Goal: Task Accomplishment & Management: Manage account settings

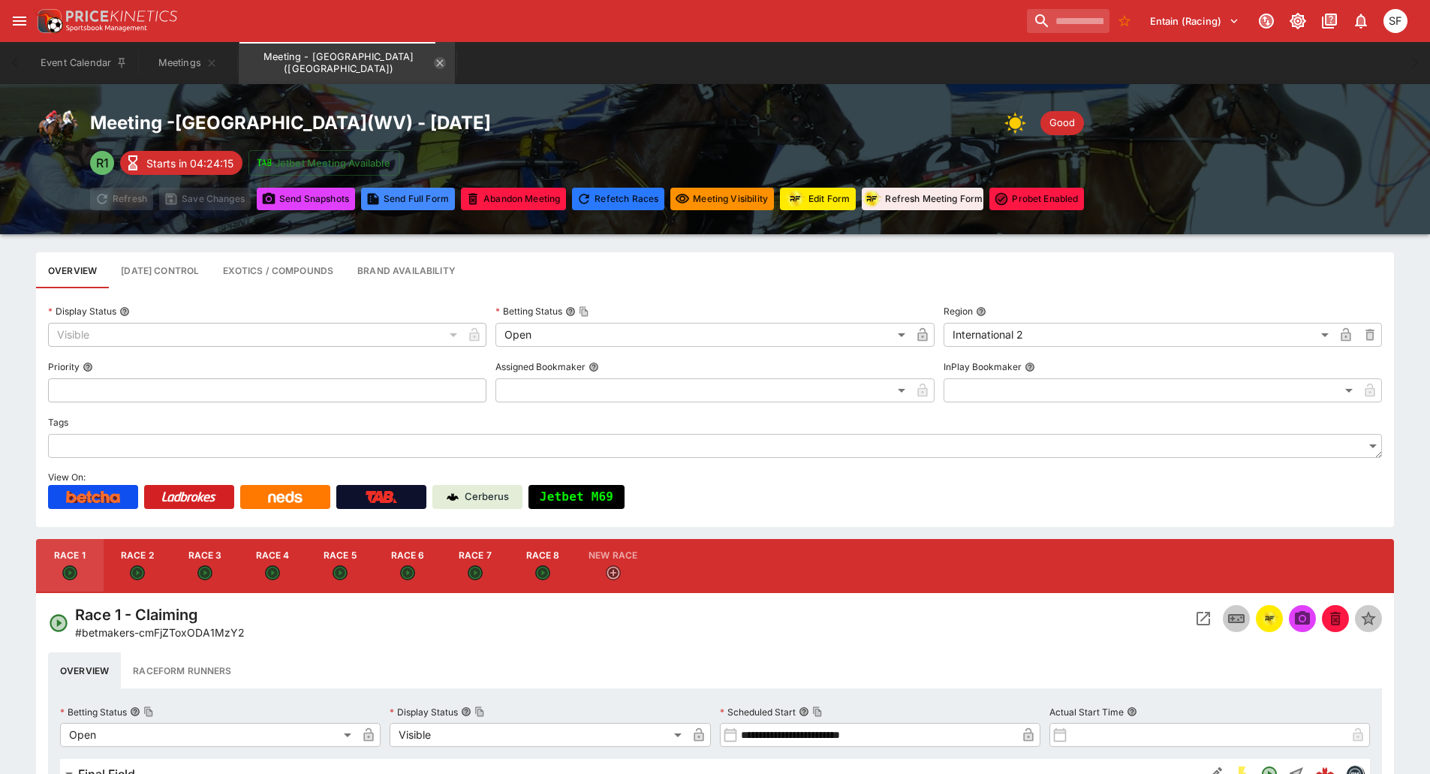
click at [434, 62] on icon "Meeting - Mountaineer Park (USA)" at bounding box center [440, 63] width 12 height 12
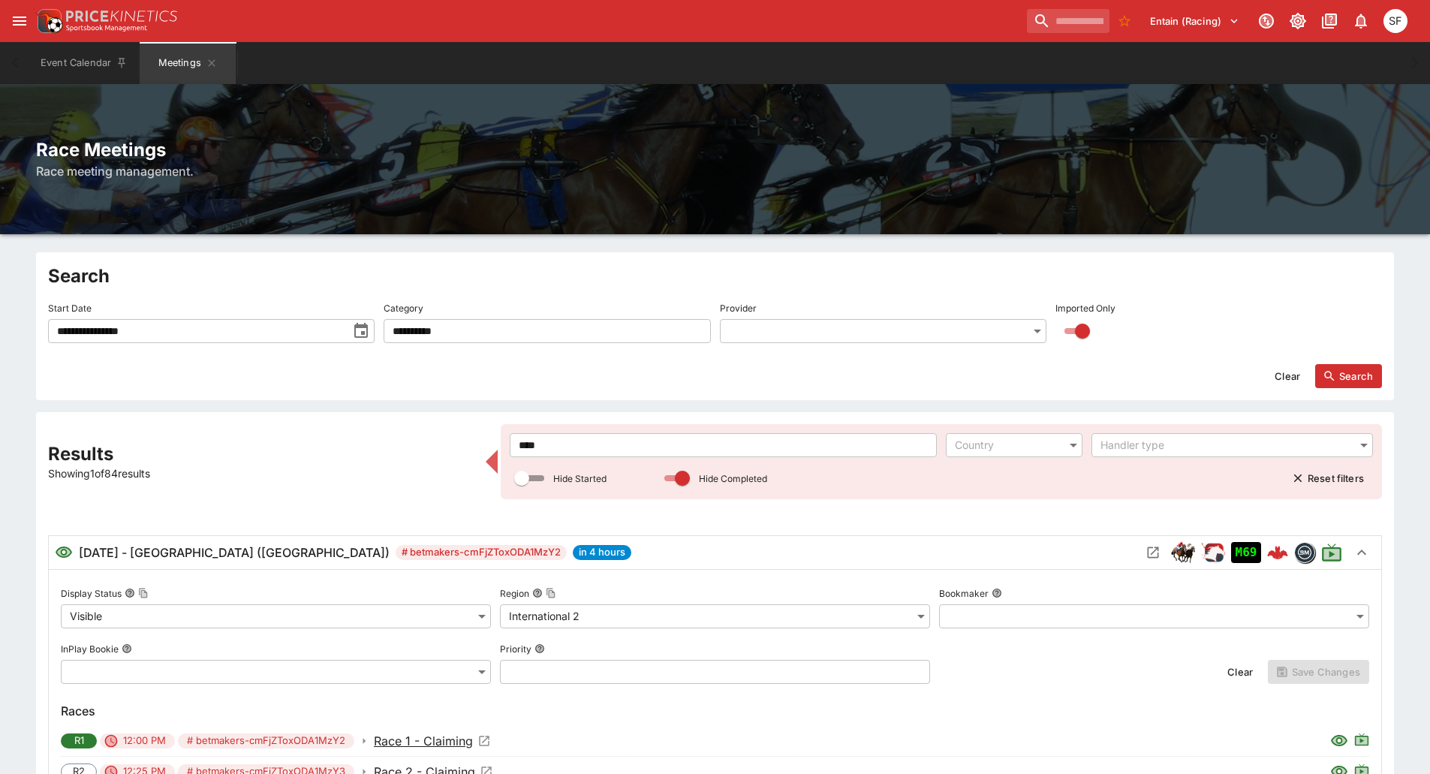
drag, startPoint x: 594, startPoint y: 448, endPoint x: 438, endPoint y: 438, distance: 155.7
click at [438, 439] on div "**********" at bounding box center [715, 707] width 1334 height 567
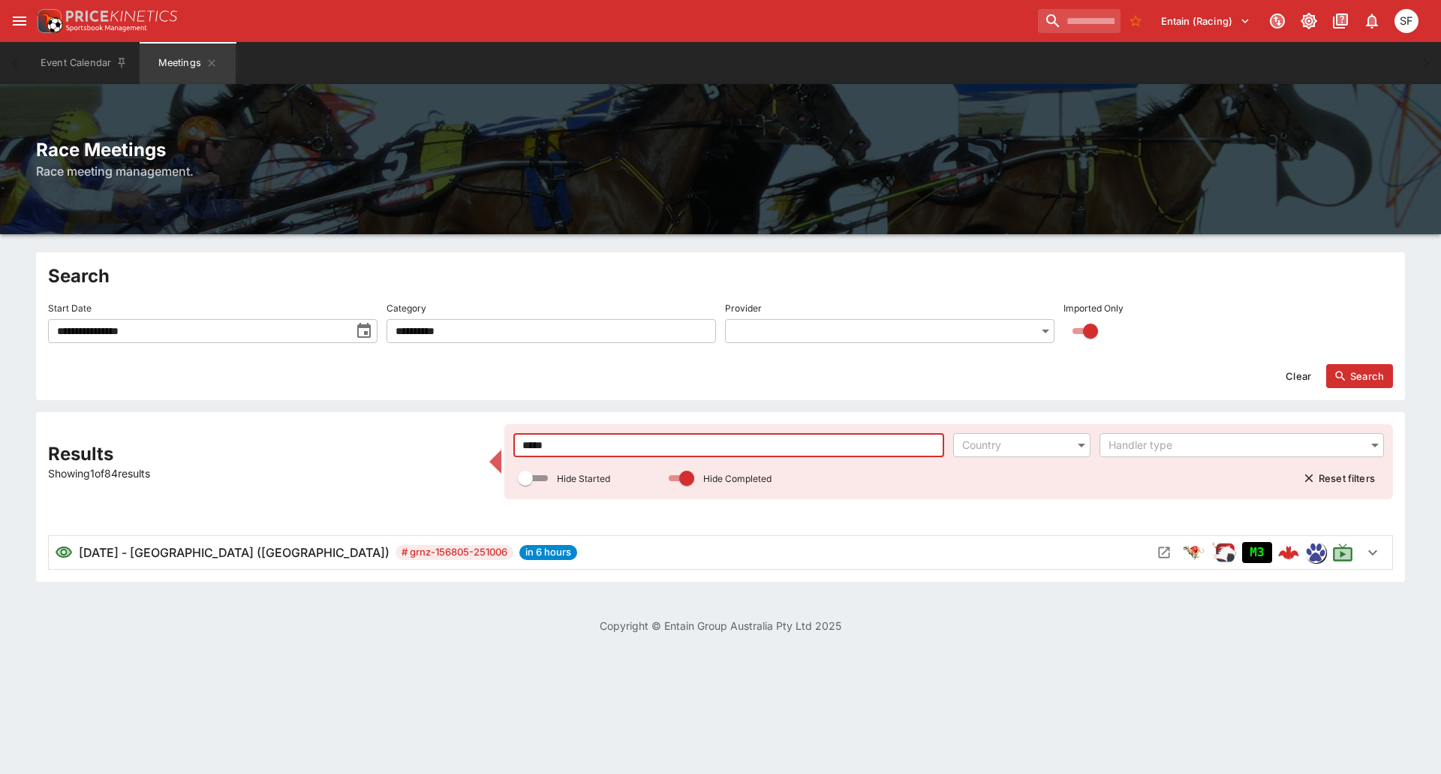
type input "*****"
click at [1158, 550] on icon "Open Meeting" at bounding box center [1164, 552] width 15 height 15
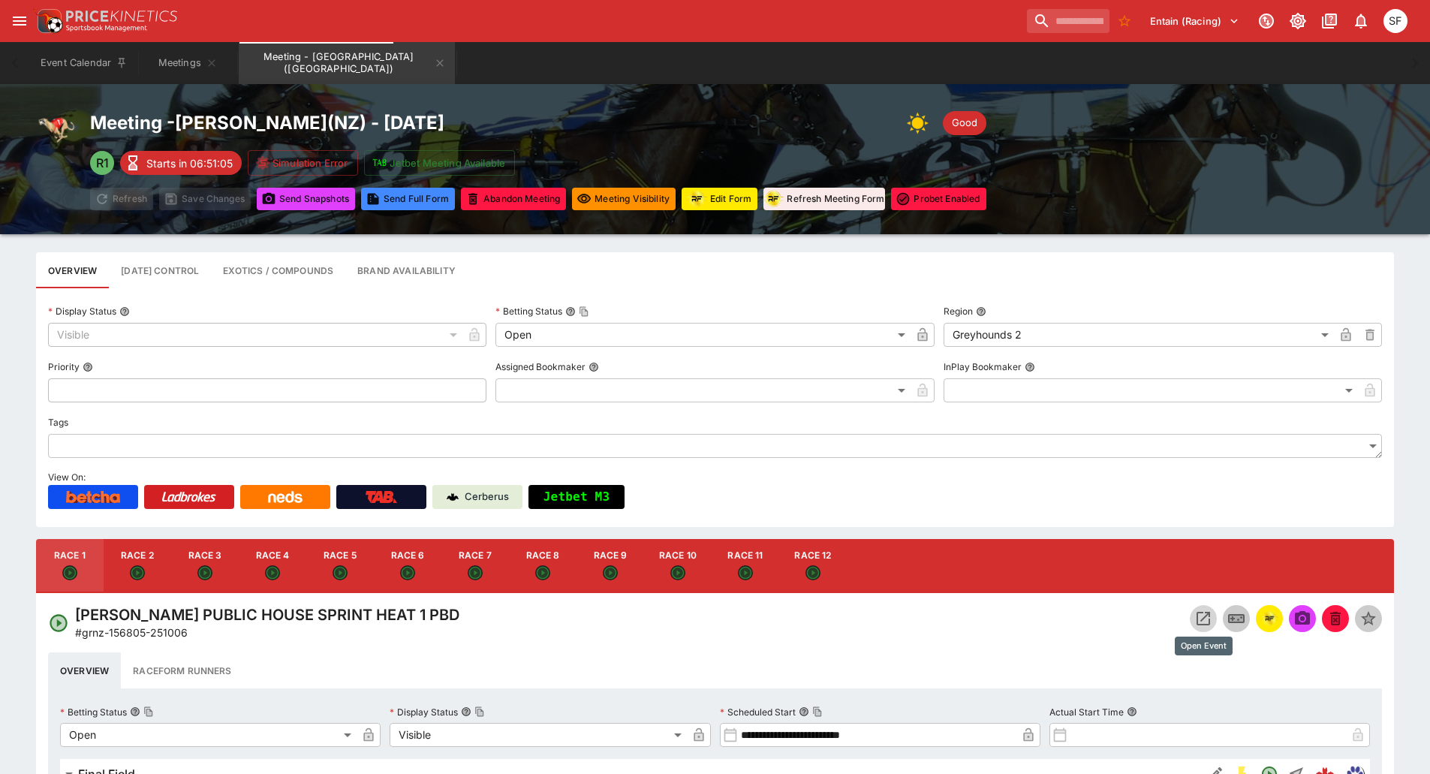
click at [1198, 615] on icon "Open Event" at bounding box center [1203, 619] width 14 height 14
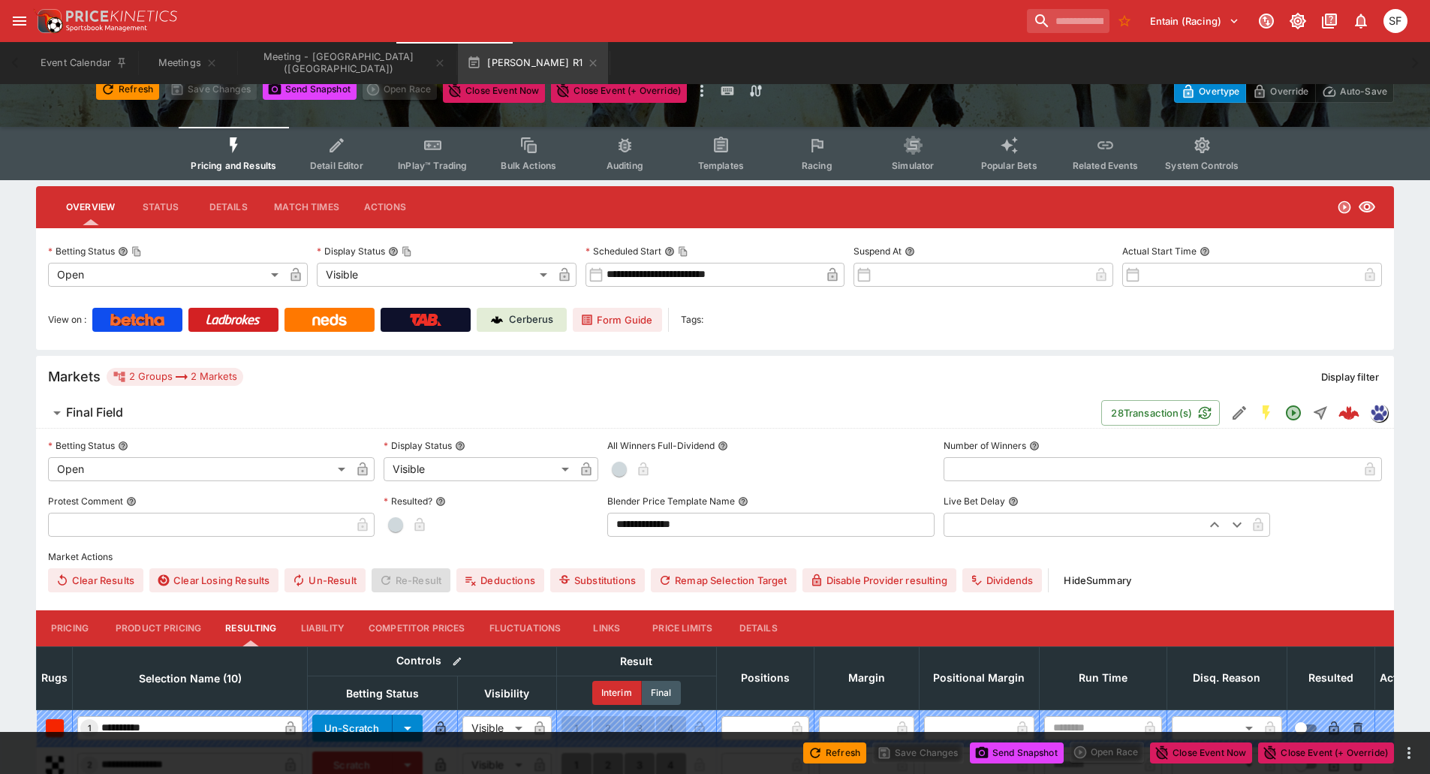
scroll to position [375, 0]
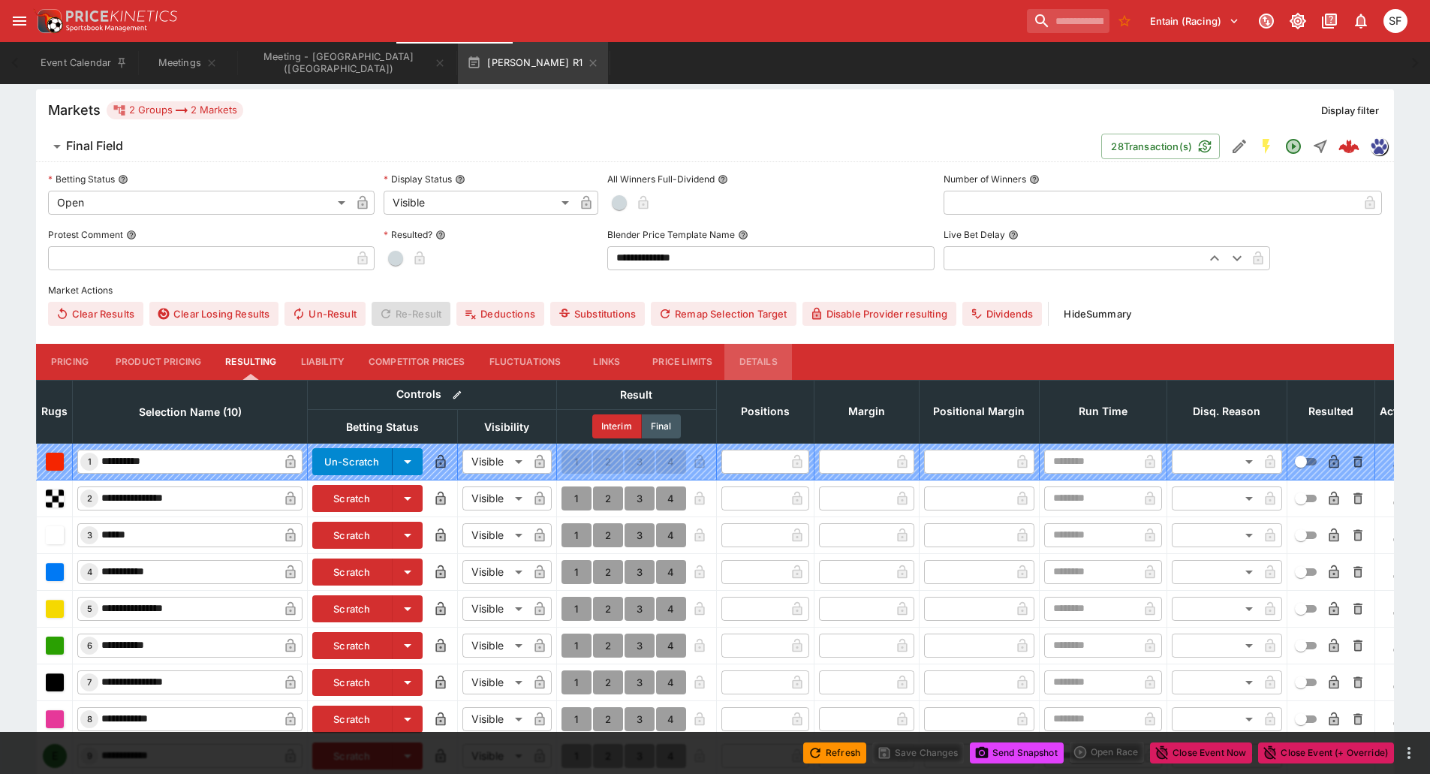
drag, startPoint x: 762, startPoint y: 361, endPoint x: 755, endPoint y: 370, distance: 11.3
click at [762, 360] on button "Details" at bounding box center [758, 362] width 68 height 36
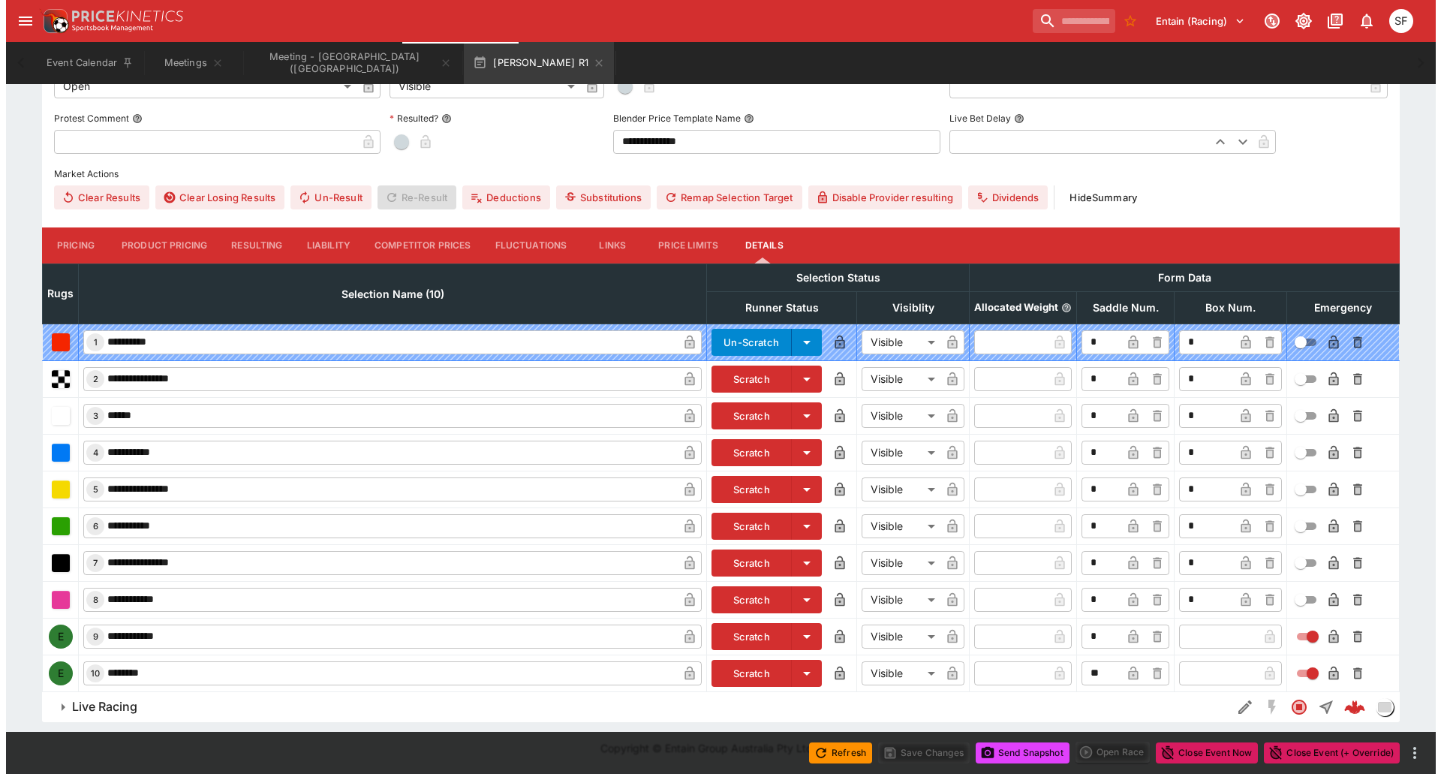
scroll to position [493, 0]
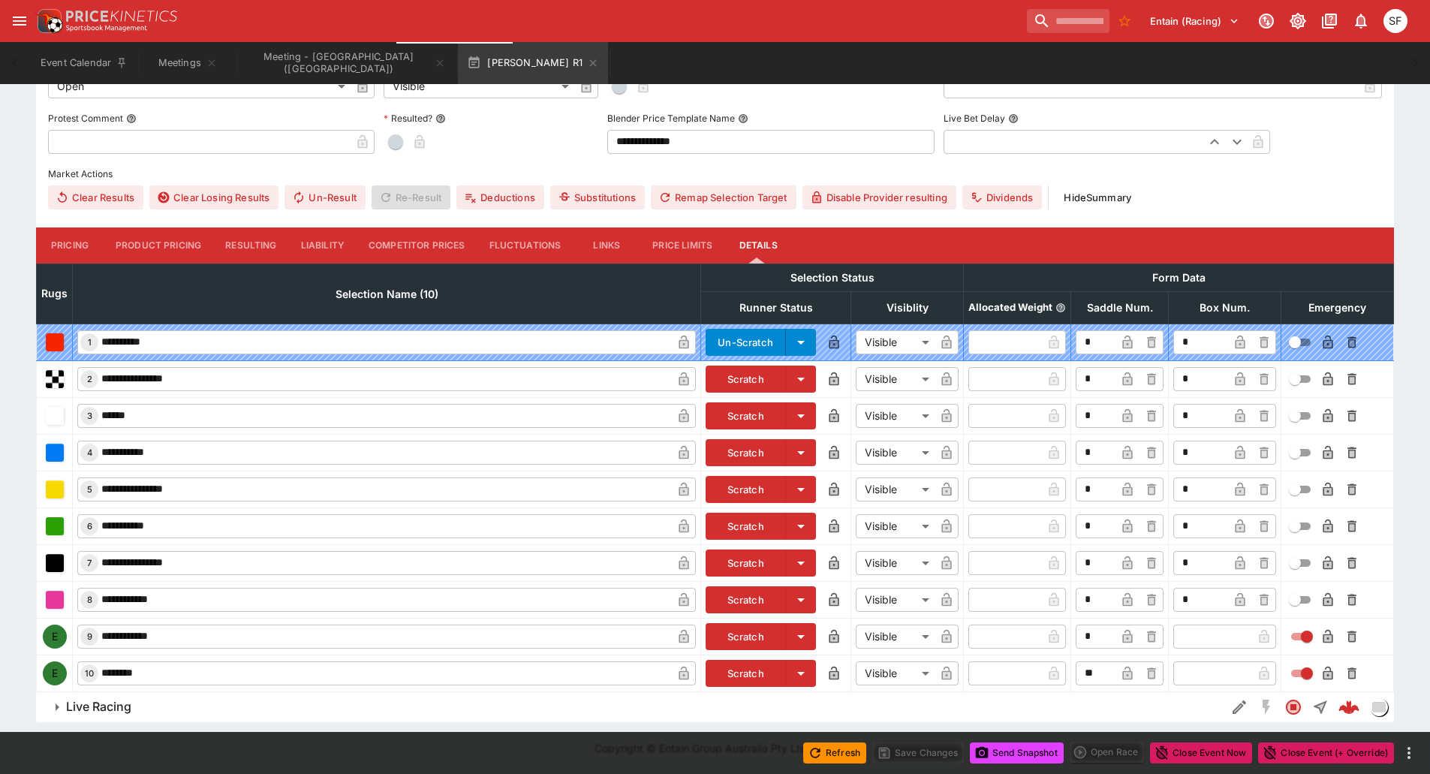
click at [729, 640] on button "Scratch" at bounding box center [745, 636] width 80 height 27
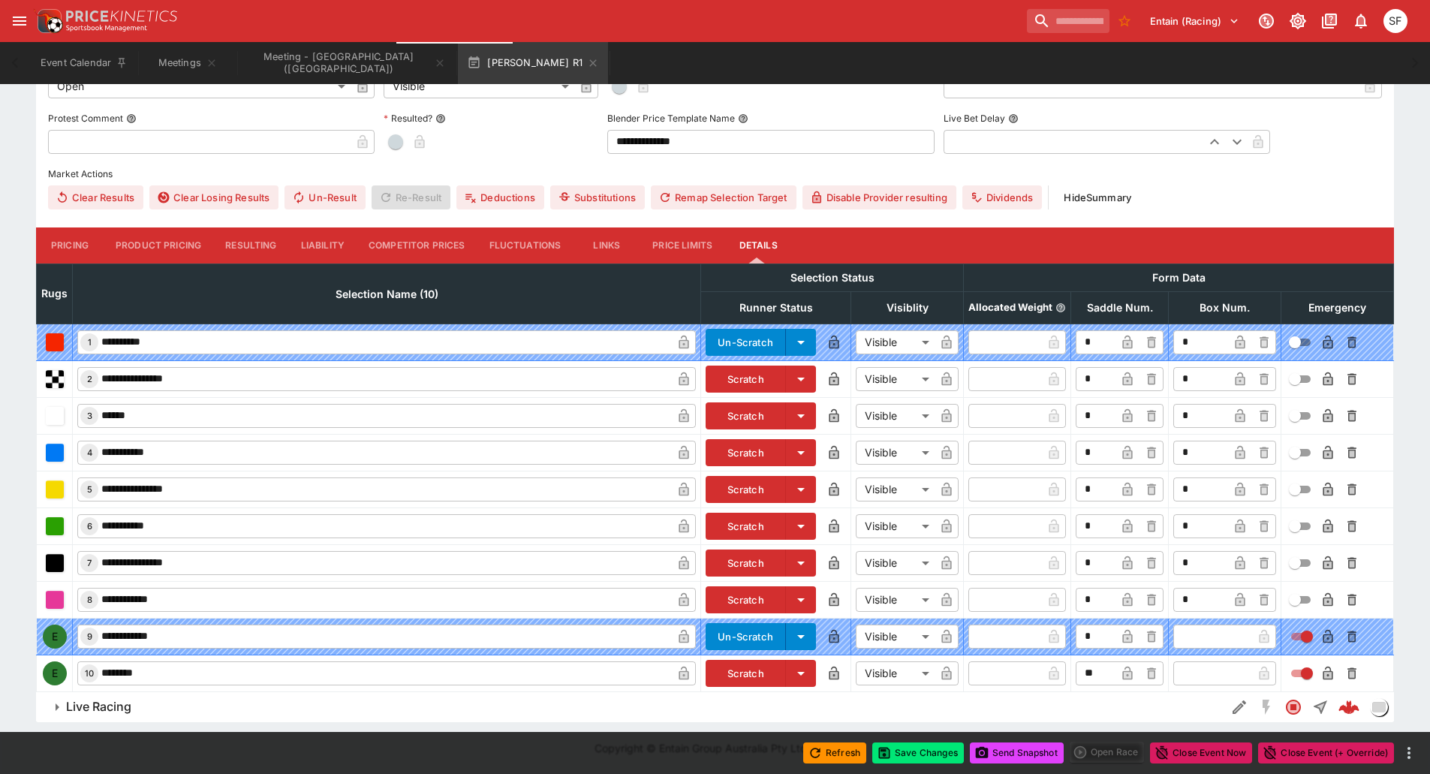
click at [739, 674] on button "Scratch" at bounding box center [745, 673] width 80 height 27
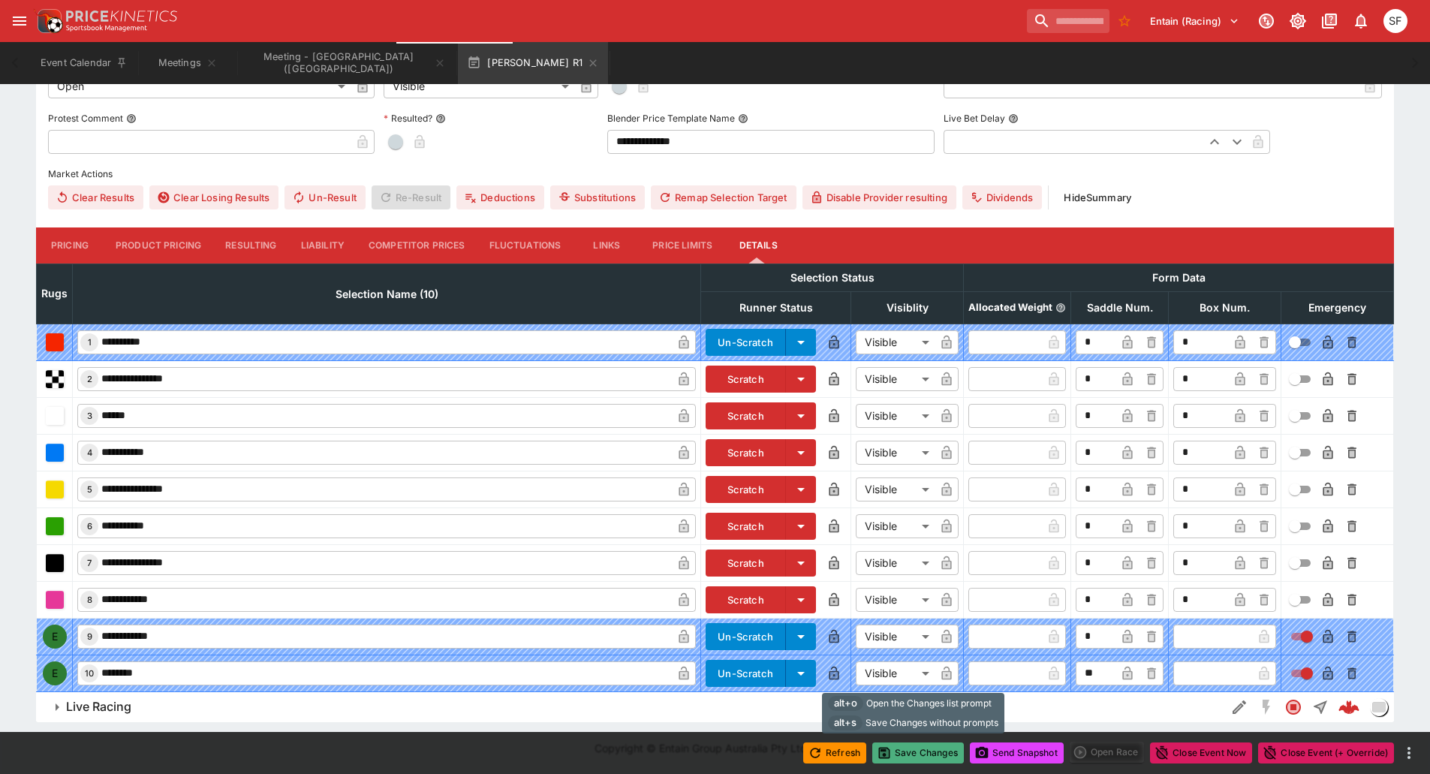
click at [908, 747] on button "Save Changes" at bounding box center [918, 752] width 92 height 21
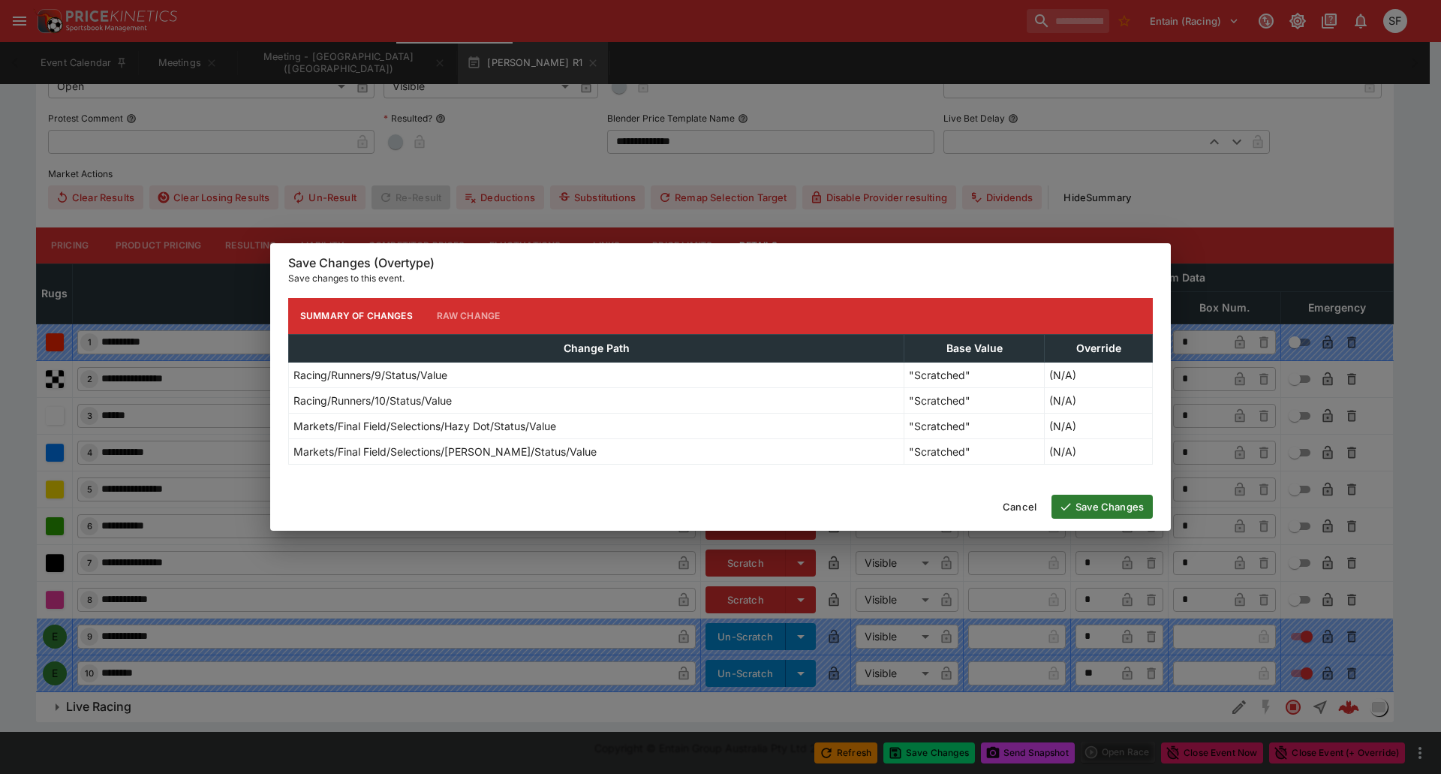
click at [1097, 510] on button "Save Changes" at bounding box center [1101, 507] width 101 height 24
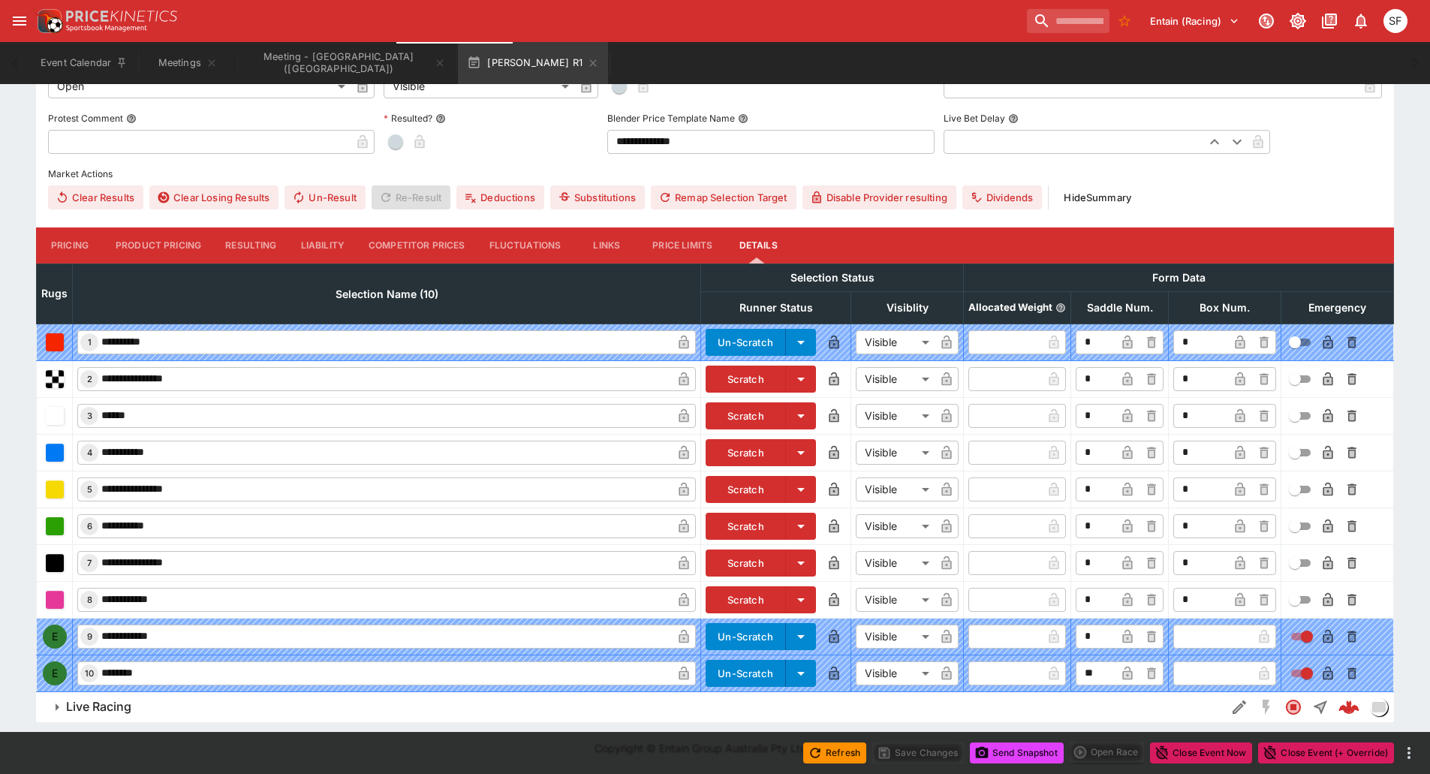
scroll to position [0, 0]
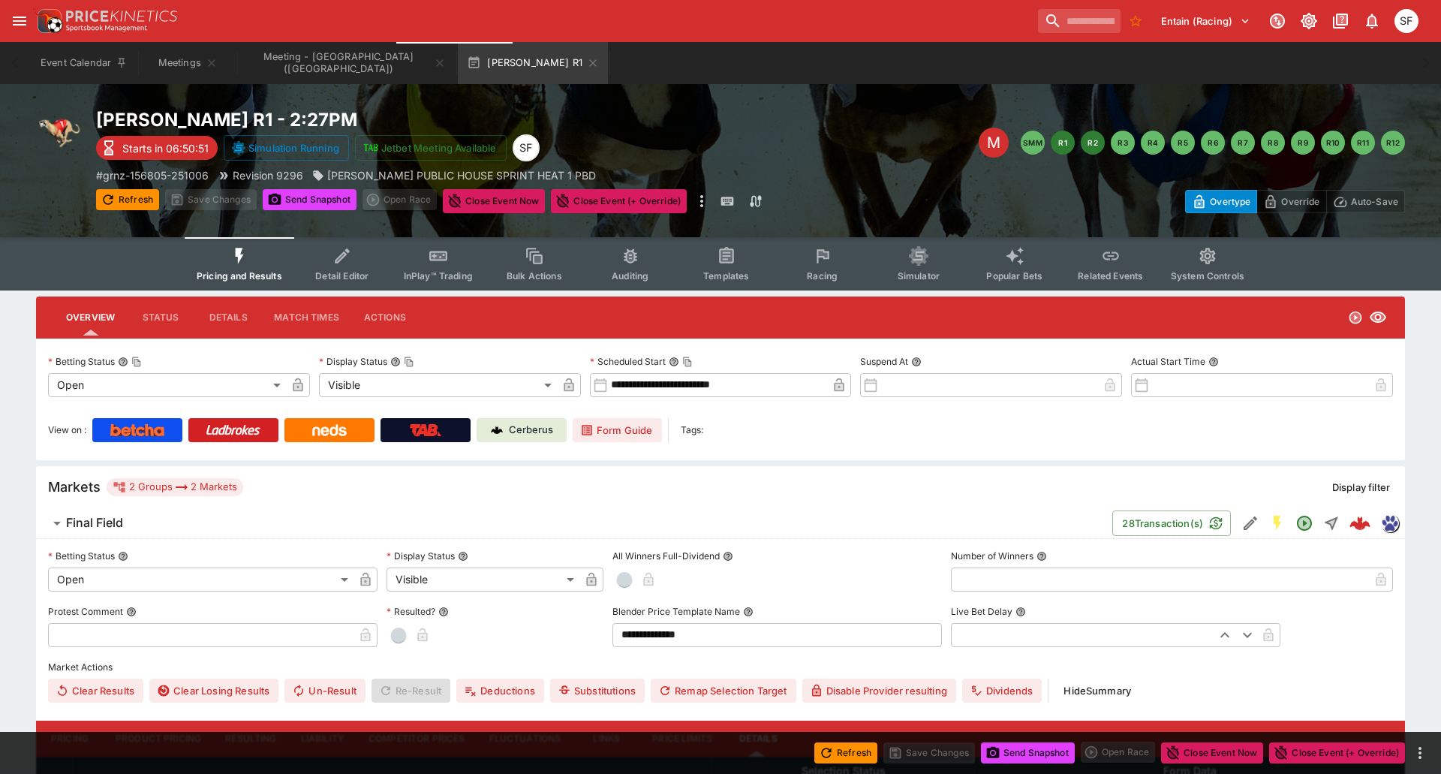
click at [1083, 153] on button "R2" at bounding box center [1093, 143] width 24 height 24
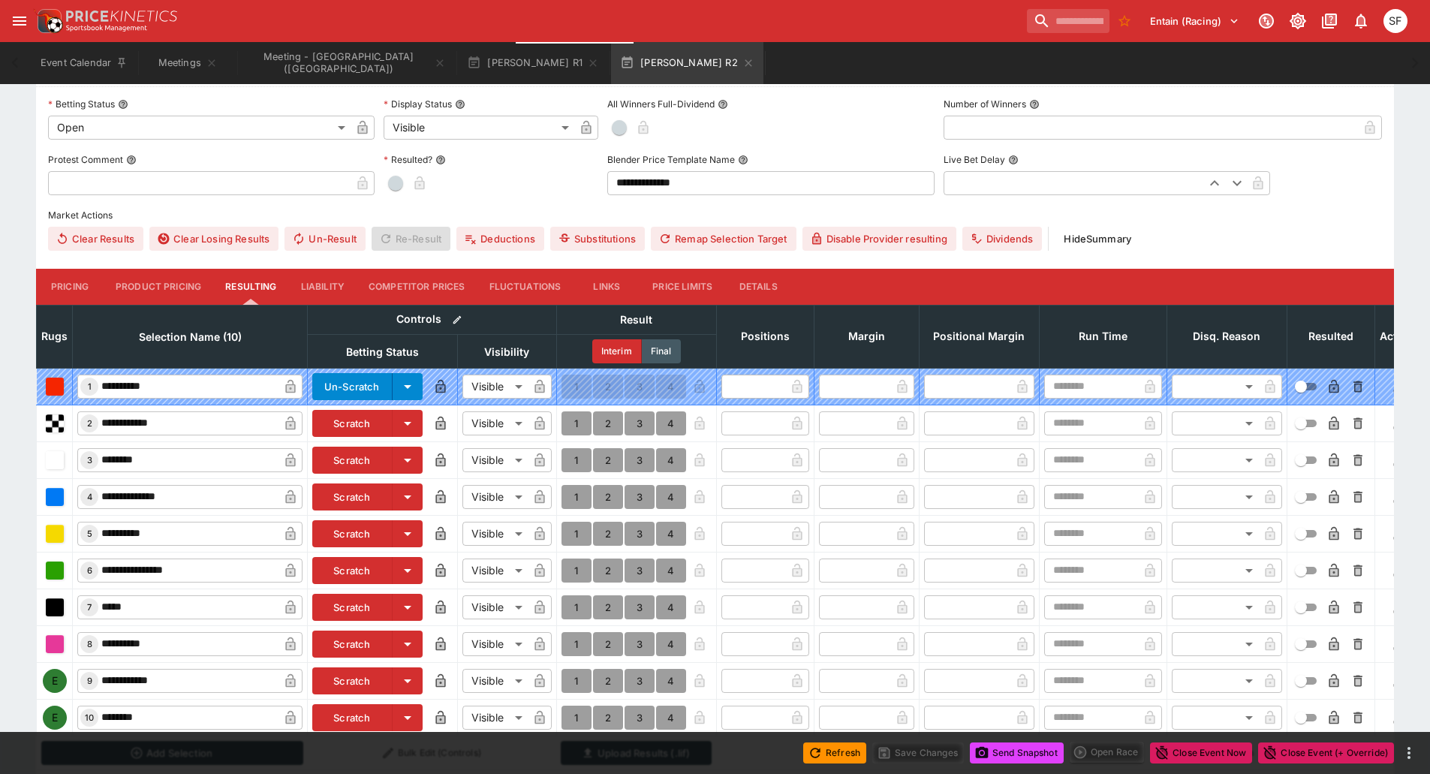
click at [771, 286] on button "Details" at bounding box center [758, 287] width 68 height 36
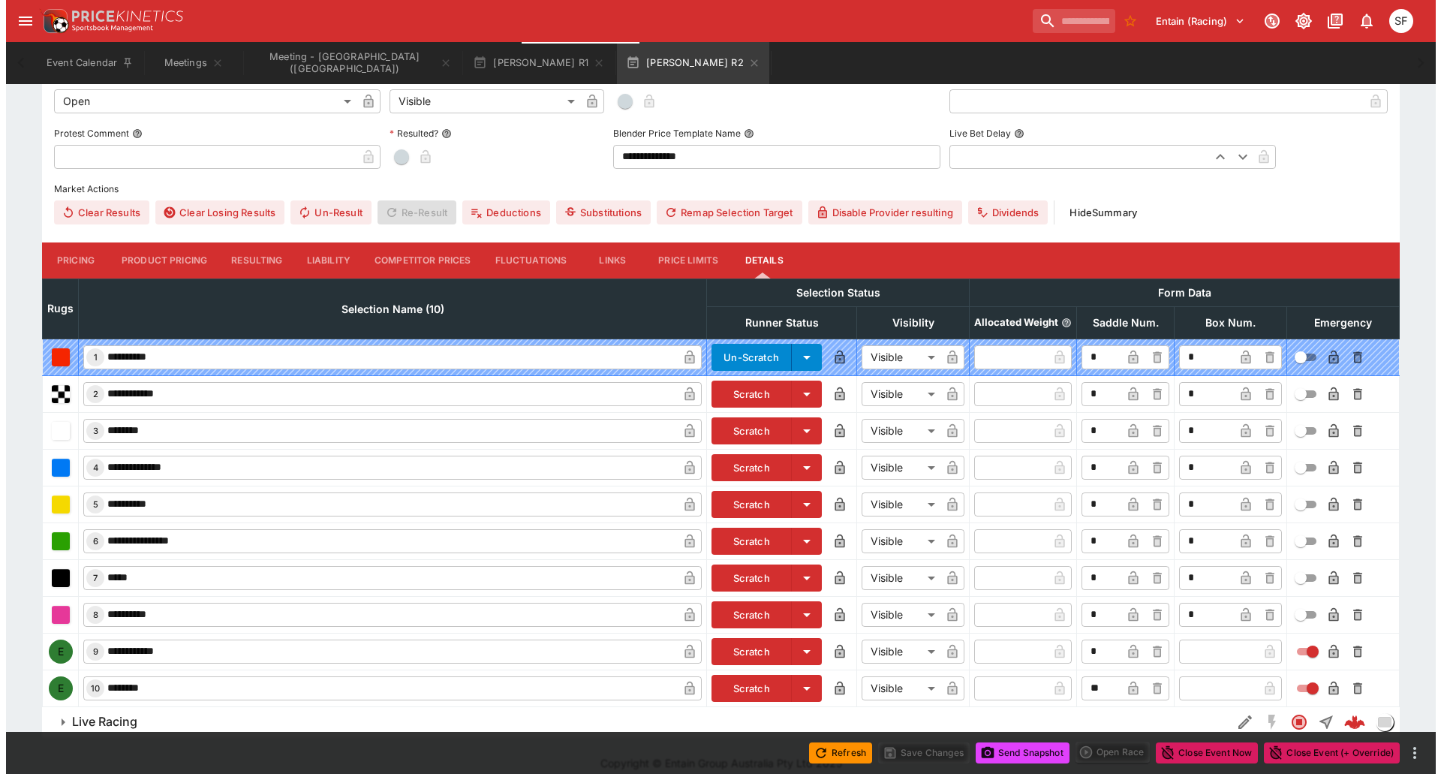
scroll to position [493, 0]
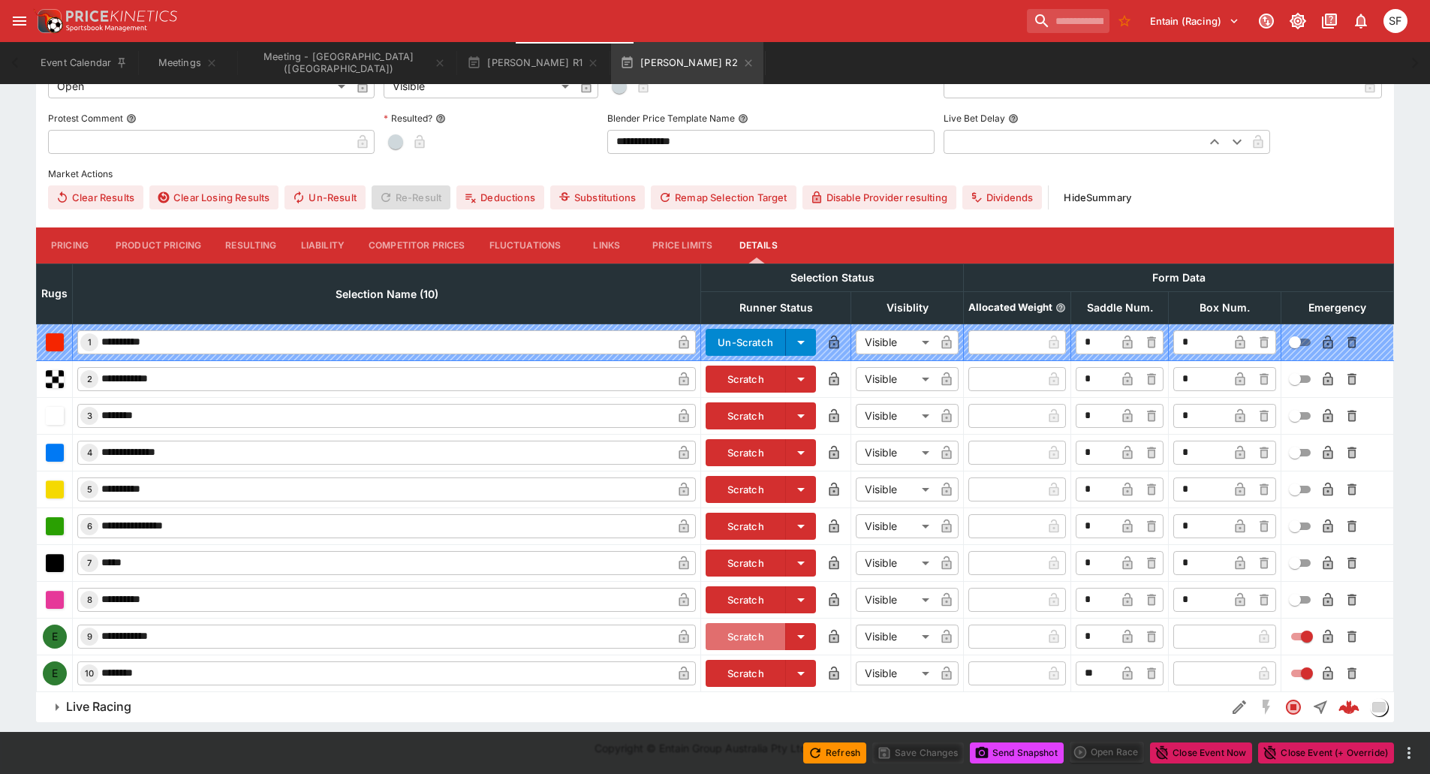
click at [757, 630] on button "Scratch" at bounding box center [745, 636] width 80 height 27
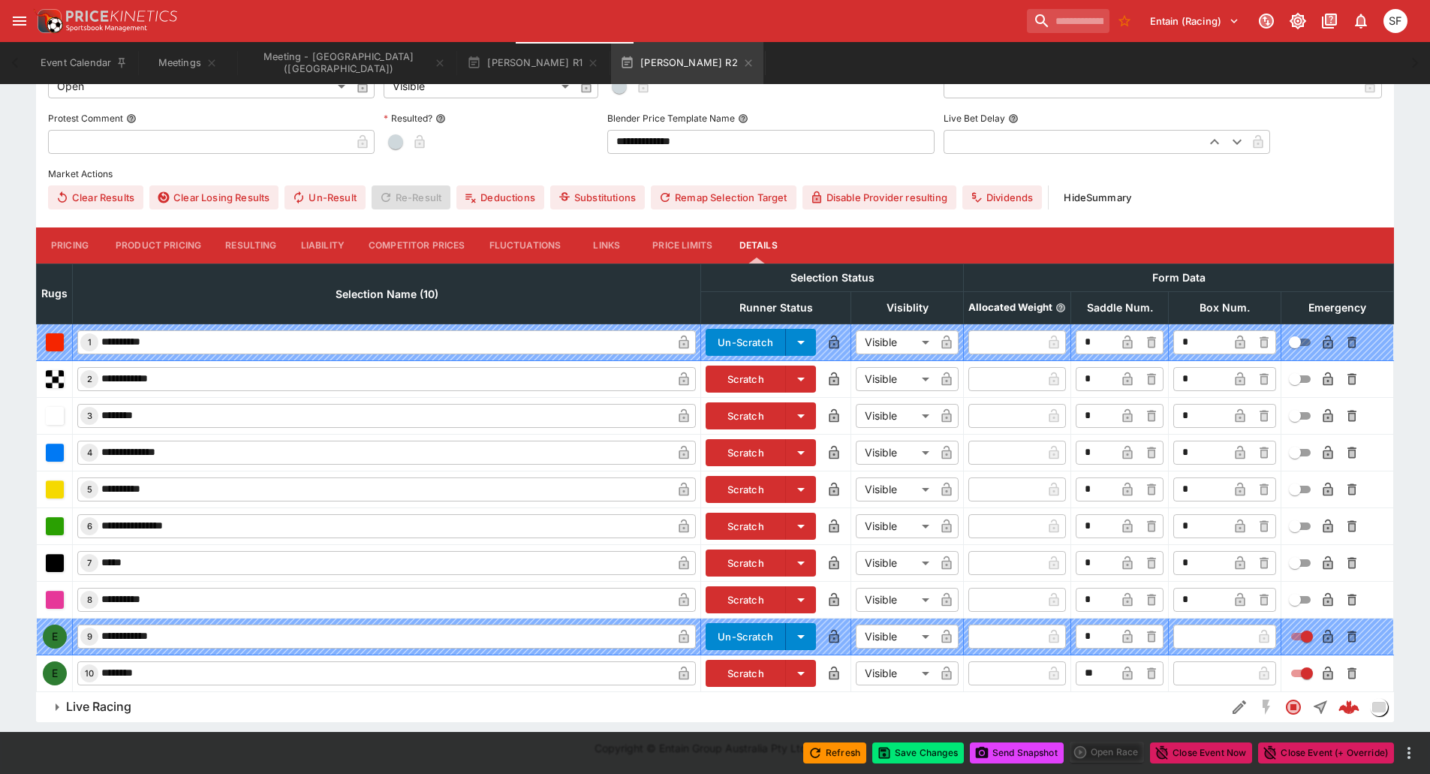
click at [756, 670] on button "Scratch" at bounding box center [745, 673] width 80 height 27
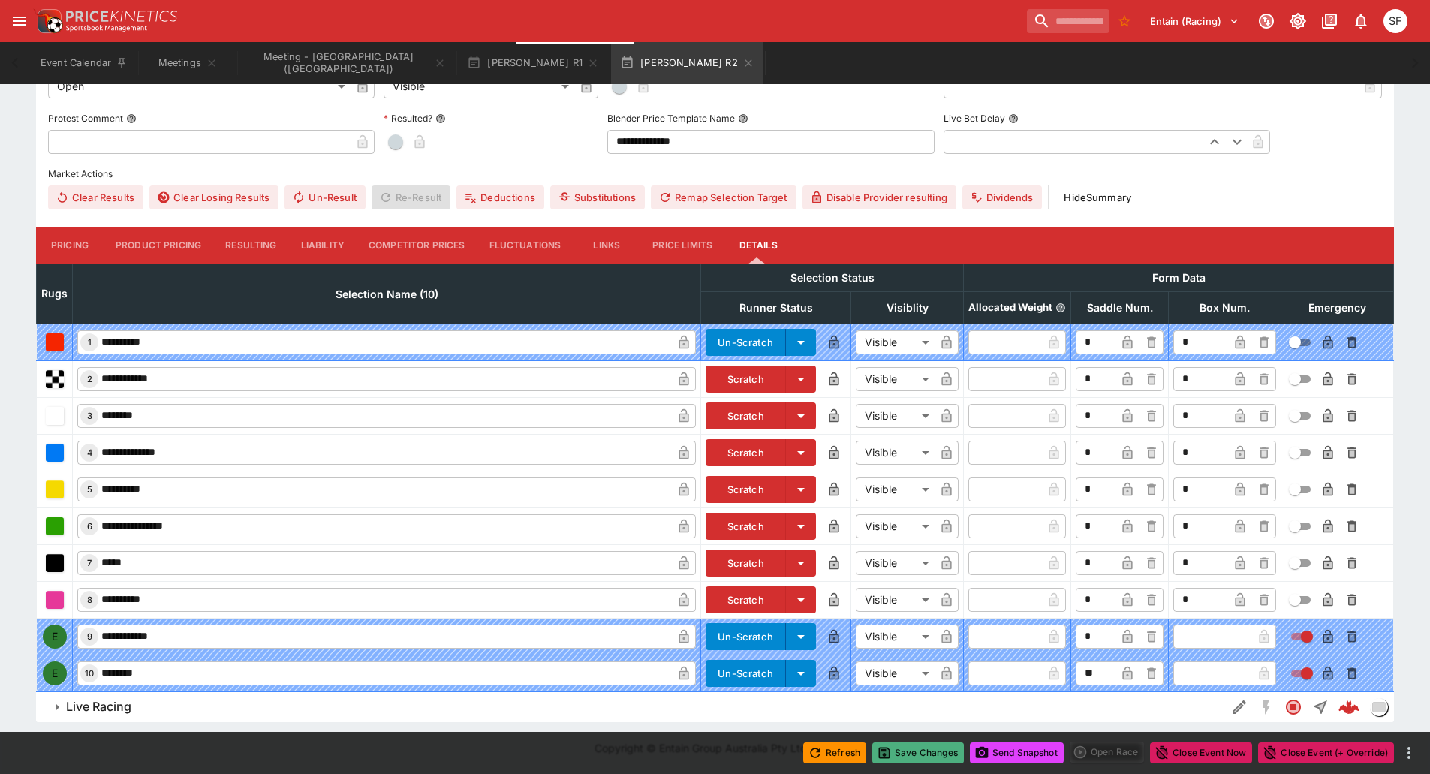
click at [928, 756] on button "Save Changes" at bounding box center [918, 752] width 92 height 21
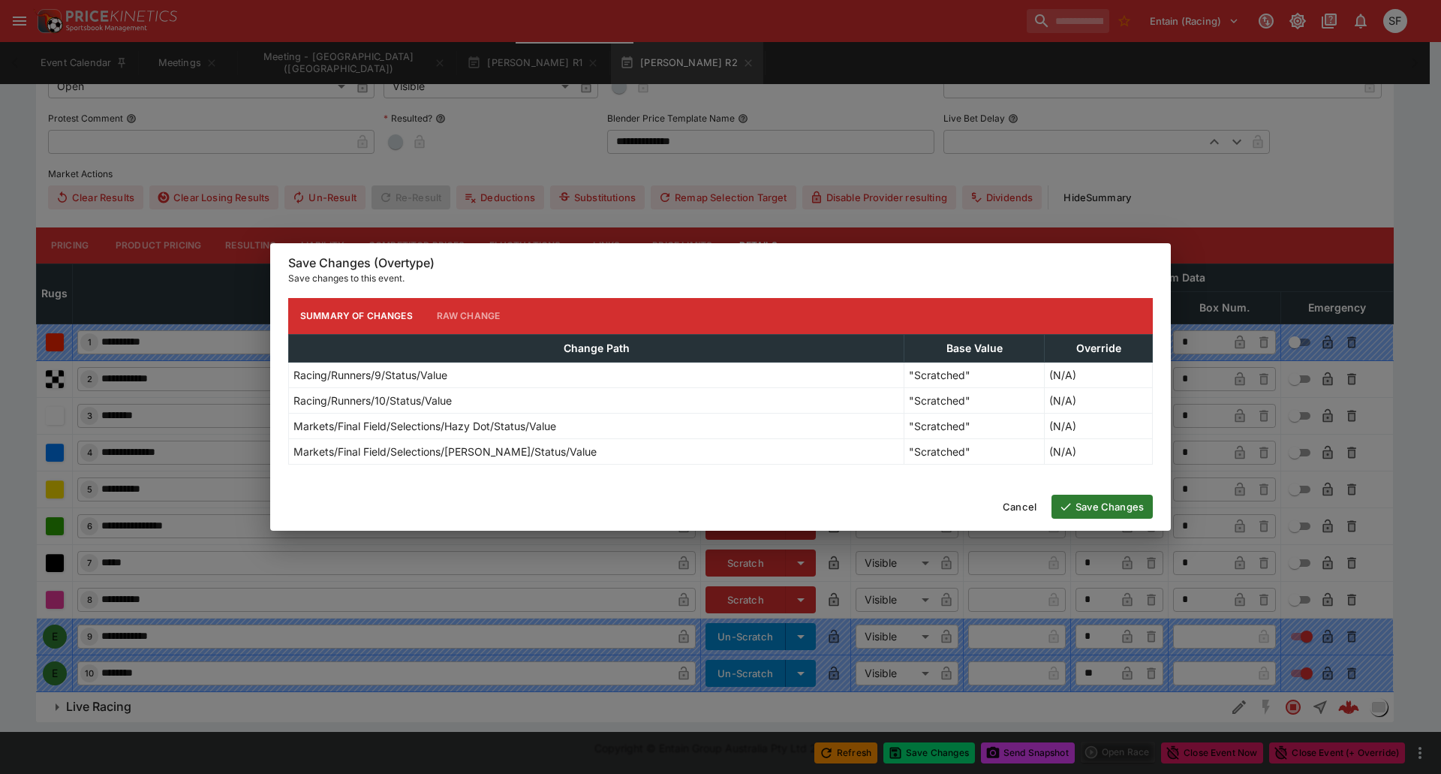
click at [1087, 508] on button "Save Changes" at bounding box center [1101, 507] width 101 height 24
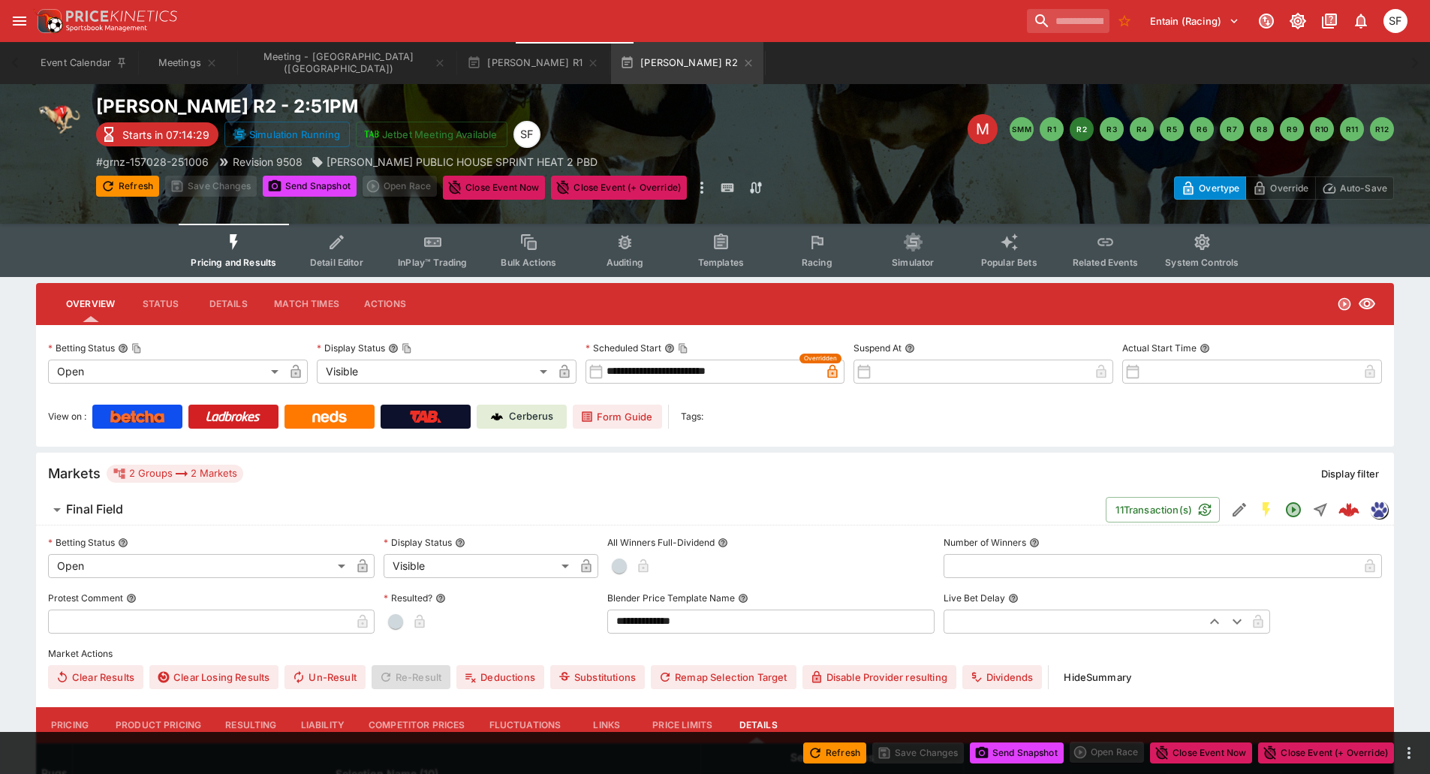
scroll to position [0, 0]
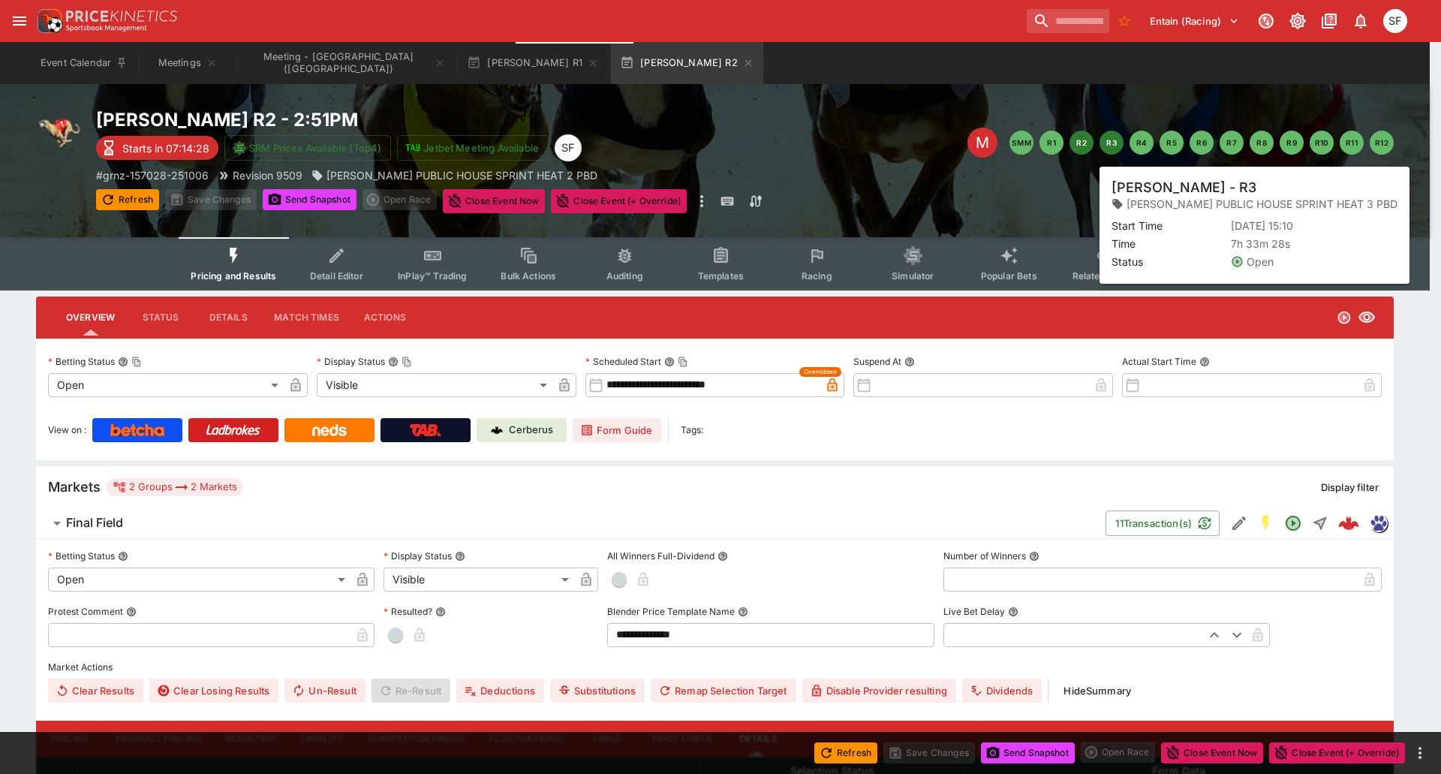
click at [1117, 146] on button "R3" at bounding box center [1111, 143] width 24 height 24
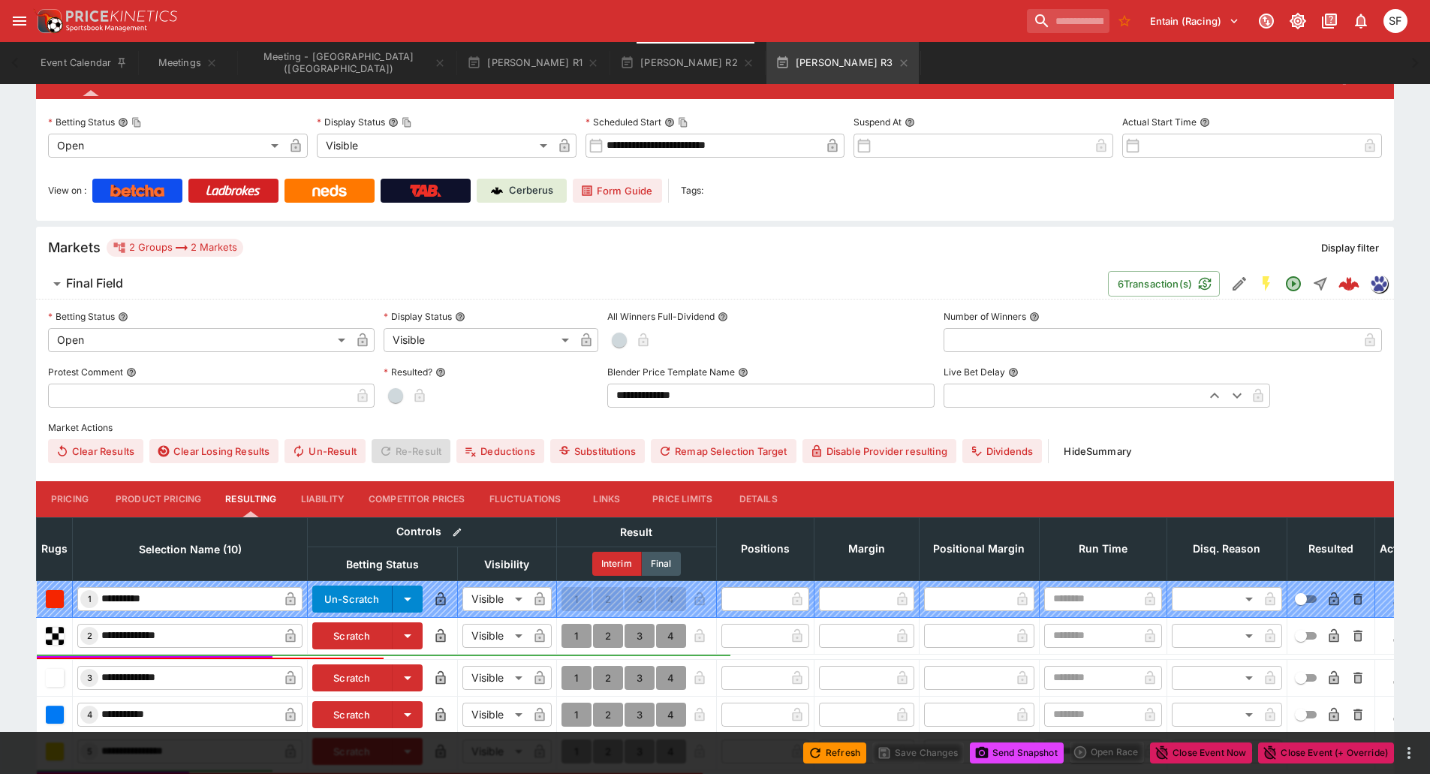
scroll to position [450, 0]
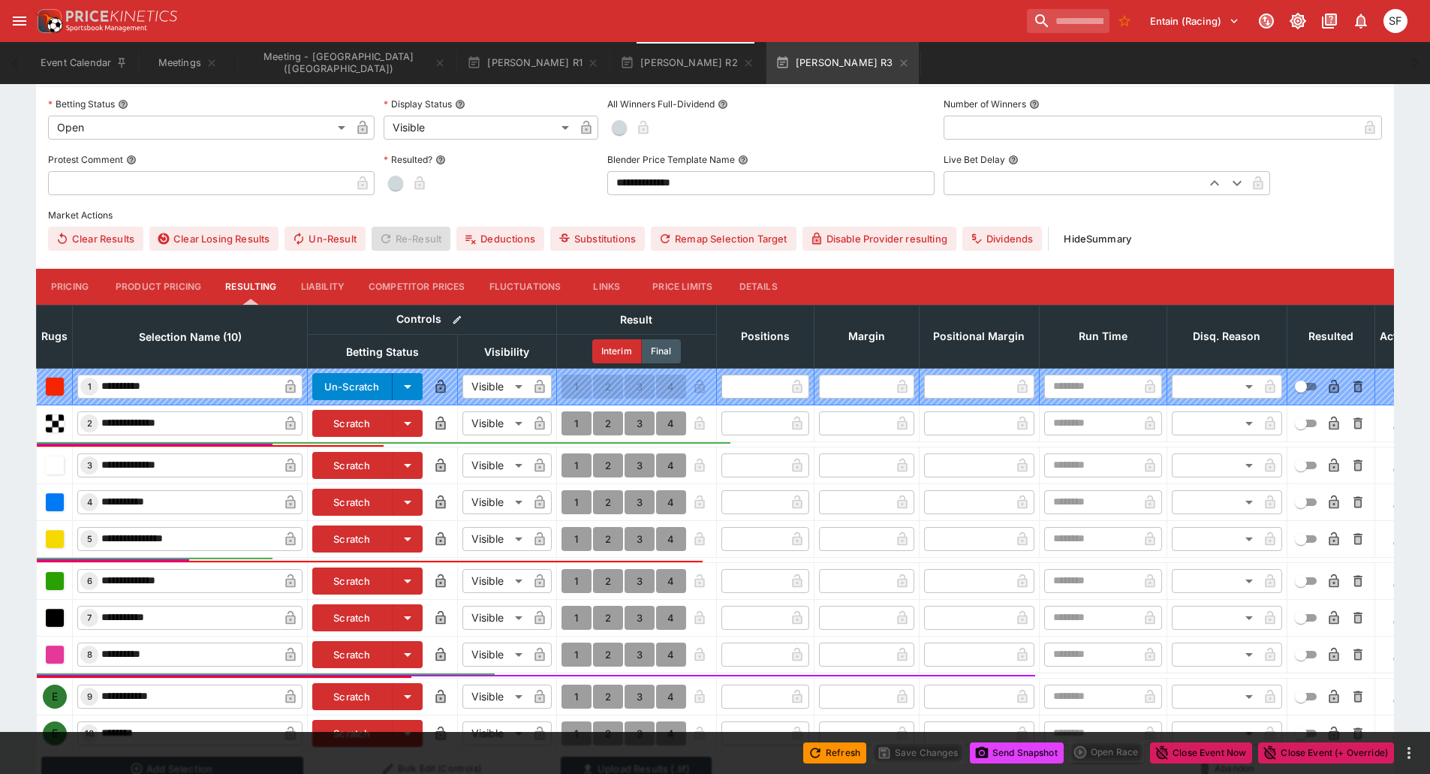
click at [781, 284] on button "Details" at bounding box center [758, 287] width 68 height 36
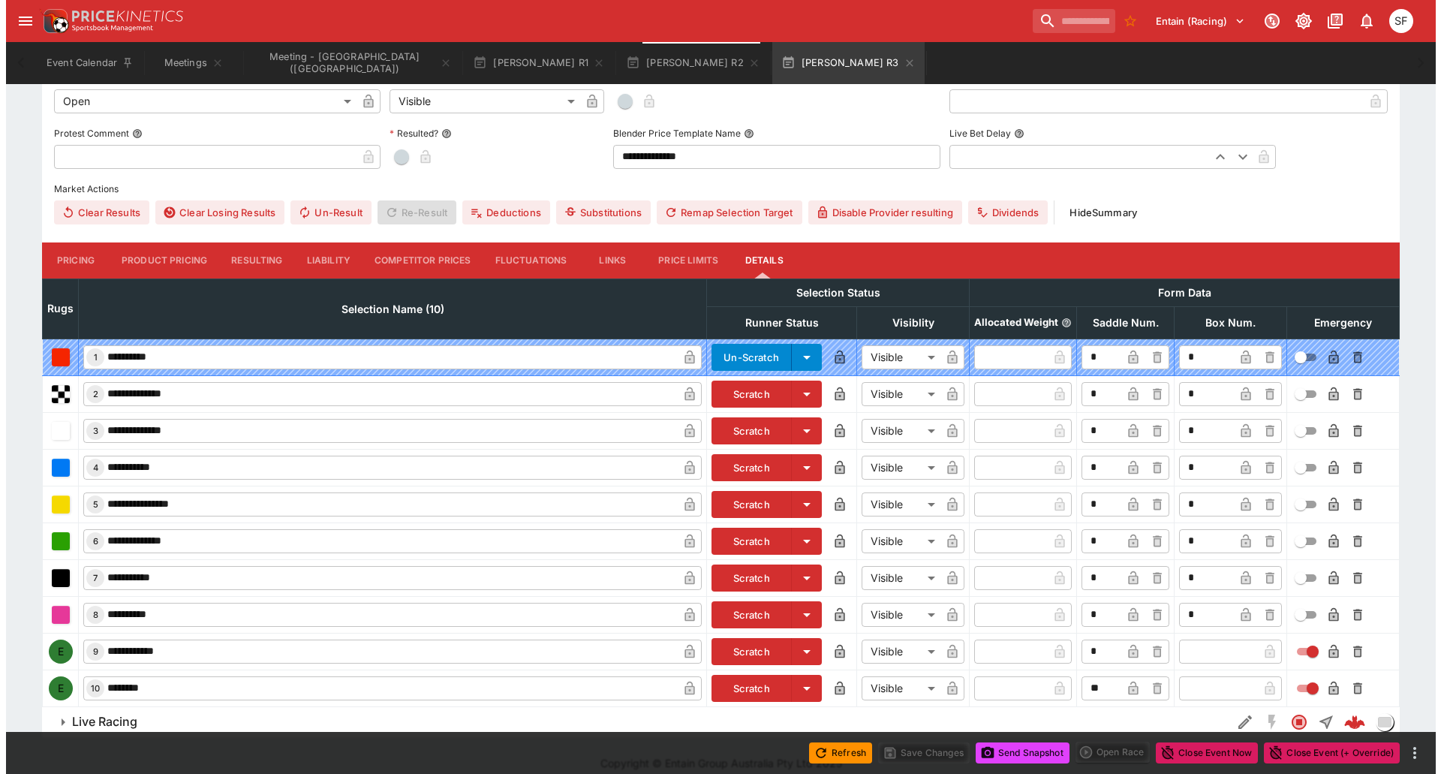
scroll to position [493, 0]
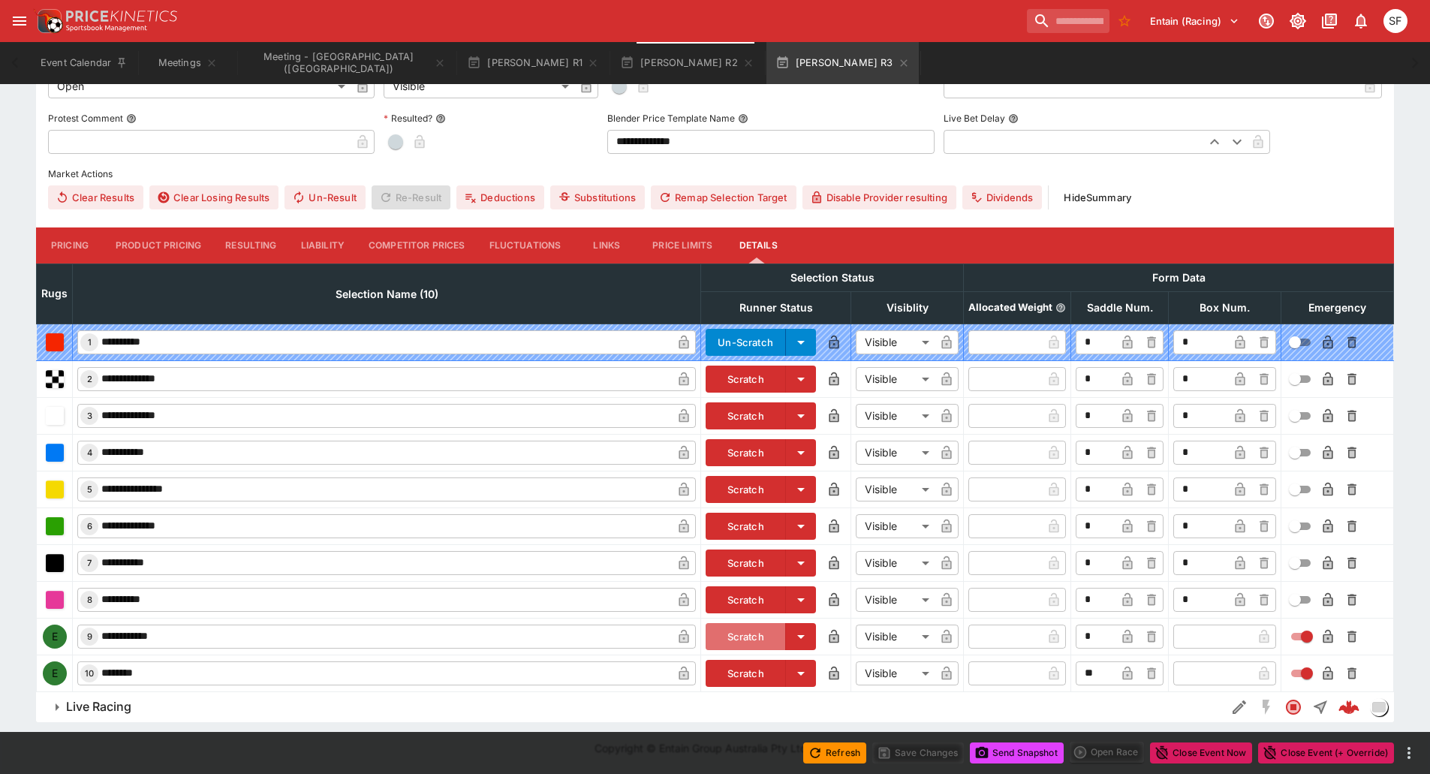
click at [753, 639] on button "Scratch" at bounding box center [745, 636] width 80 height 27
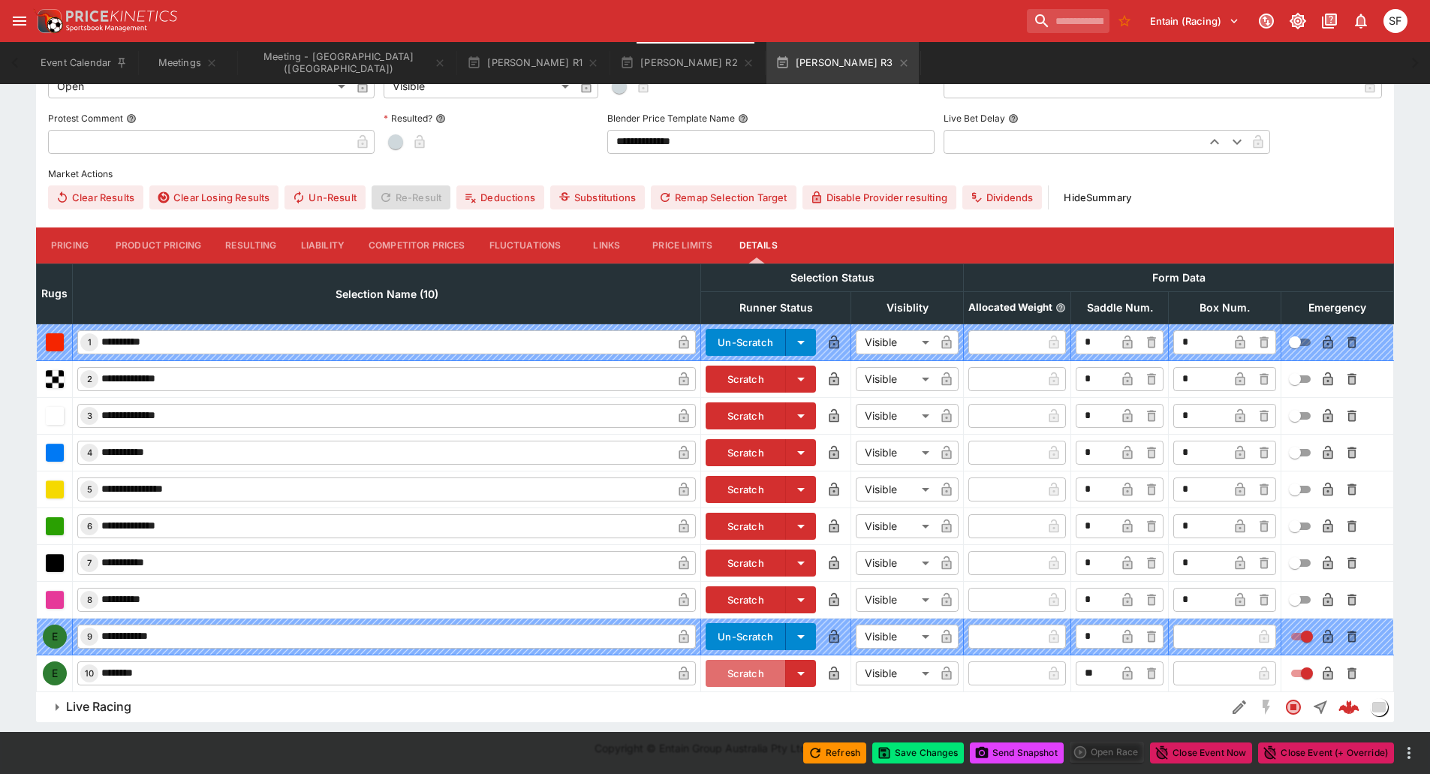
click at [745, 666] on button "Scratch" at bounding box center [745, 673] width 80 height 27
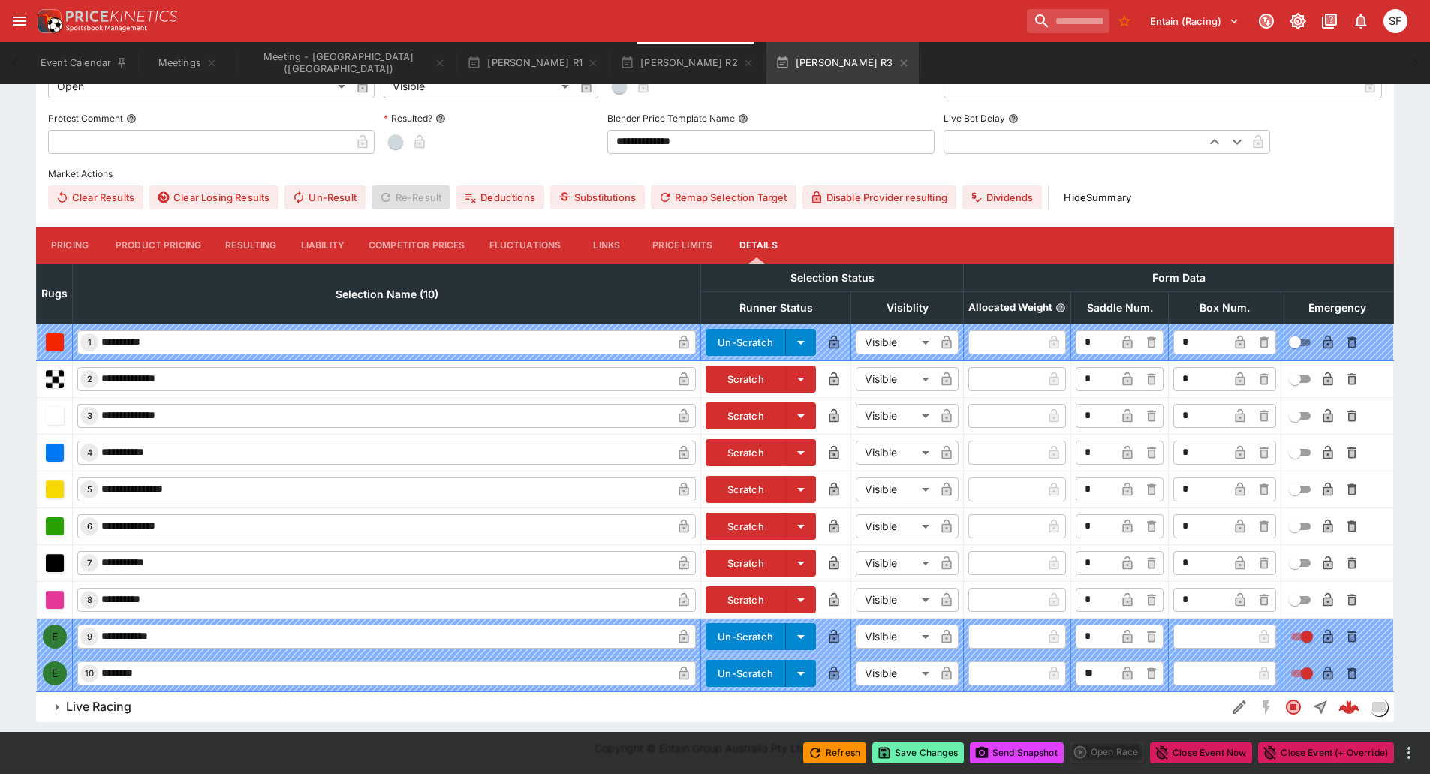
click at [919, 750] on button "Save Changes" at bounding box center [918, 752] width 92 height 21
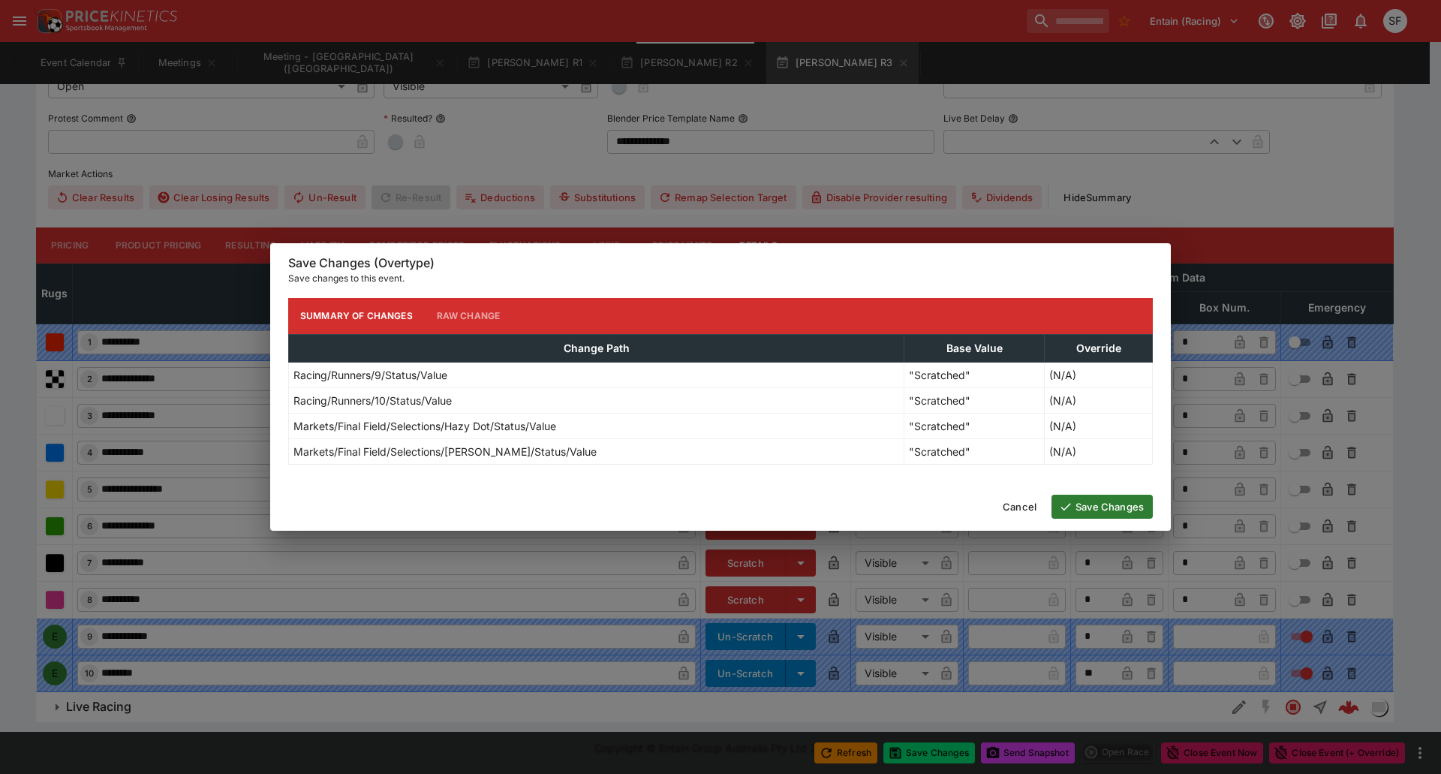
click at [1097, 516] on button "Save Changes" at bounding box center [1101, 507] width 101 height 24
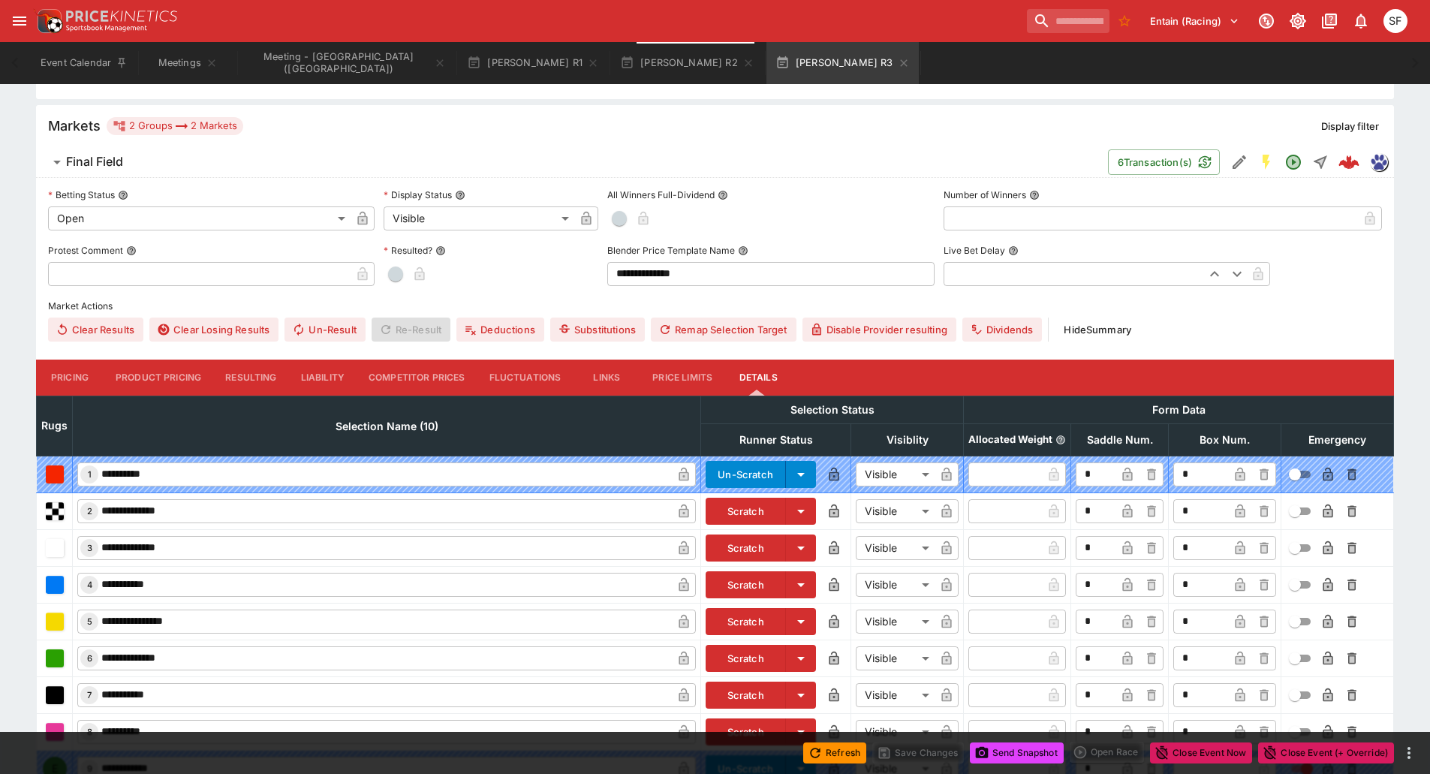
scroll to position [0, 0]
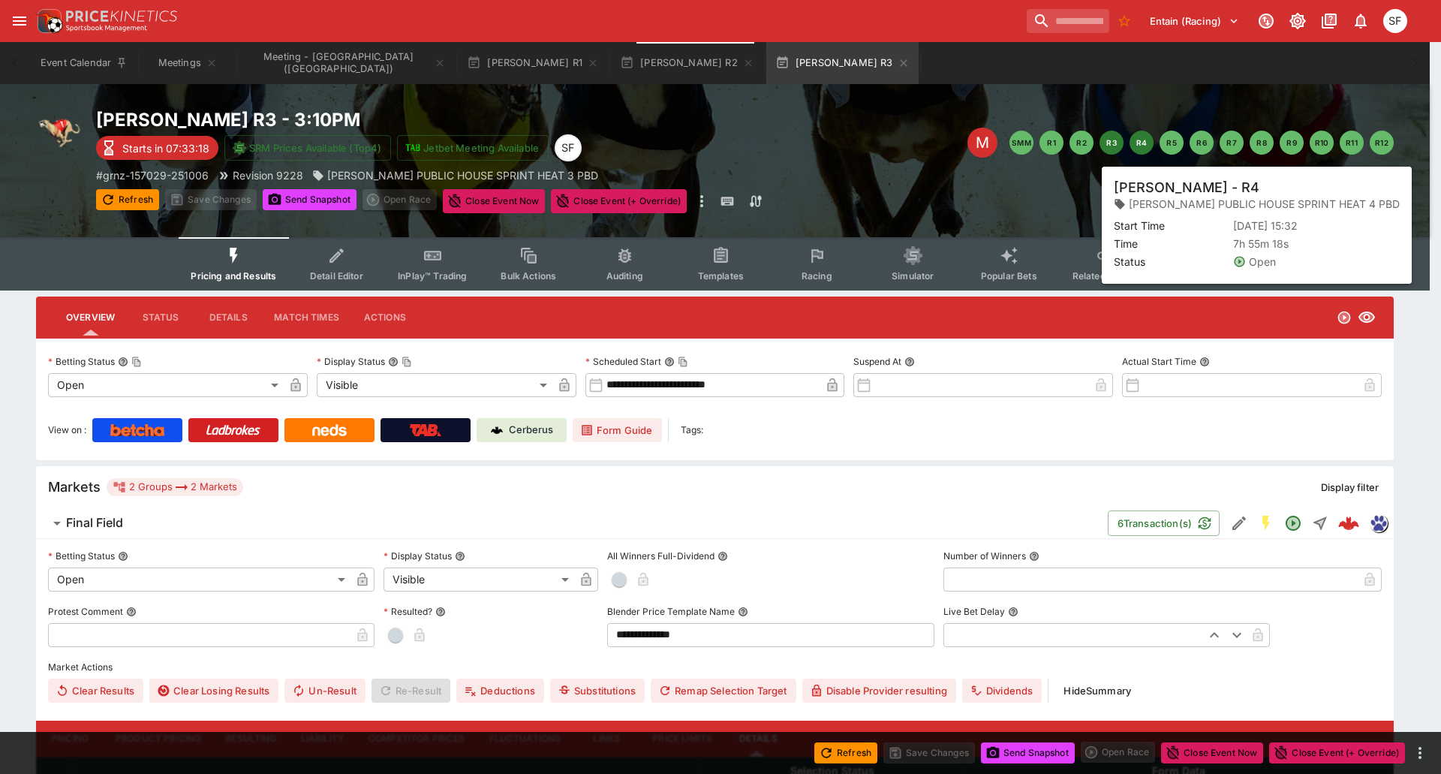
click at [1138, 150] on button "R4" at bounding box center [1141, 143] width 24 height 24
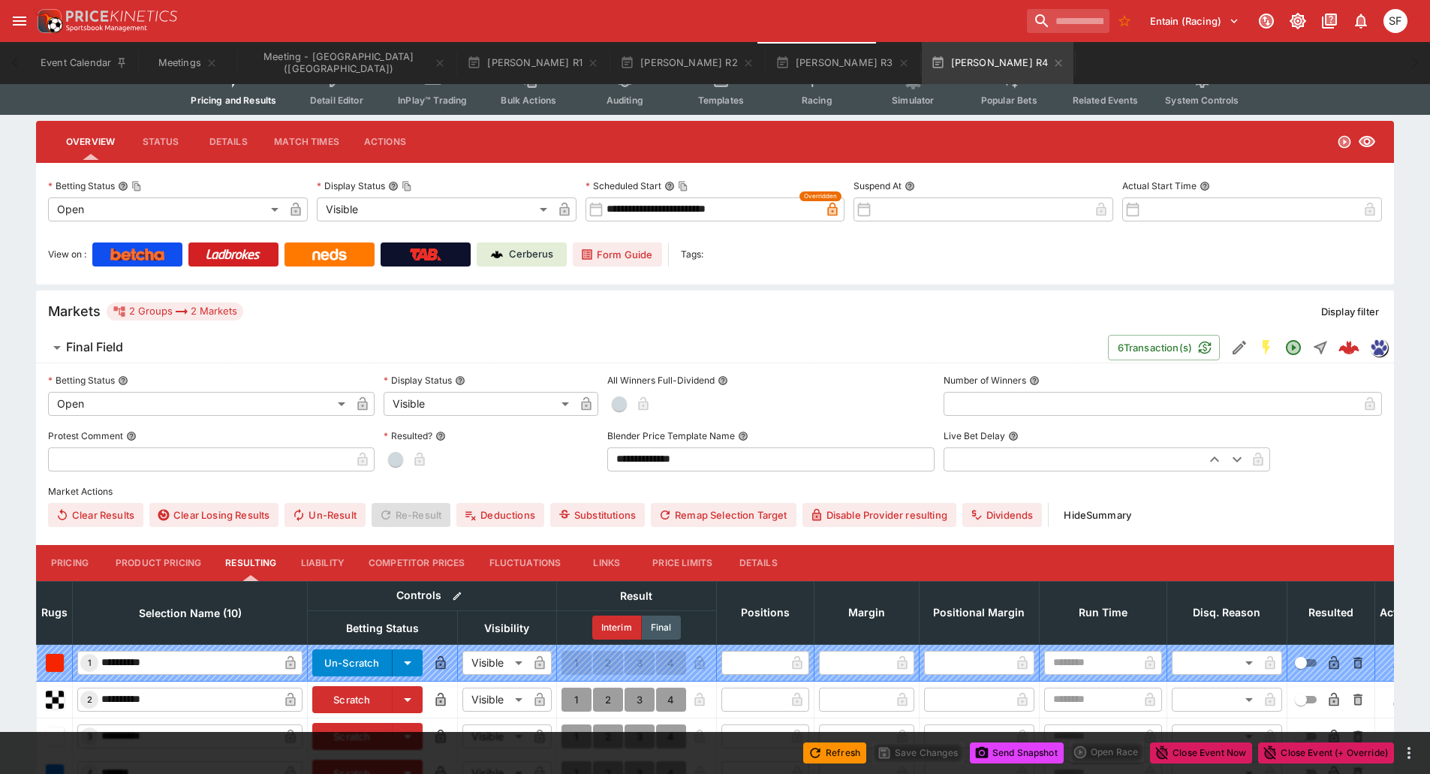
scroll to position [375, 0]
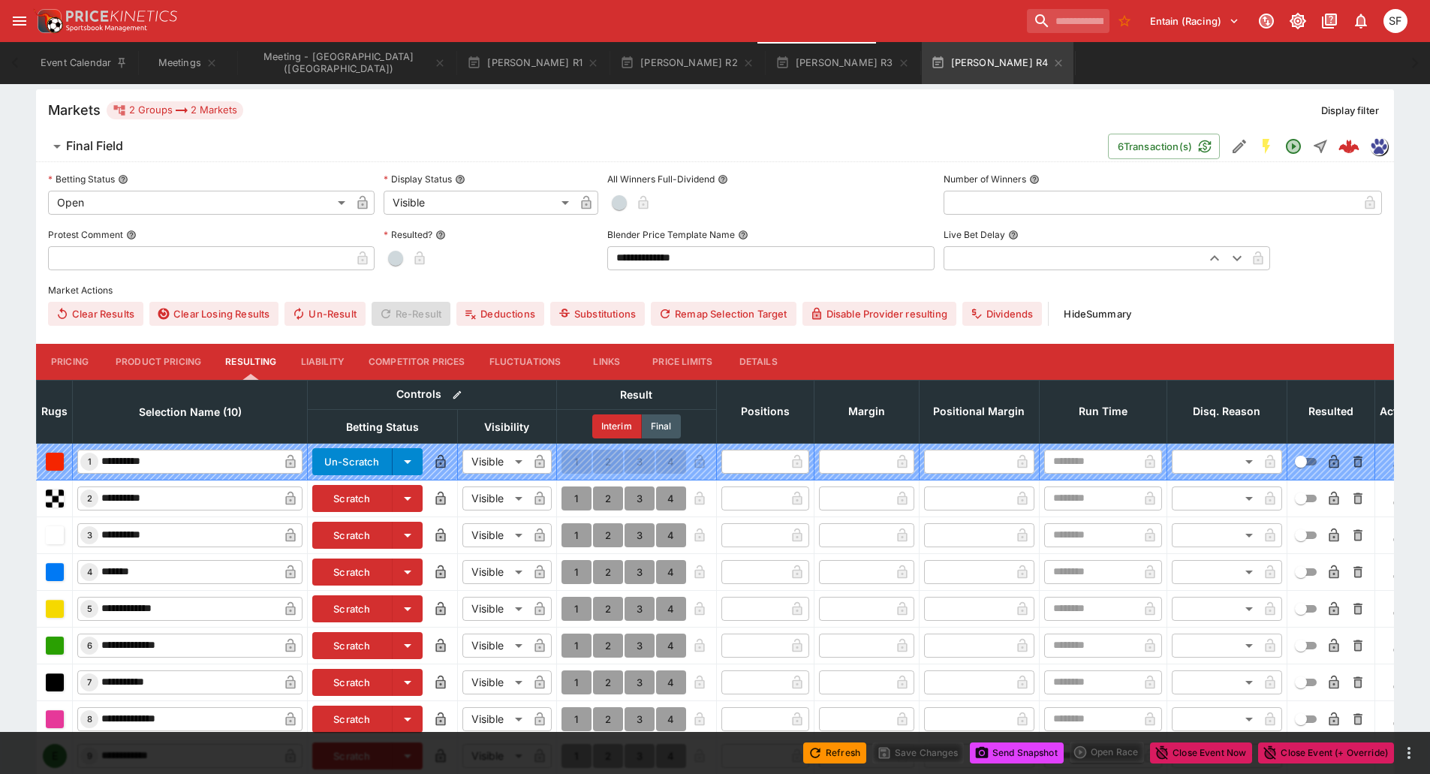
click at [766, 353] on button "Details" at bounding box center [758, 362] width 68 height 36
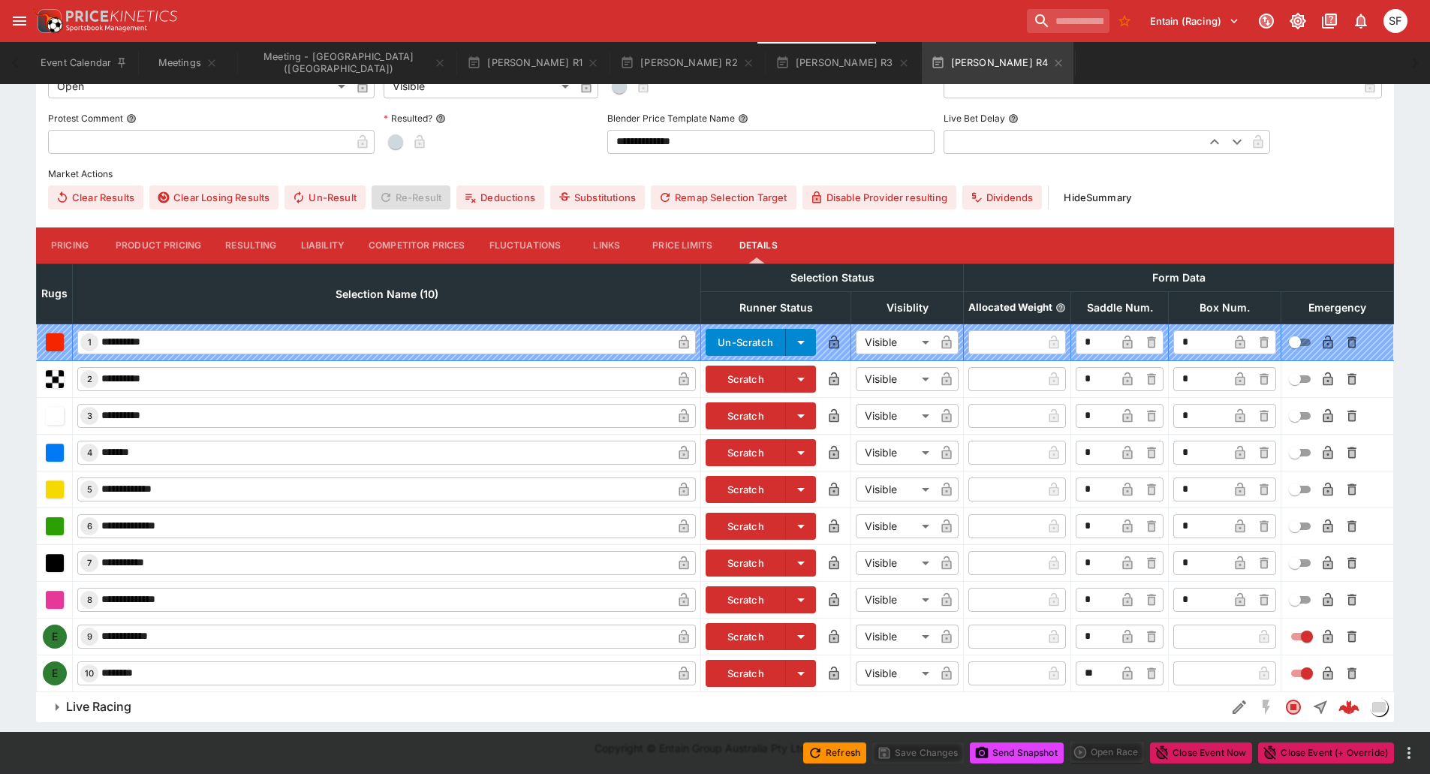
click at [759, 630] on button "Scratch" at bounding box center [745, 636] width 80 height 27
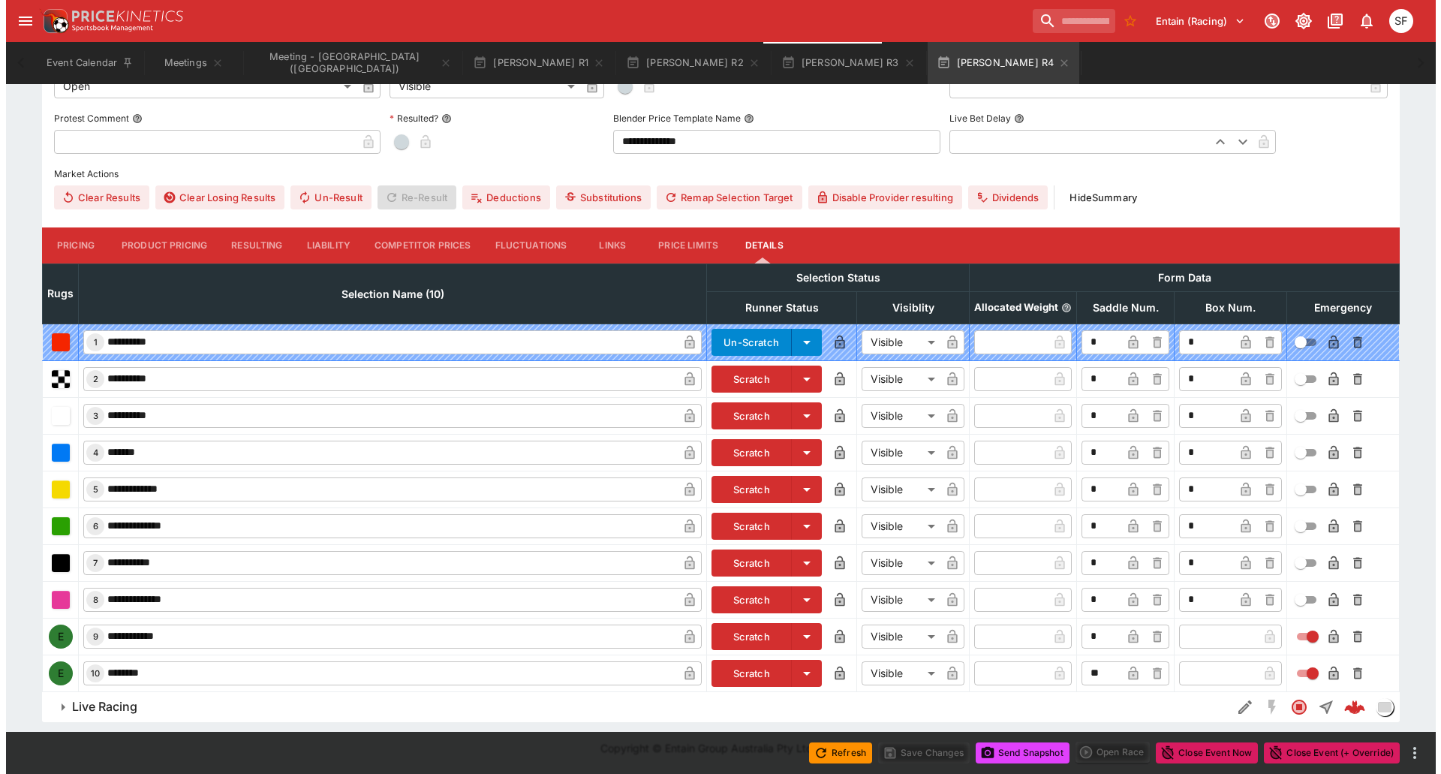
scroll to position [493, 0]
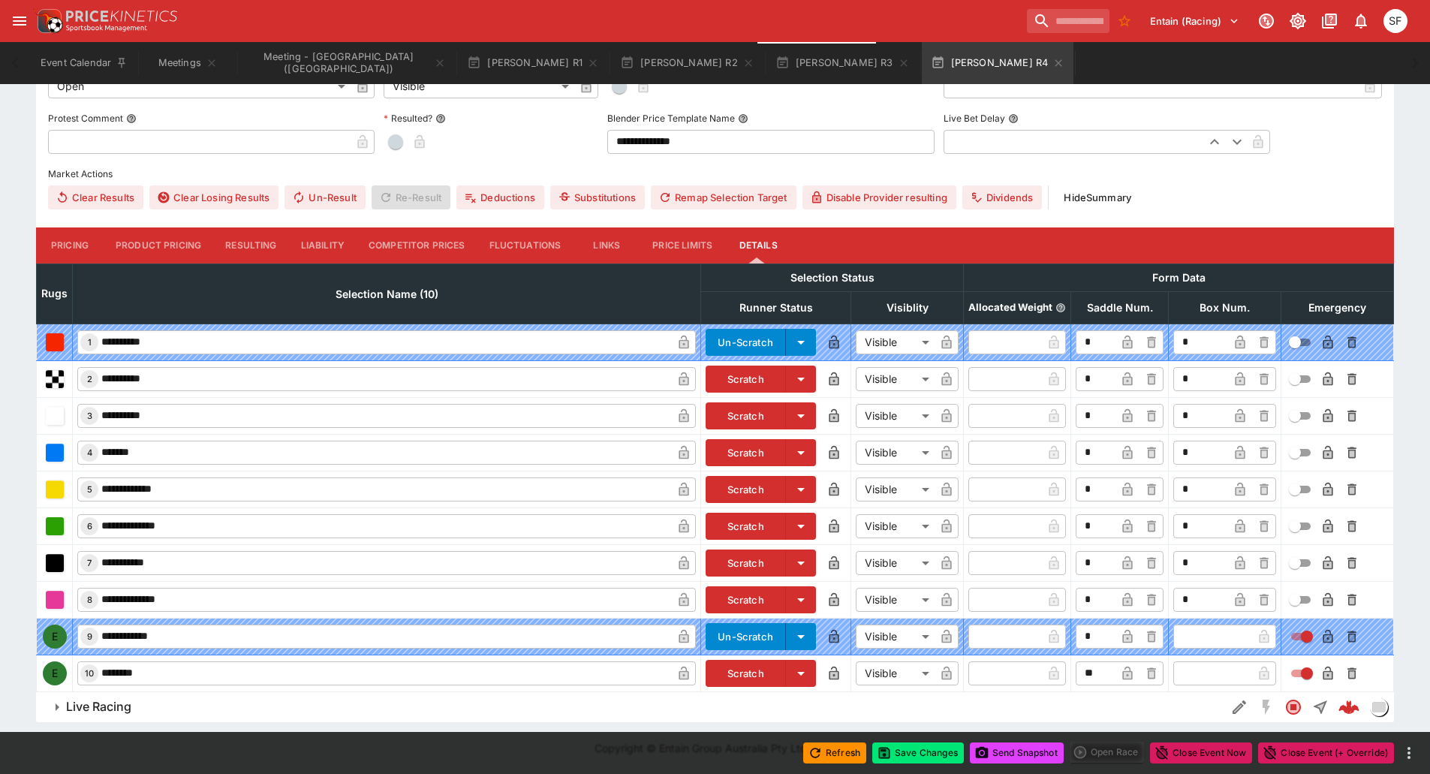
click at [750, 672] on button "Scratch" at bounding box center [745, 673] width 80 height 27
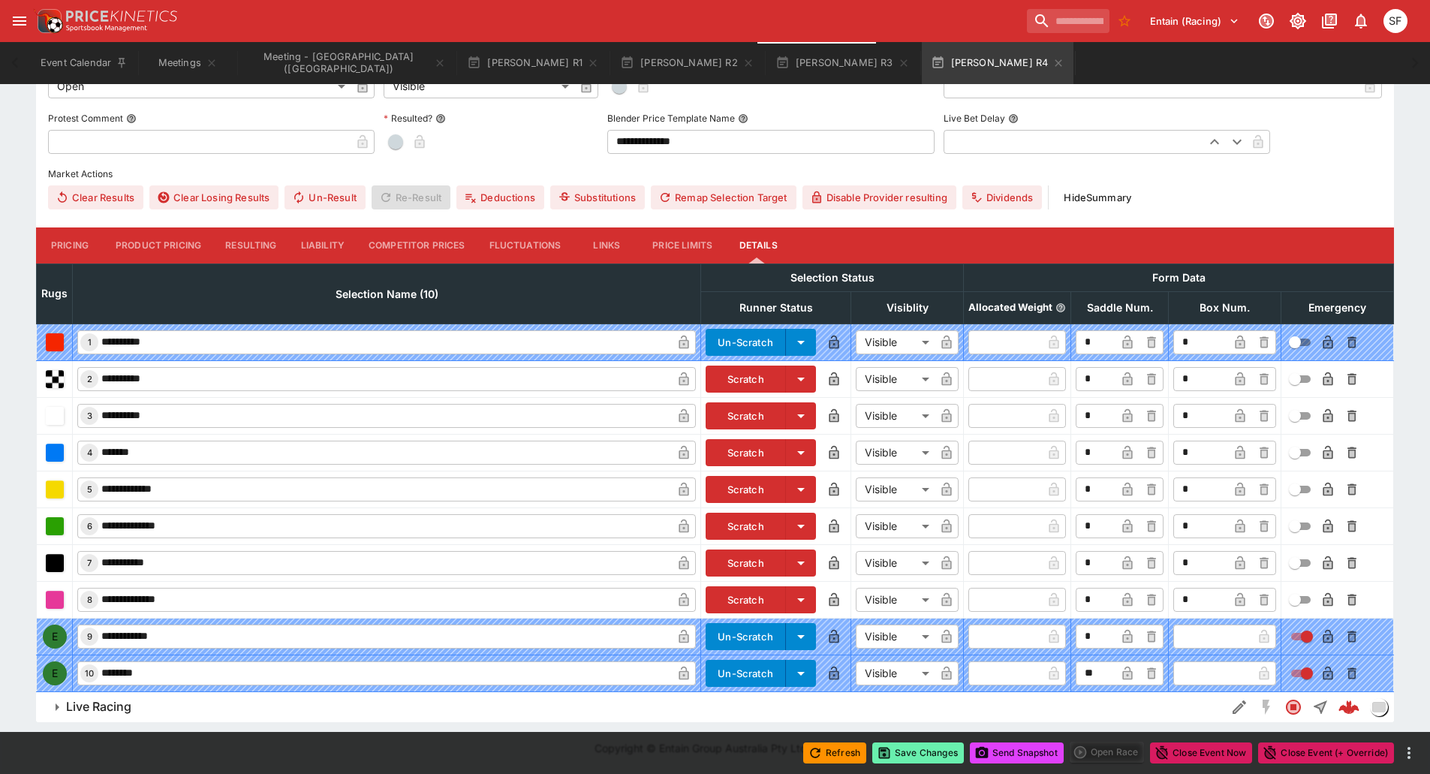
click at [922, 756] on button "Save Changes" at bounding box center [918, 752] width 92 height 21
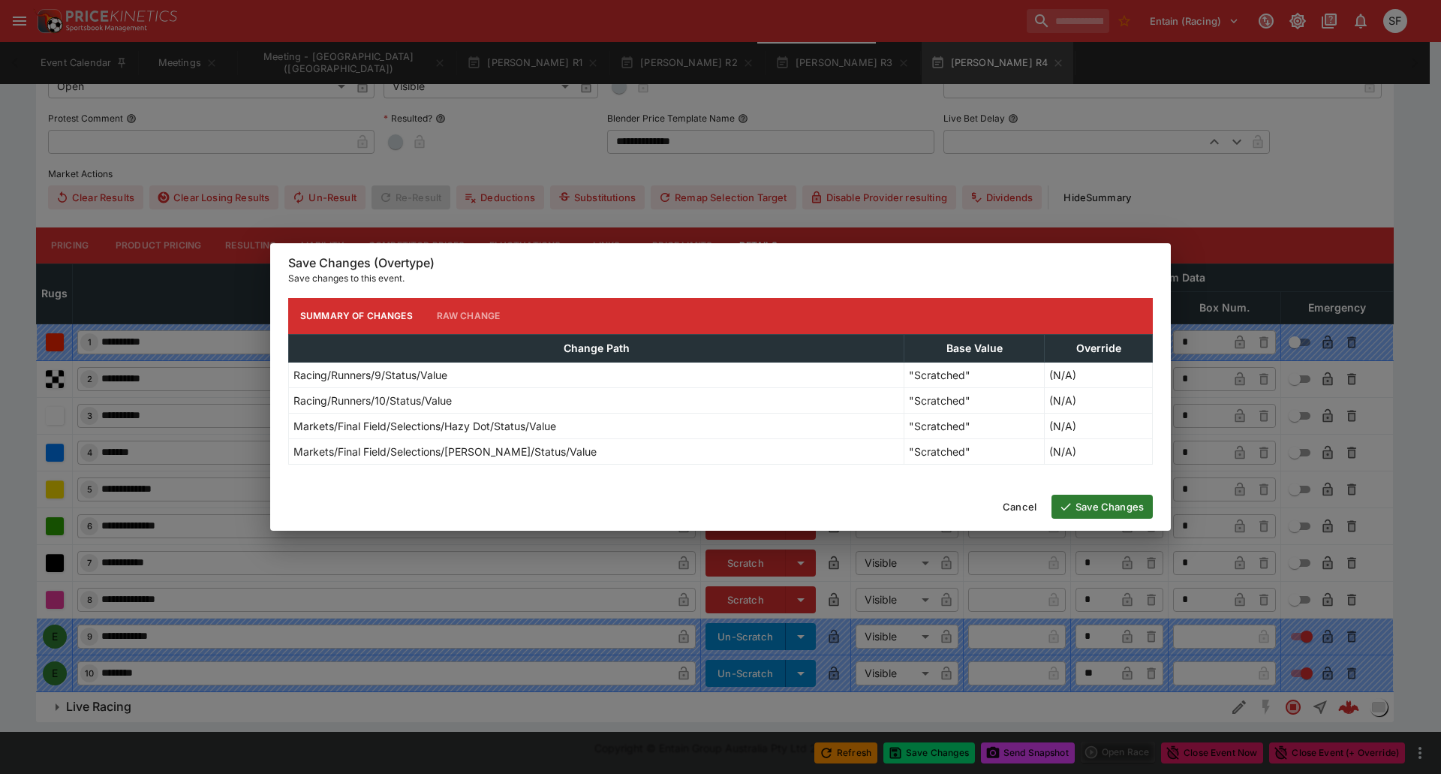
click at [1078, 512] on button "Save Changes" at bounding box center [1101, 507] width 101 height 24
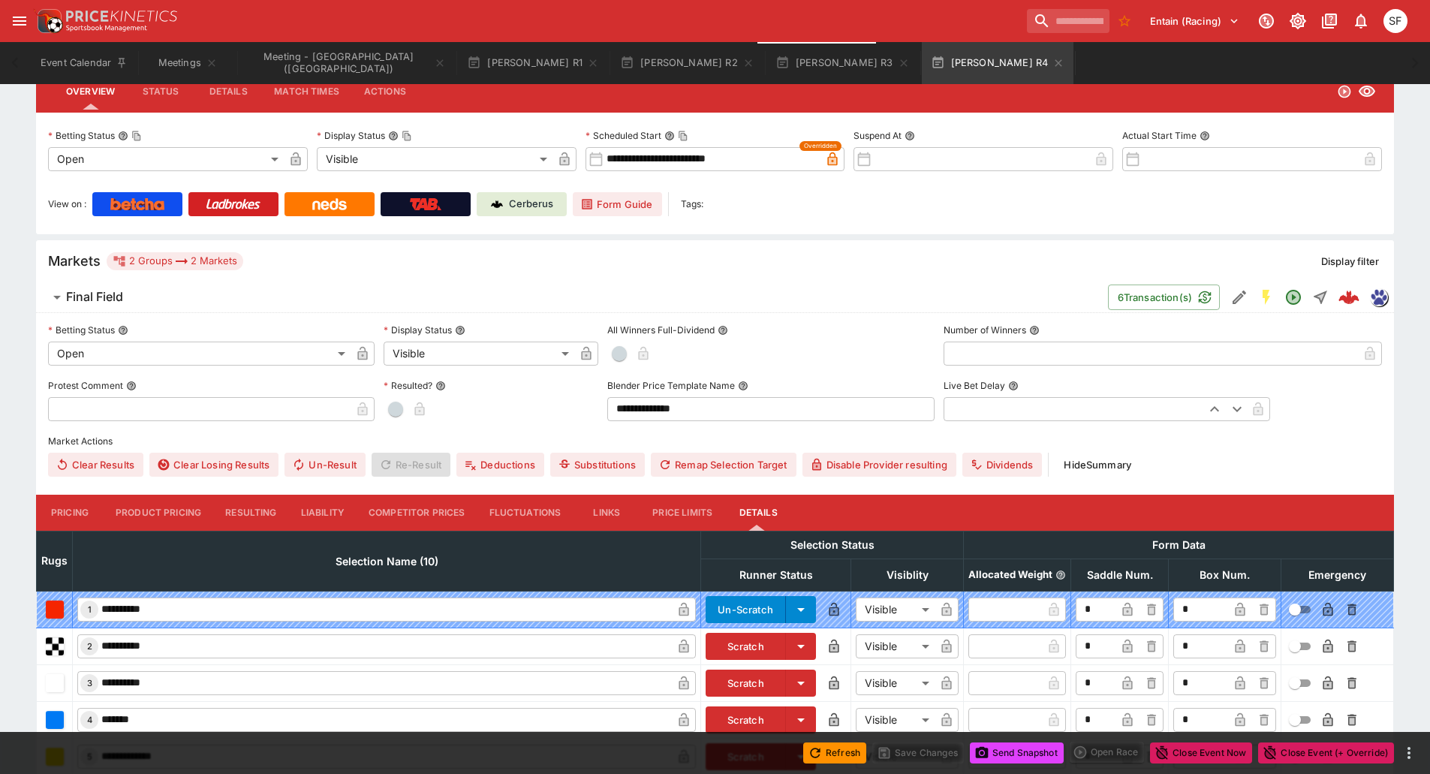
scroll to position [0, 0]
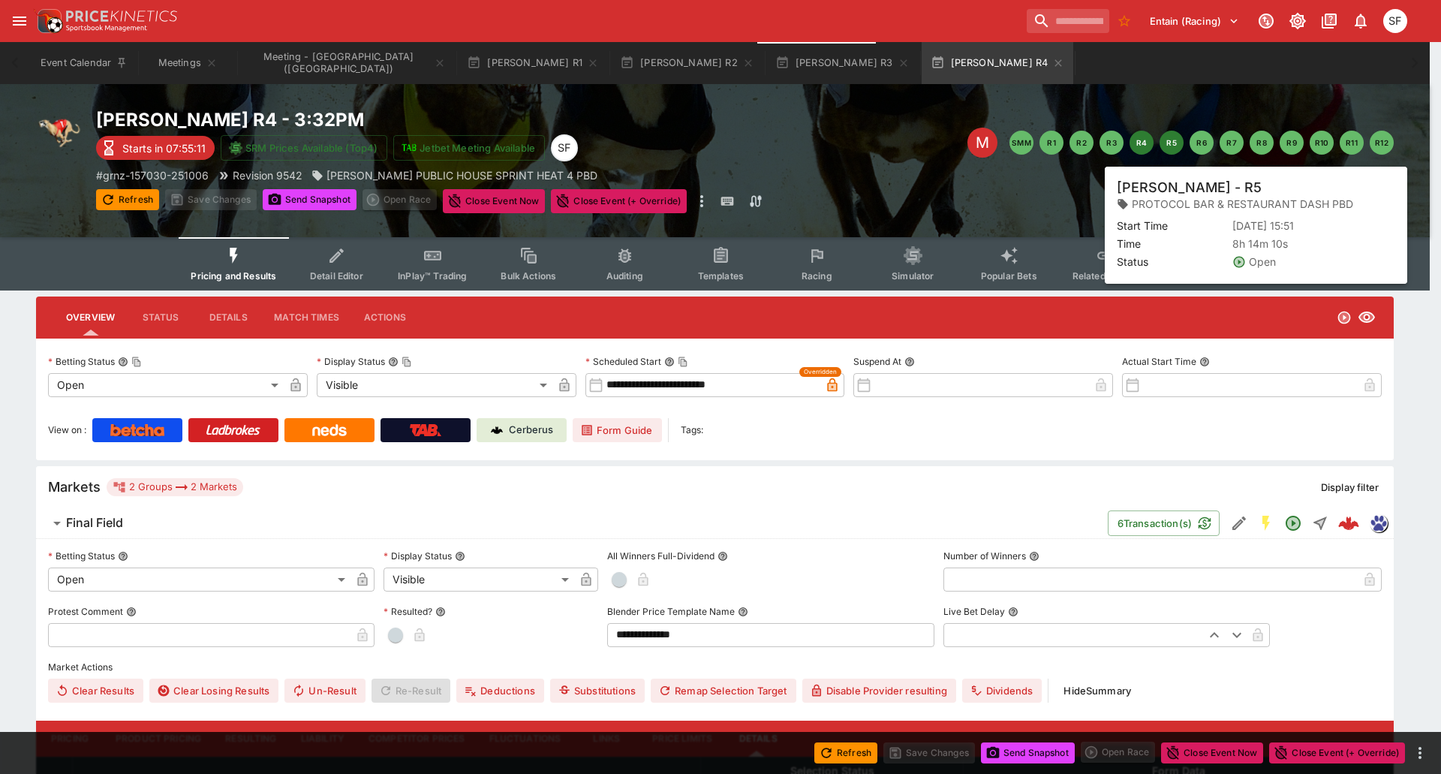
click at [1169, 146] on button "R5" at bounding box center [1172, 143] width 24 height 24
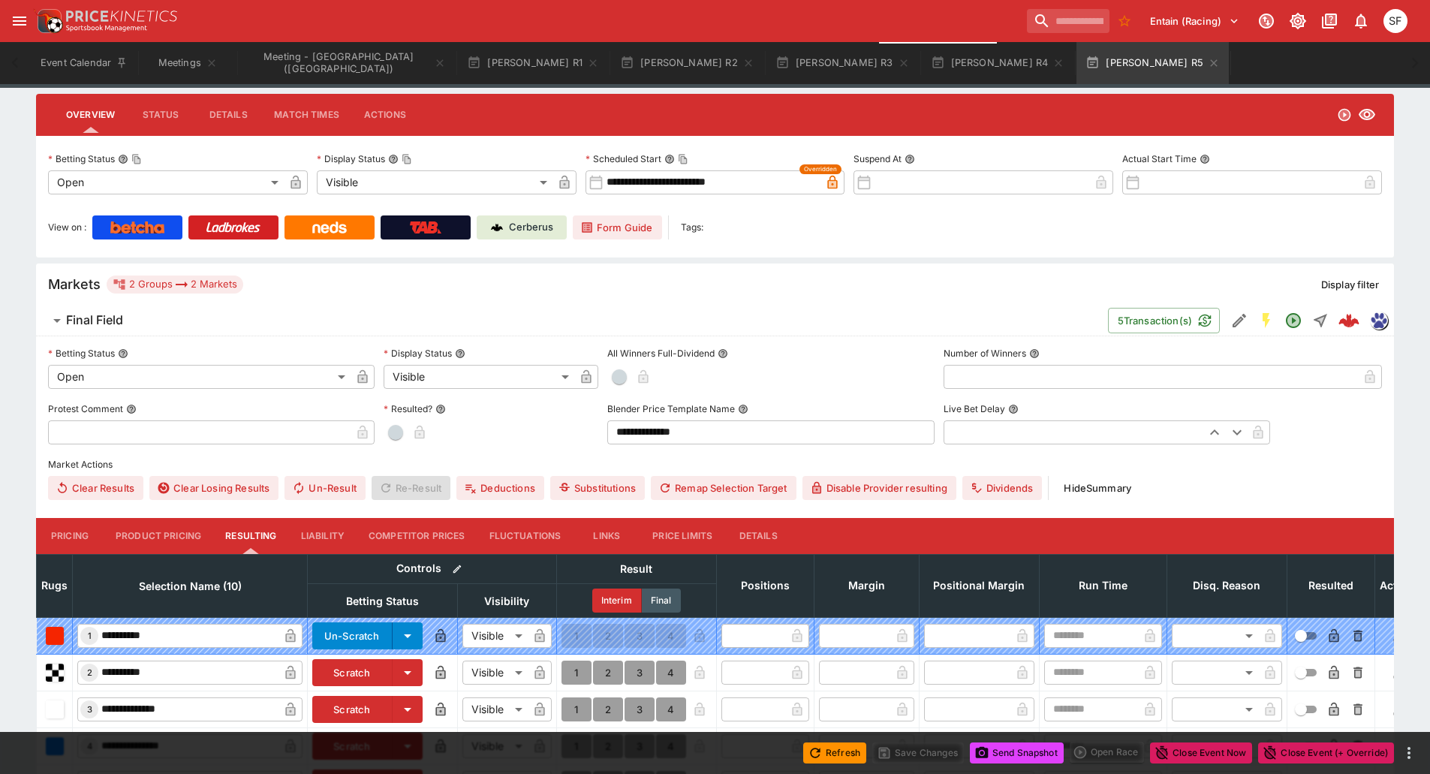
scroll to position [375, 0]
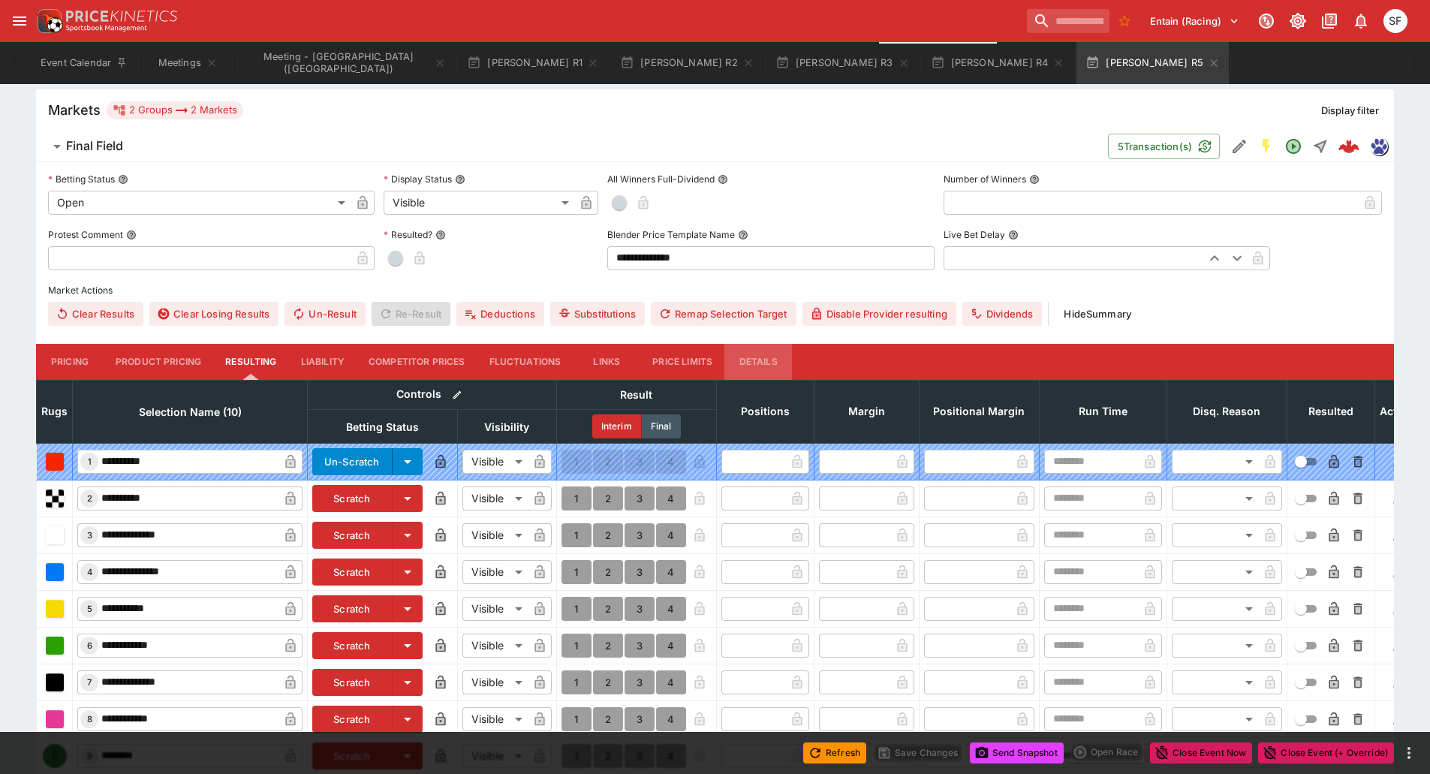
click at [736, 356] on button "Details" at bounding box center [758, 362] width 68 height 36
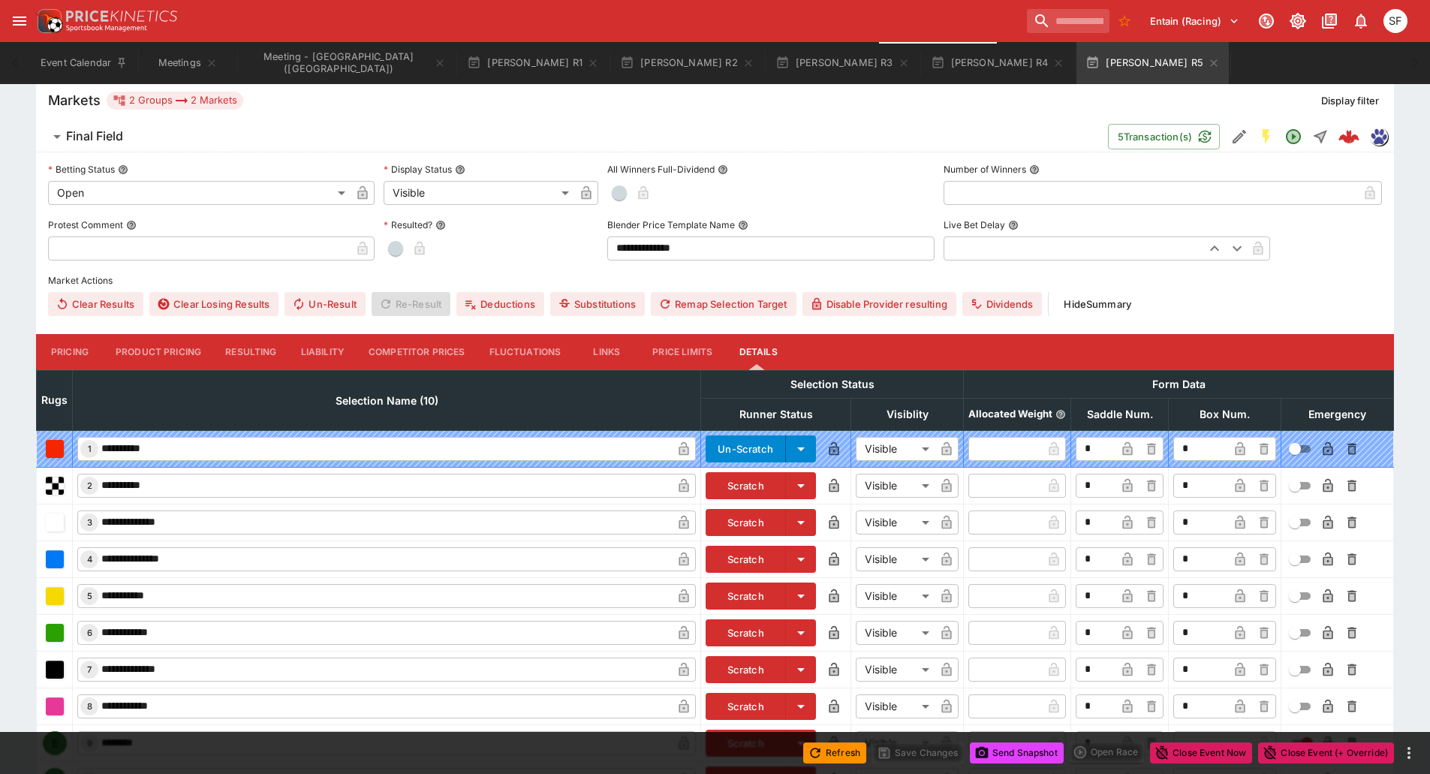
scroll to position [492, 0]
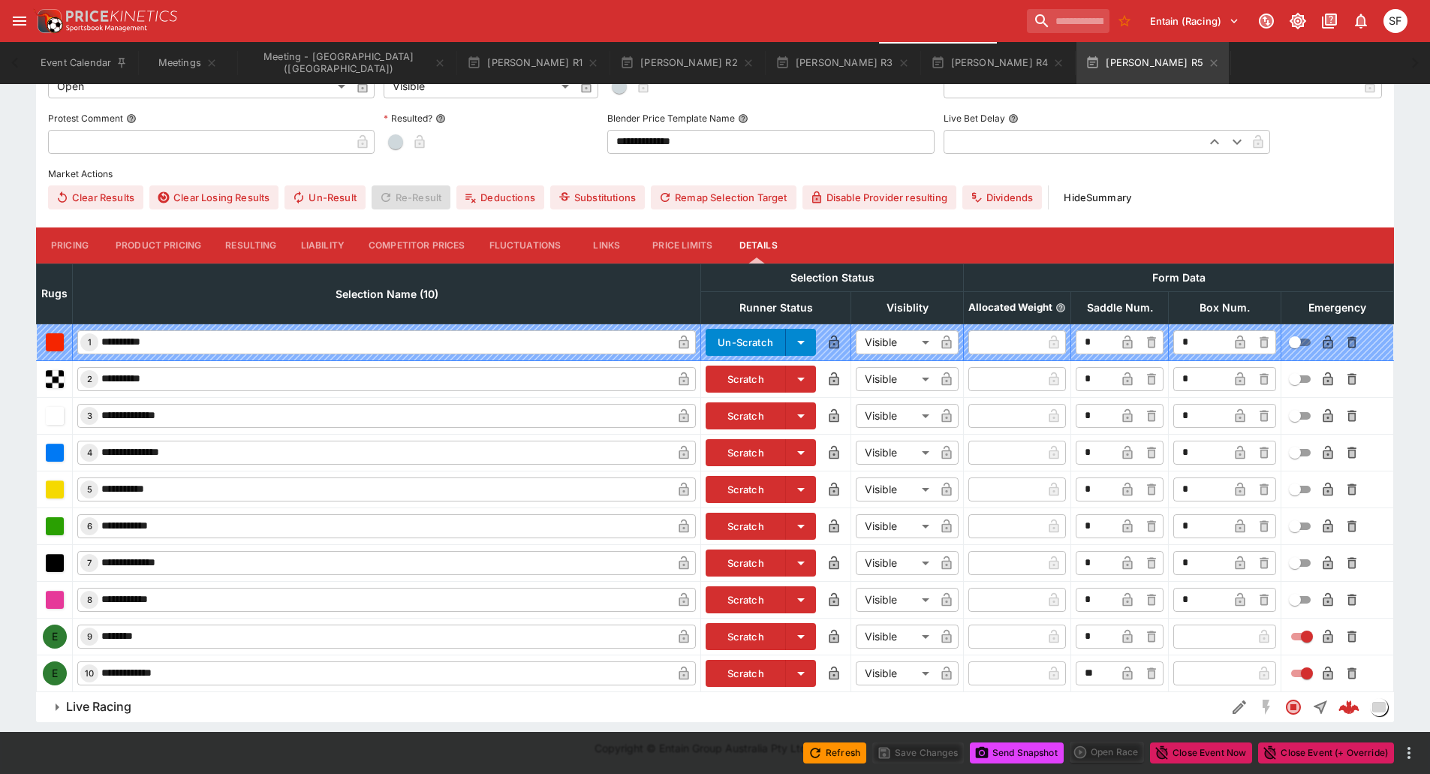
click at [749, 636] on button "Scratch" at bounding box center [745, 636] width 80 height 27
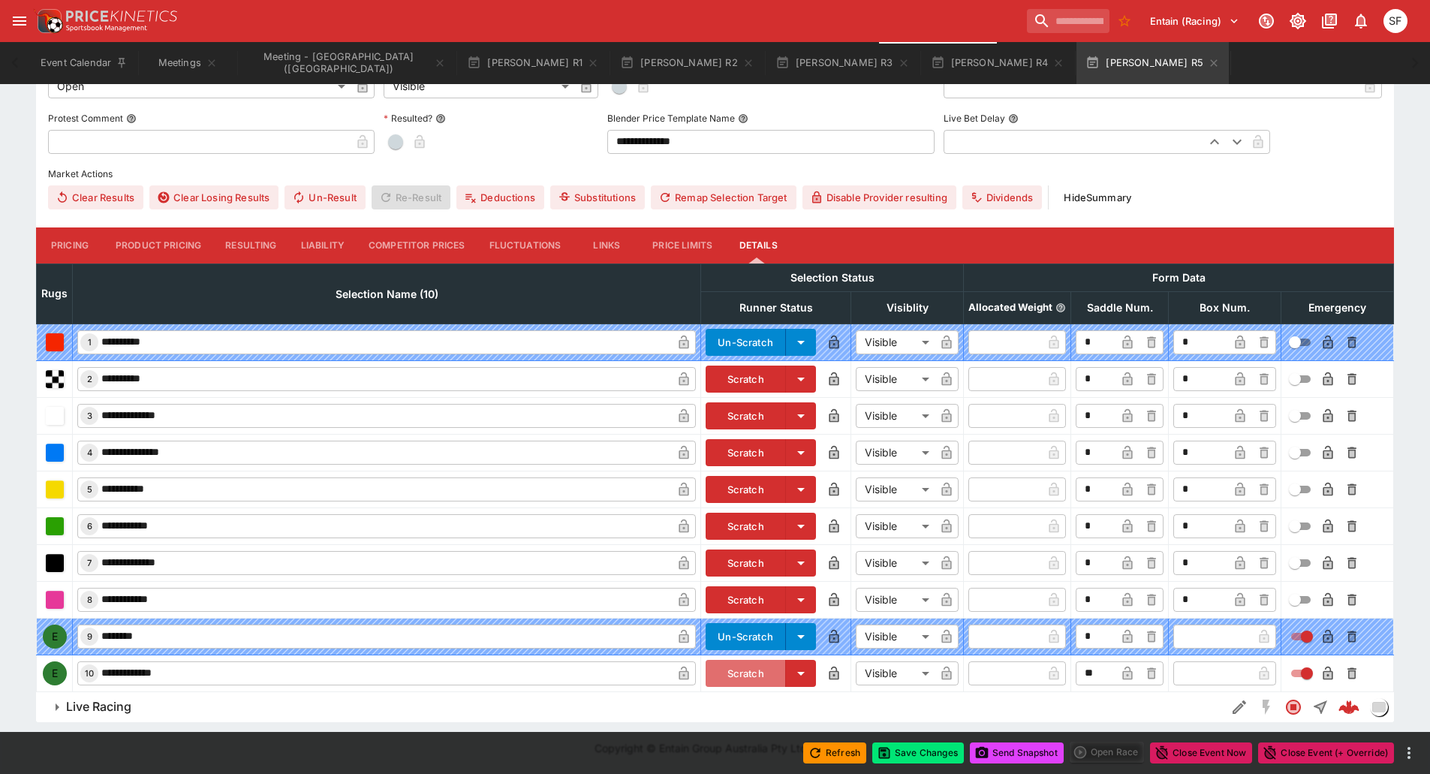
click at [745, 666] on button "Scratch" at bounding box center [745, 673] width 80 height 27
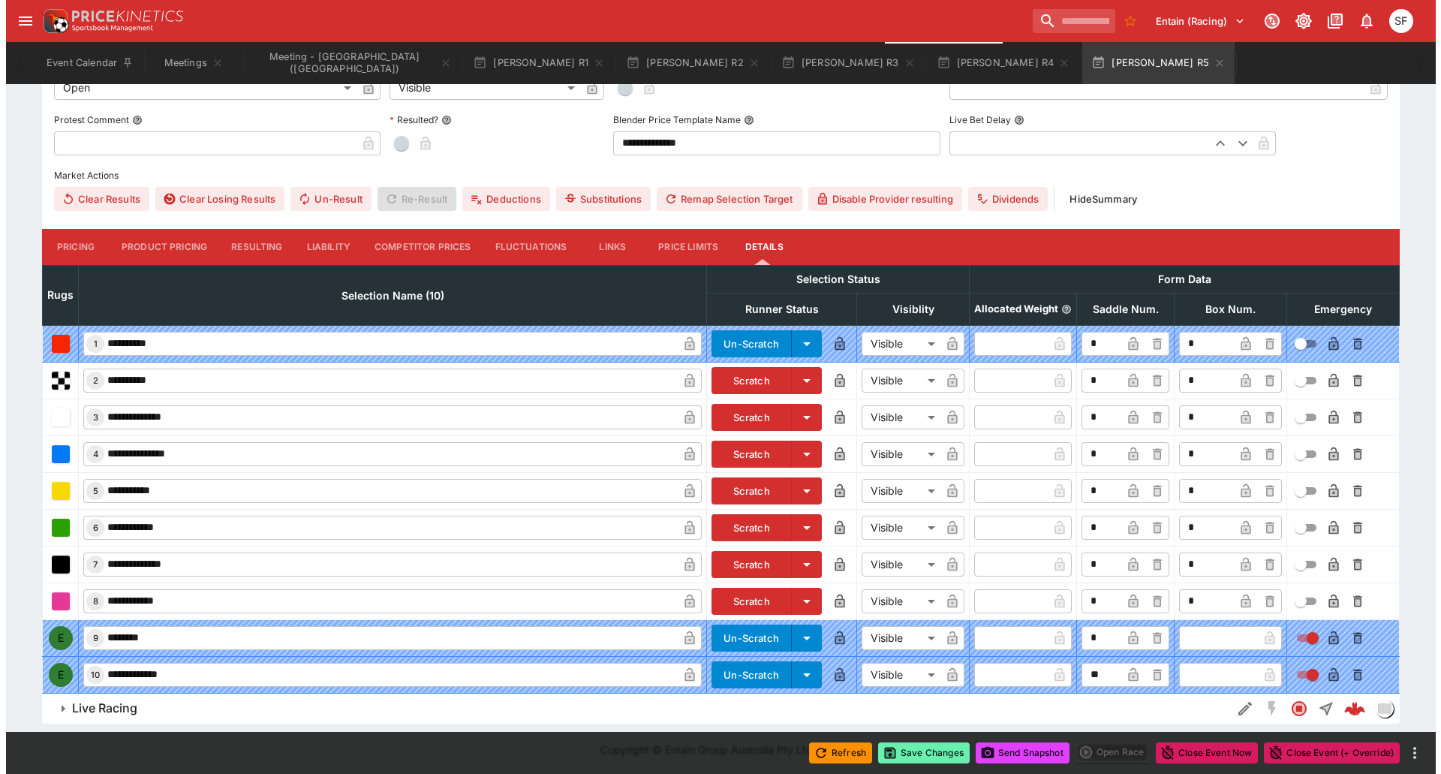
scroll to position [493, 0]
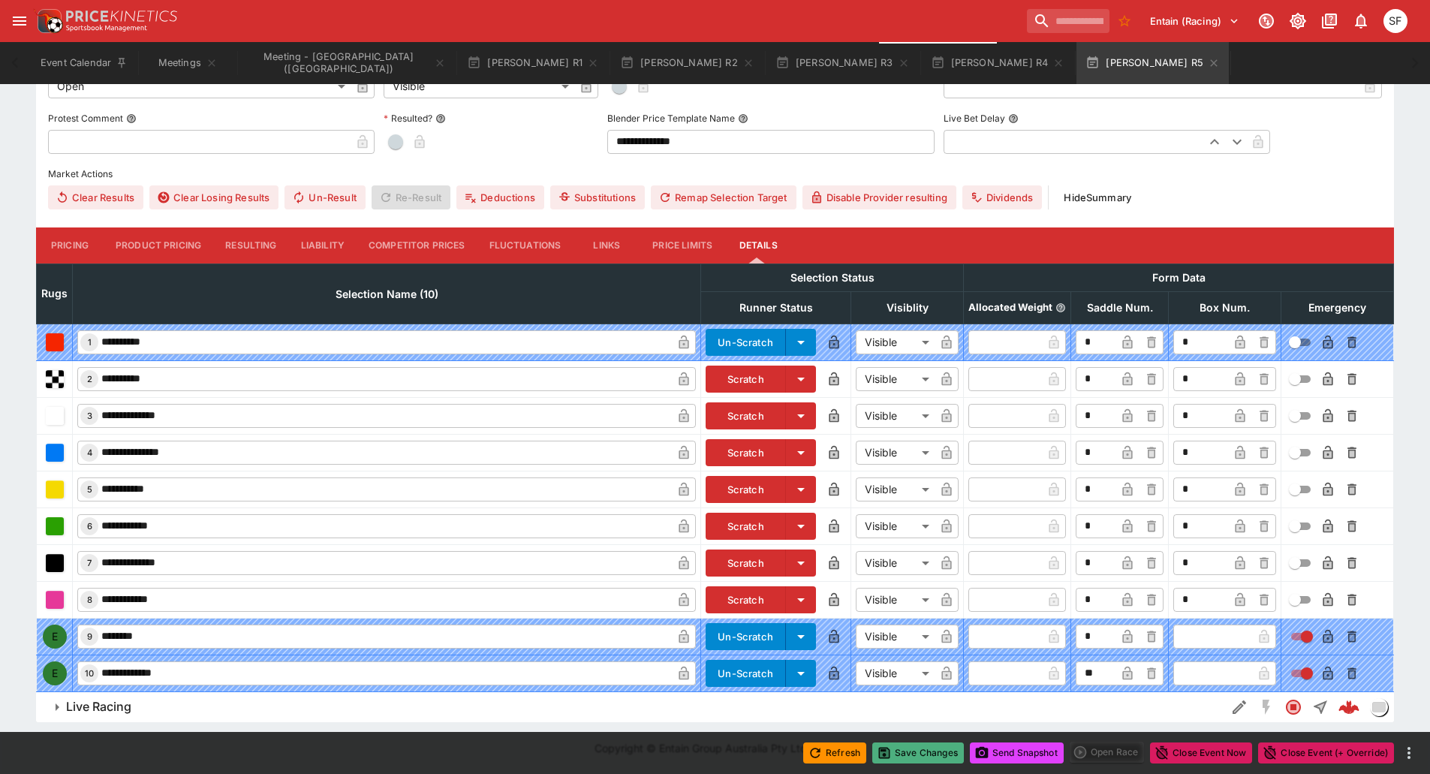
click at [932, 756] on button "Save Changes" at bounding box center [918, 752] width 92 height 21
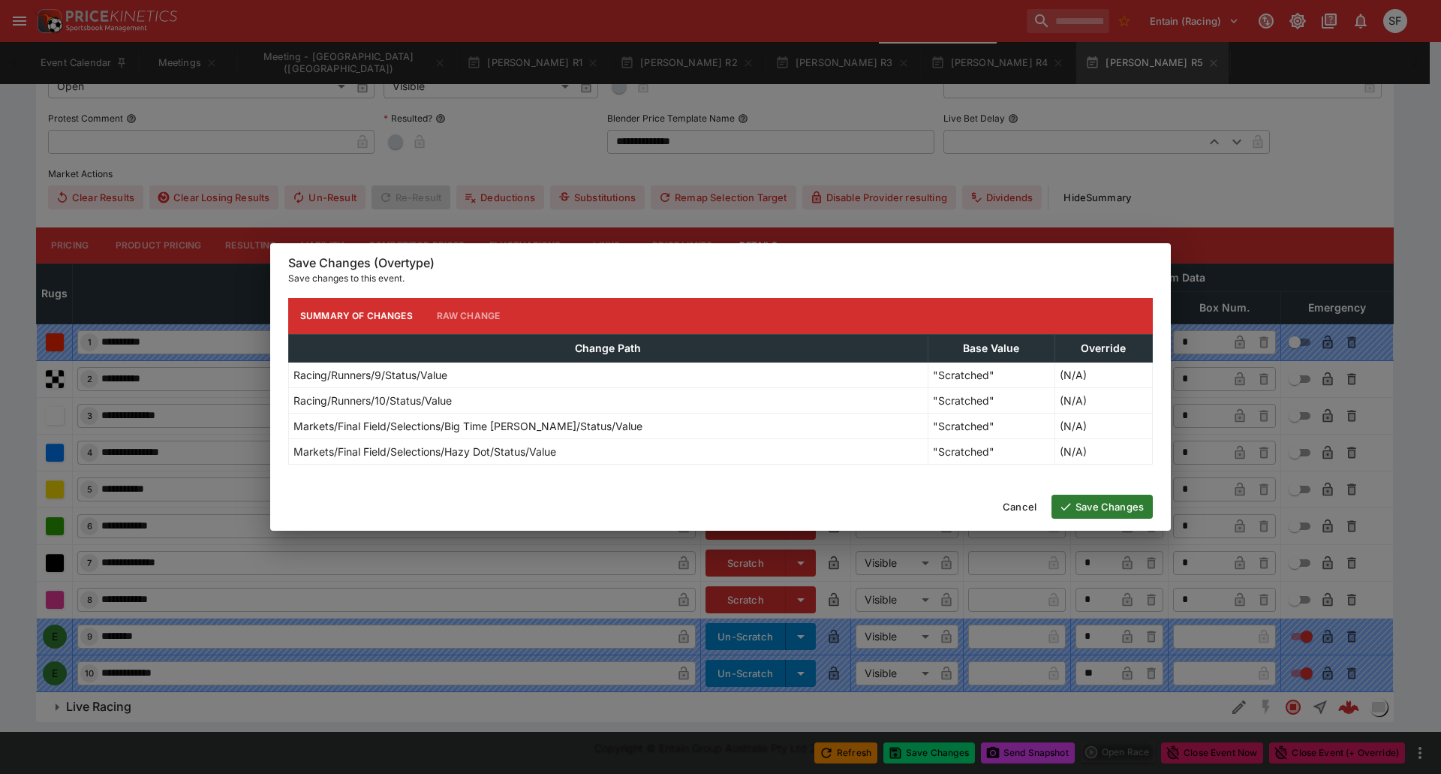
click at [1093, 503] on button "Save Changes" at bounding box center [1101, 507] width 101 height 24
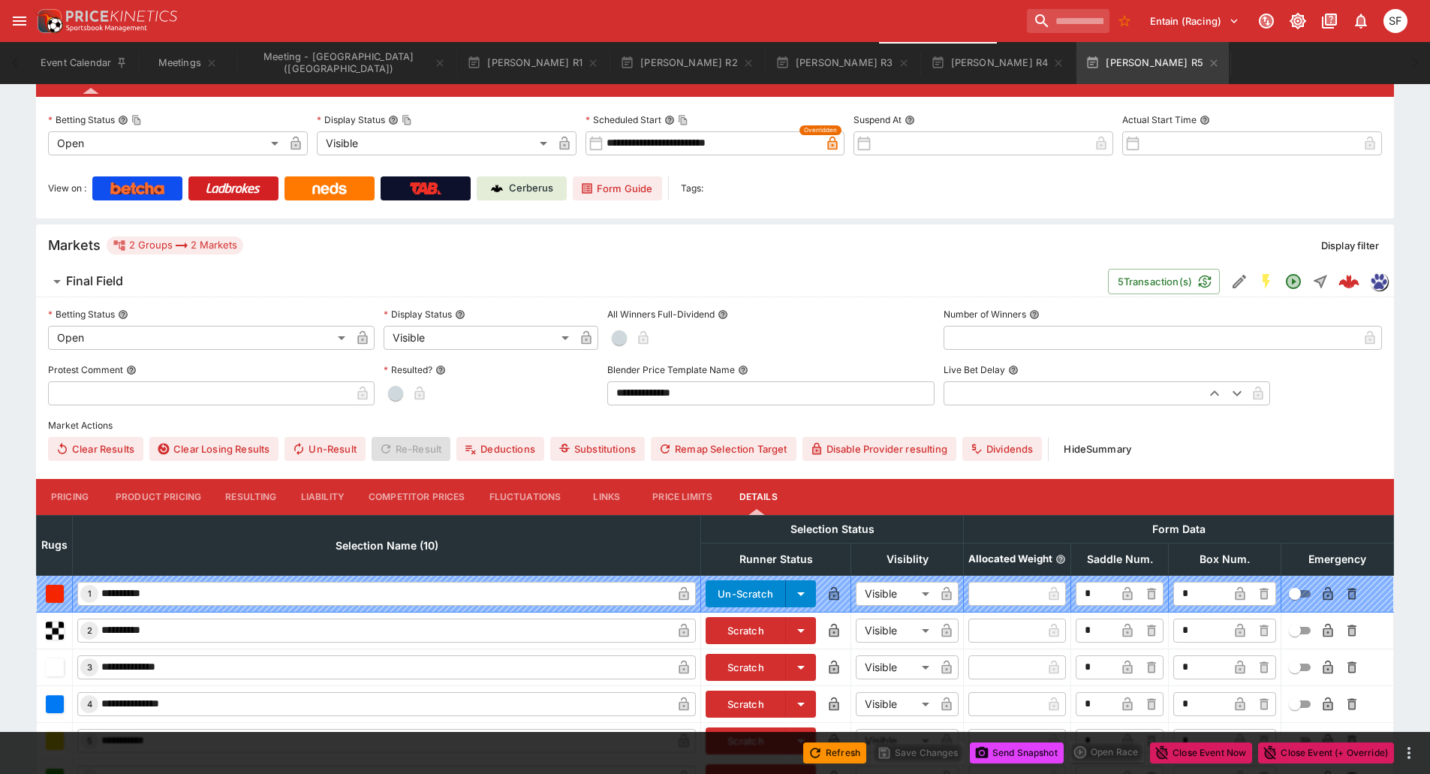
scroll to position [0, 0]
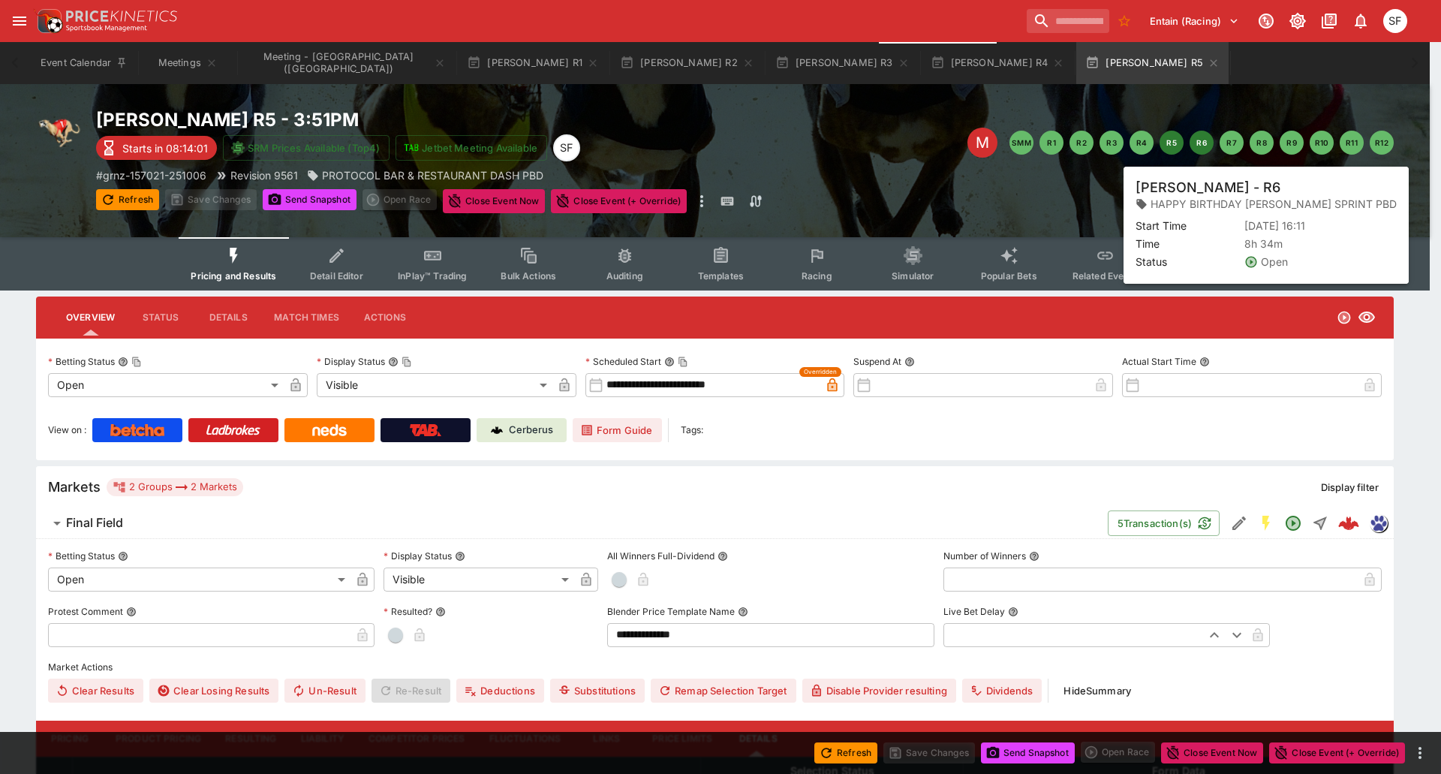
click at [1205, 143] on button "R6" at bounding box center [1202, 143] width 24 height 24
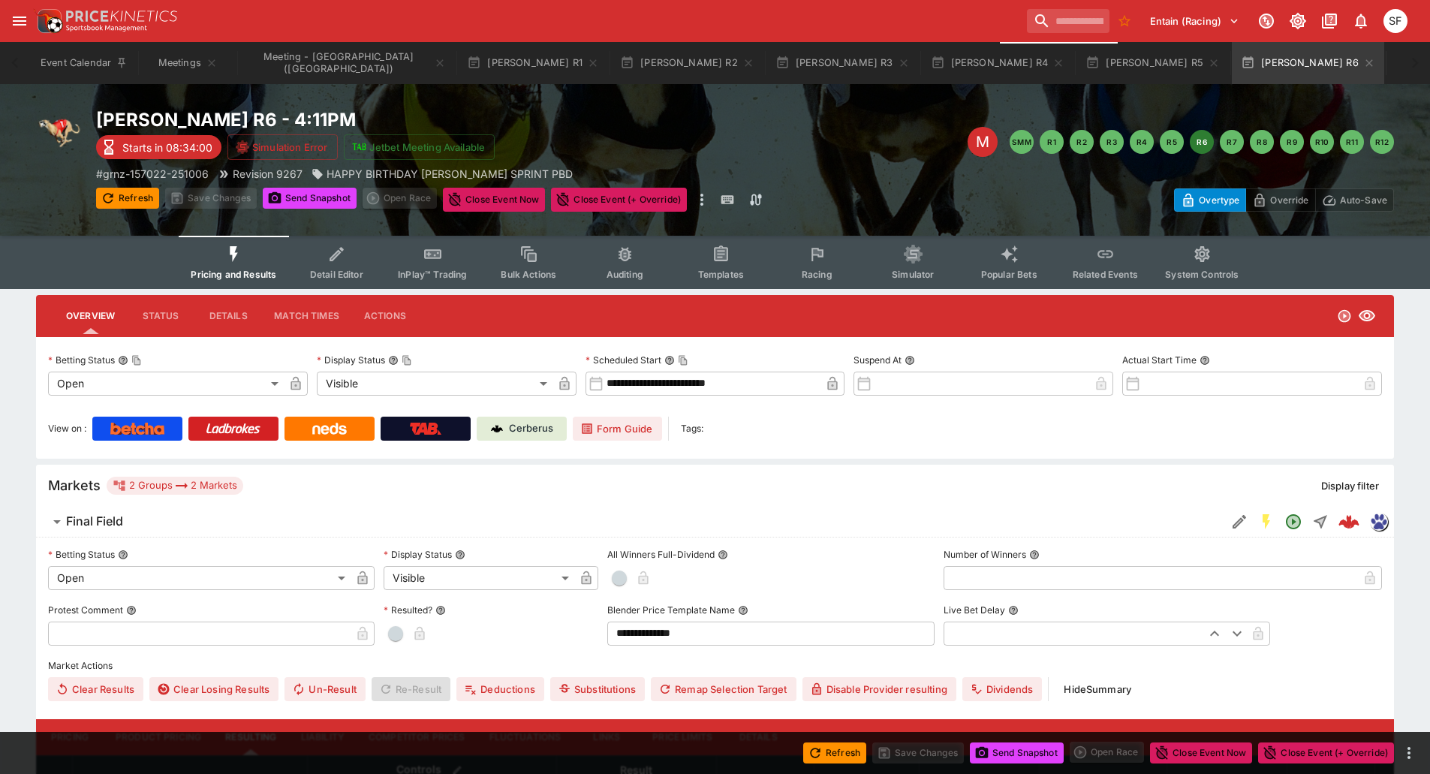
scroll to position [375, 0]
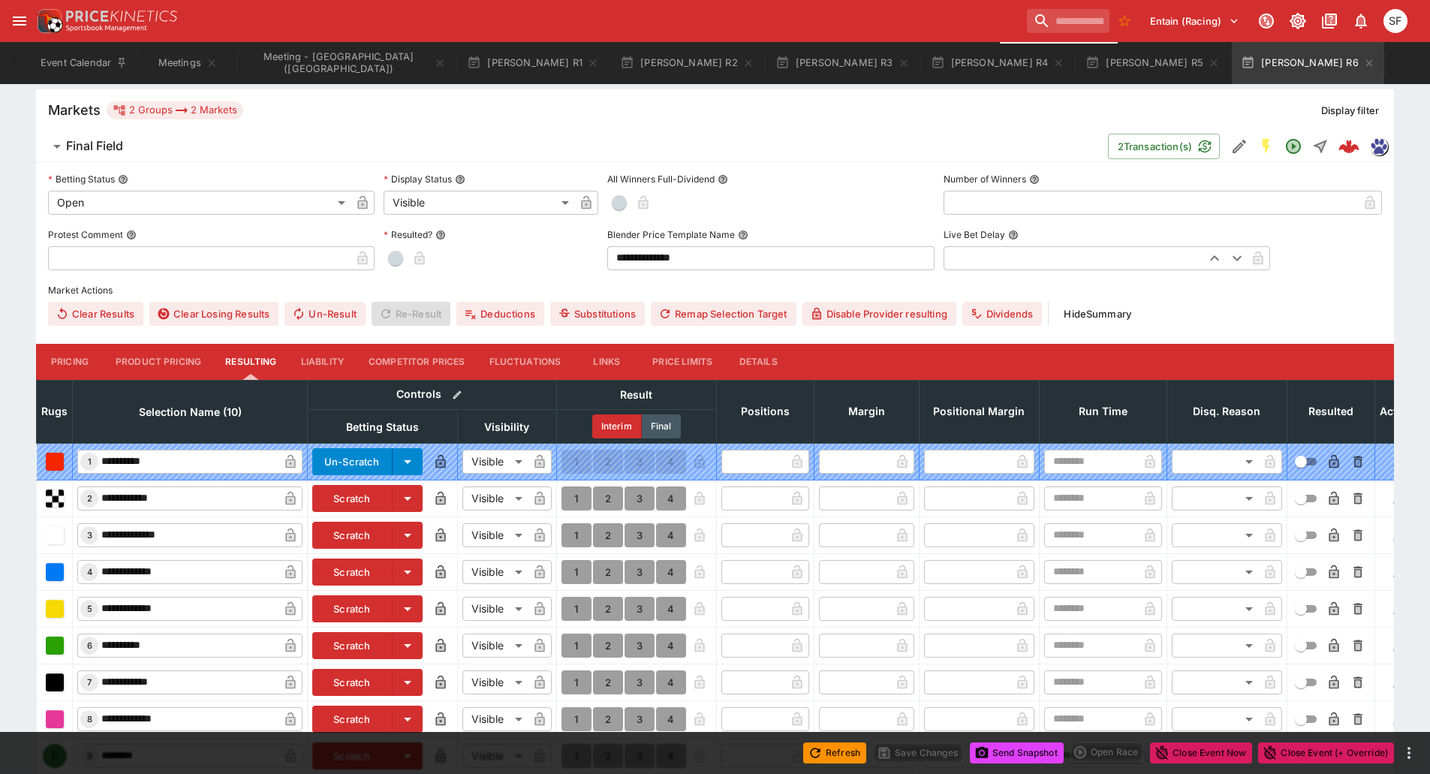
click at [758, 357] on button "Details" at bounding box center [758, 362] width 68 height 36
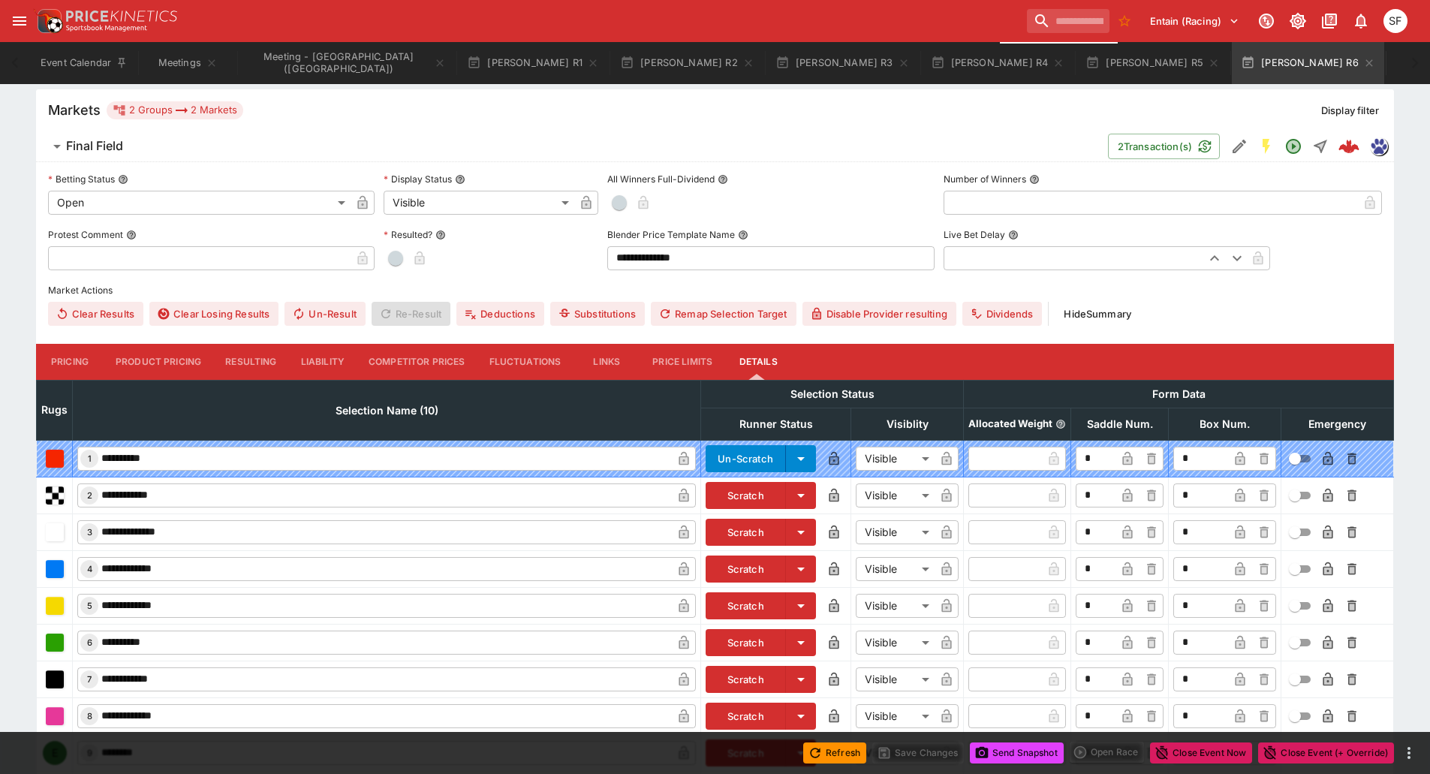
click at [747, 499] on button "Scratch" at bounding box center [745, 495] width 80 height 27
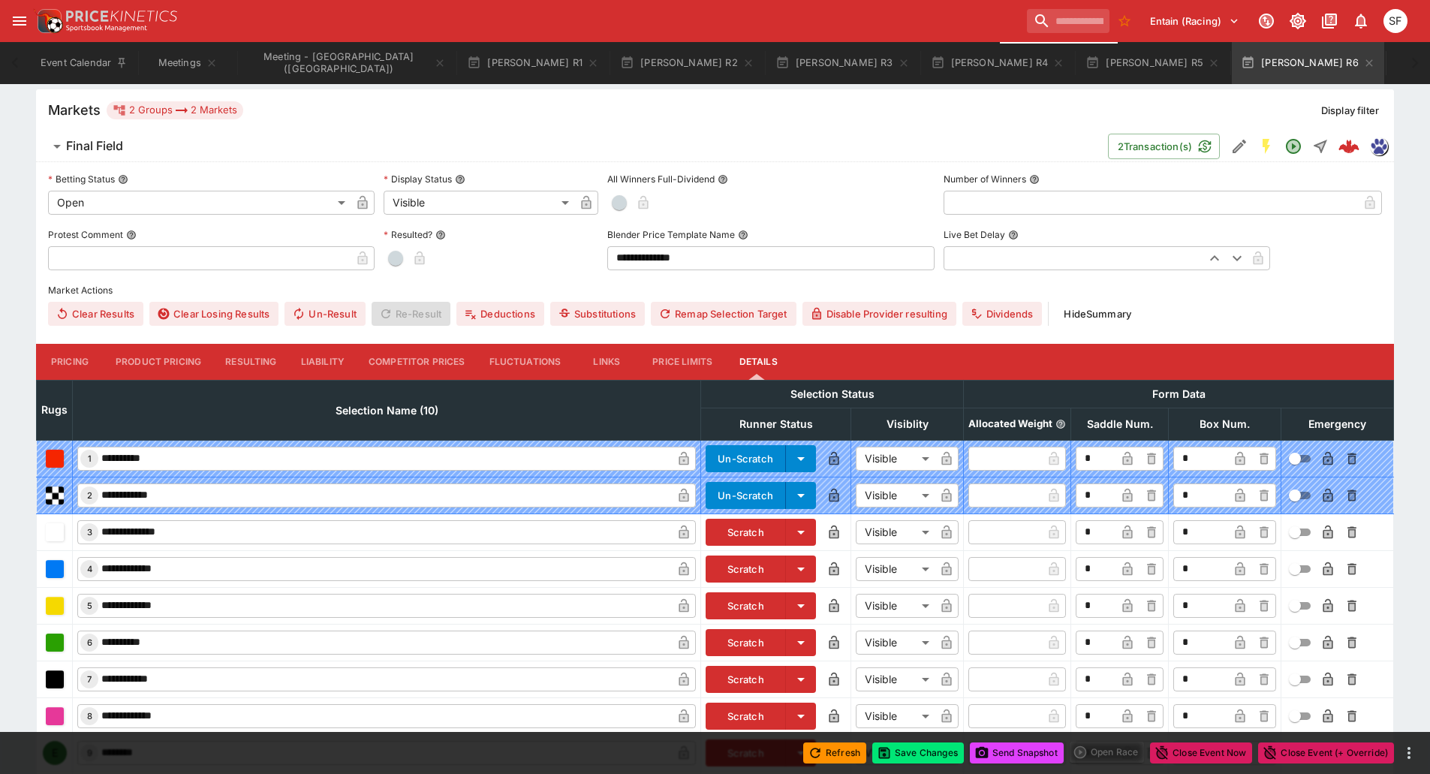
click at [752, 533] on button "Scratch" at bounding box center [745, 532] width 80 height 27
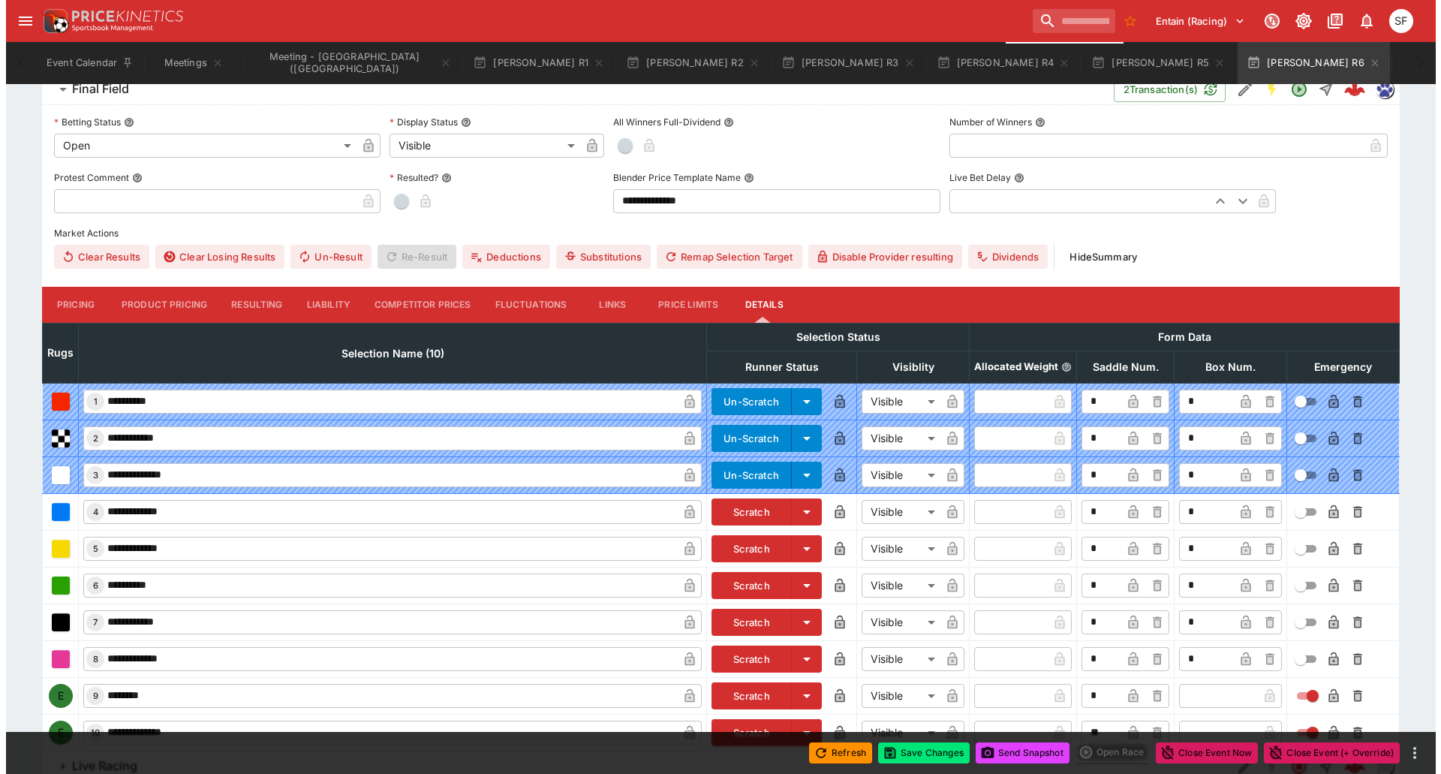
scroll to position [493, 0]
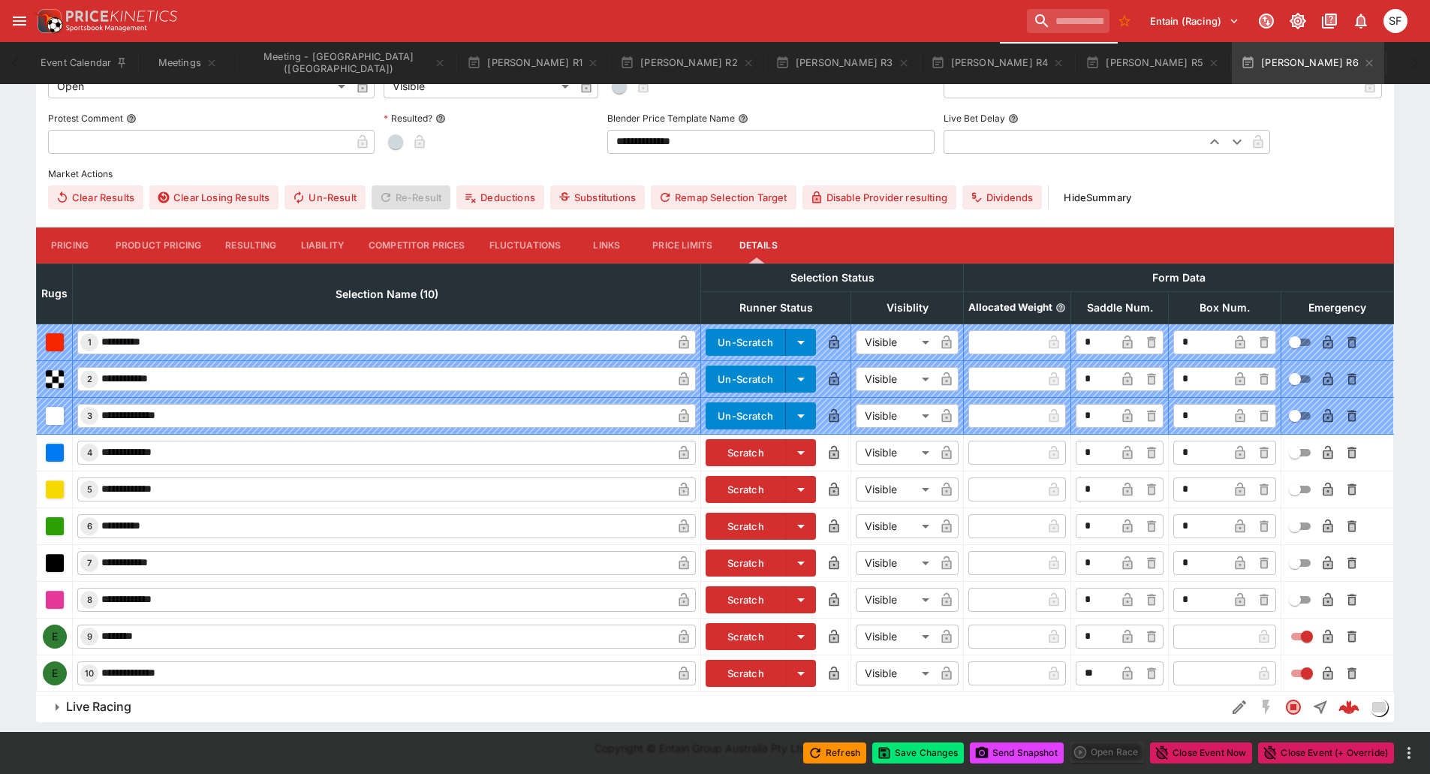
click at [756, 634] on button "Scratch" at bounding box center [745, 636] width 80 height 27
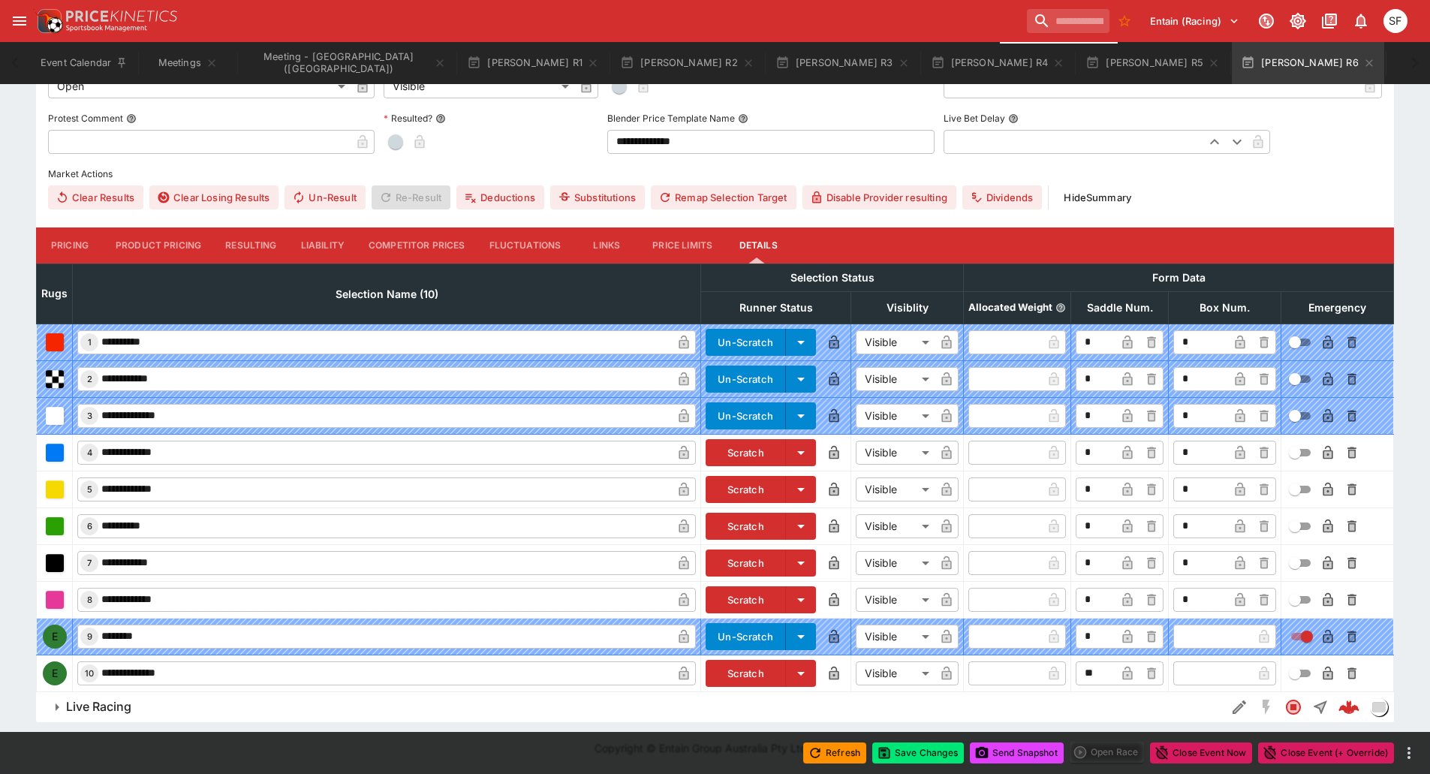
click at [1220, 680] on input "text" at bounding box center [1212, 673] width 79 height 24
type input "*"
click at [933, 756] on button "Save Changes" at bounding box center [918, 752] width 92 height 21
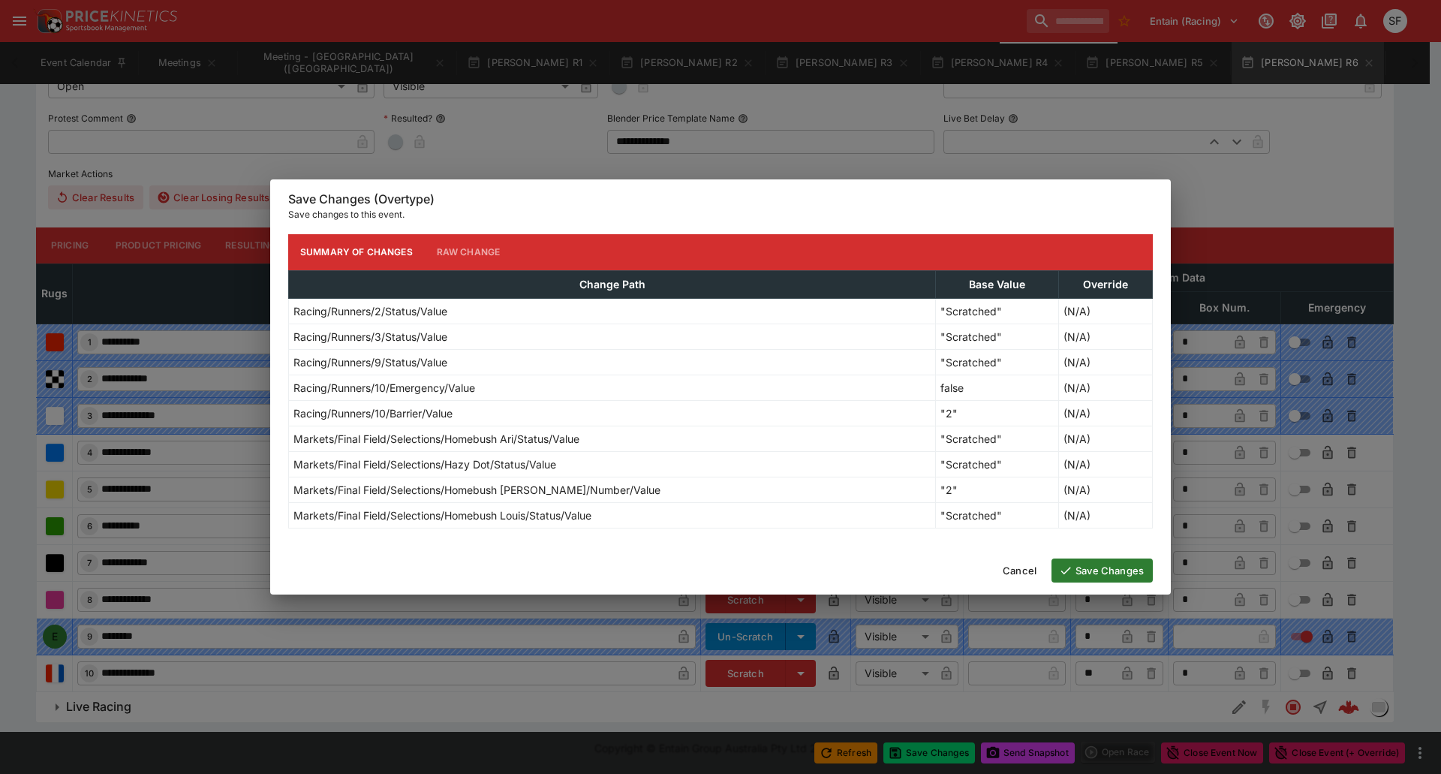
click at [1075, 576] on button "Save Changes" at bounding box center [1101, 570] width 101 height 24
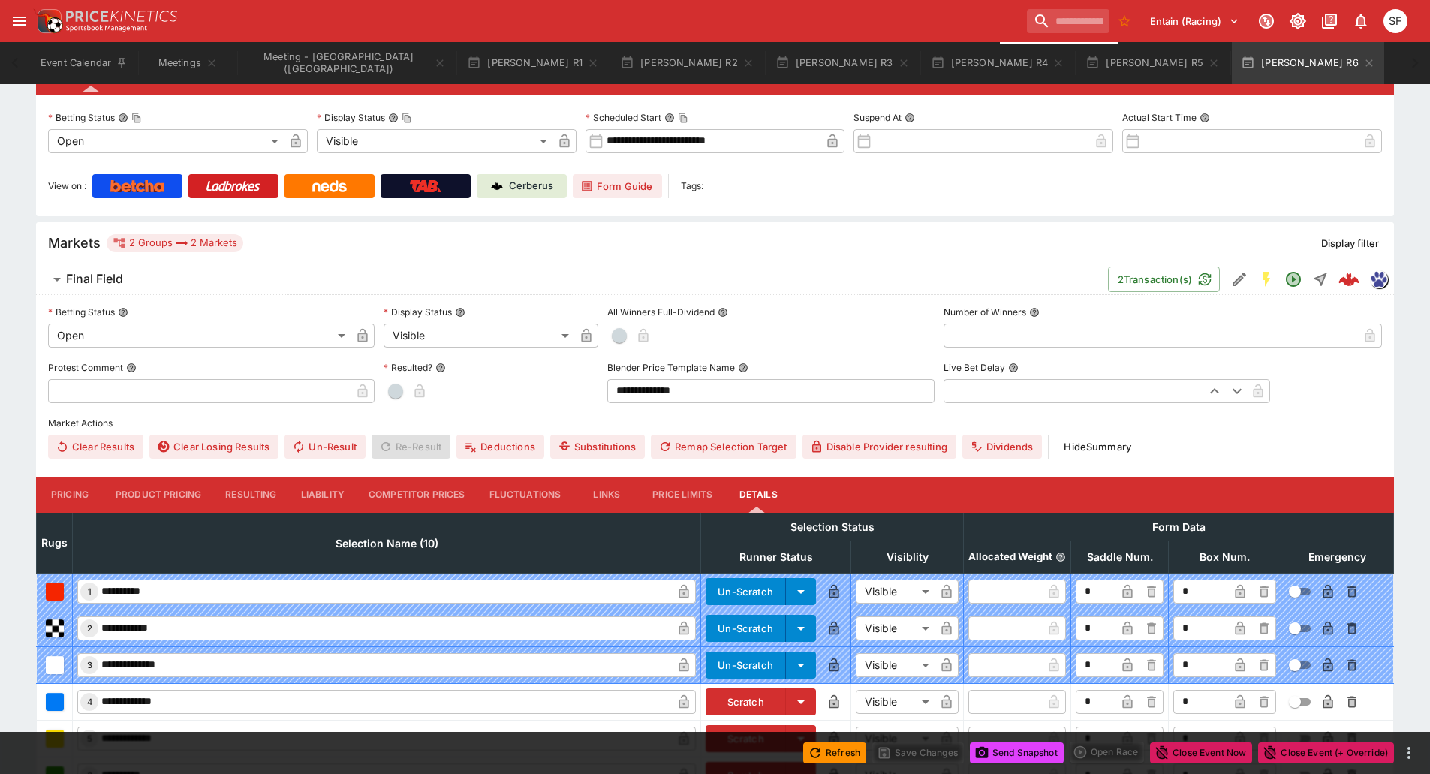
scroll to position [0, 0]
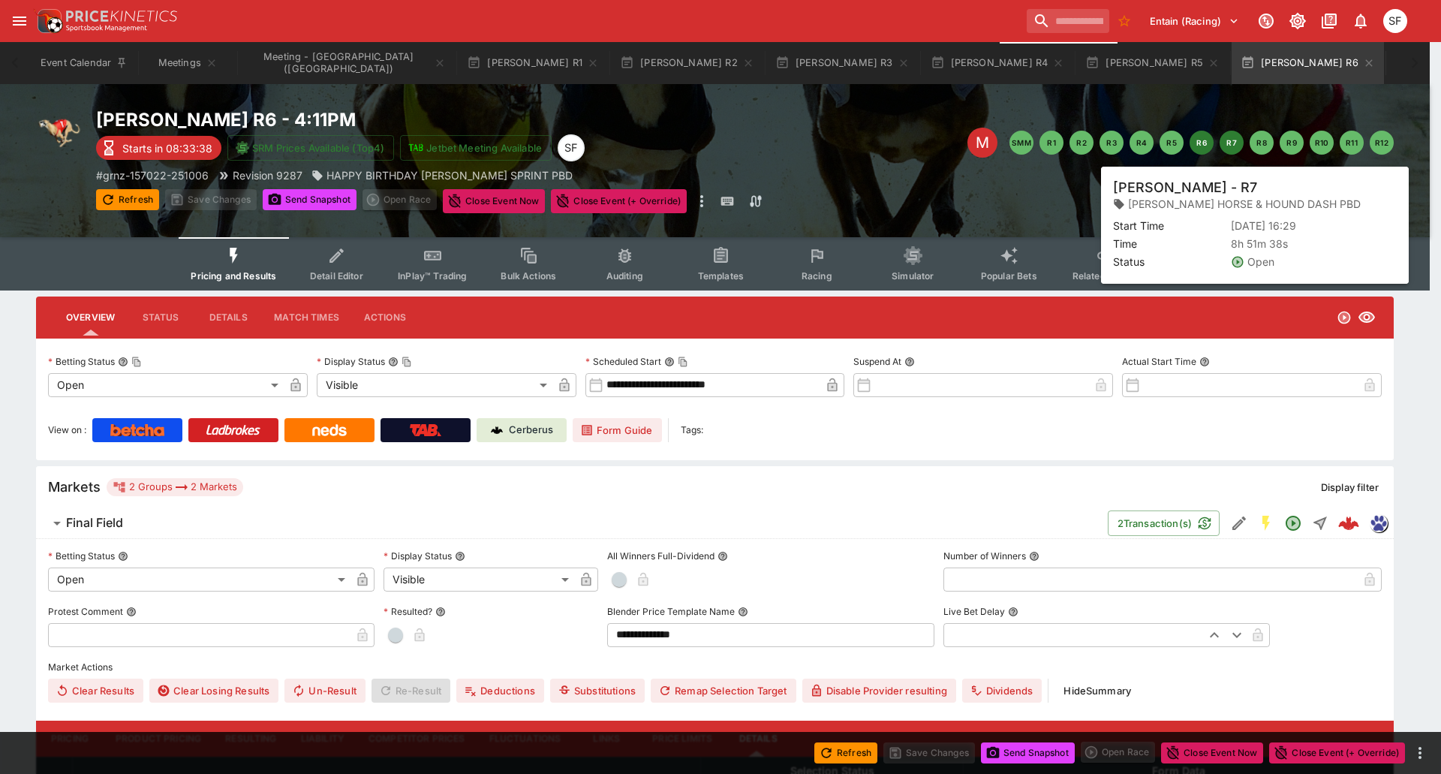
click at [1226, 152] on button "R7" at bounding box center [1232, 143] width 24 height 24
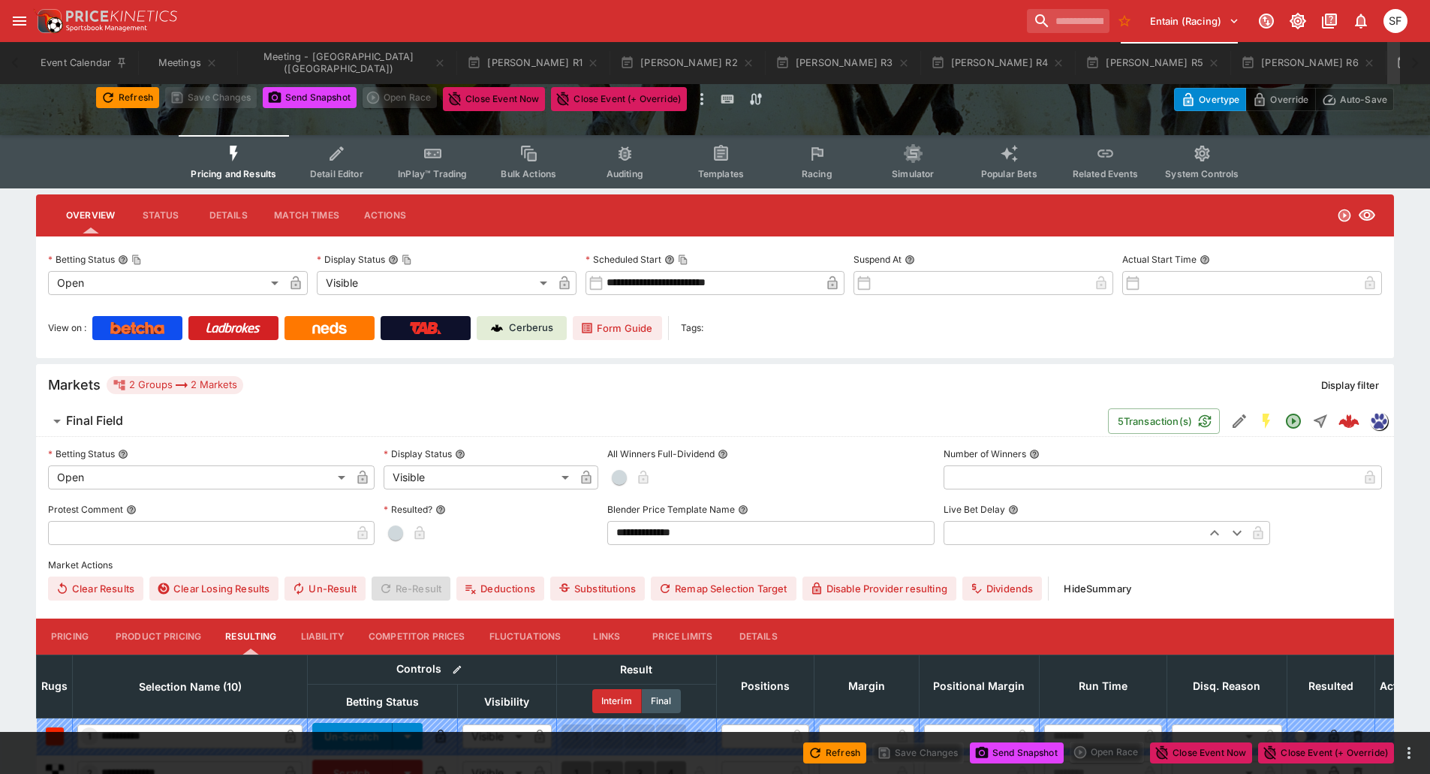
scroll to position [300, 0]
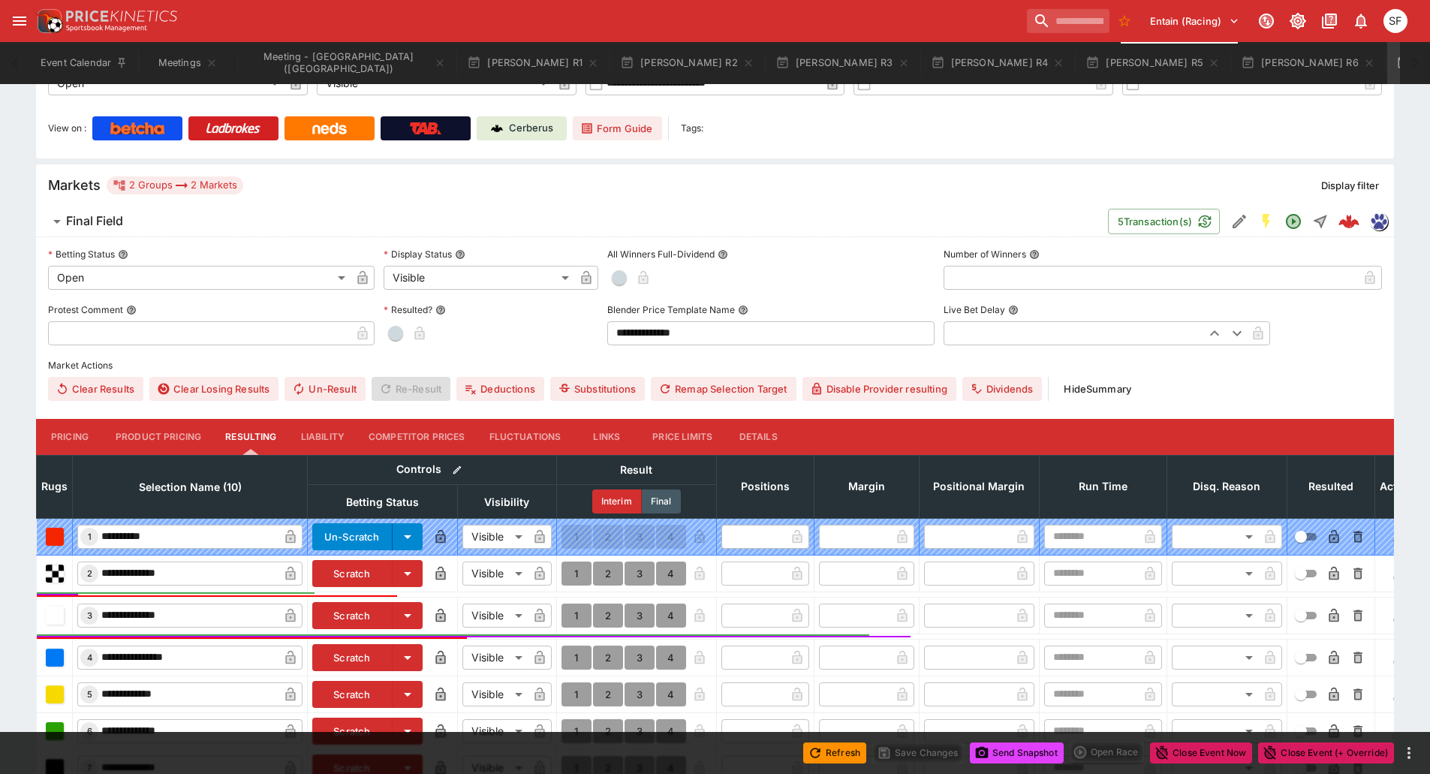
click at [770, 435] on button "Details" at bounding box center [758, 437] width 68 height 36
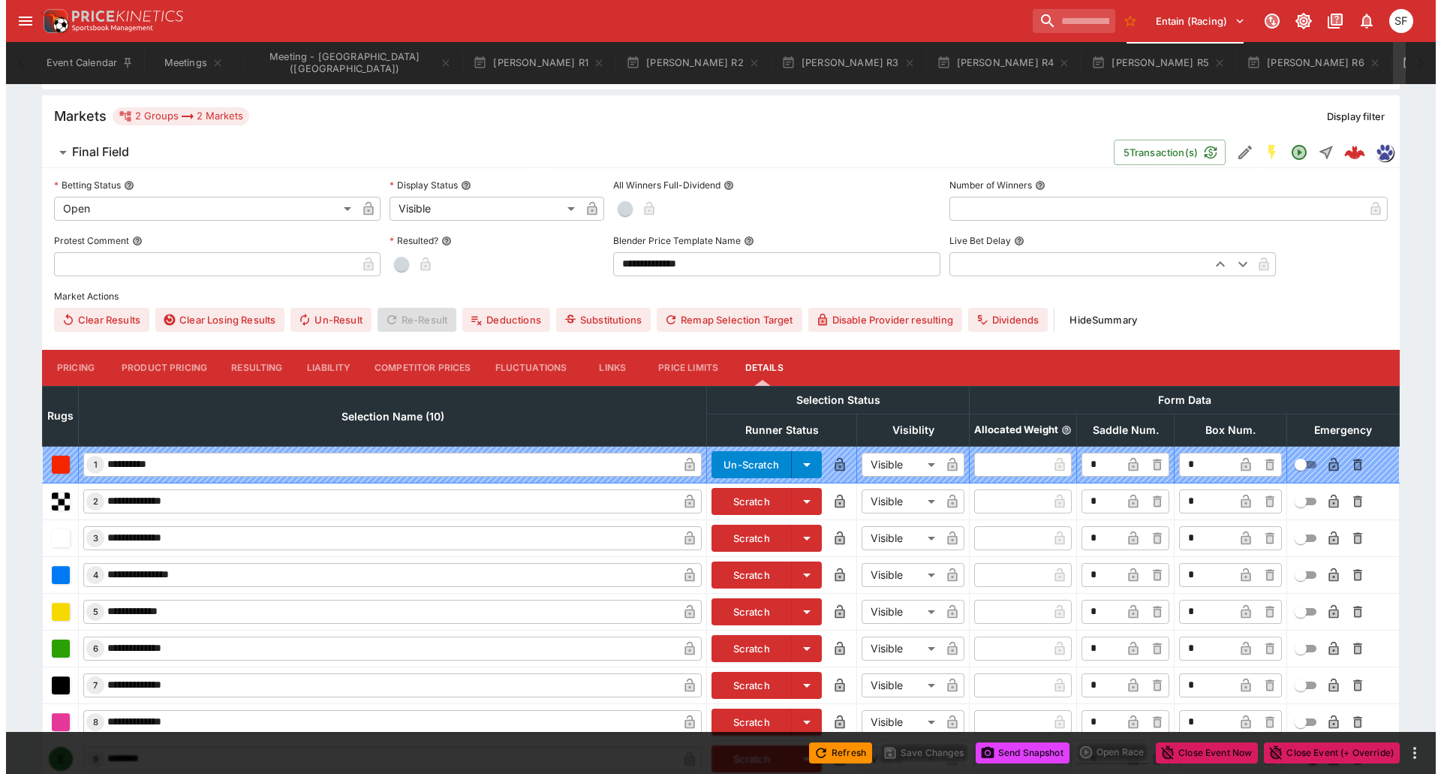
scroll to position [492, 0]
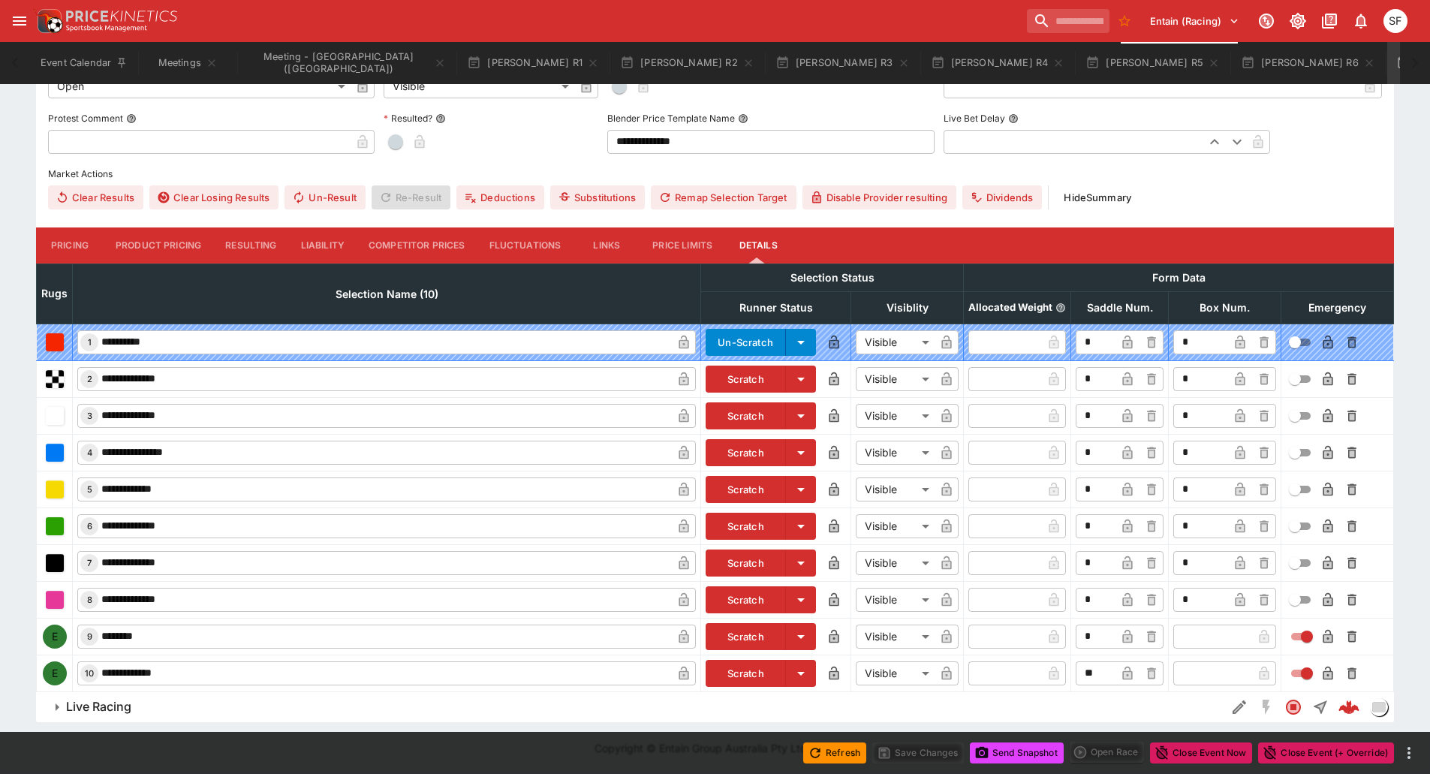
click at [753, 628] on button "Scratch" at bounding box center [745, 636] width 80 height 27
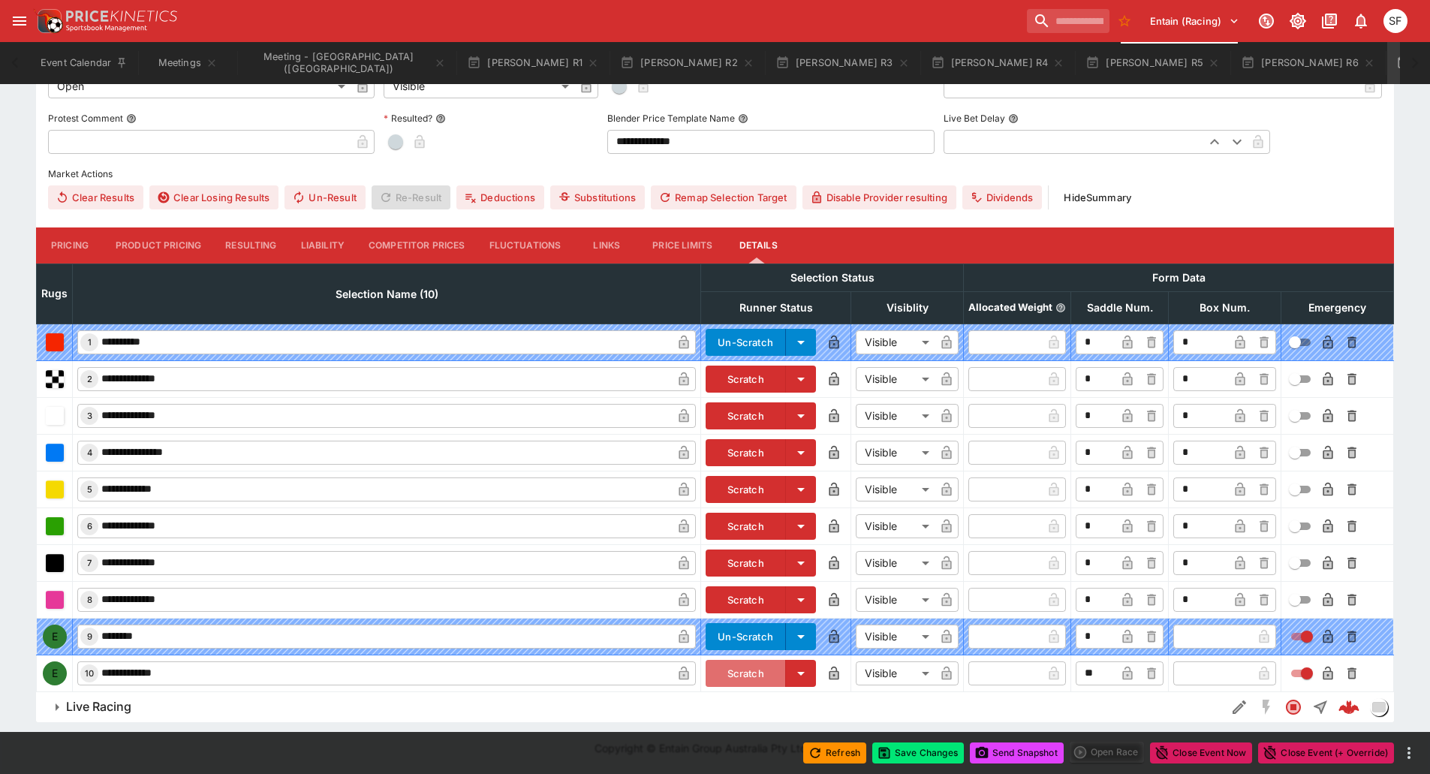
click at [753, 666] on button "Scratch" at bounding box center [745, 673] width 80 height 27
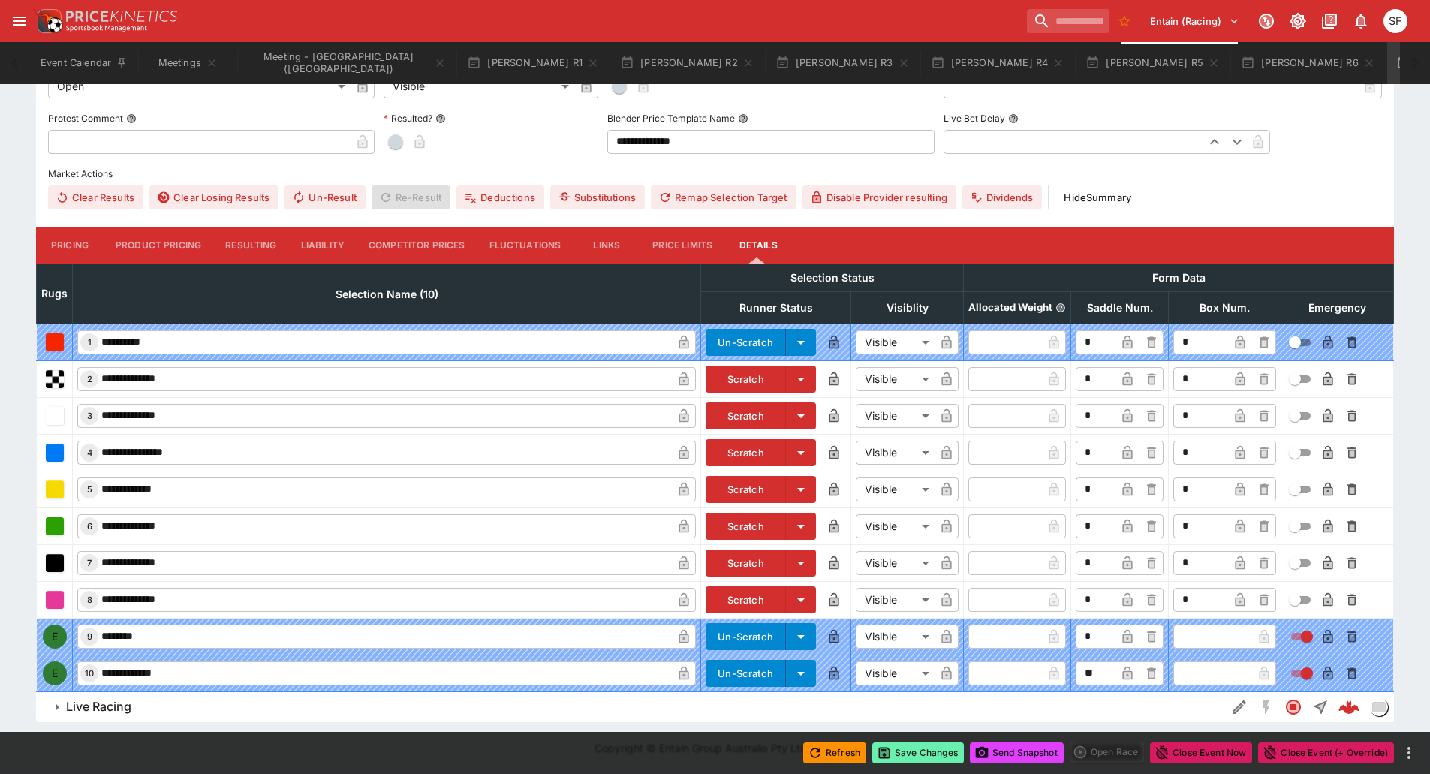
click at [895, 743] on button "Save Changes" at bounding box center [918, 752] width 92 height 21
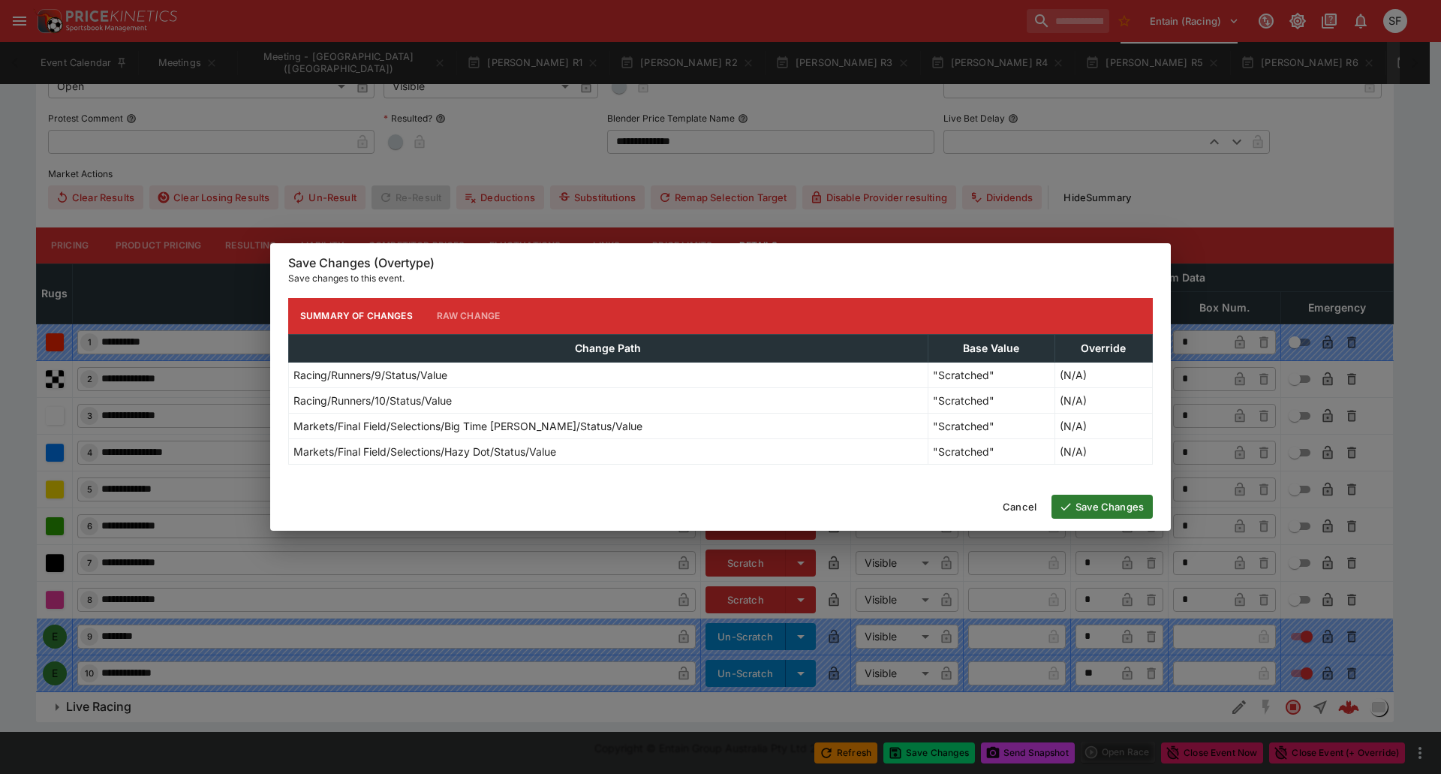
click at [1067, 510] on icon "button" at bounding box center [1066, 507] width 14 height 14
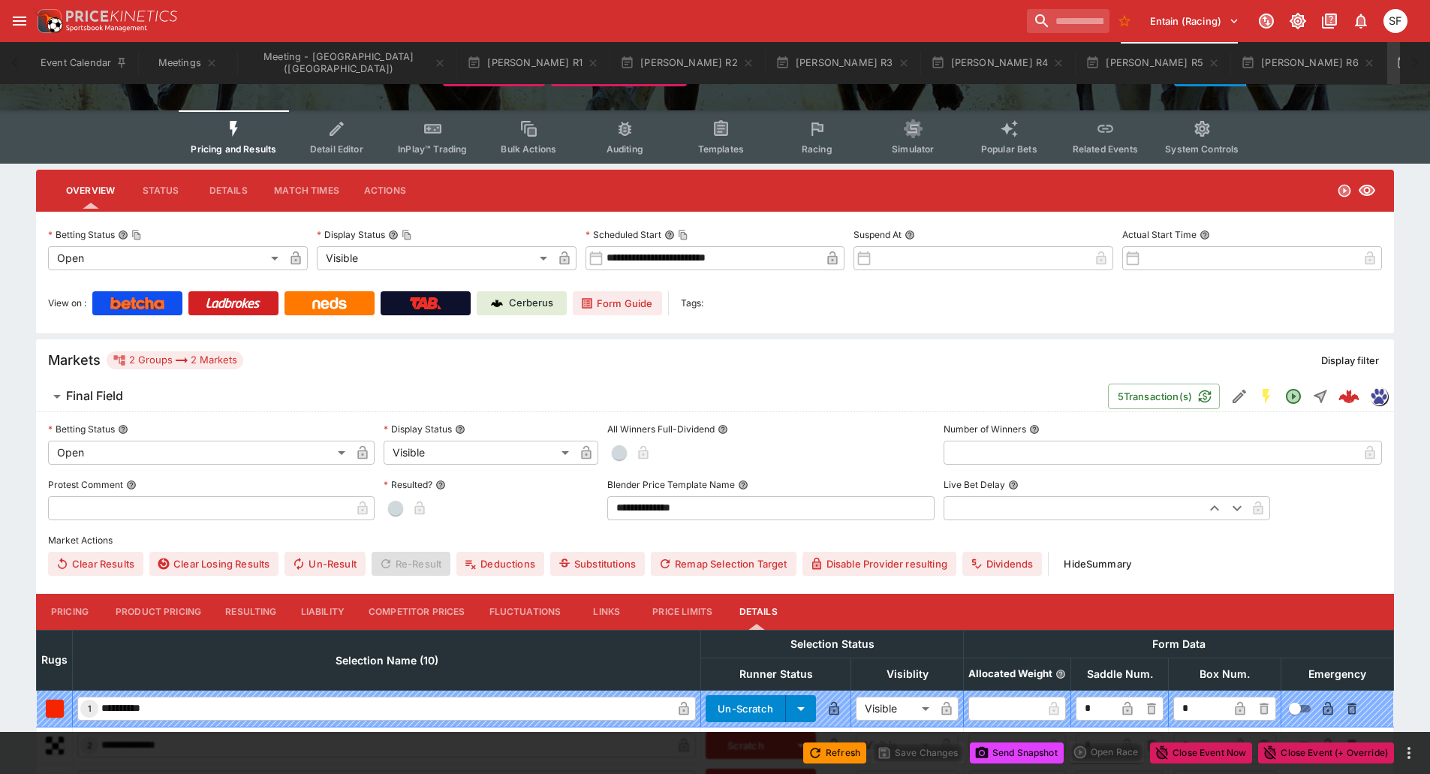
scroll to position [0, 0]
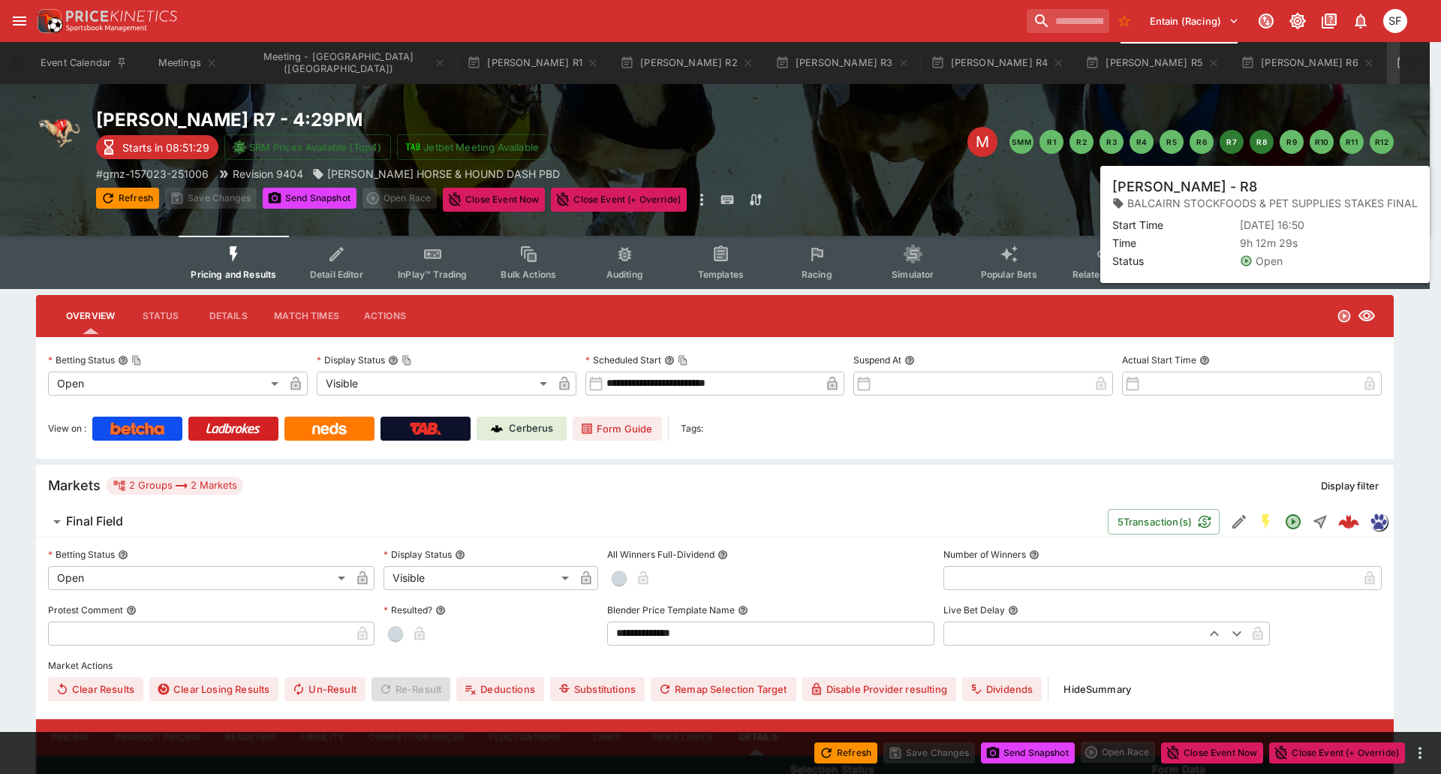
click at [1264, 143] on button "R8" at bounding box center [1262, 142] width 24 height 24
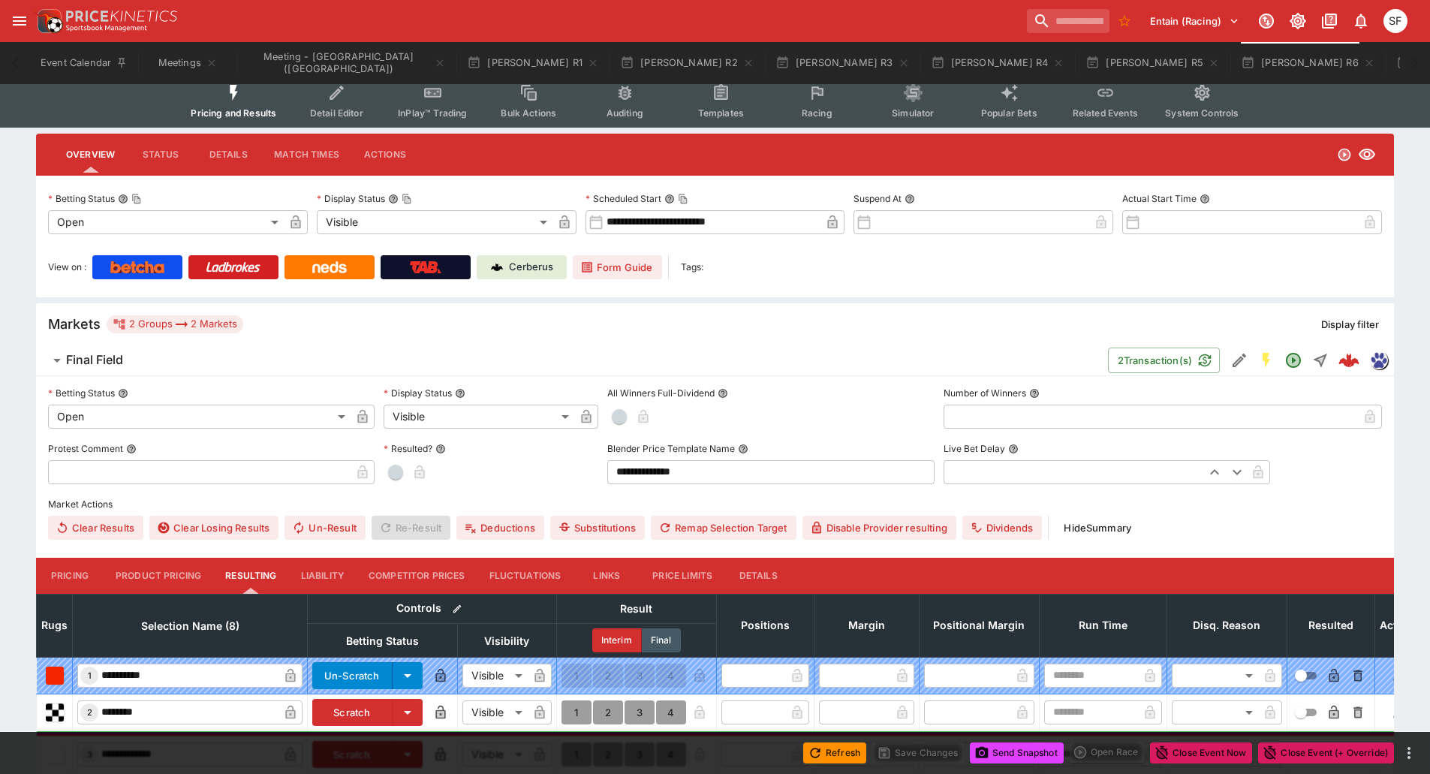
scroll to position [375, 0]
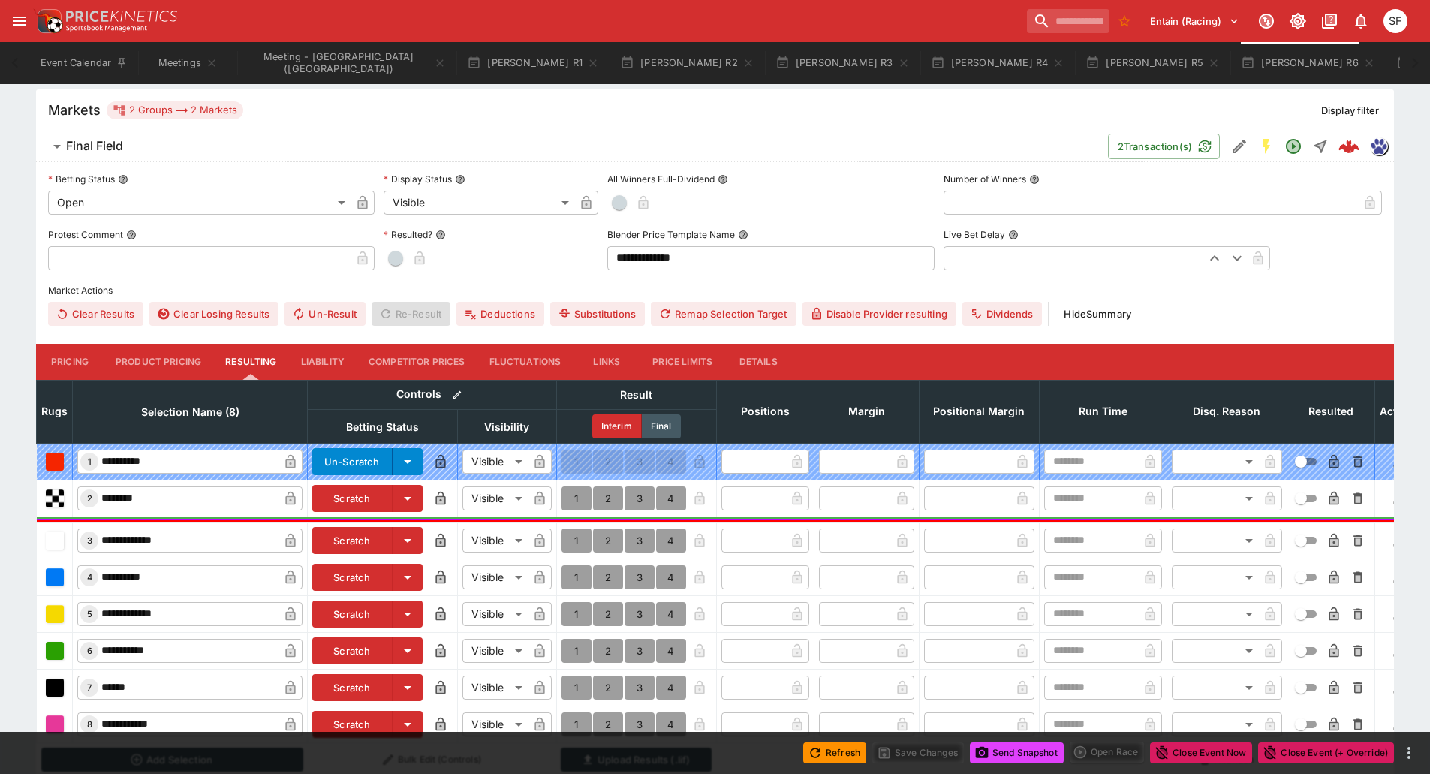
click at [774, 367] on button "Details" at bounding box center [758, 362] width 68 height 36
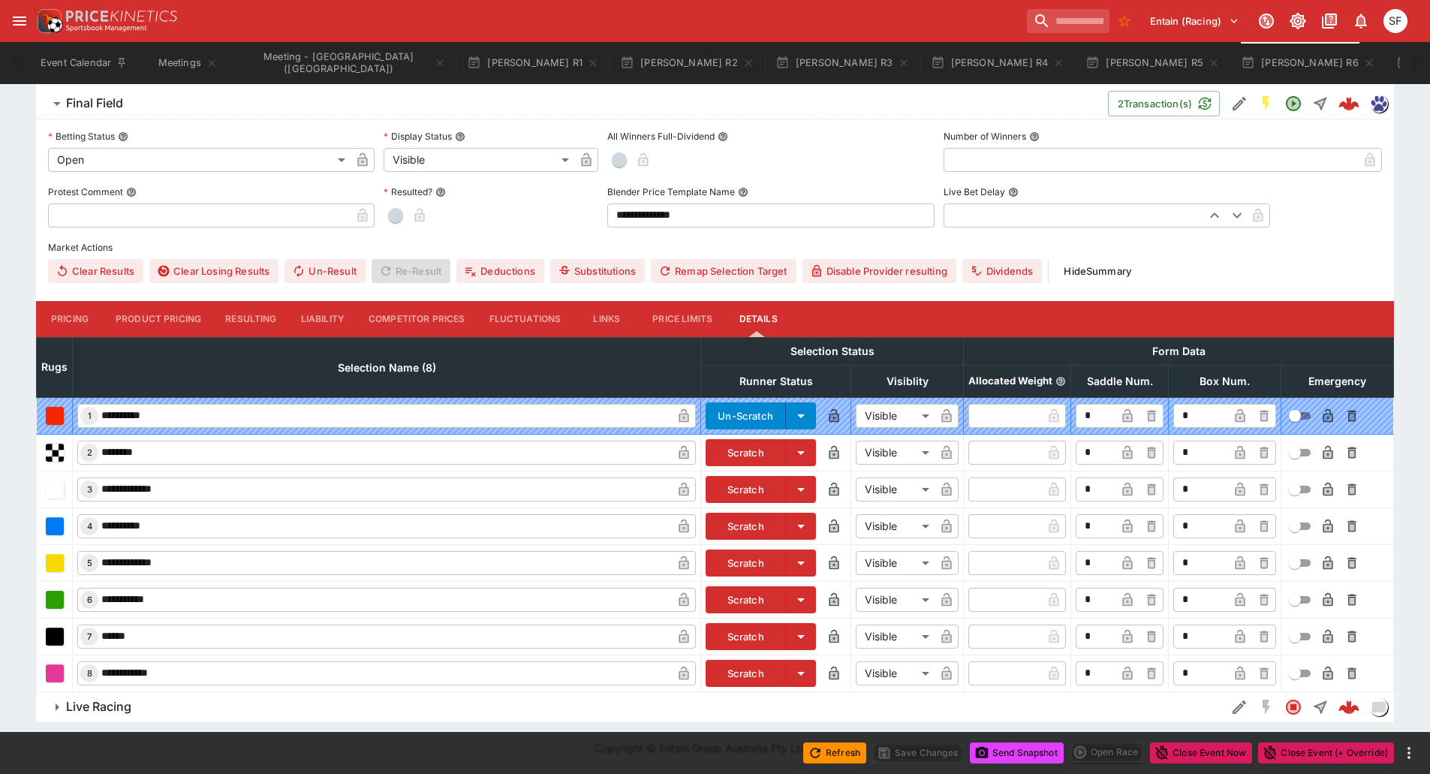
scroll to position [420, 0]
click at [720, 520] on button "Scratch" at bounding box center [745, 526] width 80 height 27
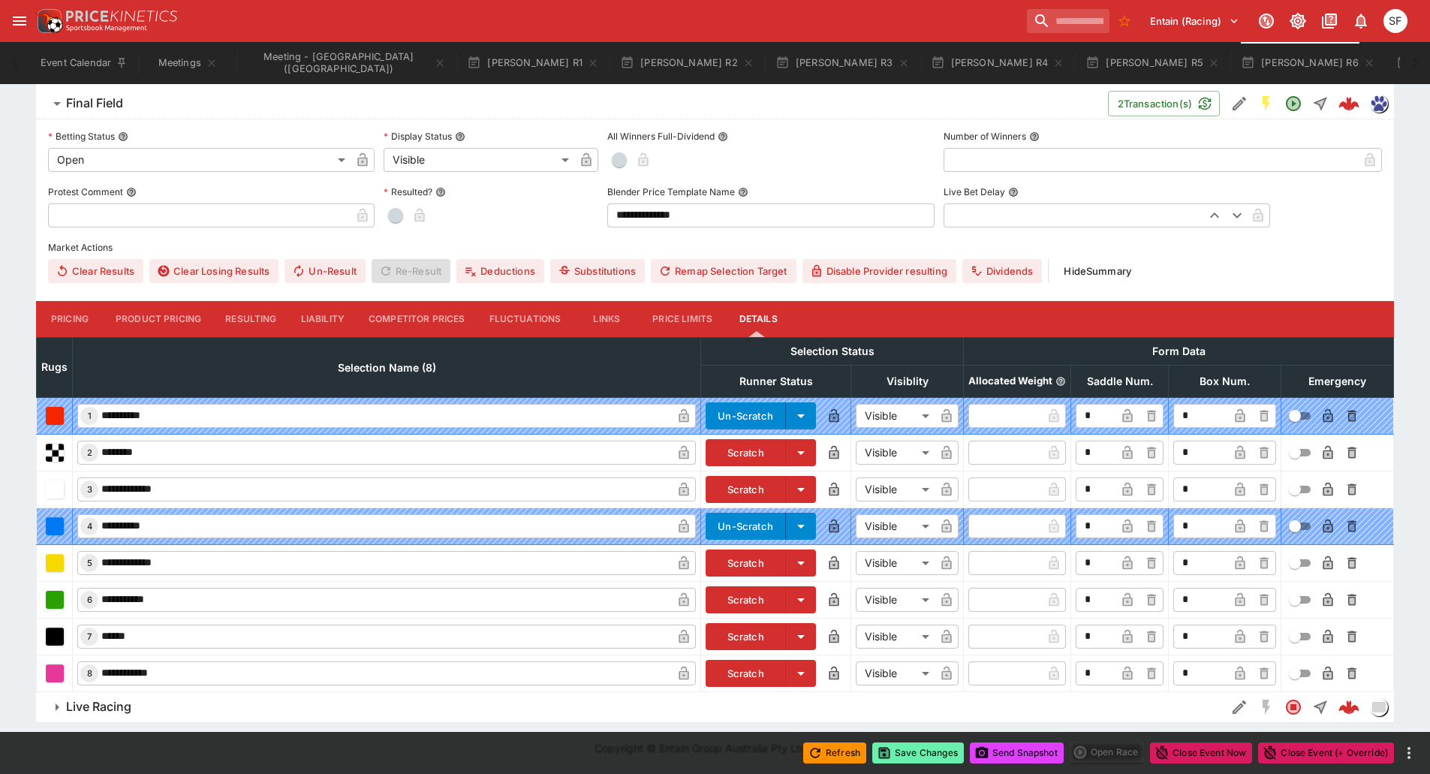
click at [888, 751] on button "Save Changes" at bounding box center [918, 752] width 92 height 21
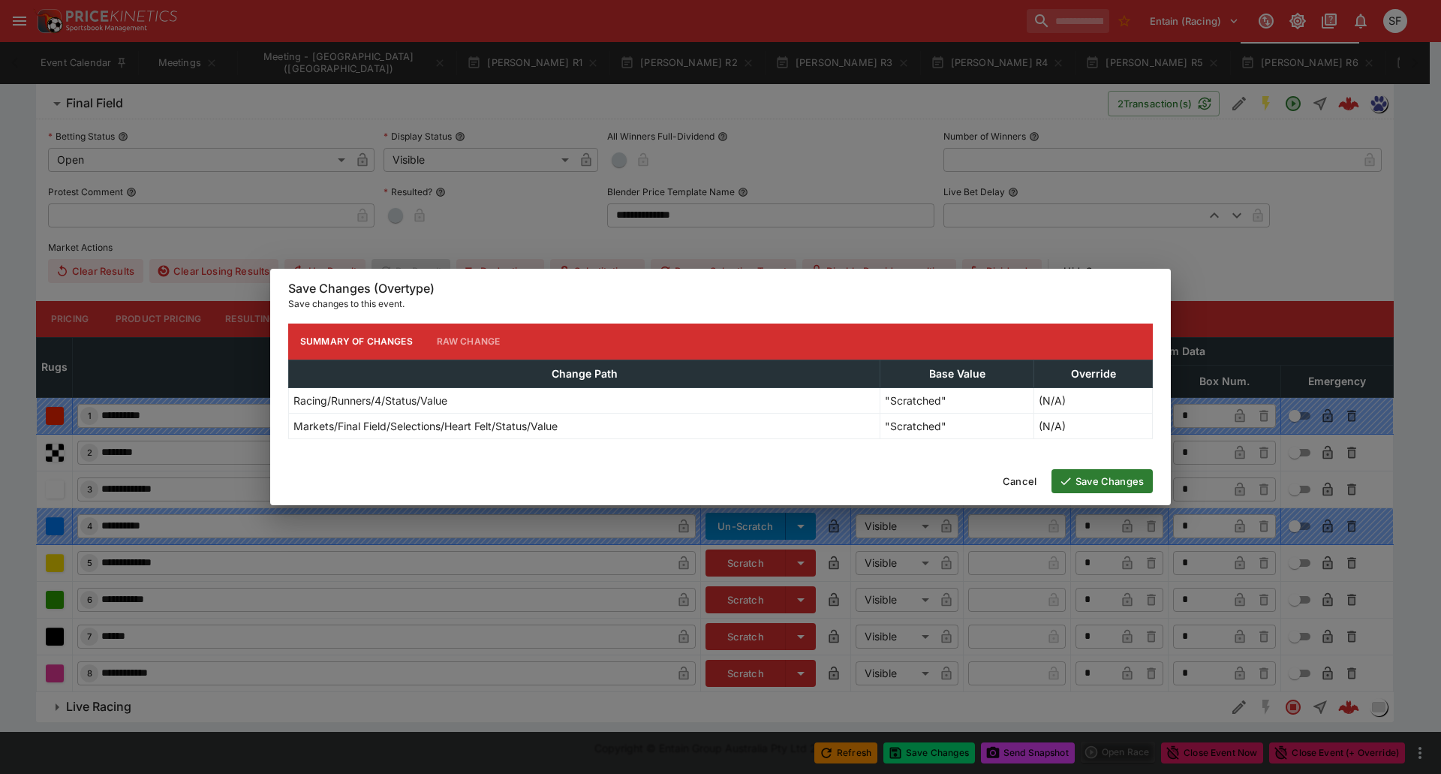
click at [1063, 486] on icon "button" at bounding box center [1066, 481] width 14 height 14
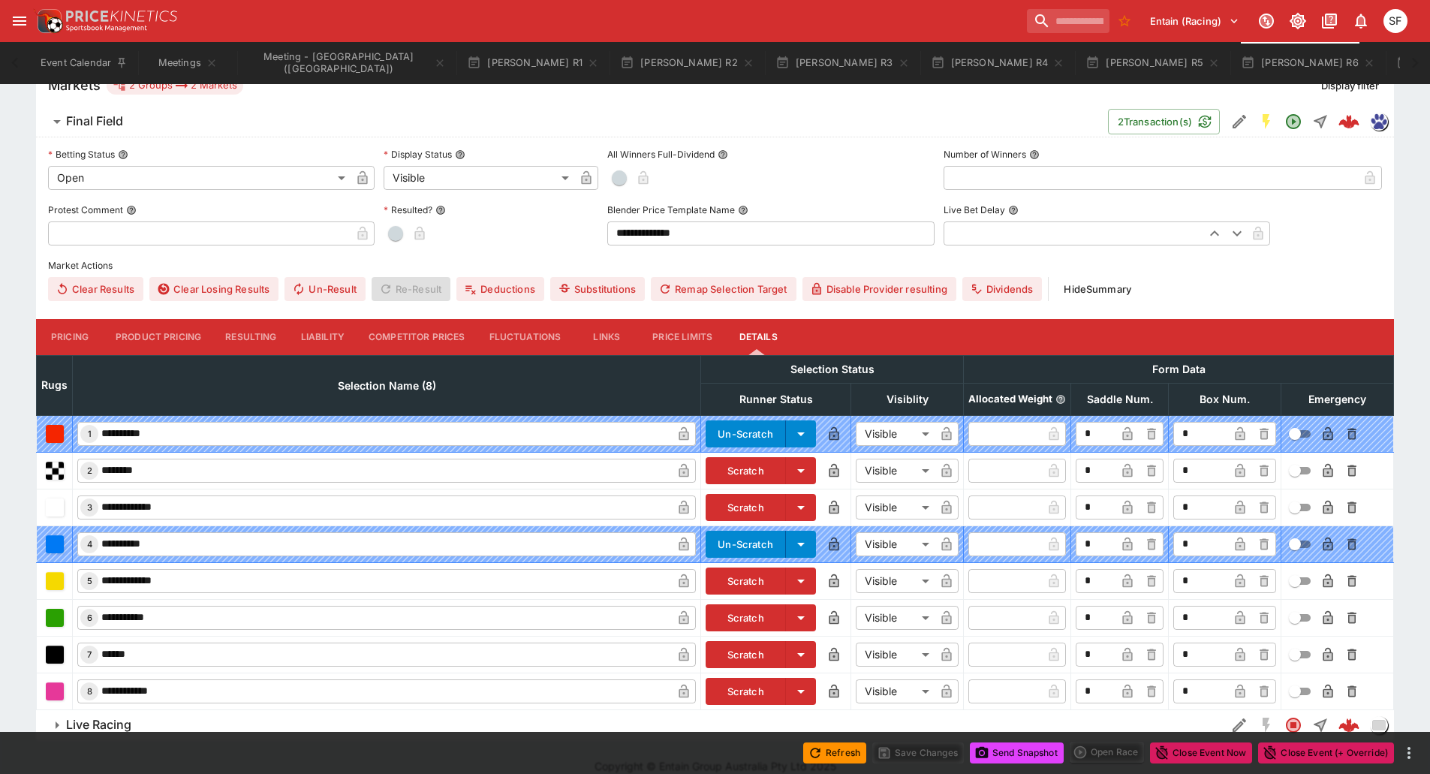
scroll to position [0, 0]
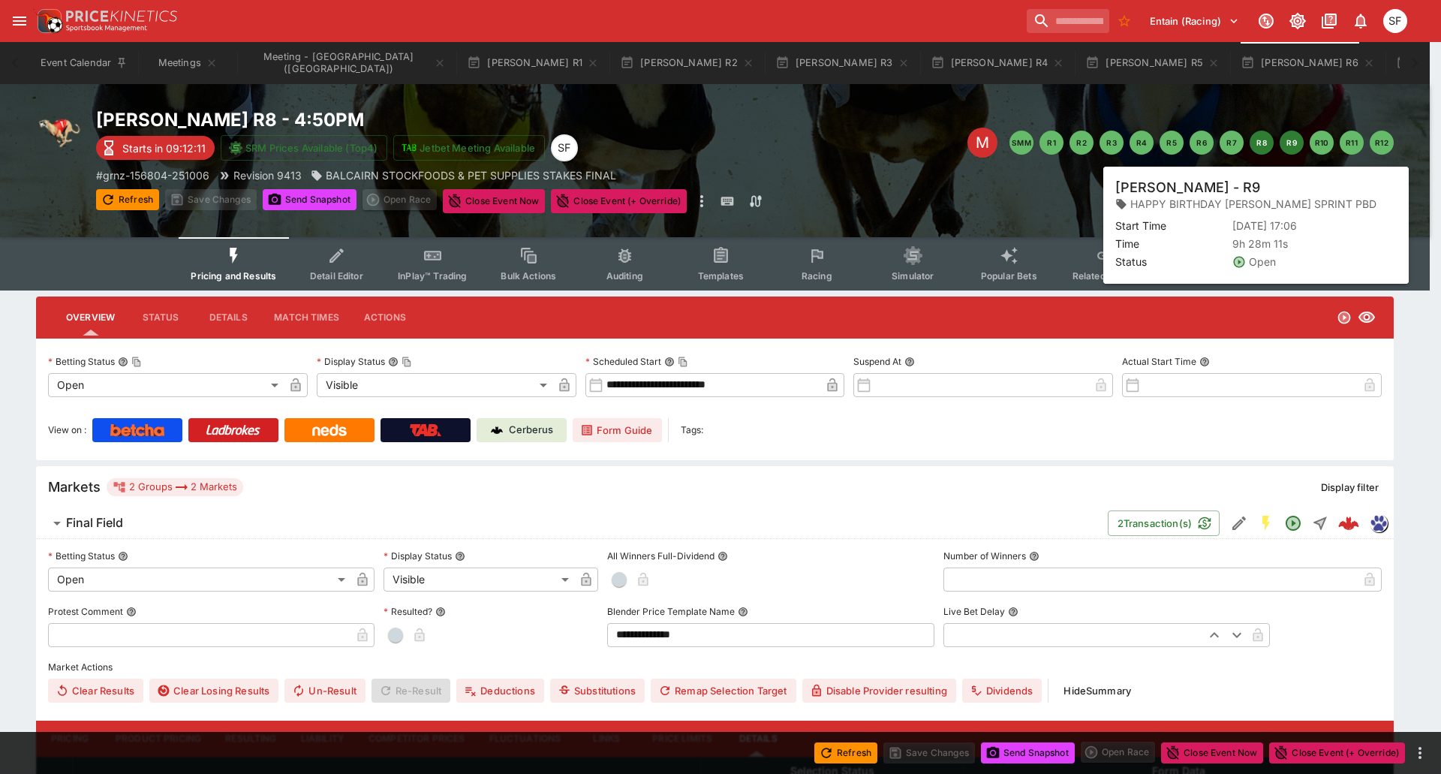
click at [1293, 145] on button "R9" at bounding box center [1292, 143] width 24 height 24
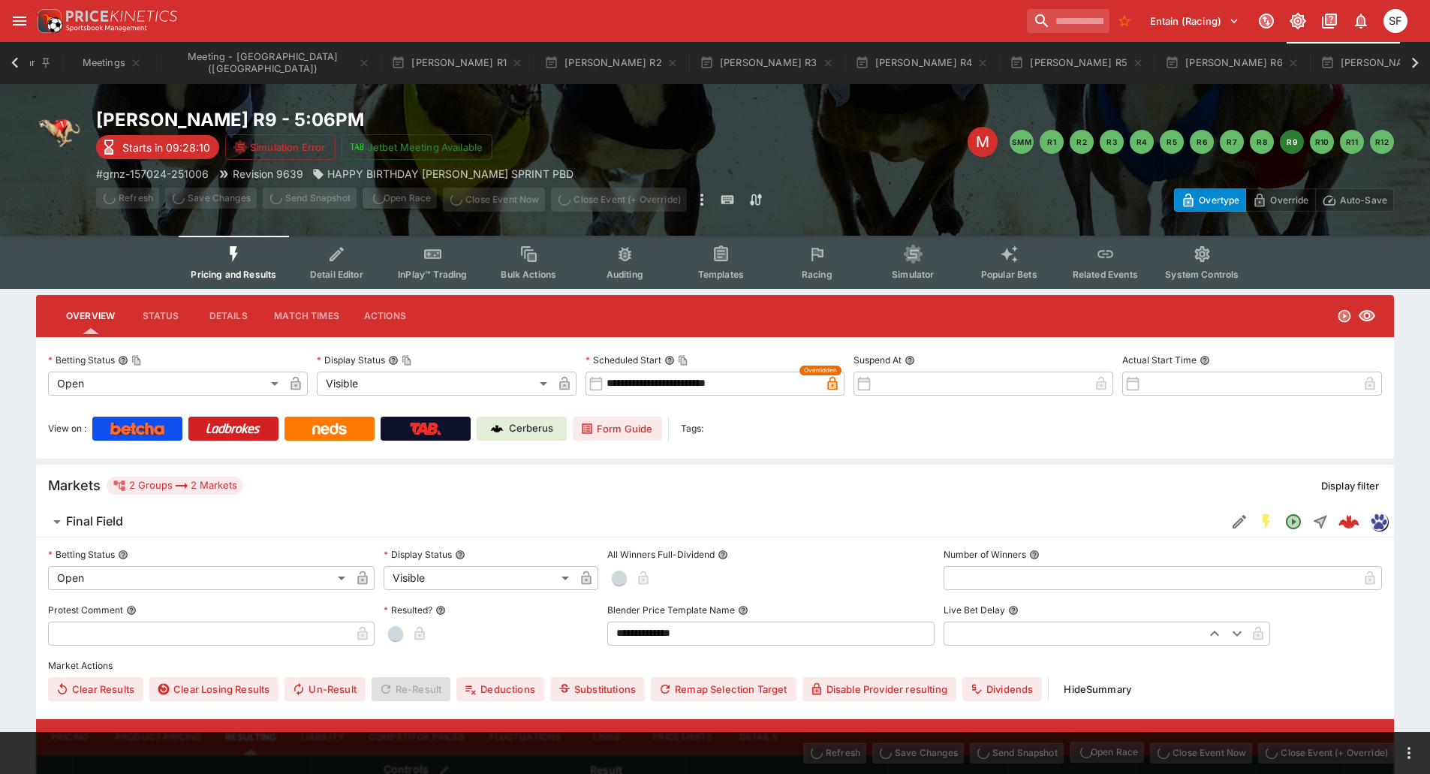
scroll to position [0, 83]
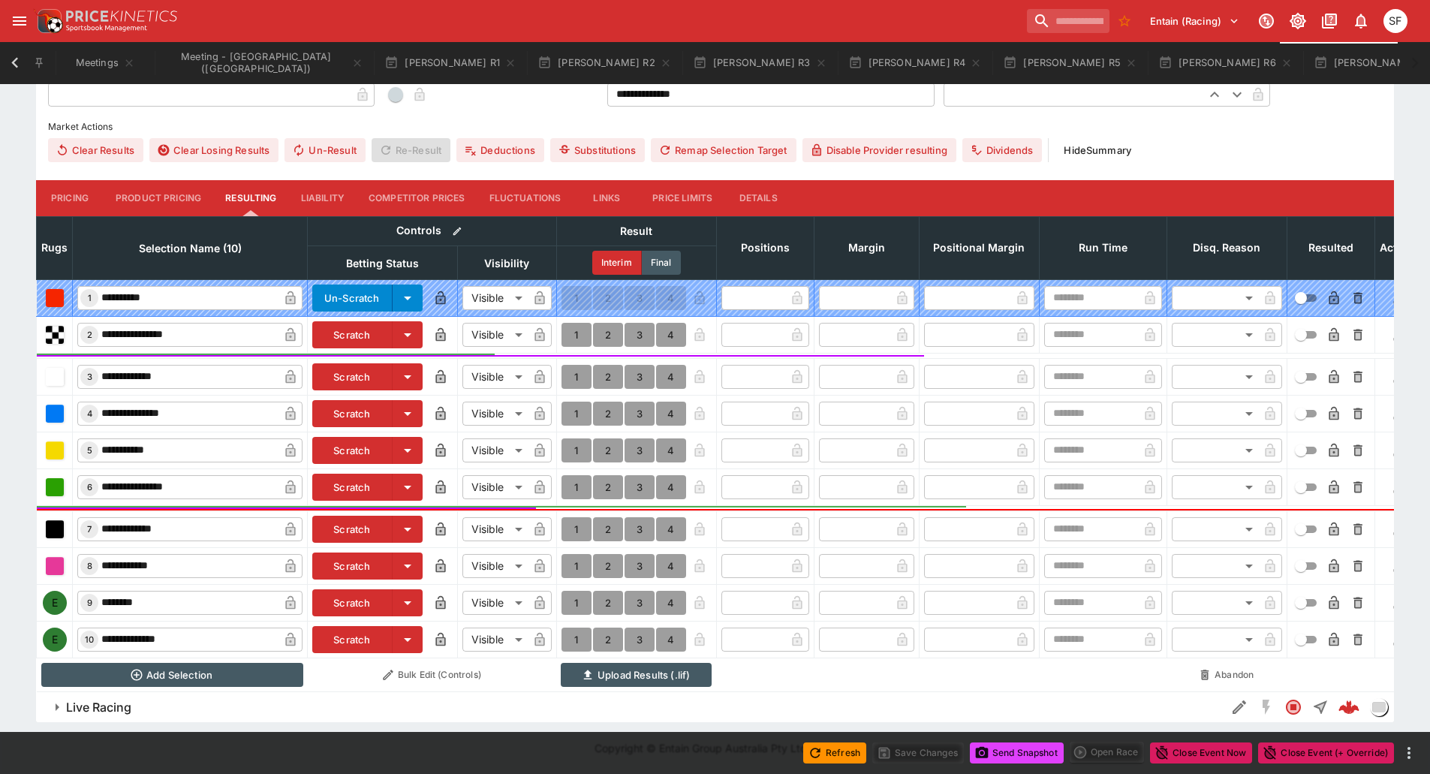
click at [768, 182] on button "Details" at bounding box center [758, 198] width 68 height 36
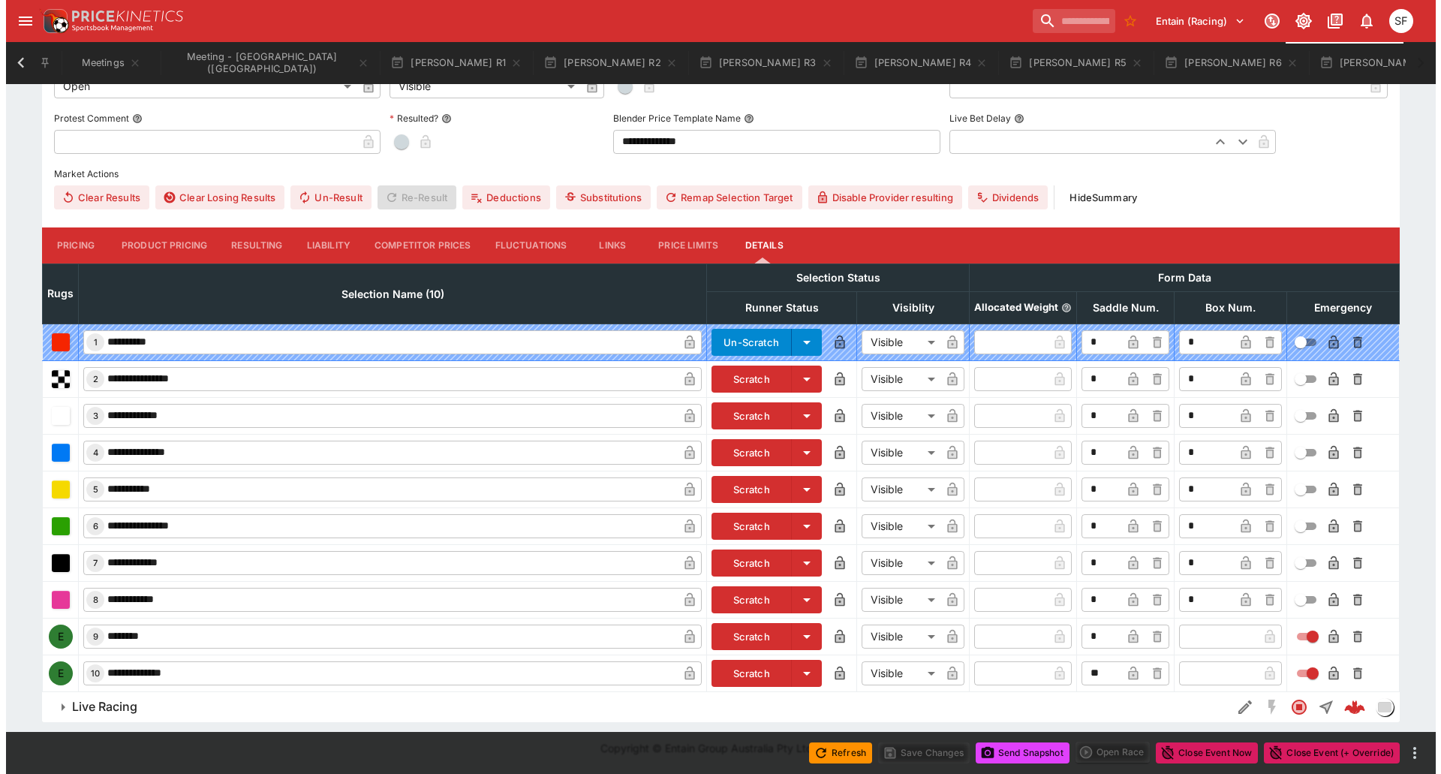
scroll to position [493, 0]
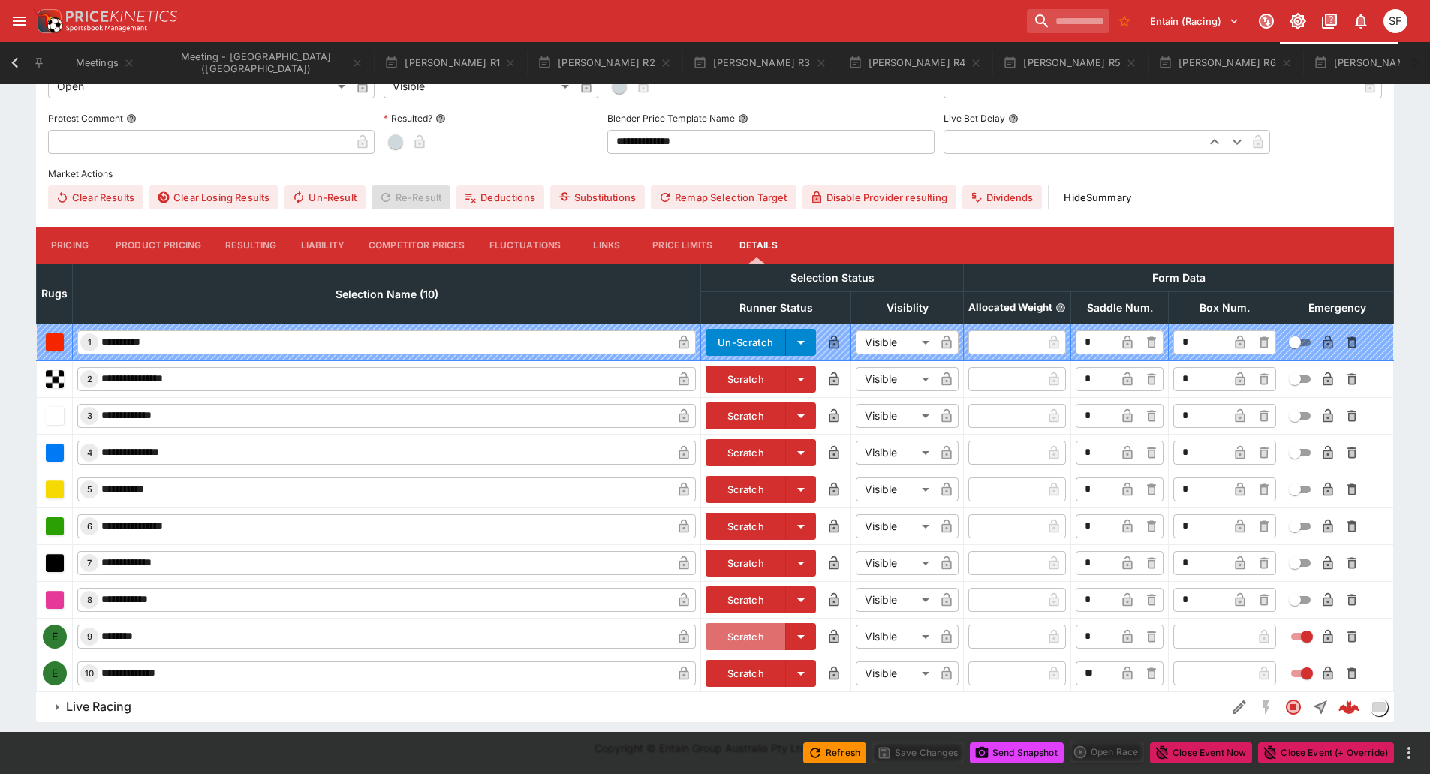
click at [752, 636] on button "Scratch" at bounding box center [745, 636] width 80 height 27
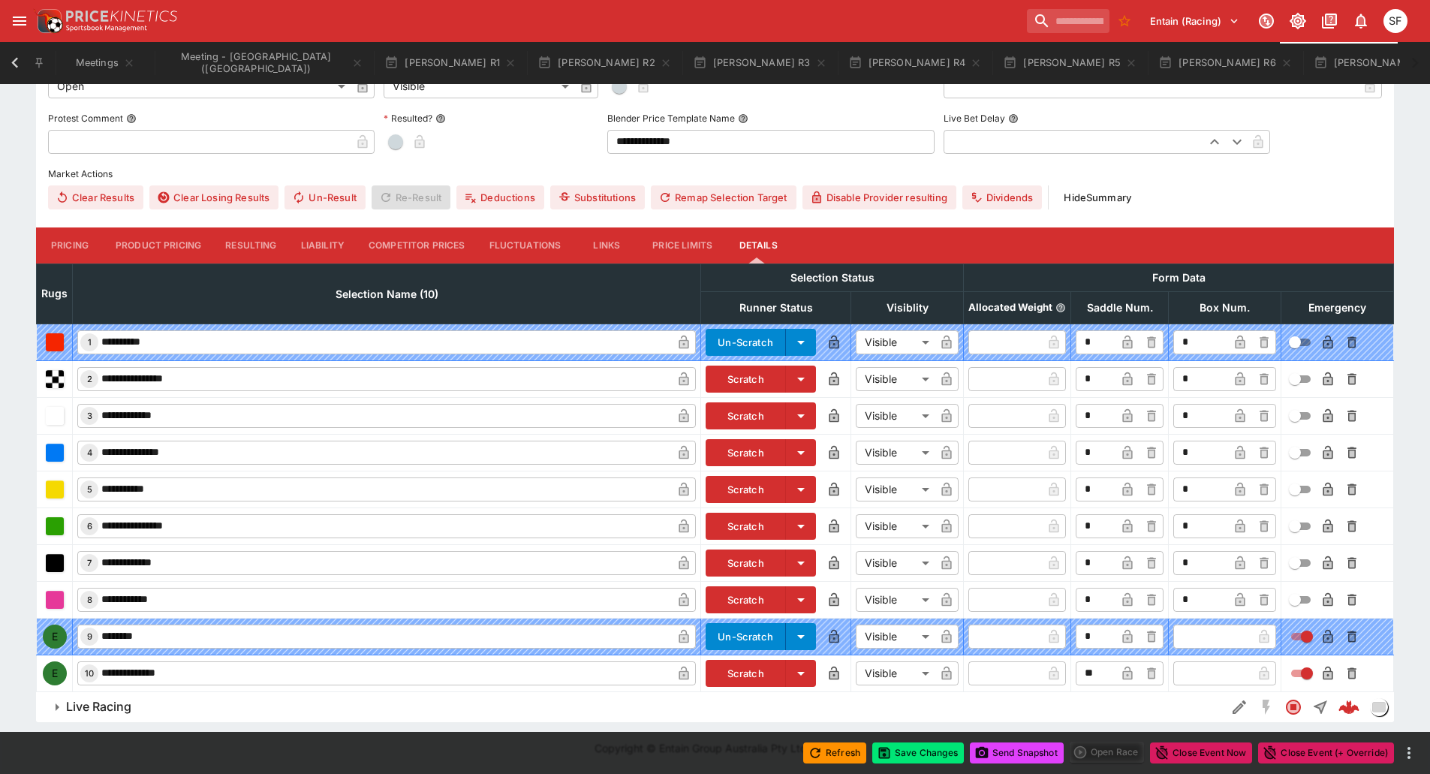
click at [753, 666] on button "Scratch" at bounding box center [745, 673] width 80 height 27
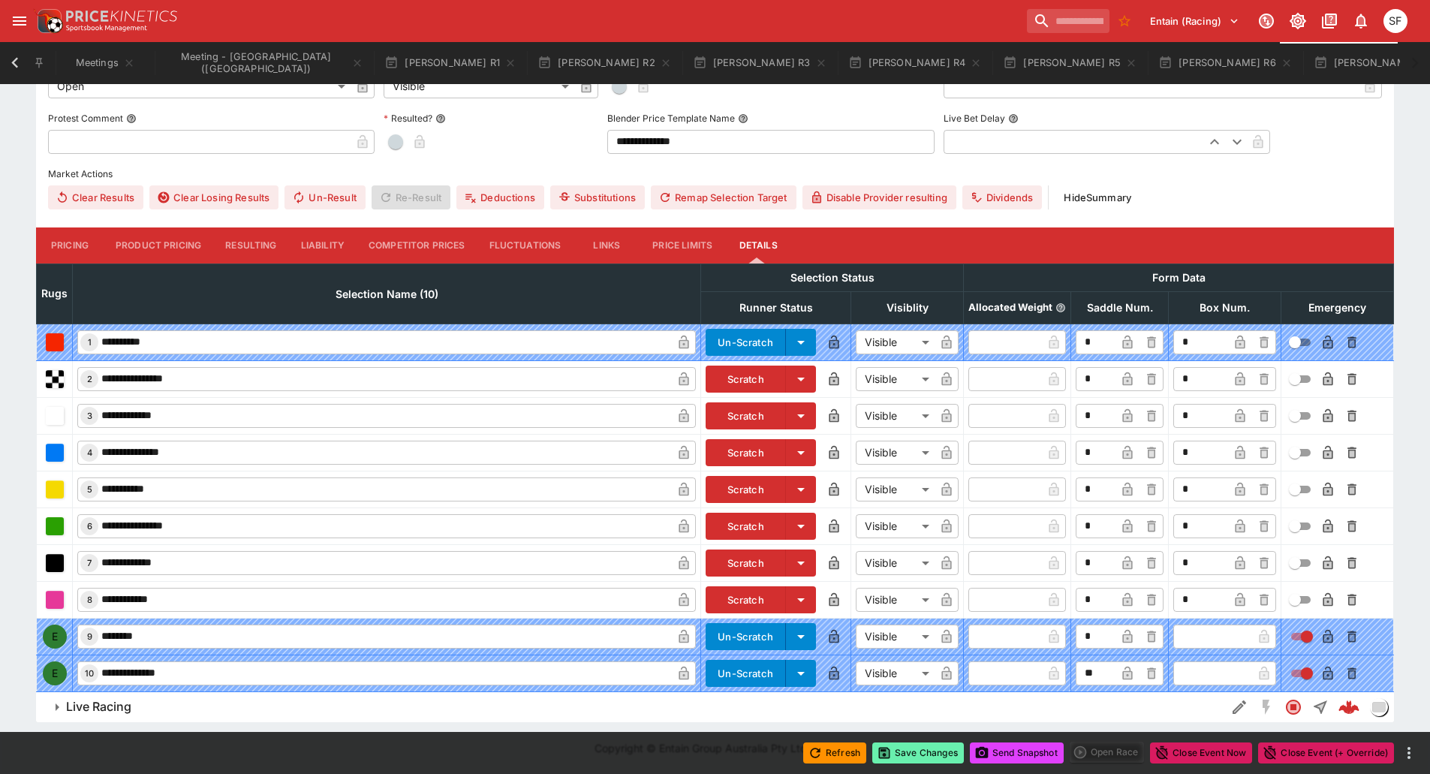
click at [901, 744] on button "Save Changes" at bounding box center [918, 752] width 92 height 21
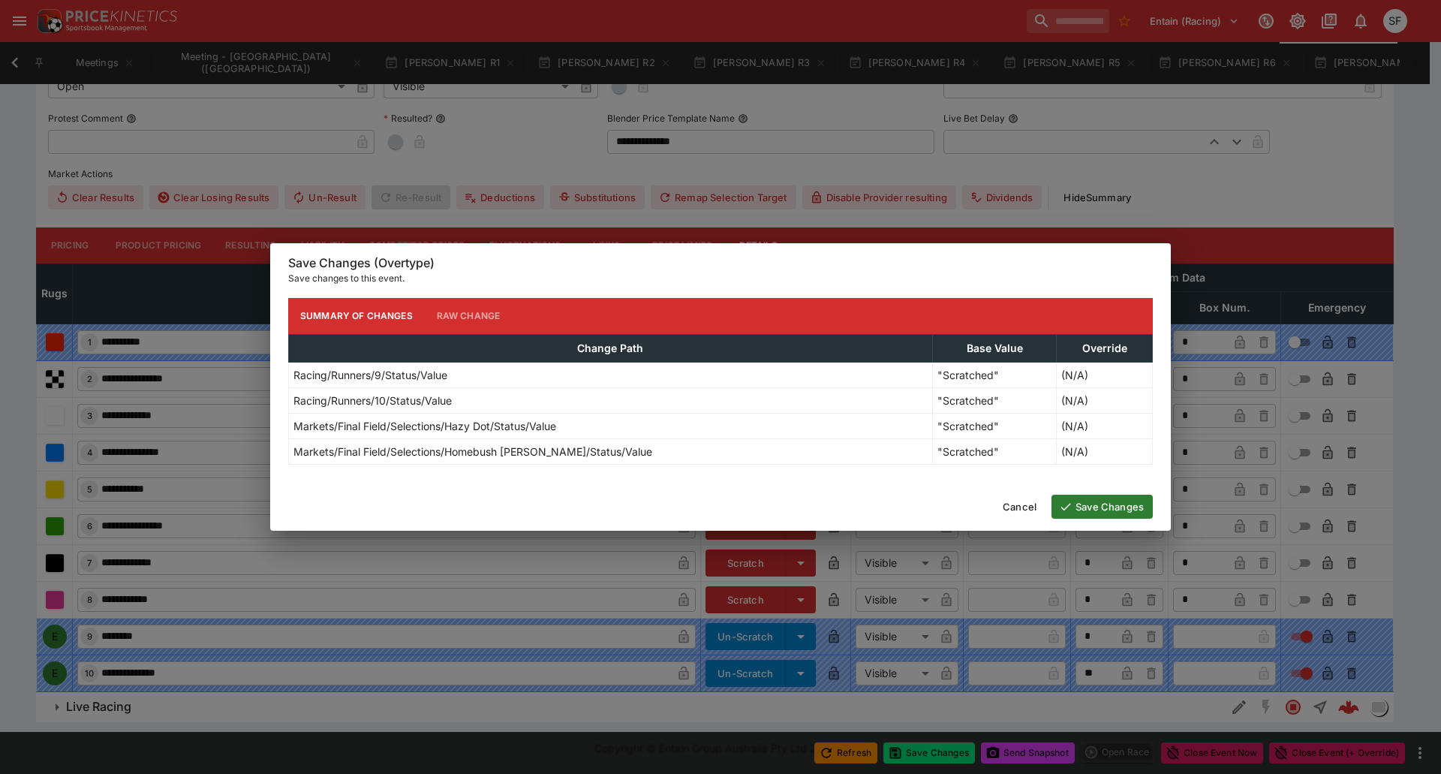
click at [1081, 510] on button "Save Changes" at bounding box center [1101, 507] width 101 height 24
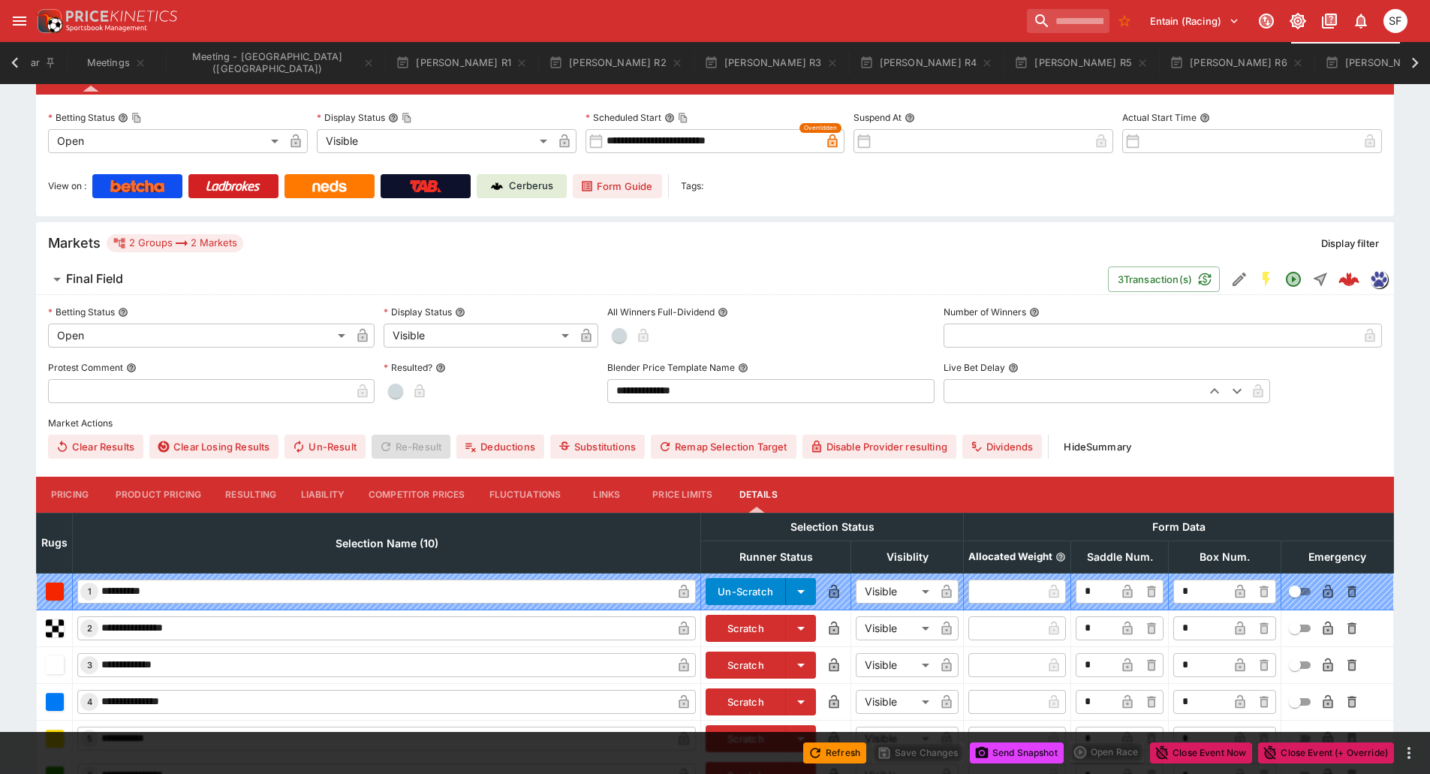
scroll to position [0, 0]
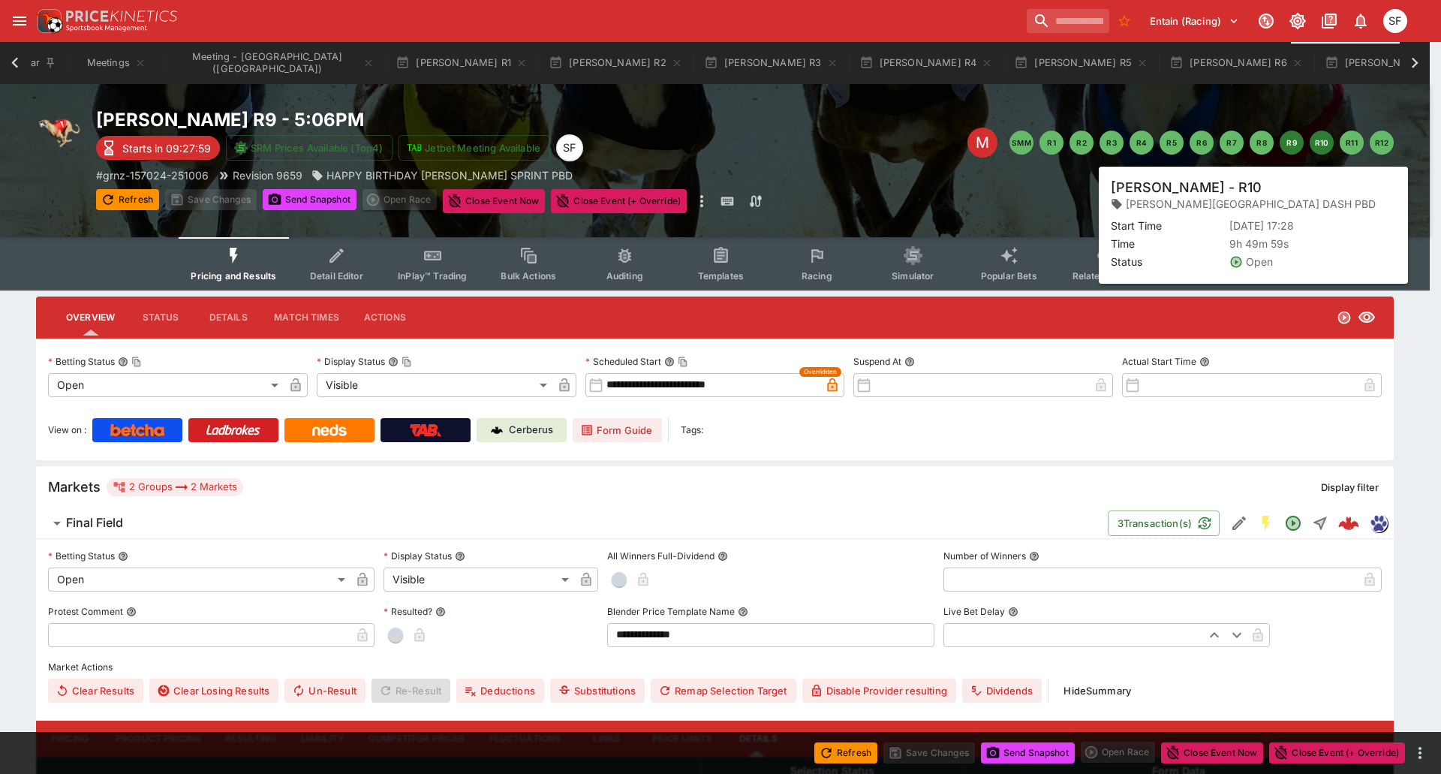
click at [1322, 152] on button "R10" at bounding box center [1322, 143] width 24 height 24
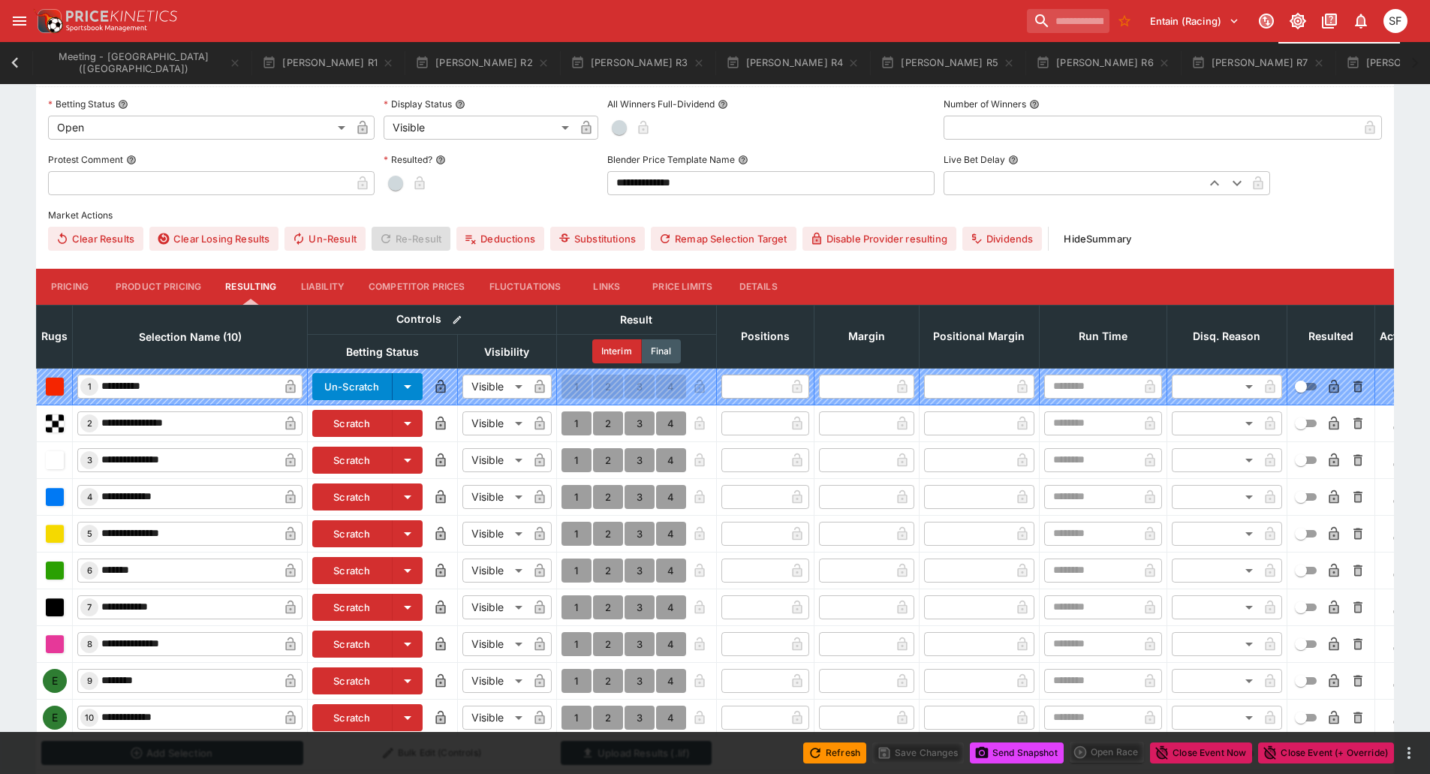
scroll to position [540, 0]
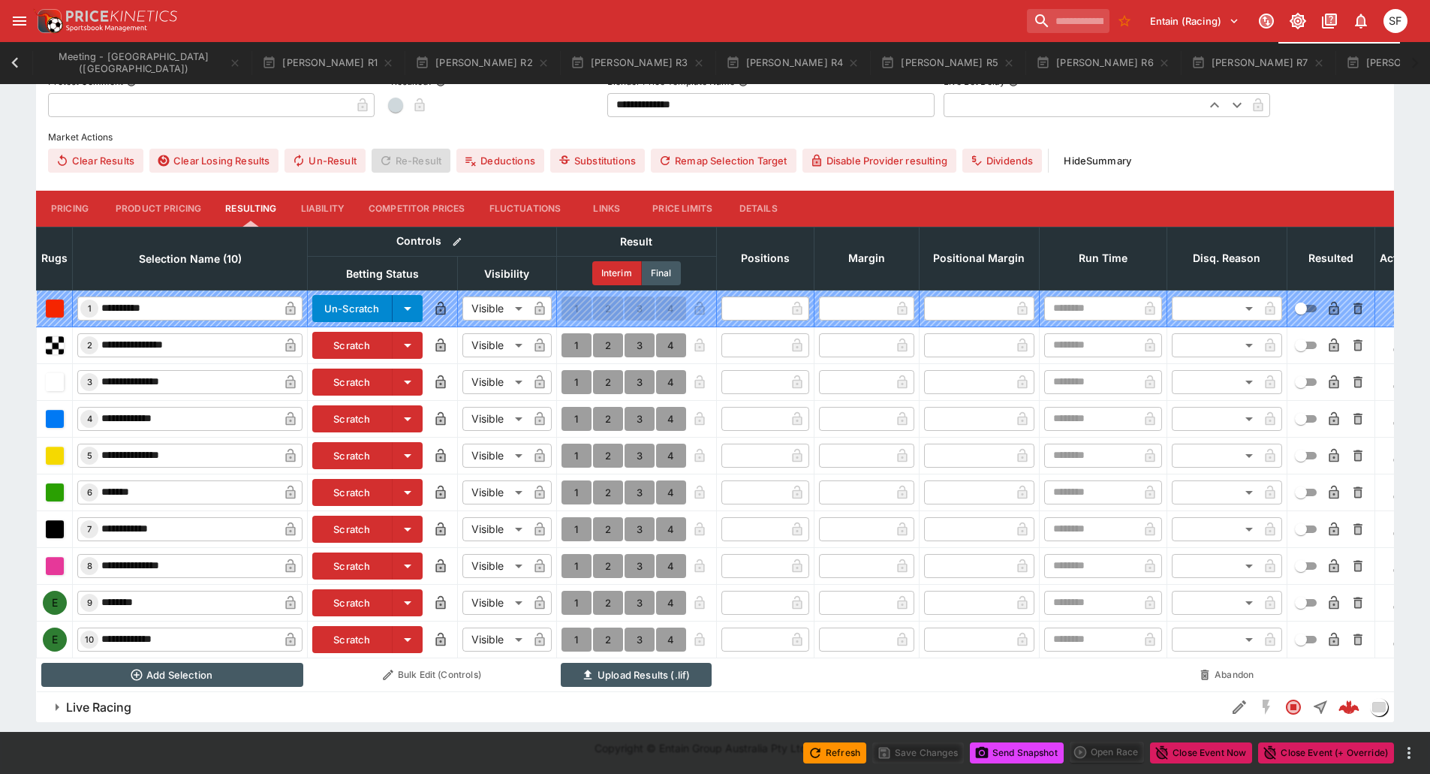
click at [772, 204] on button "Details" at bounding box center [758, 209] width 68 height 36
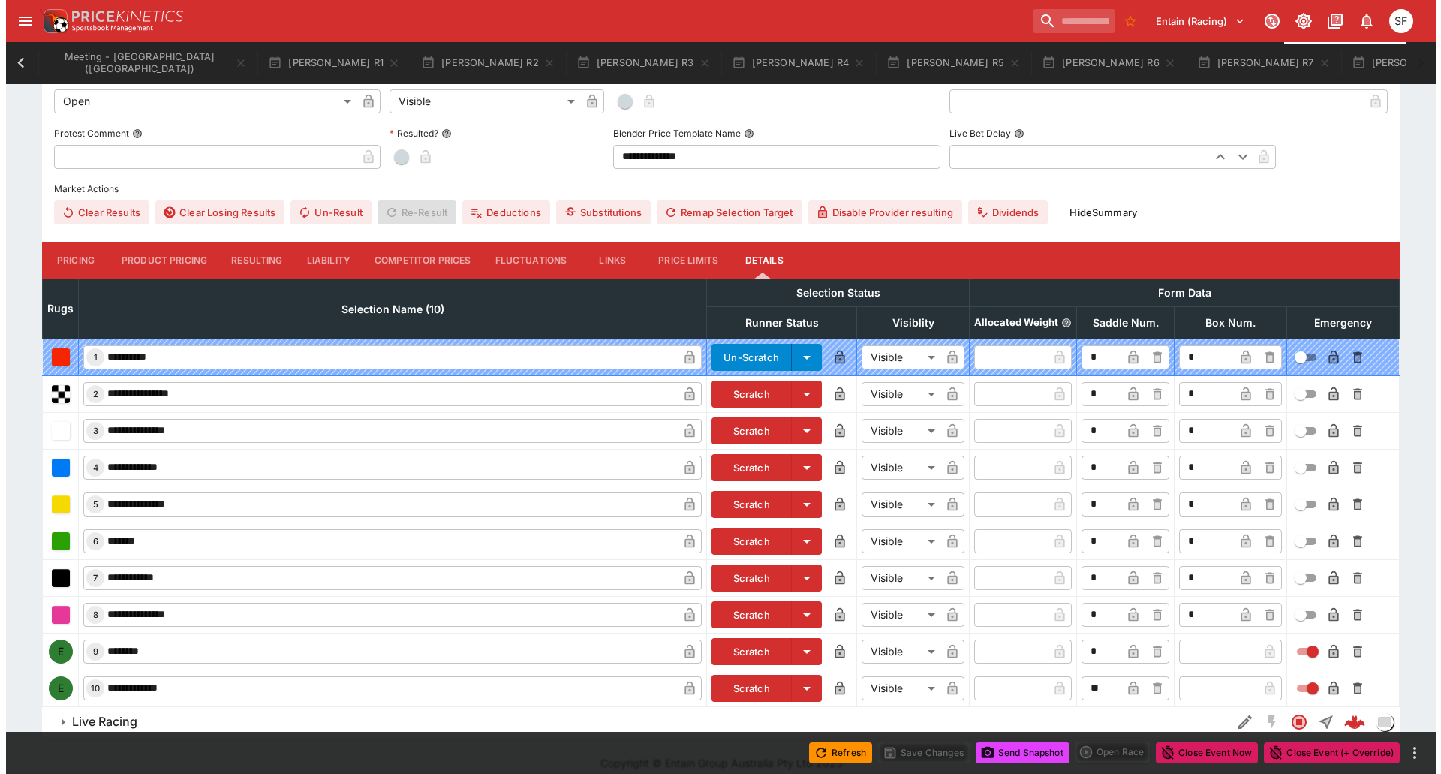
scroll to position [493, 0]
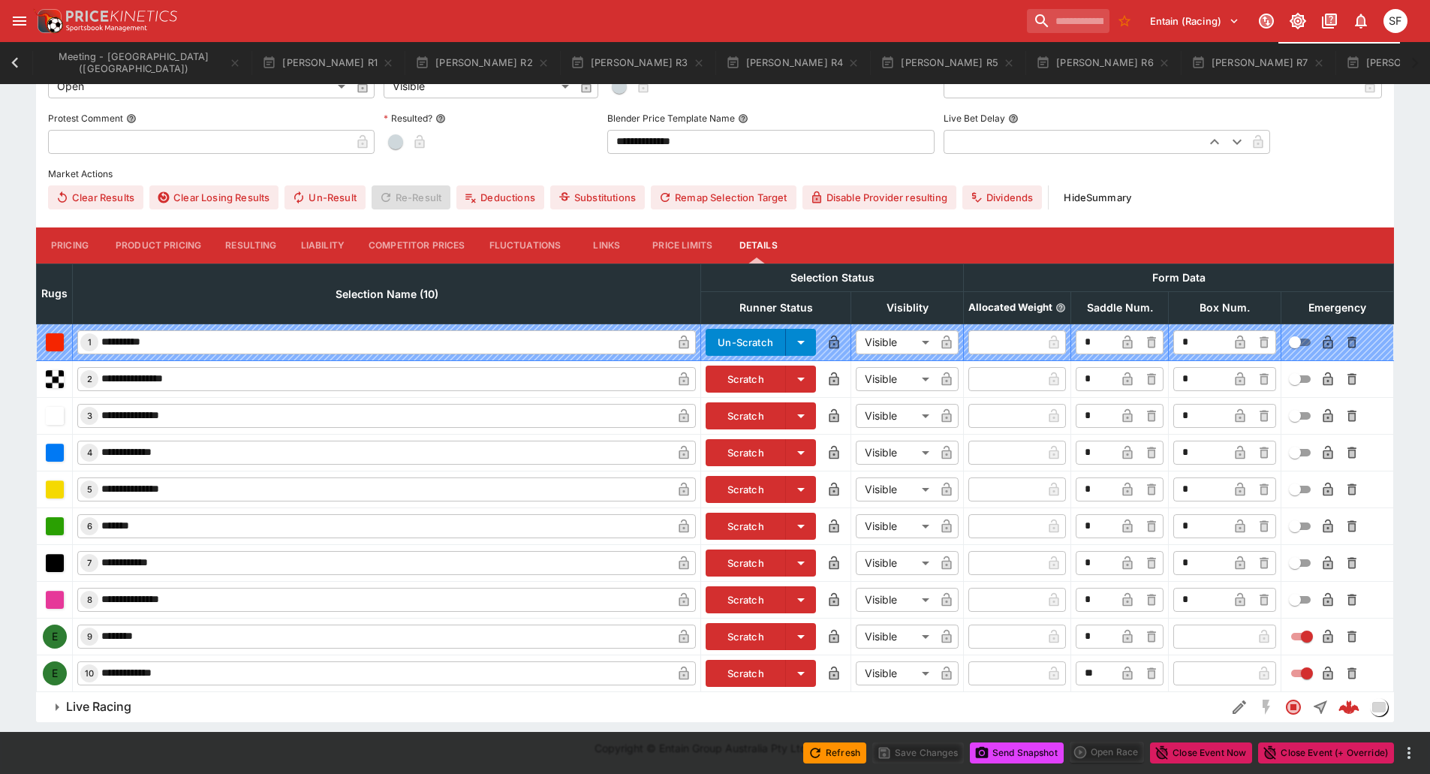
click at [756, 636] on button "Scratch" at bounding box center [745, 636] width 80 height 27
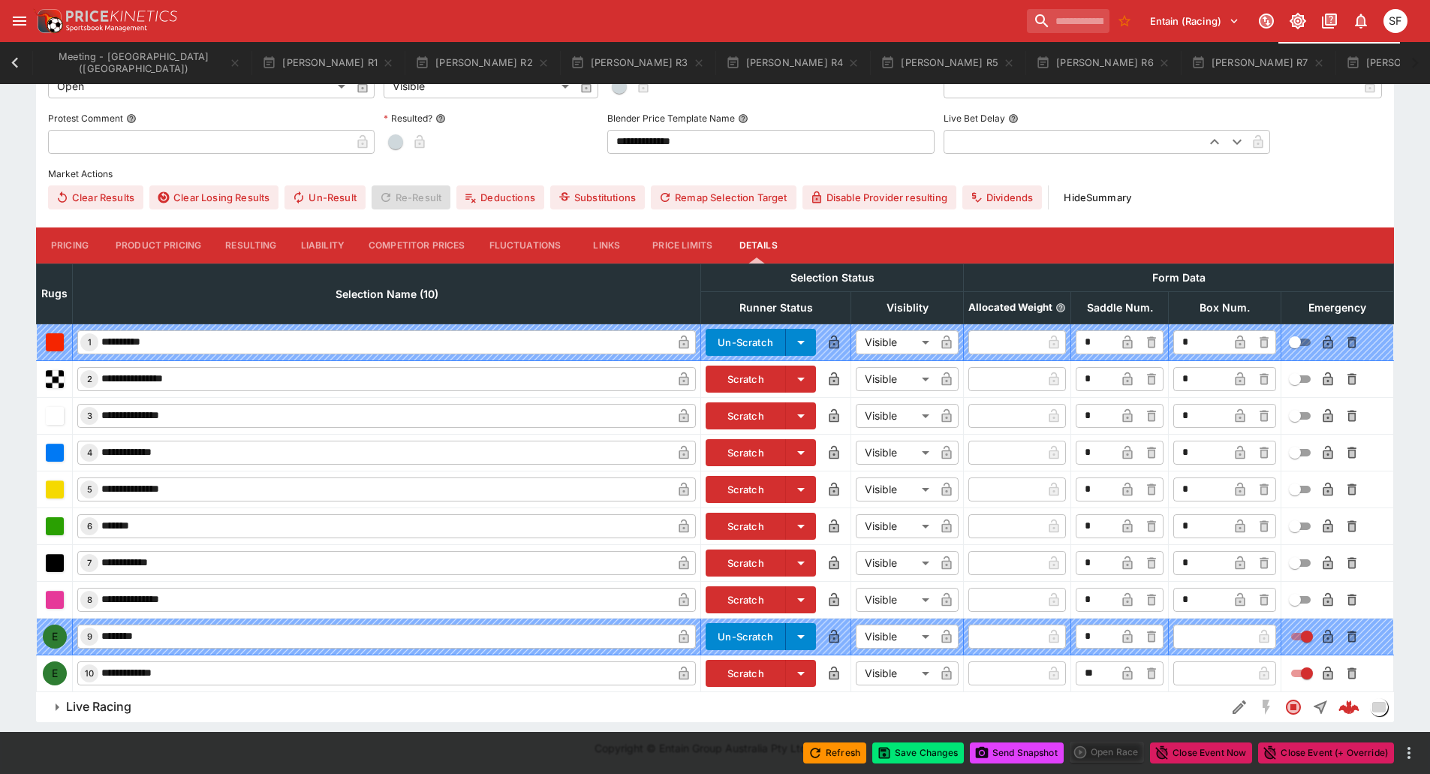
click at [755, 672] on button "Scratch" at bounding box center [745, 673] width 80 height 27
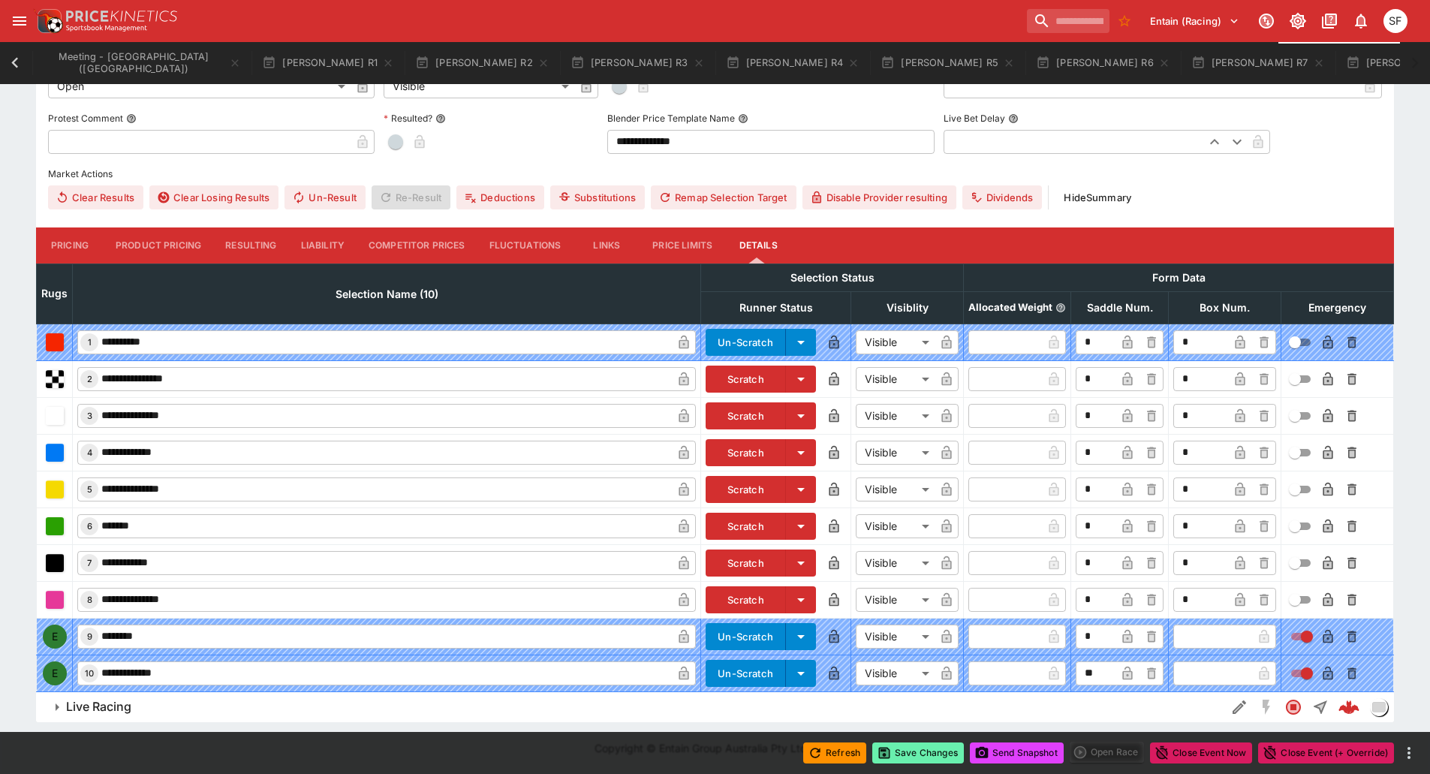
click at [907, 747] on button "Save Changes" at bounding box center [918, 752] width 92 height 21
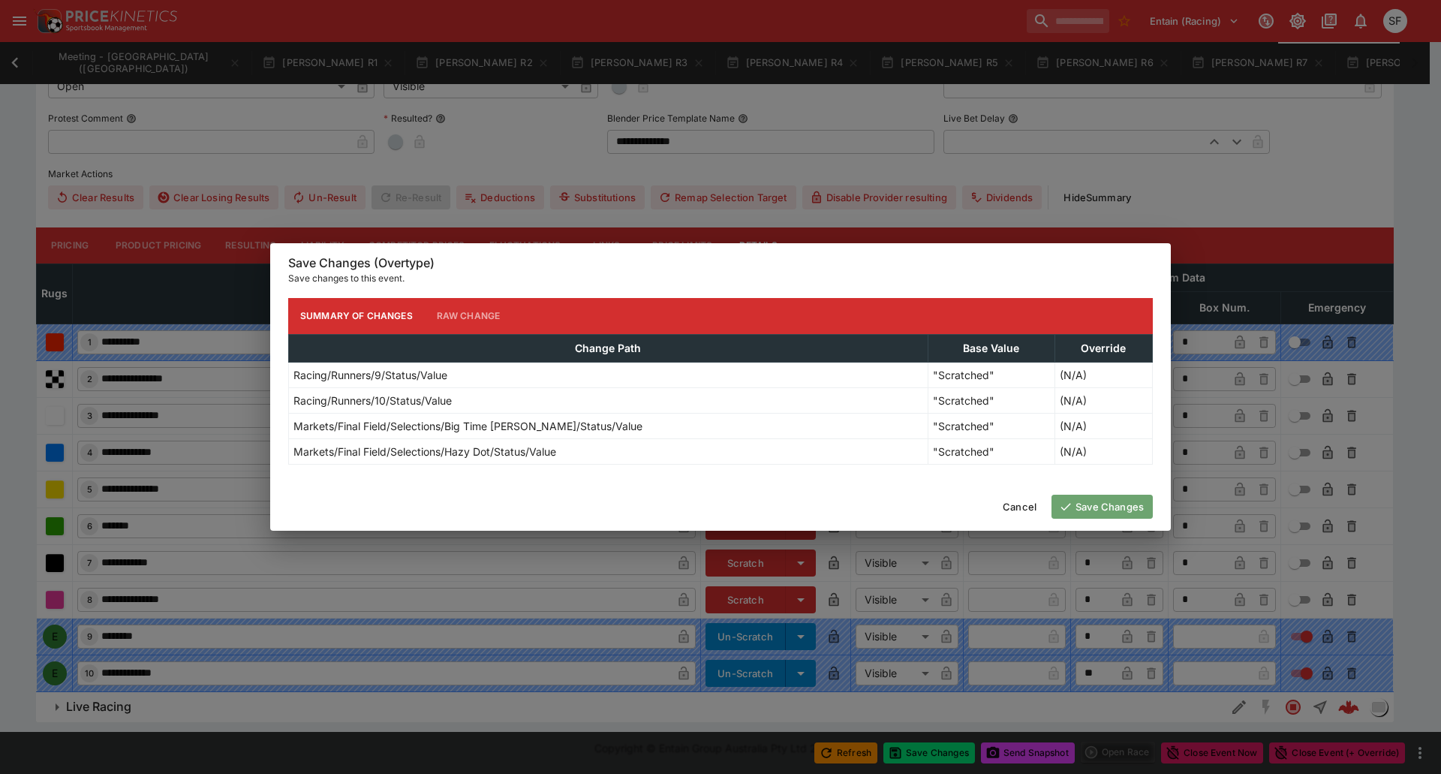
click at [1059, 511] on icon "button" at bounding box center [1066, 507] width 14 height 14
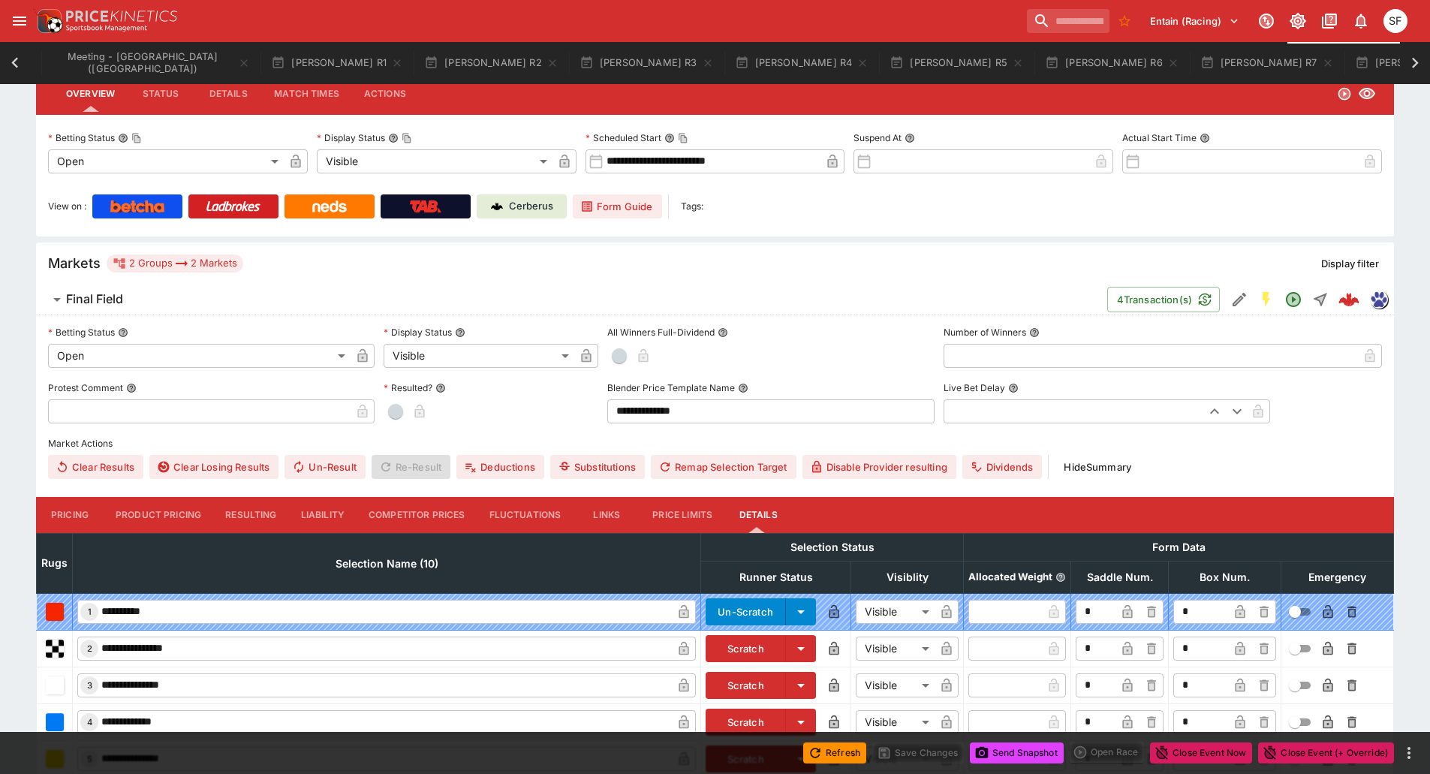
scroll to position [0, 0]
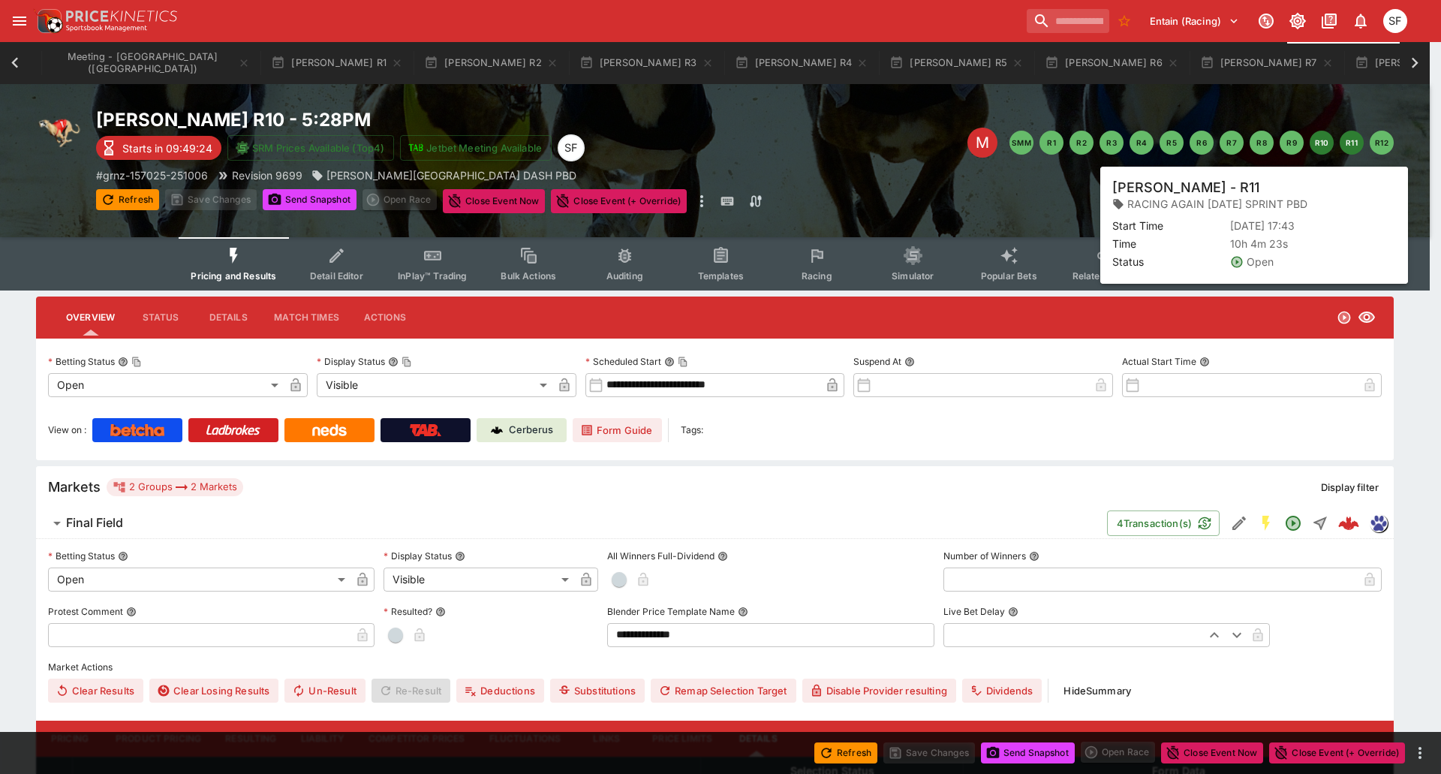
click at [1346, 146] on button "R11" at bounding box center [1352, 143] width 24 height 24
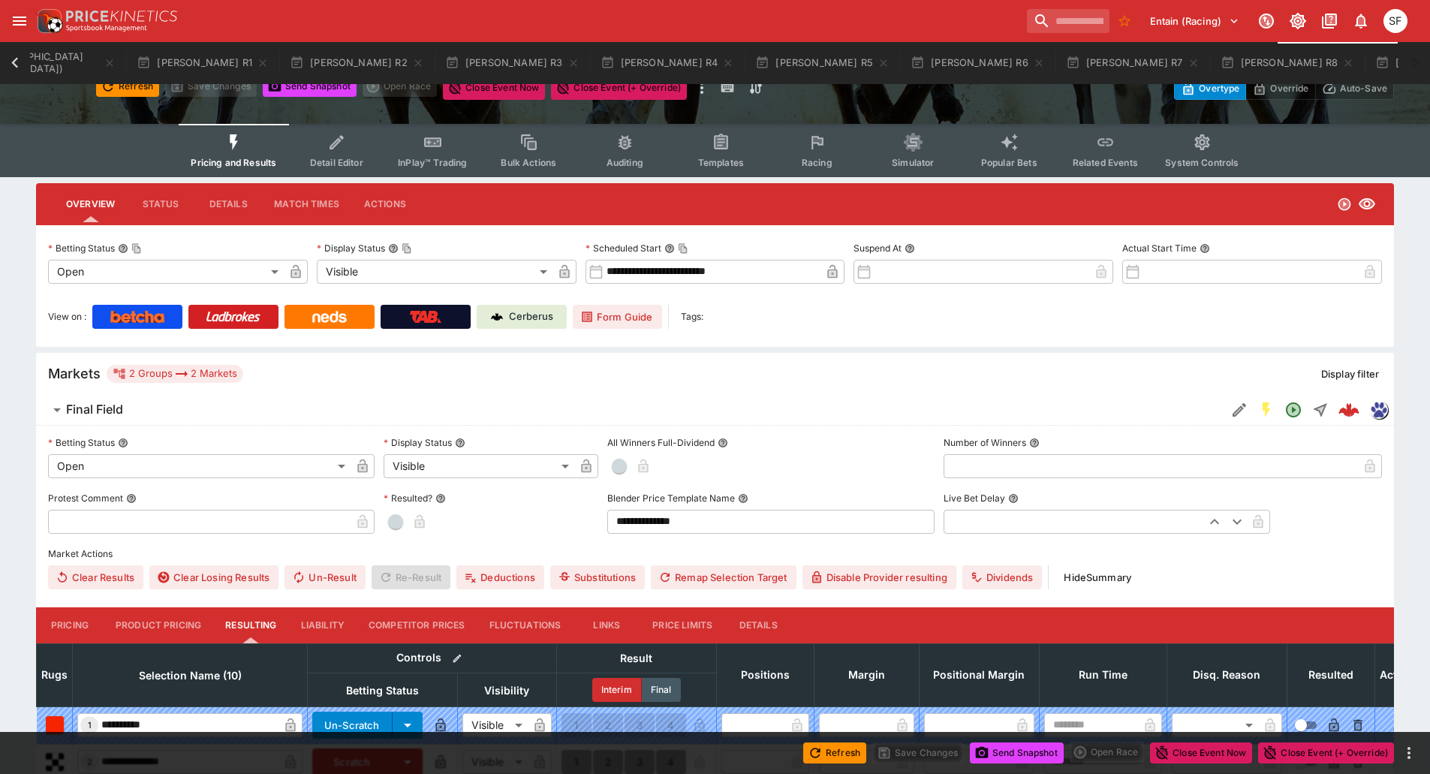
scroll to position [375, 0]
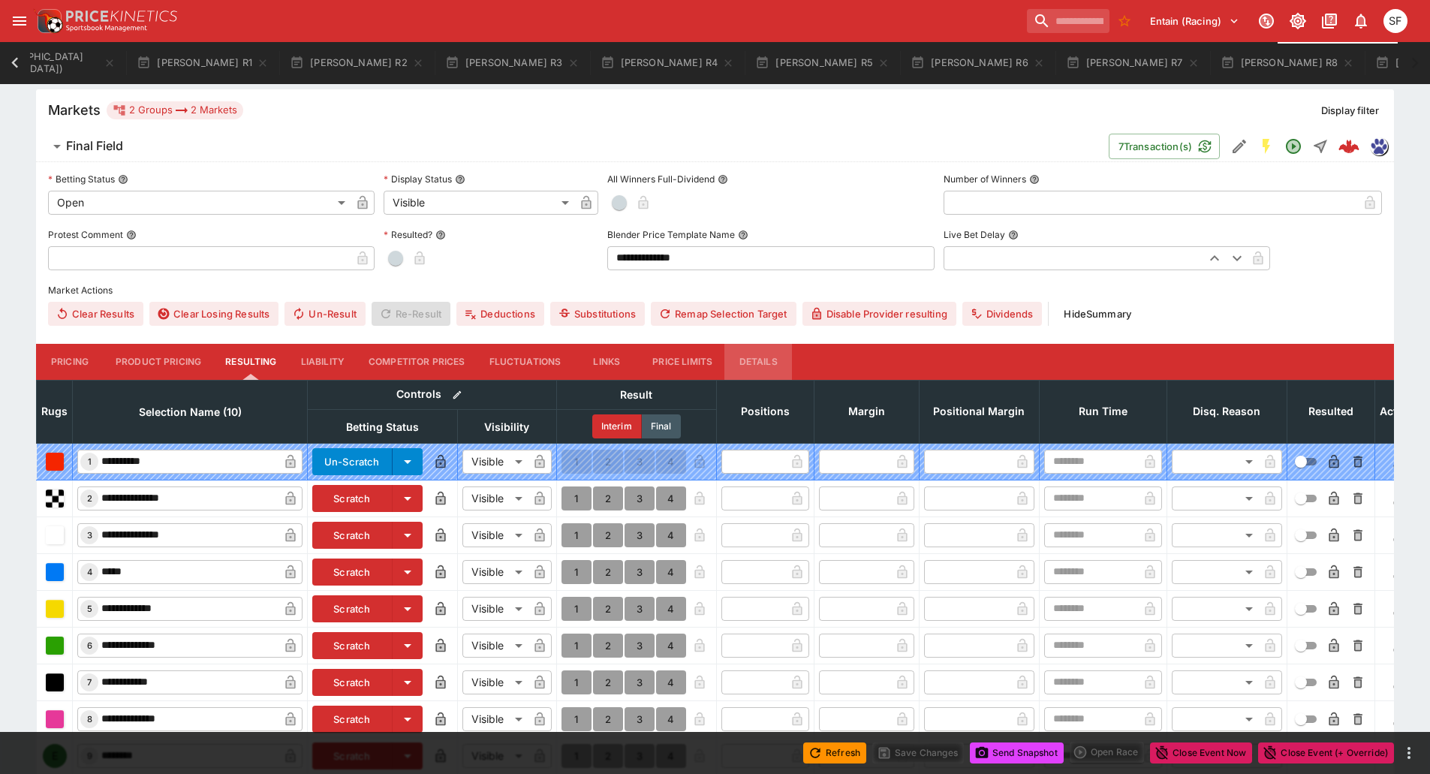
click at [776, 361] on button "Details" at bounding box center [758, 362] width 68 height 36
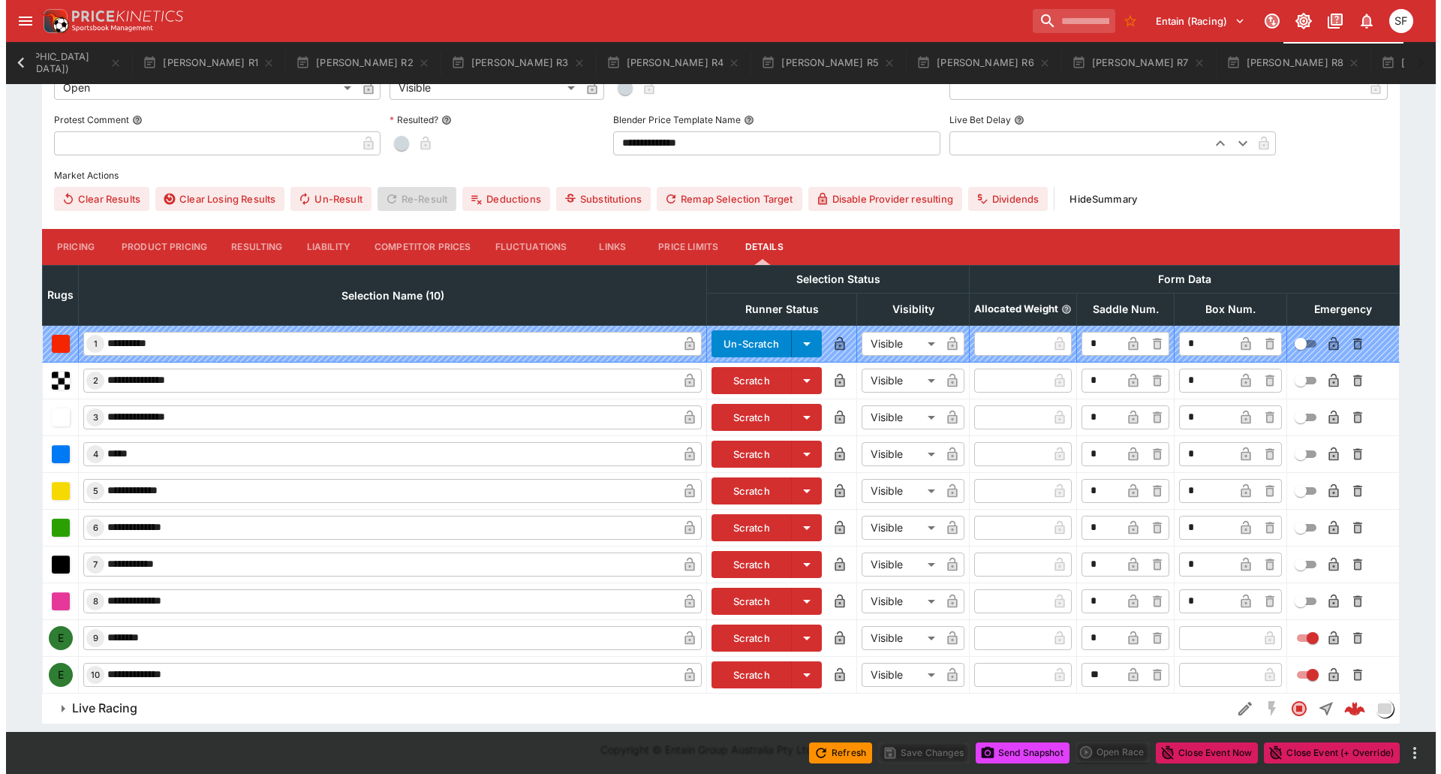
scroll to position [493, 0]
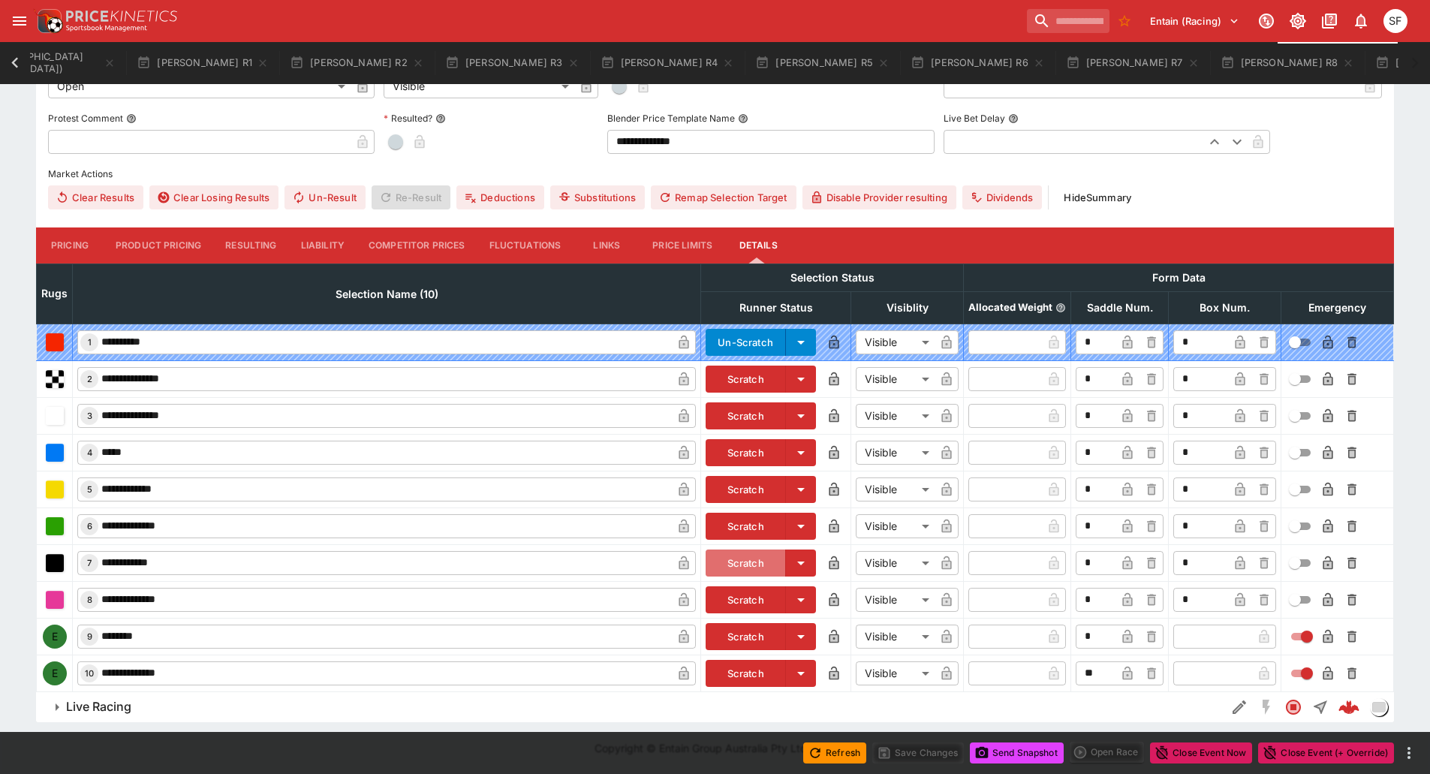
click at [750, 560] on button "Scratch" at bounding box center [745, 562] width 80 height 27
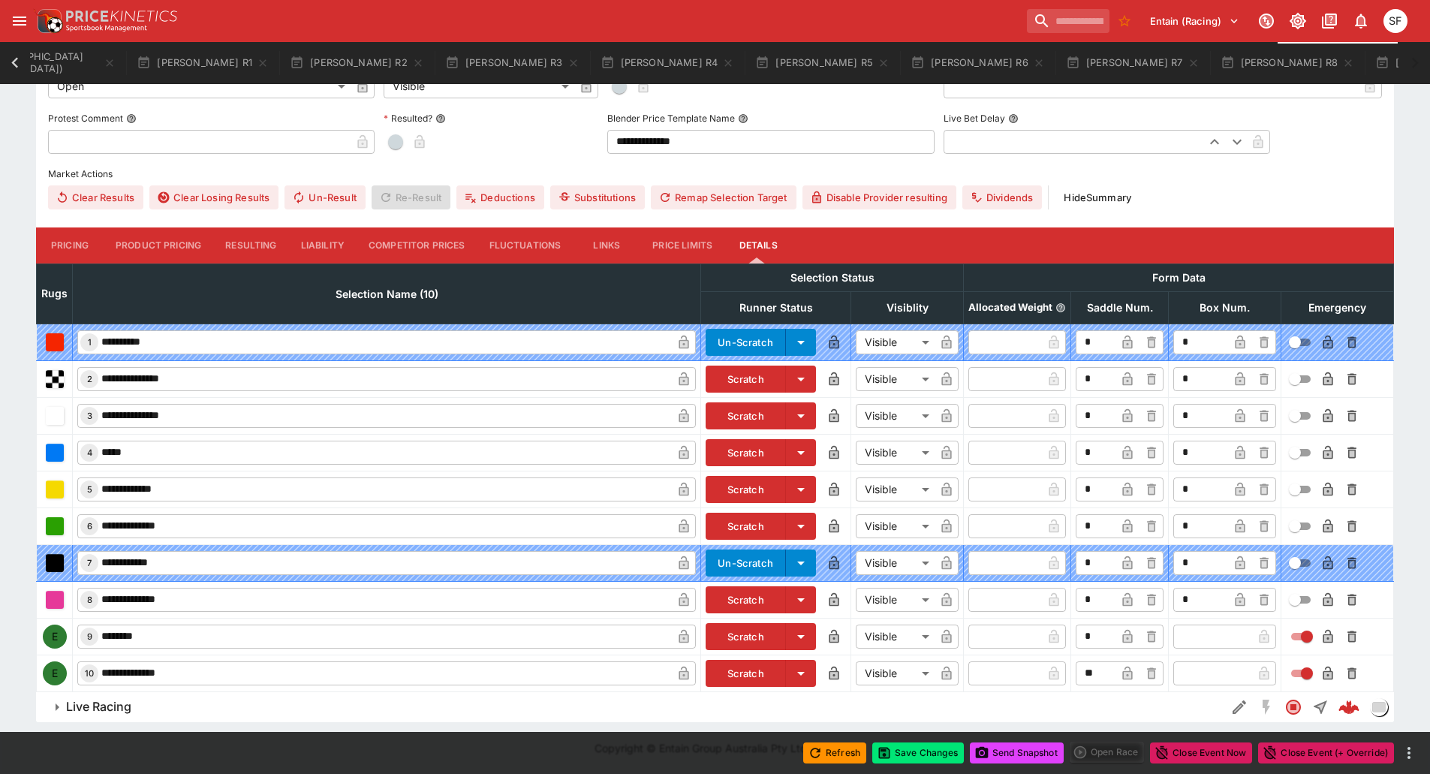
click at [759, 664] on button "Scratch" at bounding box center [745, 673] width 80 height 27
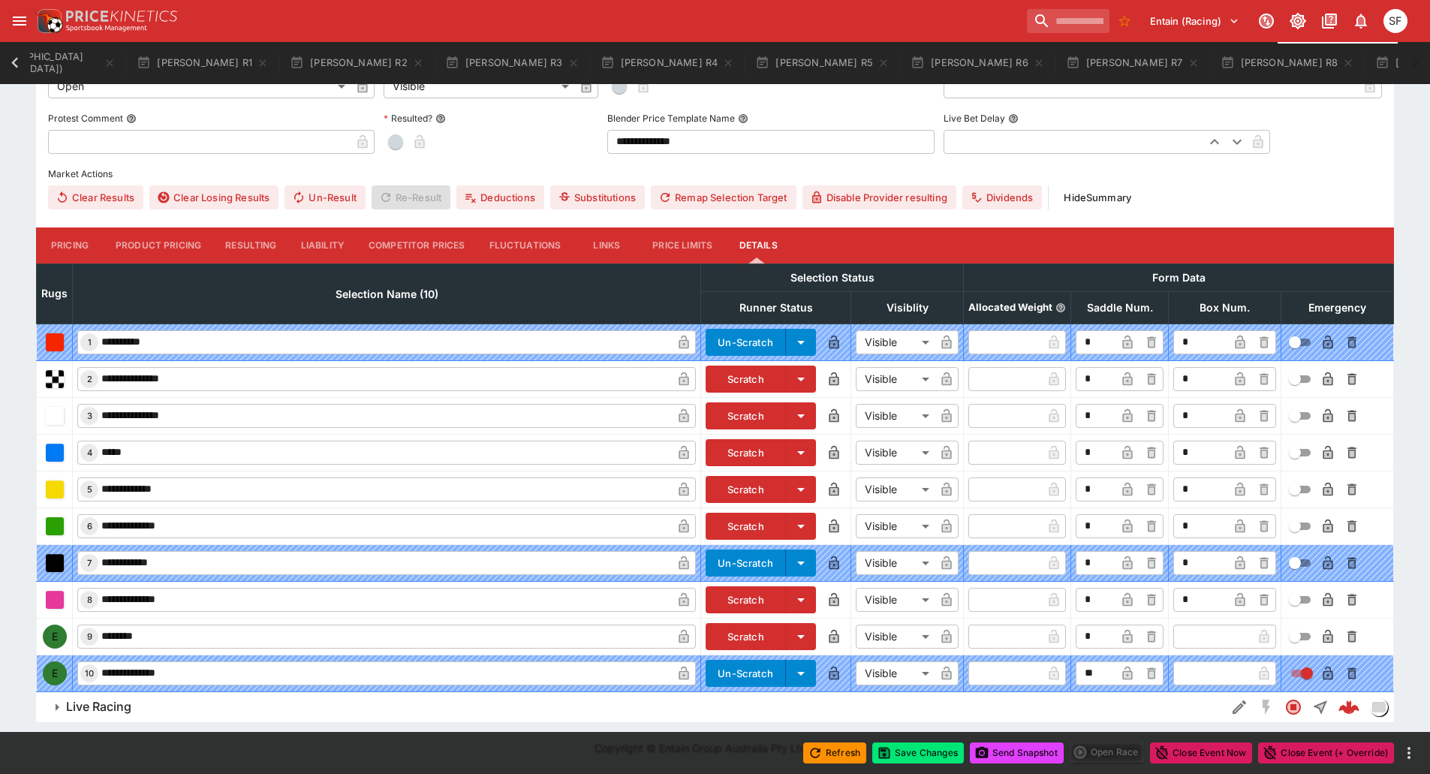
click at [1223, 636] on input "text" at bounding box center [1212, 636] width 79 height 24
type input "*"
click at [933, 750] on button "Save Changes" at bounding box center [918, 752] width 92 height 21
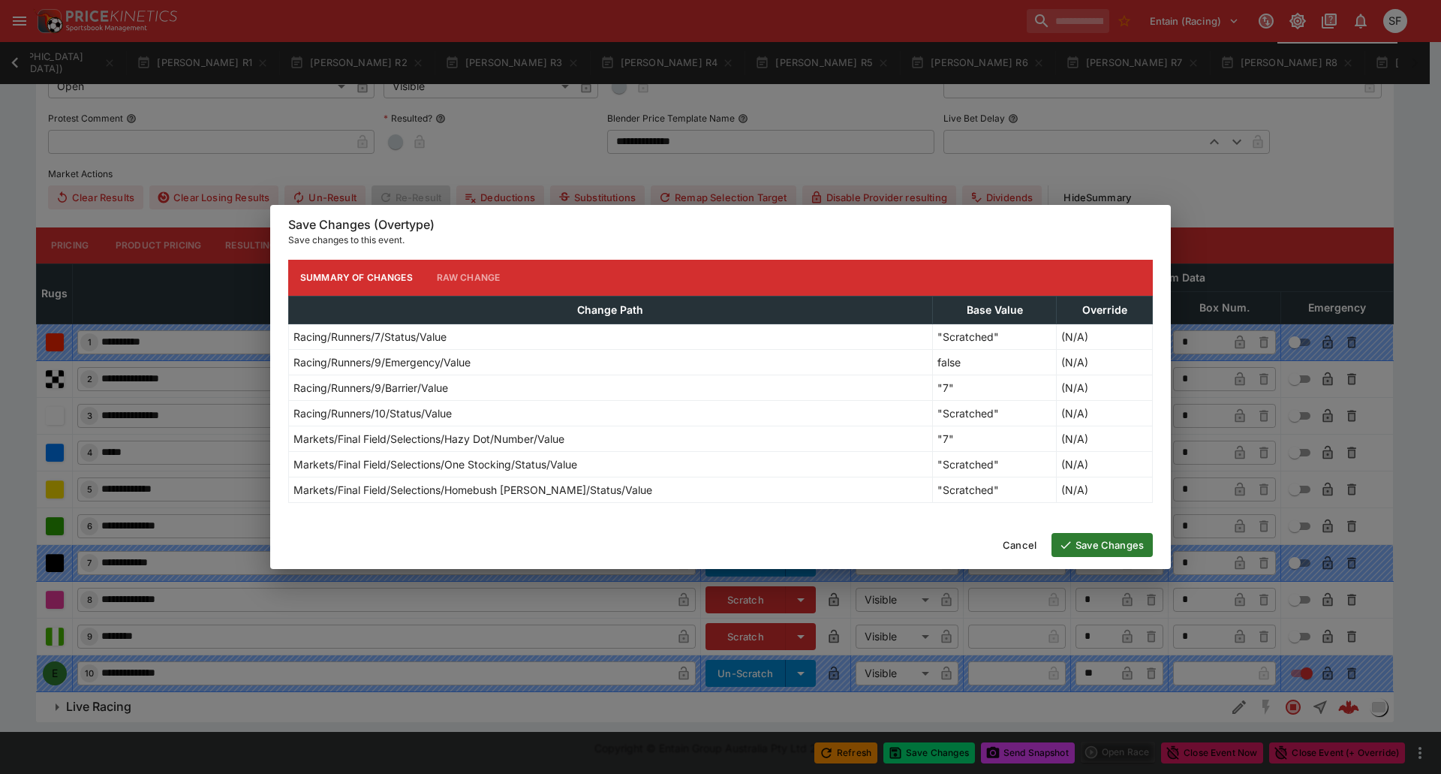
click at [1080, 544] on button "Save Changes" at bounding box center [1101, 545] width 101 height 24
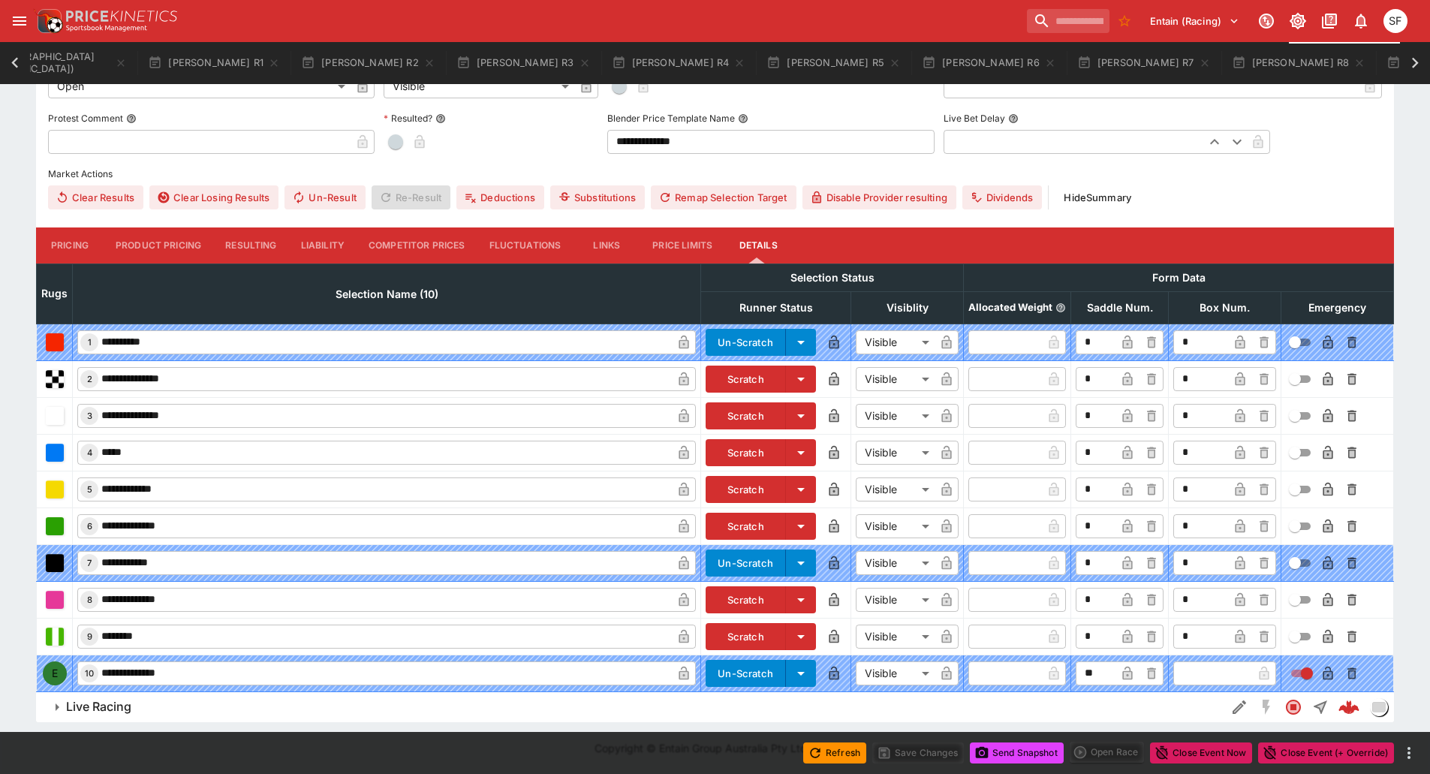
scroll to position [0, 0]
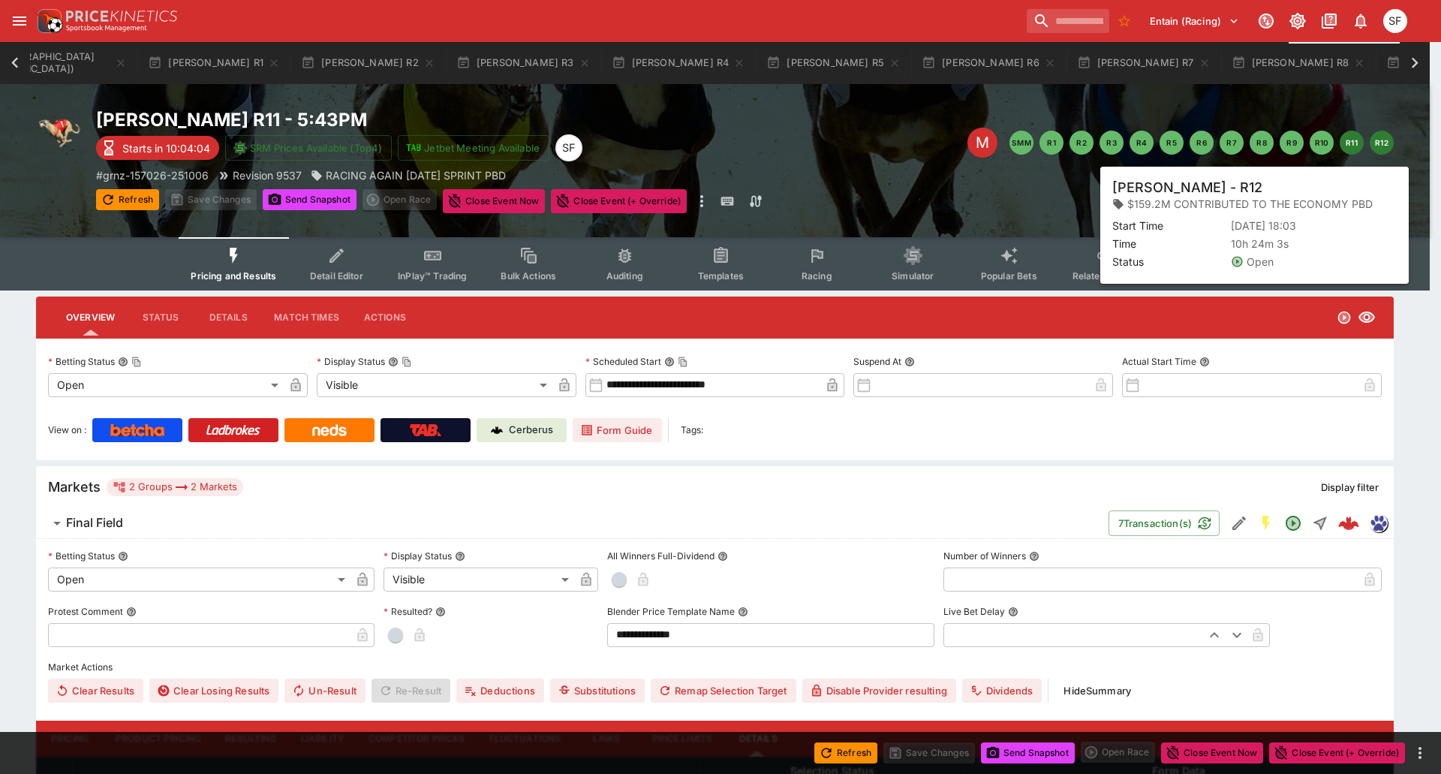
click at [1373, 145] on button "R12" at bounding box center [1382, 143] width 24 height 24
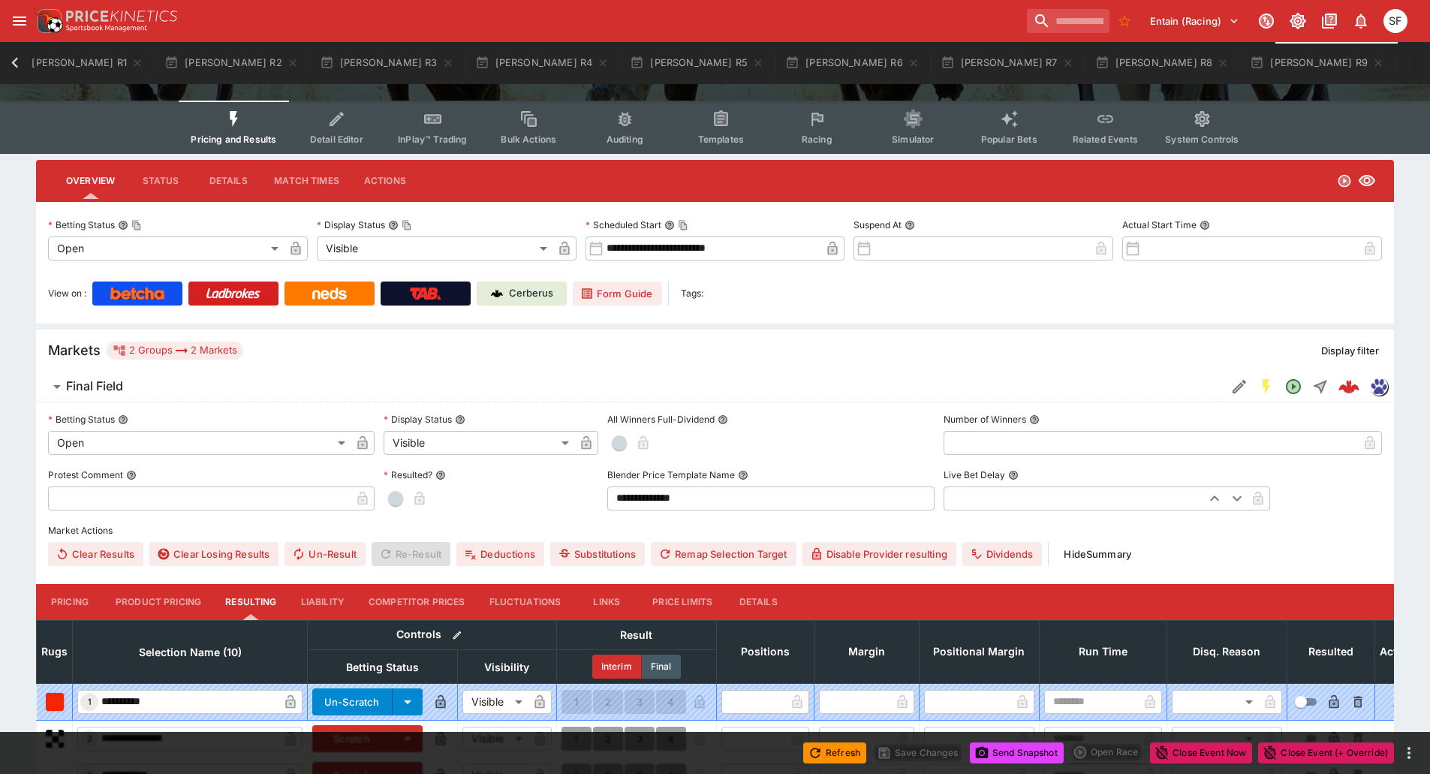
scroll to position [375, 0]
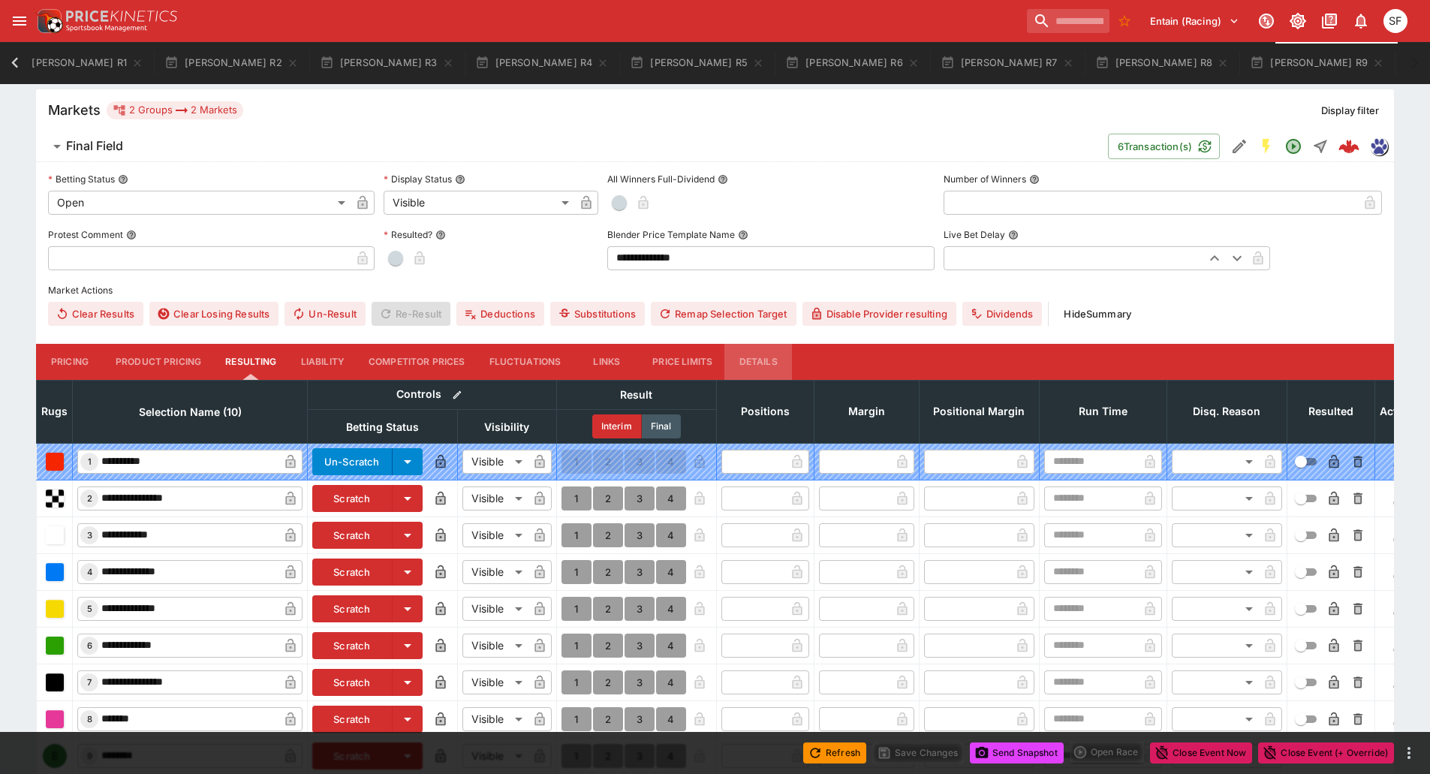
click at [775, 359] on button "Details" at bounding box center [758, 362] width 68 height 36
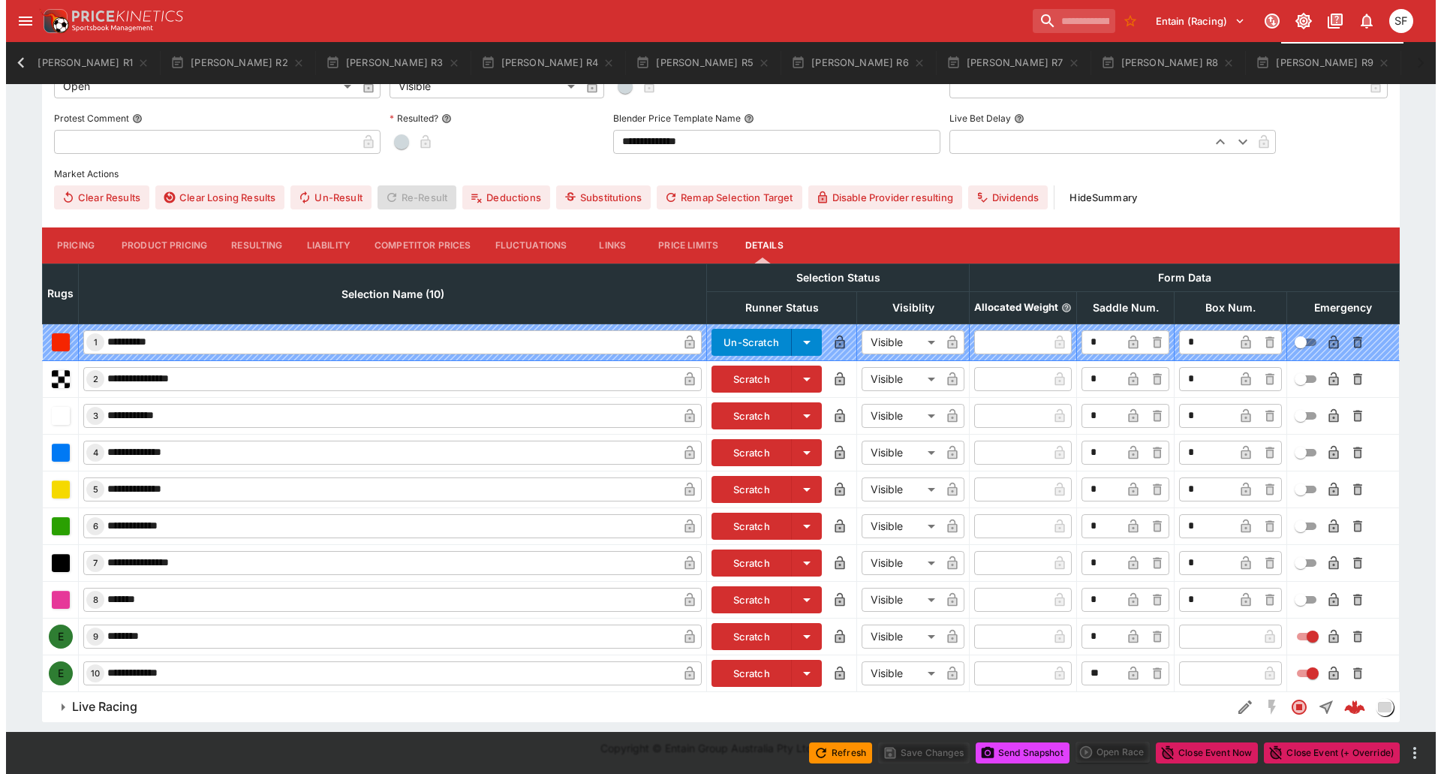
scroll to position [493, 0]
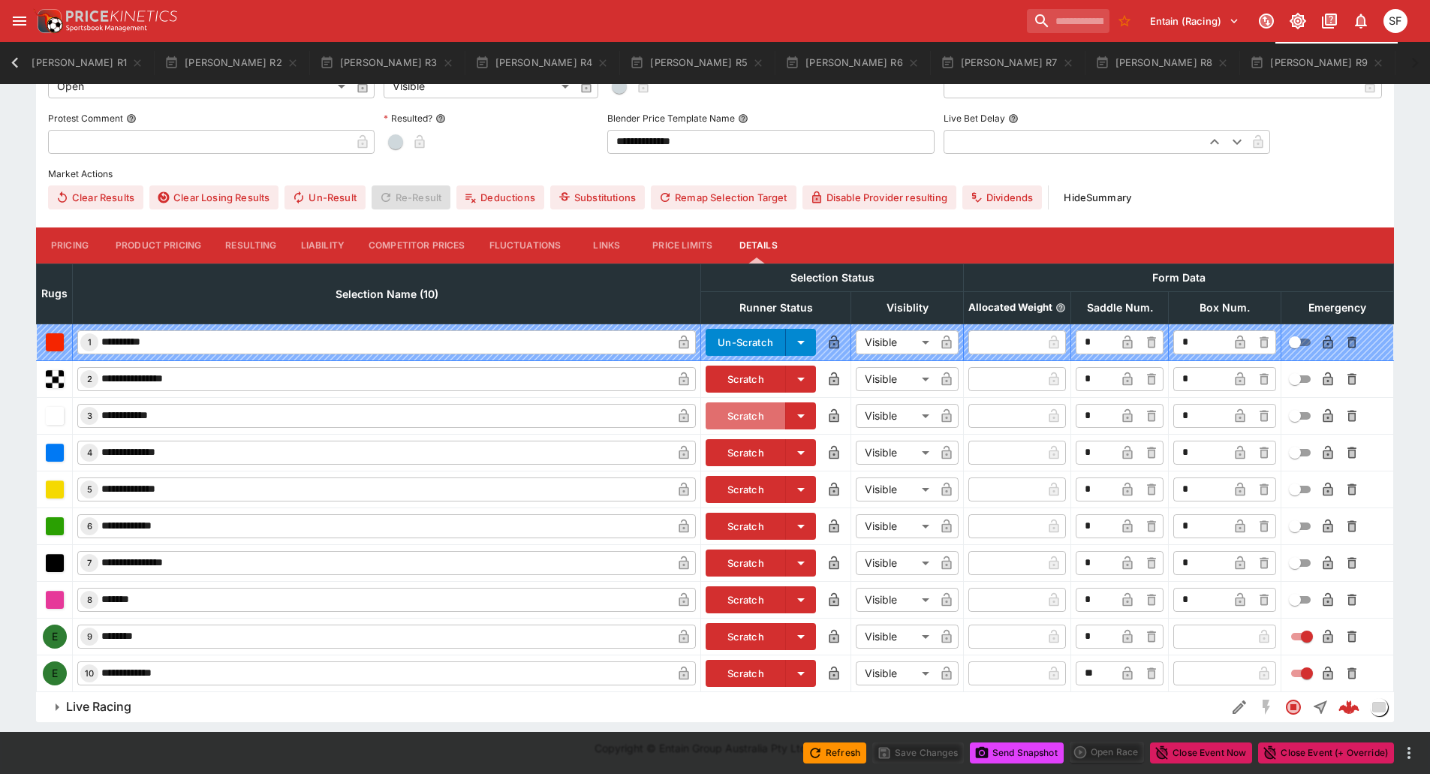
click at [758, 416] on button "Scratch" at bounding box center [745, 415] width 80 height 27
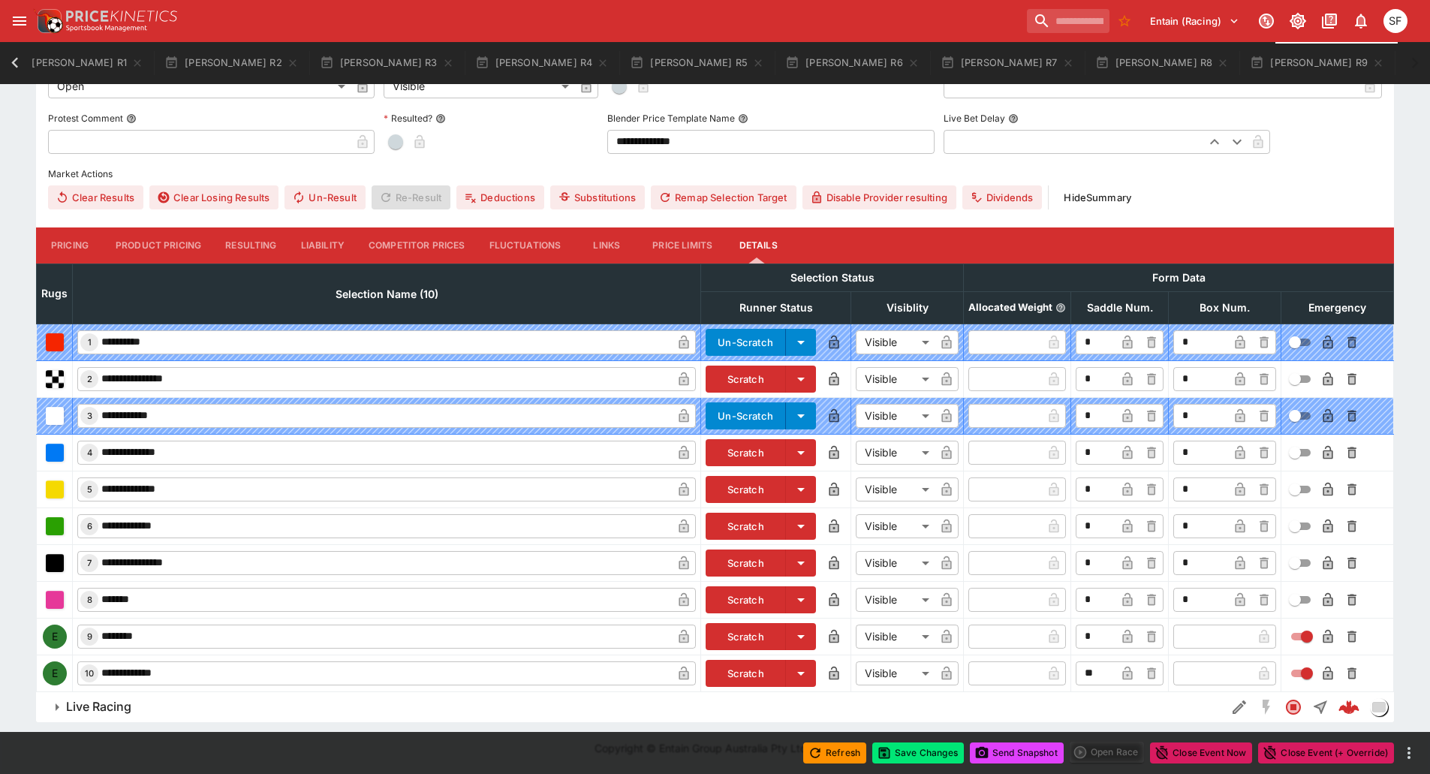
click at [736, 628] on button "Scratch" at bounding box center [745, 636] width 80 height 27
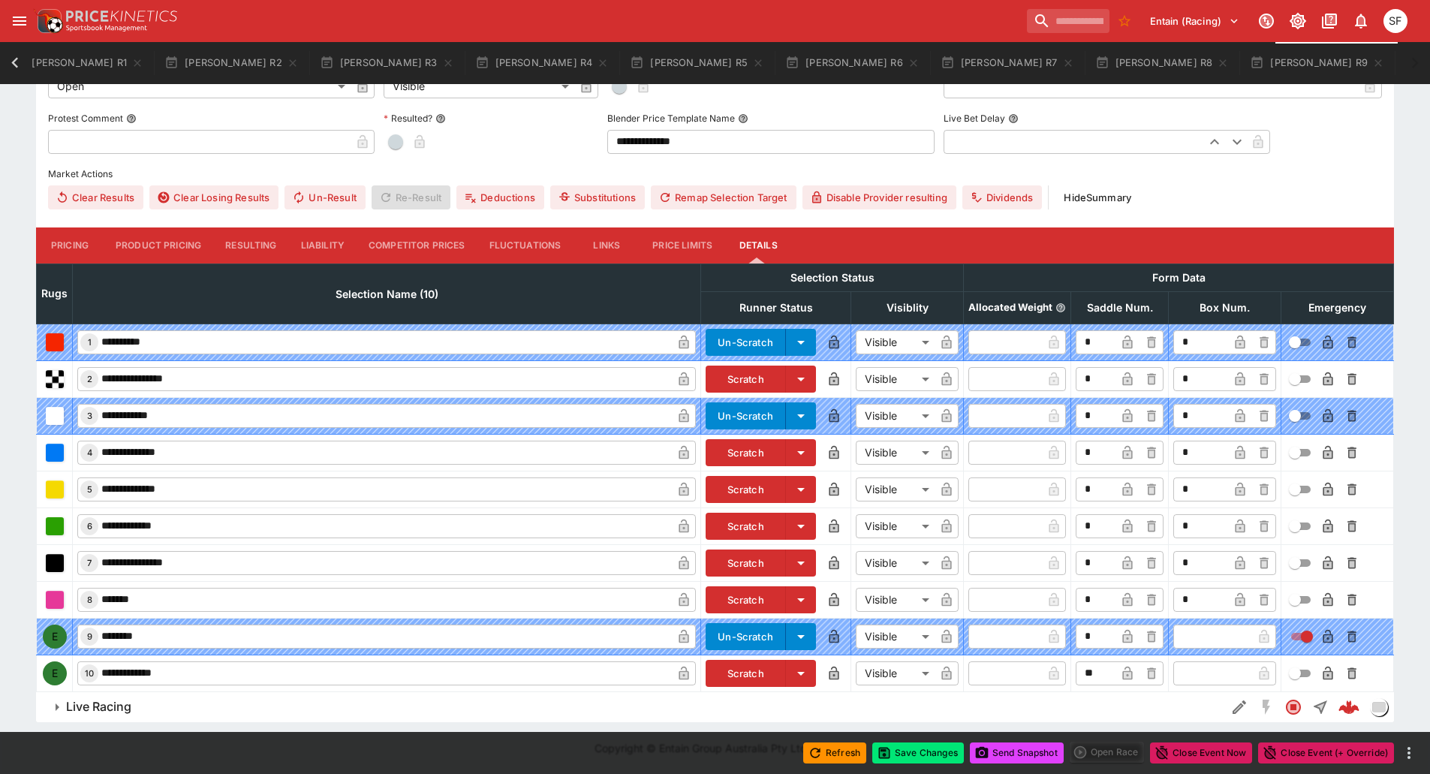
click at [1217, 674] on input "text" at bounding box center [1212, 673] width 79 height 24
type input "*"
click at [905, 750] on button "Save Changes" at bounding box center [918, 752] width 92 height 21
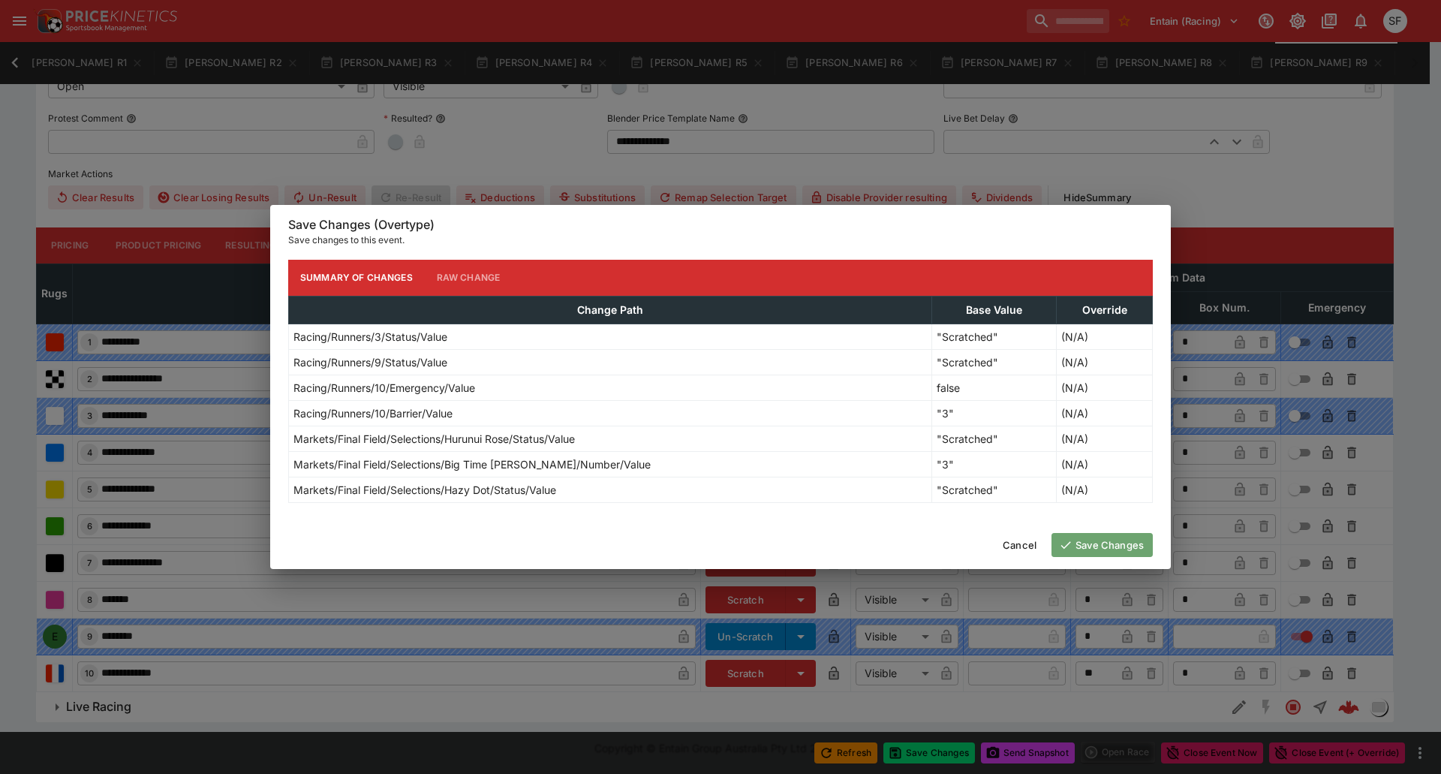
click at [1110, 550] on button "Save Changes" at bounding box center [1101, 545] width 101 height 24
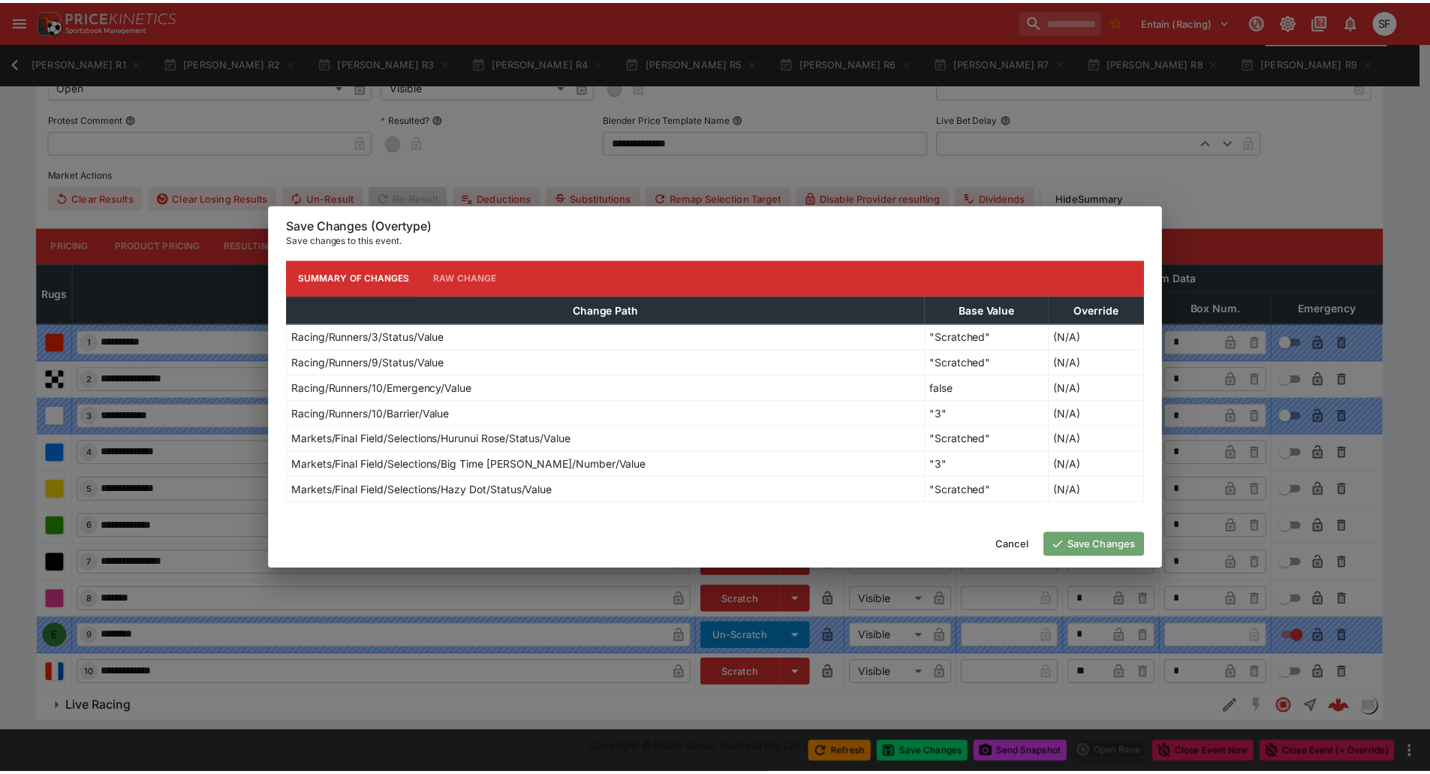
scroll to position [0, 444]
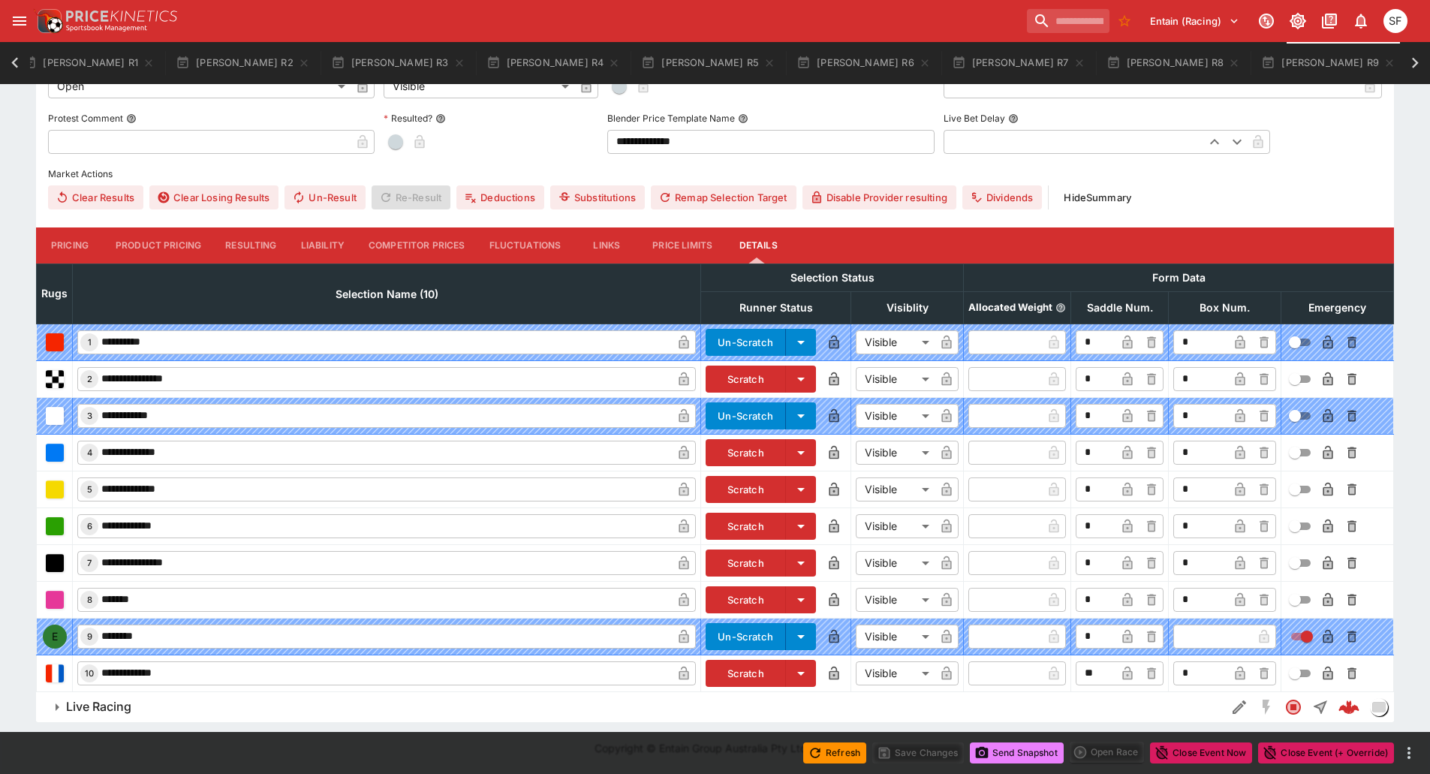
click at [991, 748] on button "Send Snapshot" at bounding box center [1017, 752] width 94 height 21
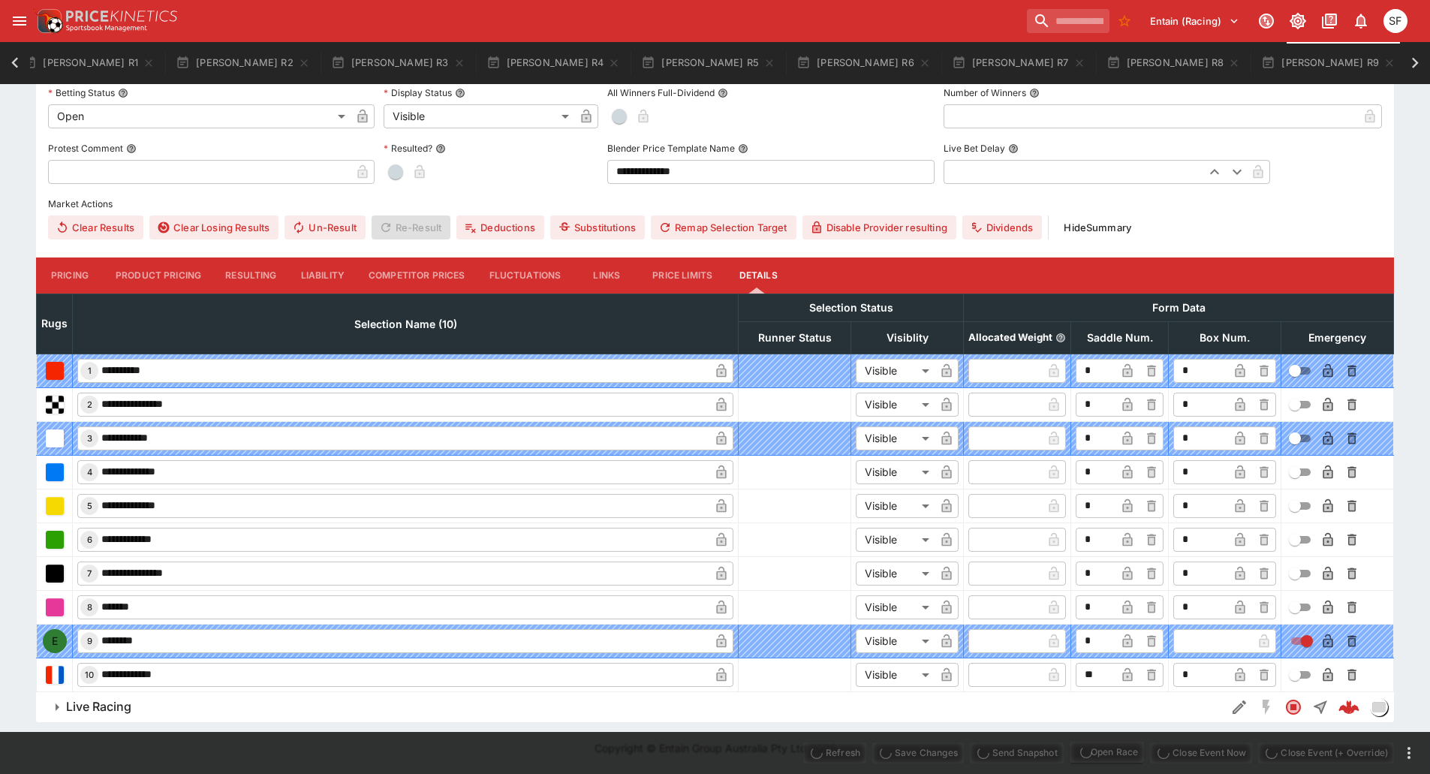
scroll to position [493, 0]
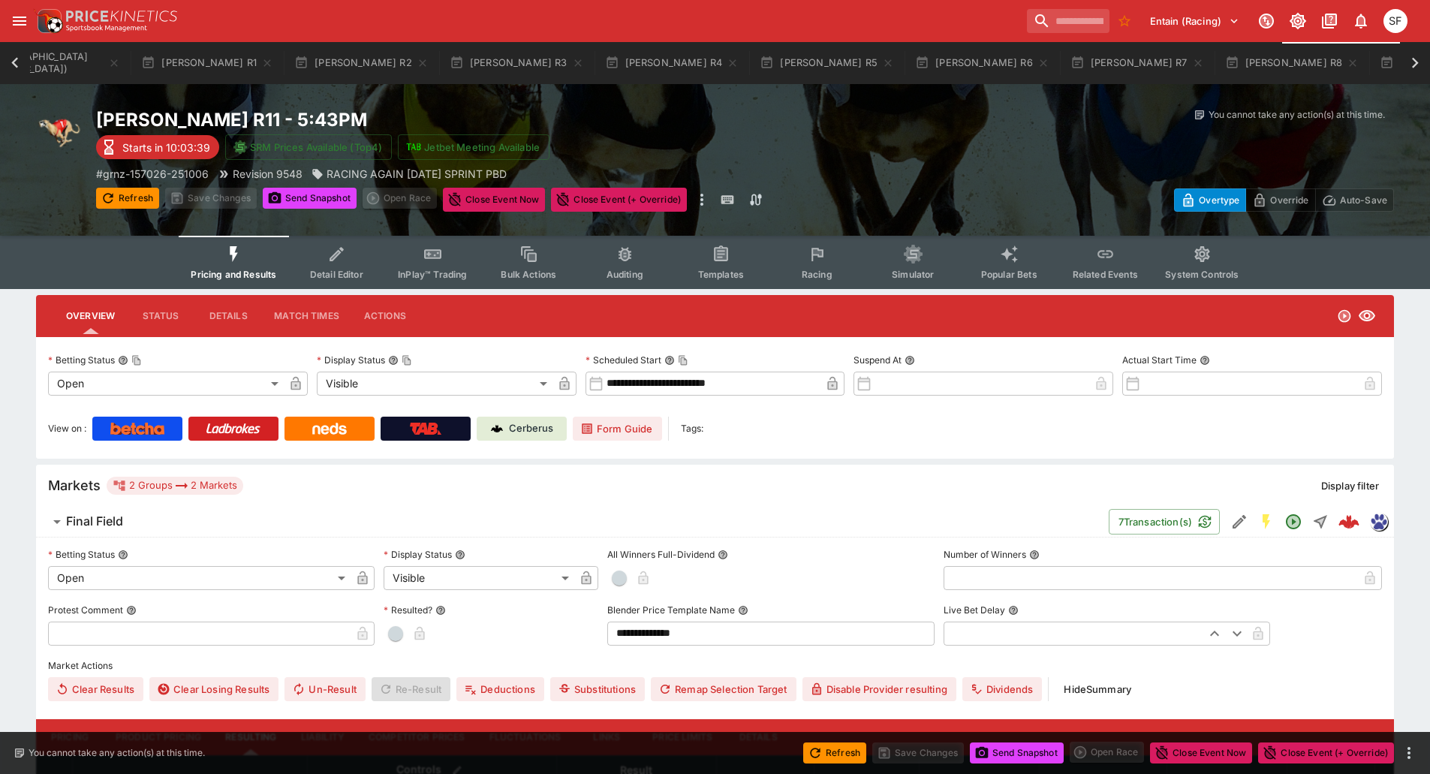
scroll to position [0, 328]
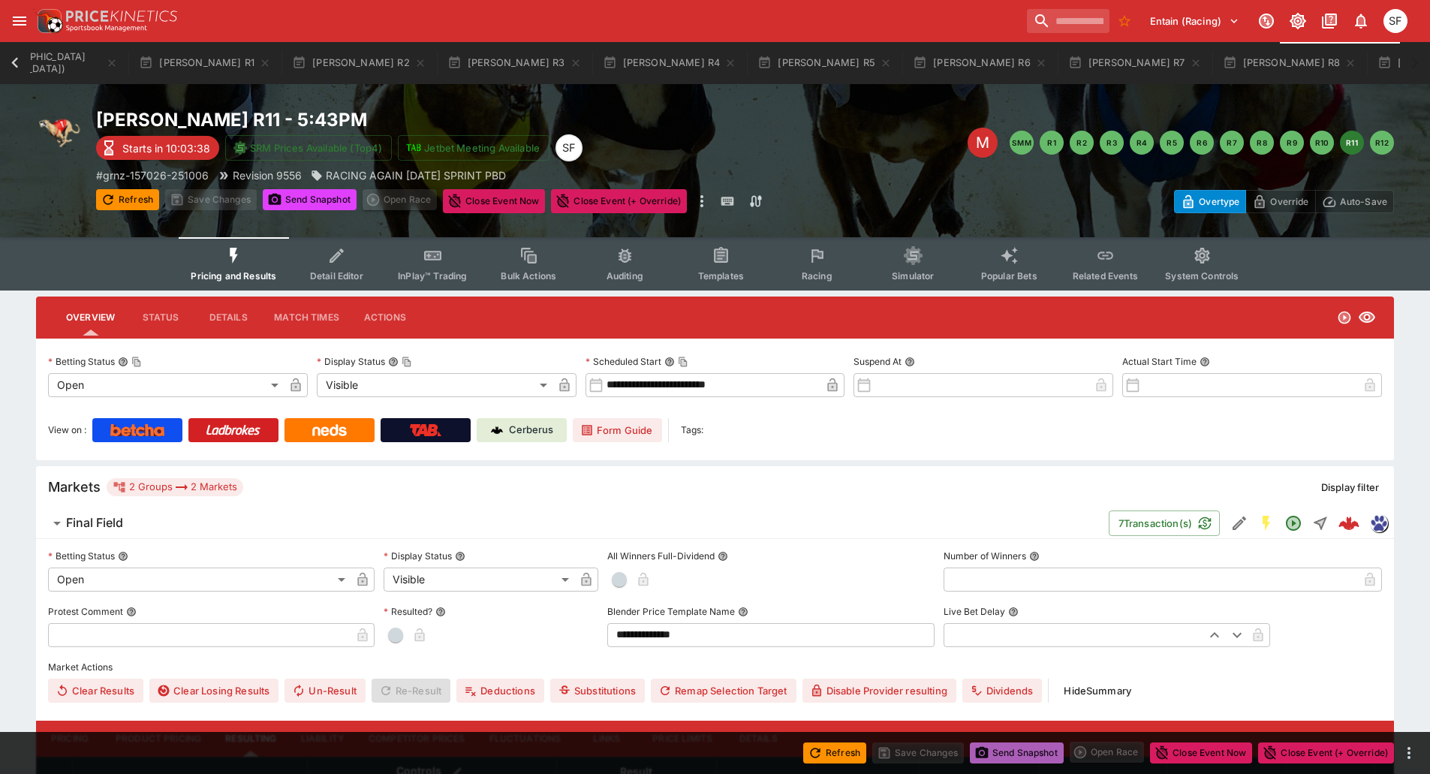
click at [1003, 746] on button "Send Snapshot" at bounding box center [1017, 752] width 94 height 21
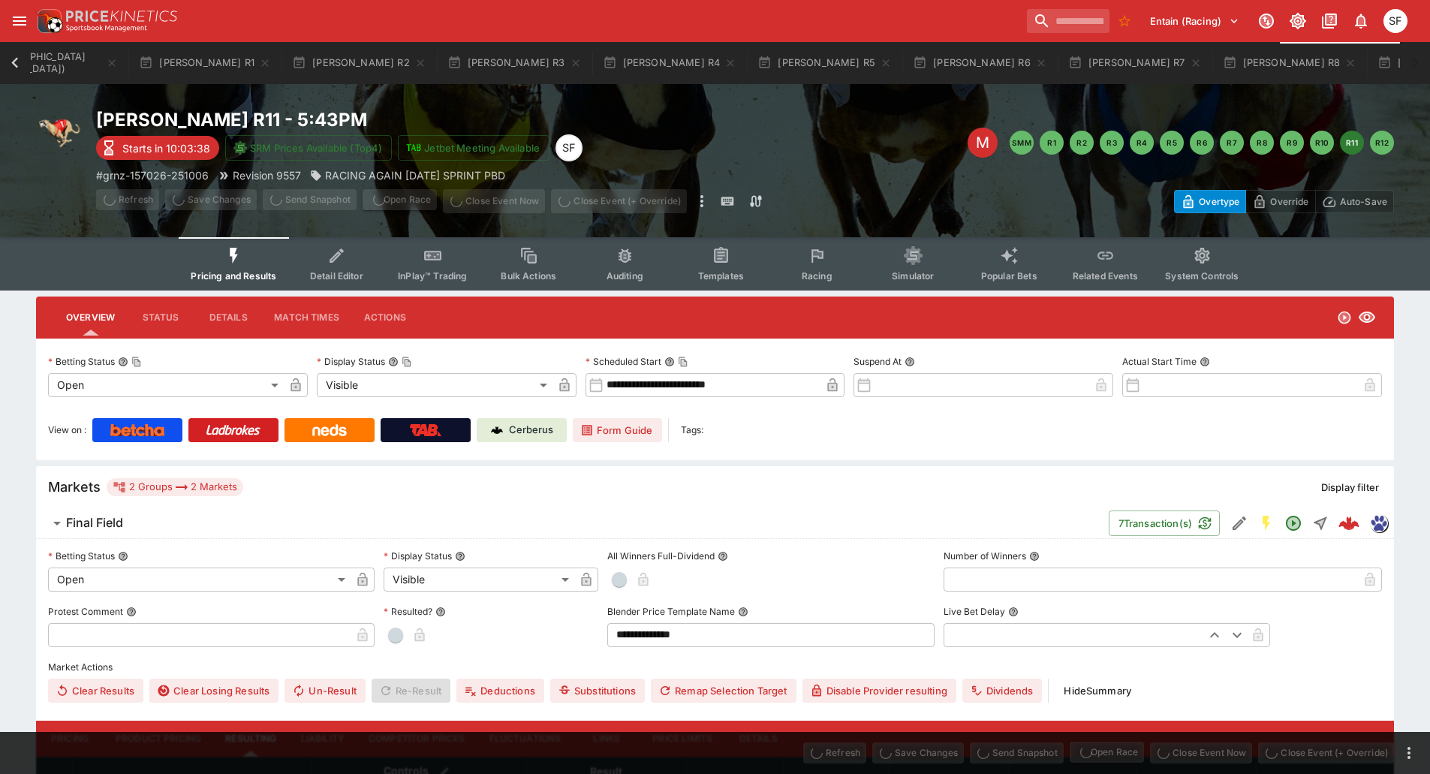
scroll to position [0, 319]
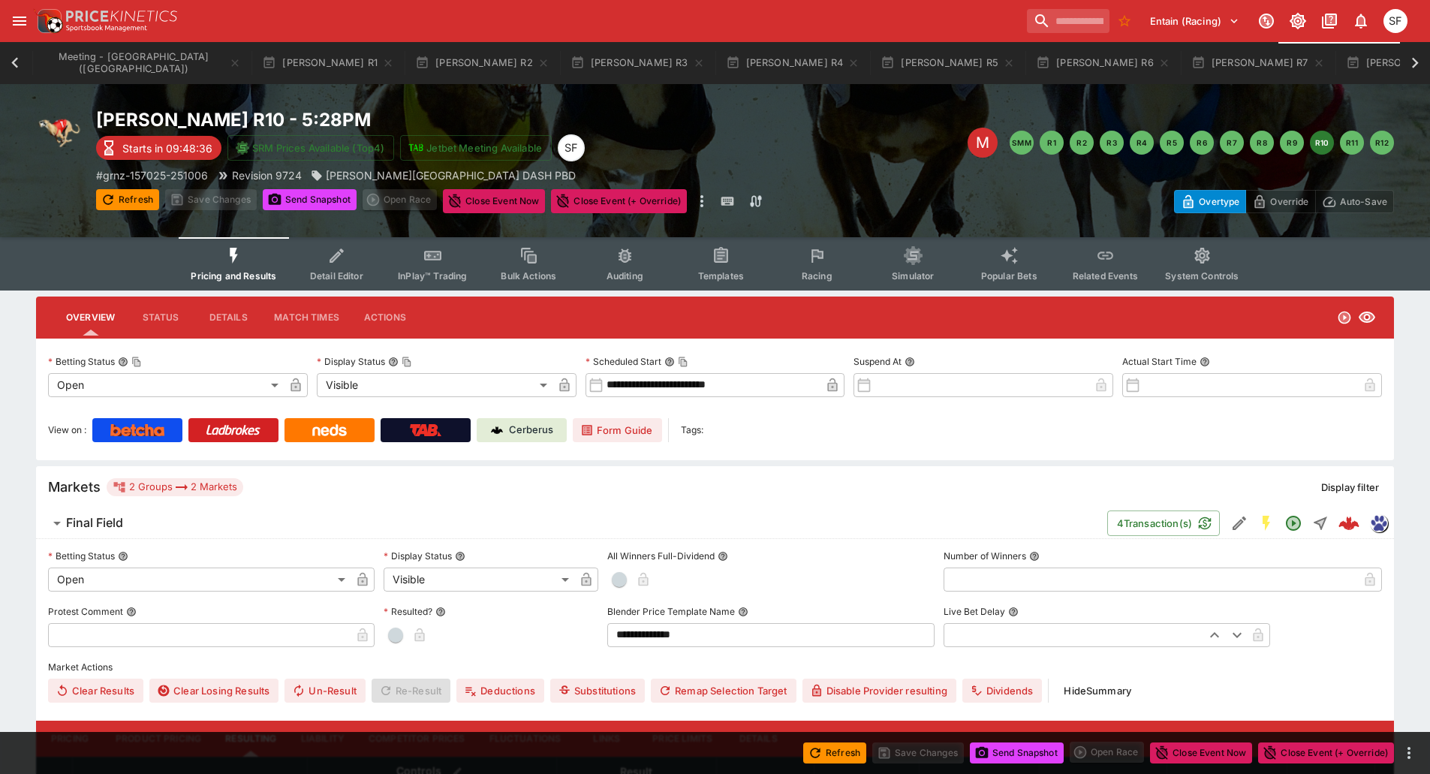
scroll to position [0, 196]
click at [1018, 748] on button "Send Snapshot" at bounding box center [1017, 752] width 94 height 21
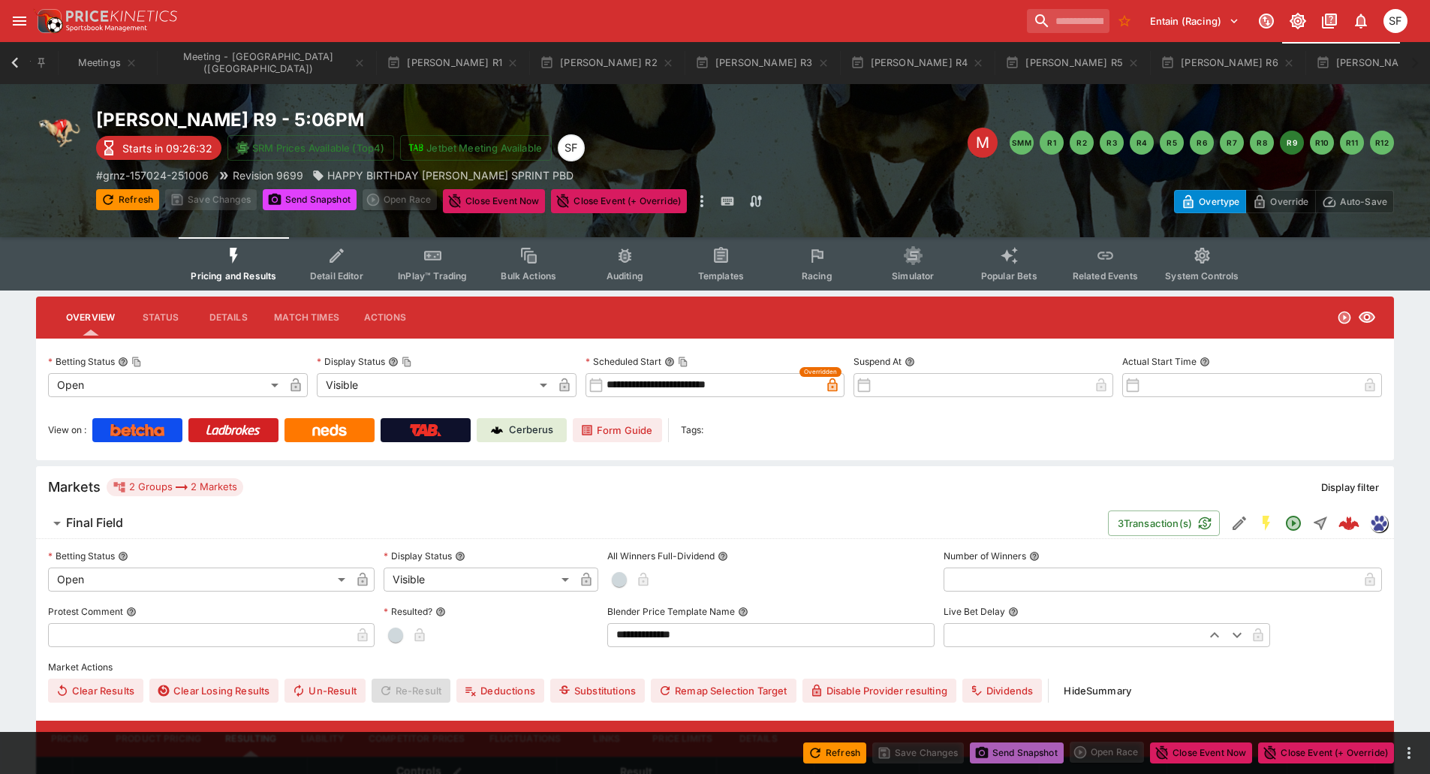
click at [1024, 755] on button "Send Snapshot" at bounding box center [1017, 752] width 94 height 21
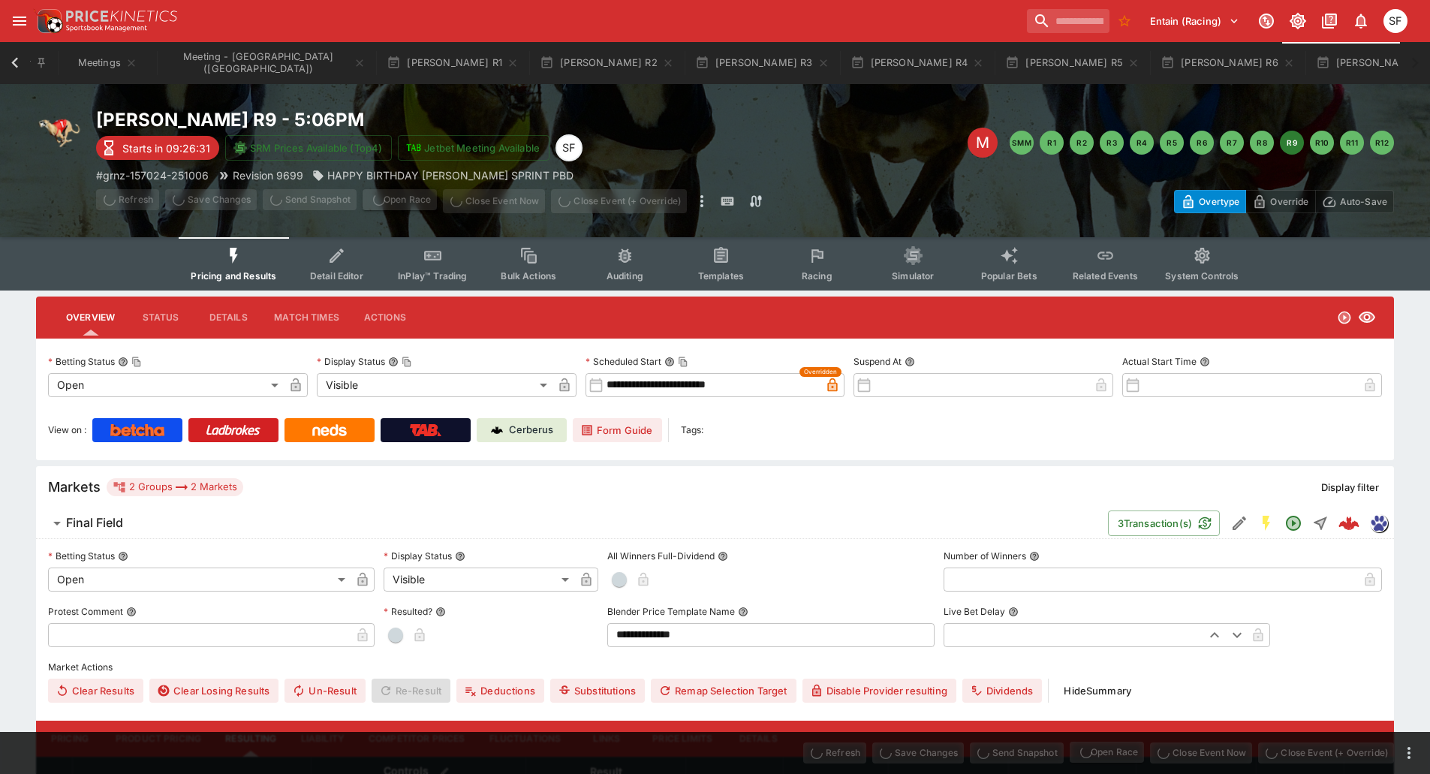
scroll to position [0, 71]
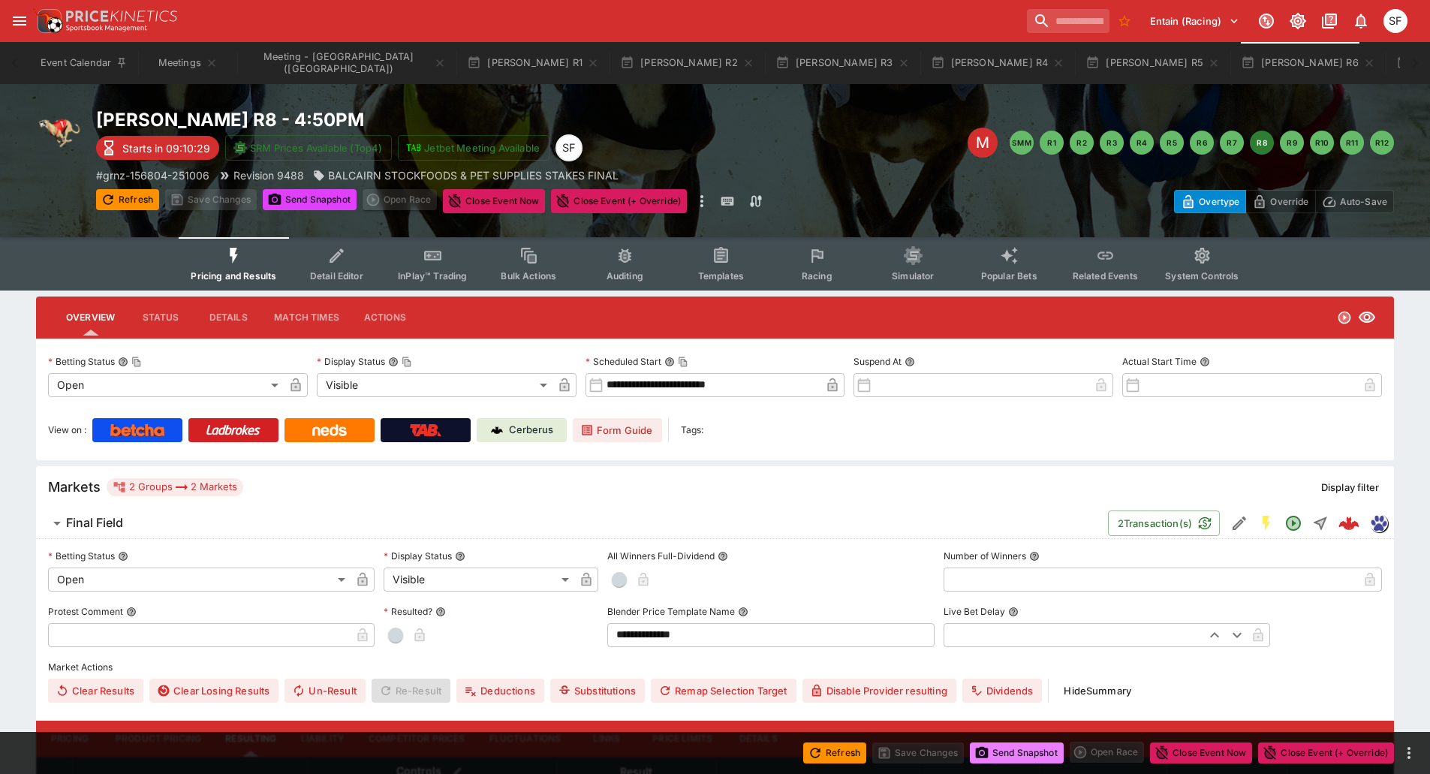
click at [1021, 749] on button "Send Snapshot" at bounding box center [1017, 752] width 94 height 21
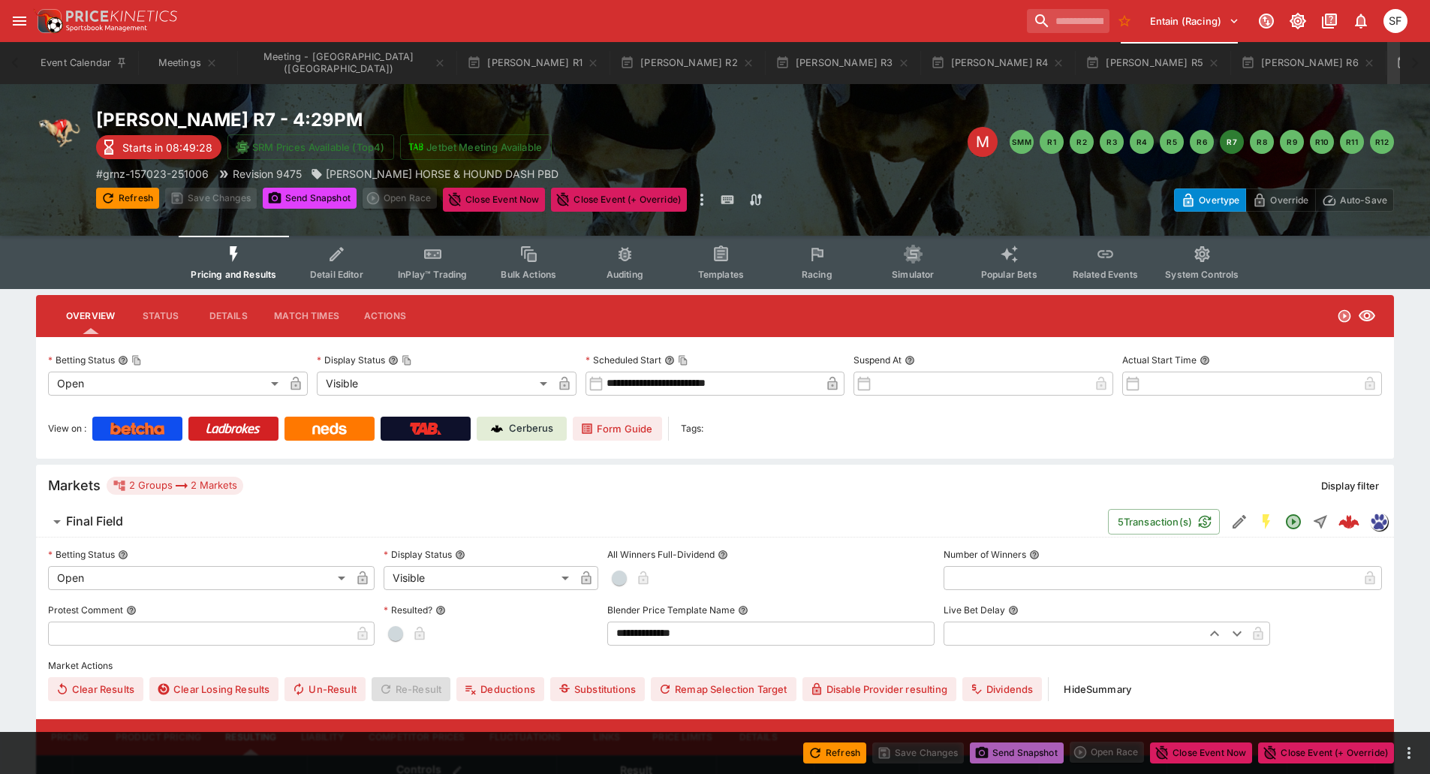
click at [1031, 761] on button "Send Snapshot" at bounding box center [1017, 752] width 94 height 21
click at [1004, 759] on button "Send Snapshot" at bounding box center [1017, 752] width 94 height 21
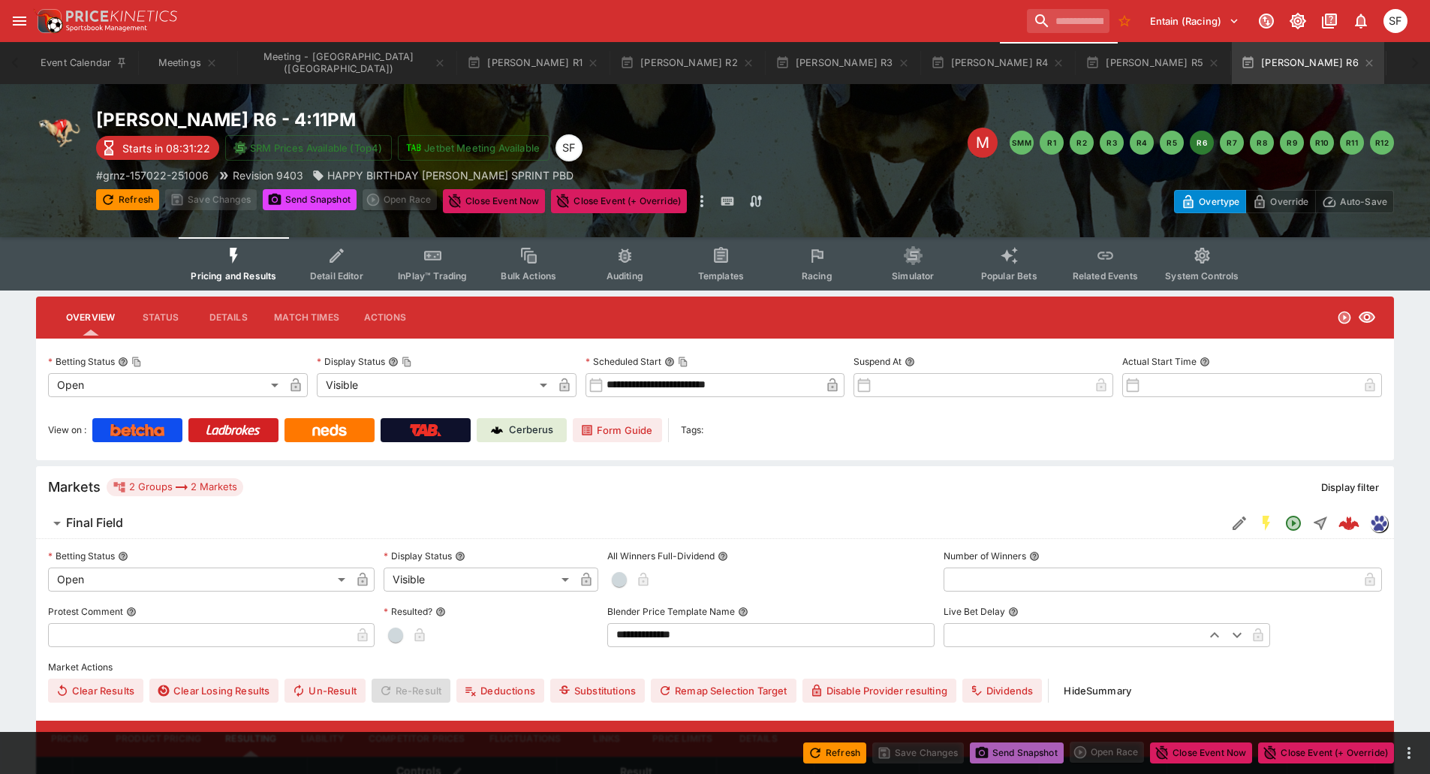
click at [1026, 748] on button "Send Snapshot" at bounding box center [1017, 752] width 94 height 21
click at [1365, 64] on icon "button" at bounding box center [1368, 62] width 7 height 7
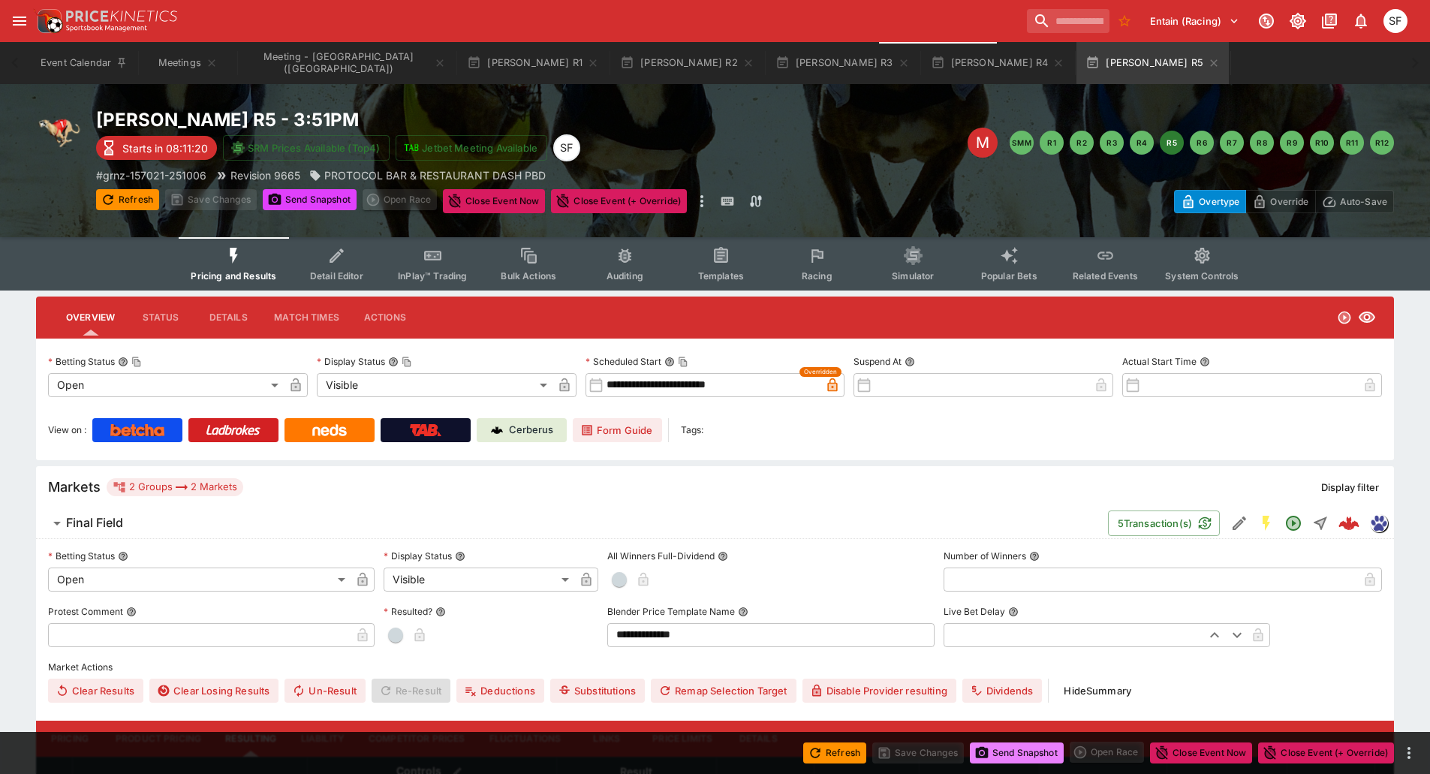
click at [1031, 759] on button "Send Snapshot" at bounding box center [1017, 752] width 94 height 21
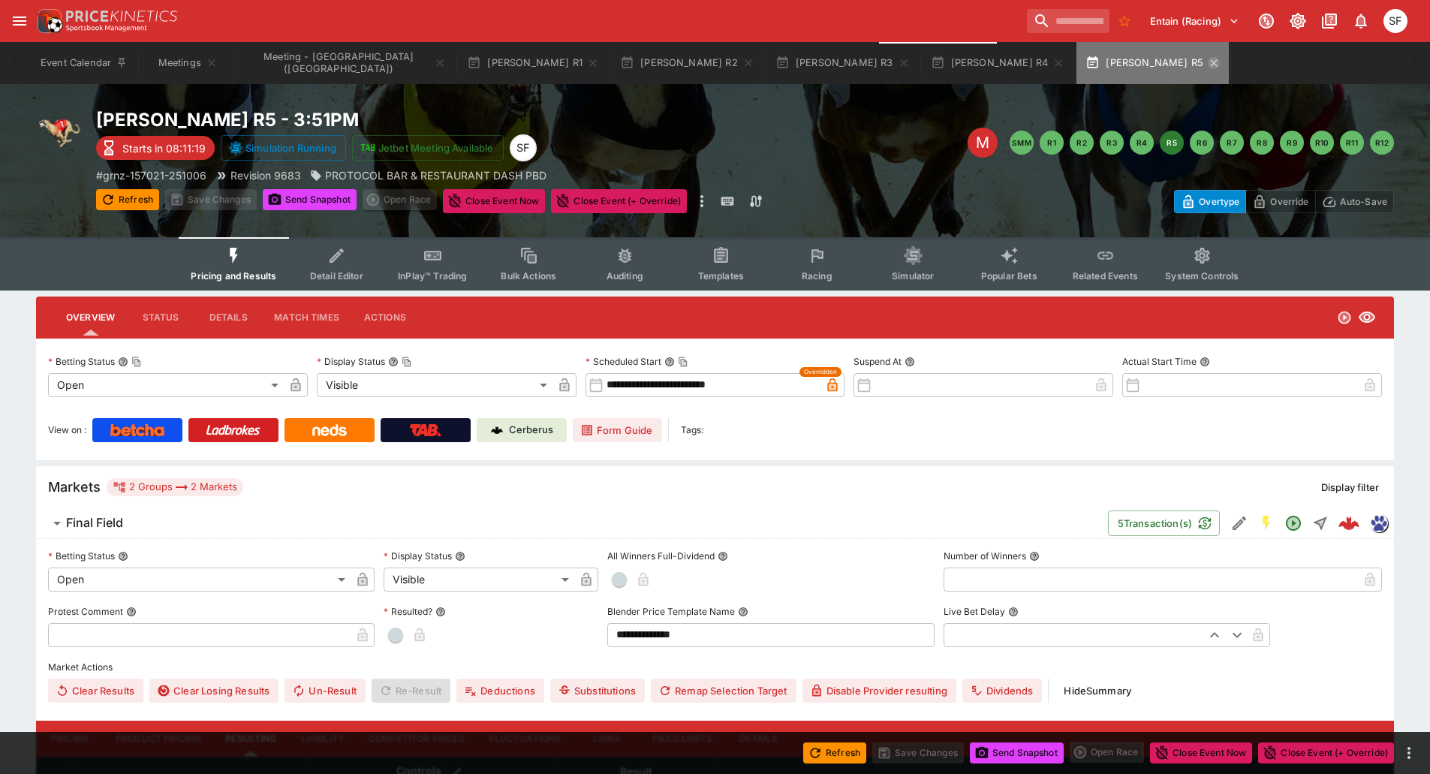
click at [1210, 65] on icon "button" at bounding box center [1213, 62] width 7 height 7
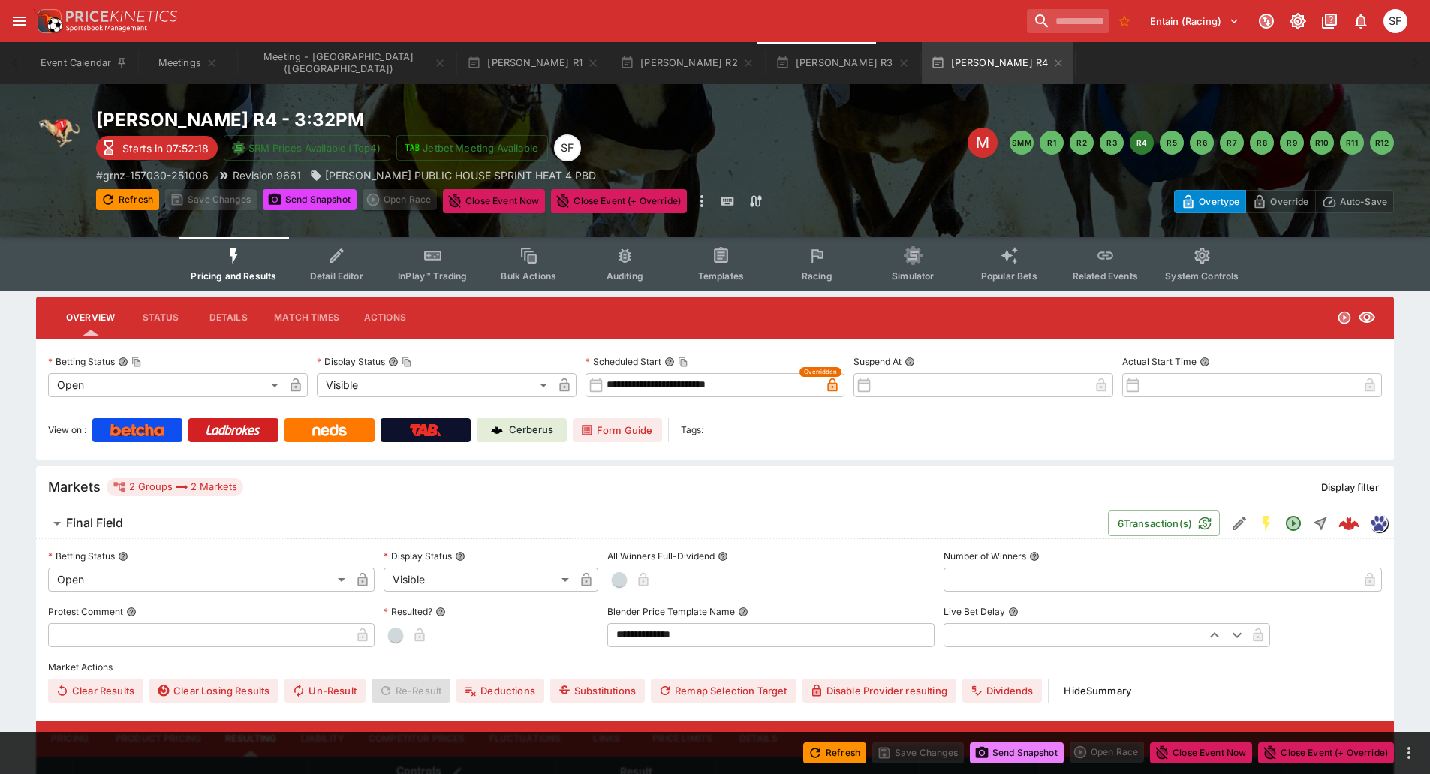
click at [1027, 750] on button "Send Snapshot" at bounding box center [1017, 752] width 94 height 21
click at [1052, 61] on icon "button" at bounding box center [1058, 63] width 12 height 12
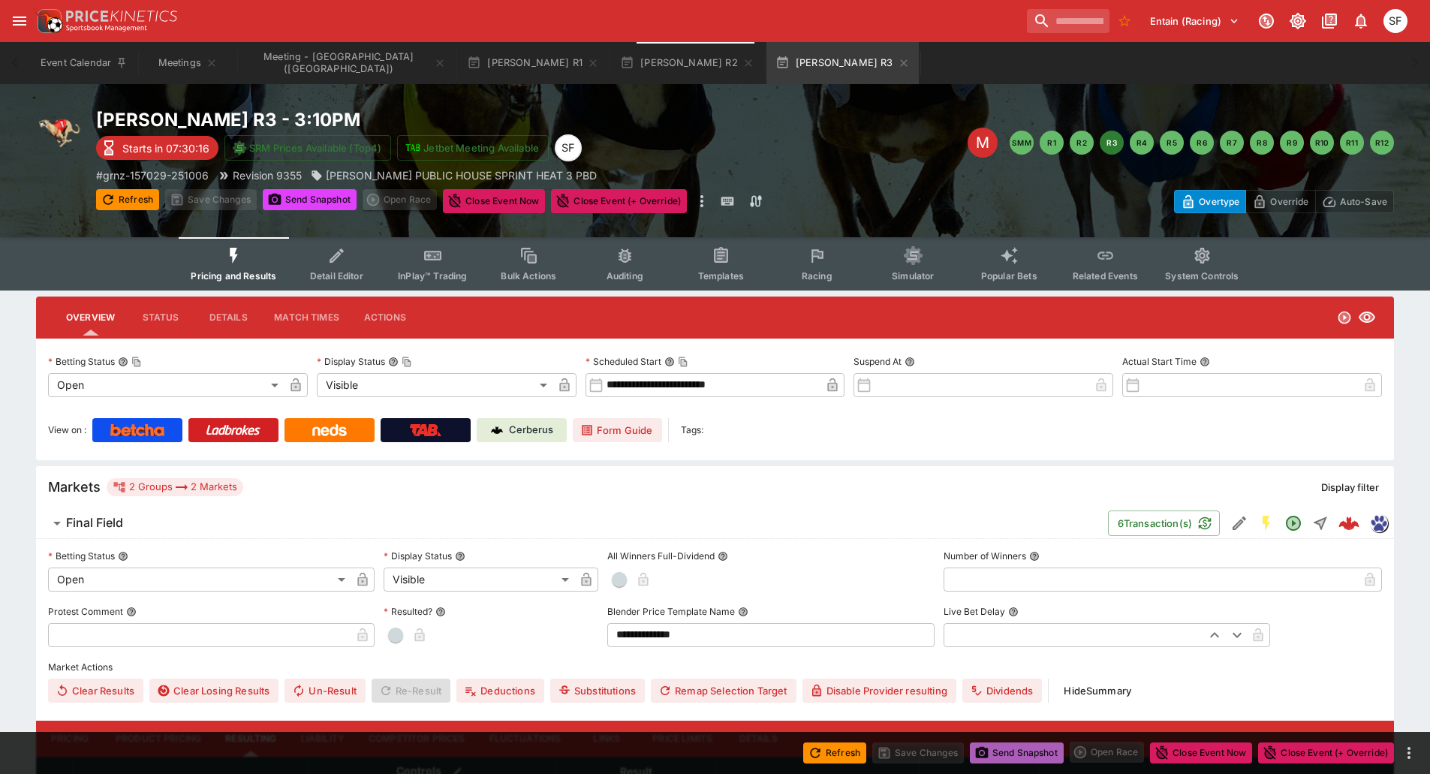
click at [985, 753] on button "Send Snapshot" at bounding box center [1017, 752] width 94 height 21
click at [898, 62] on icon "button" at bounding box center [904, 63] width 12 height 12
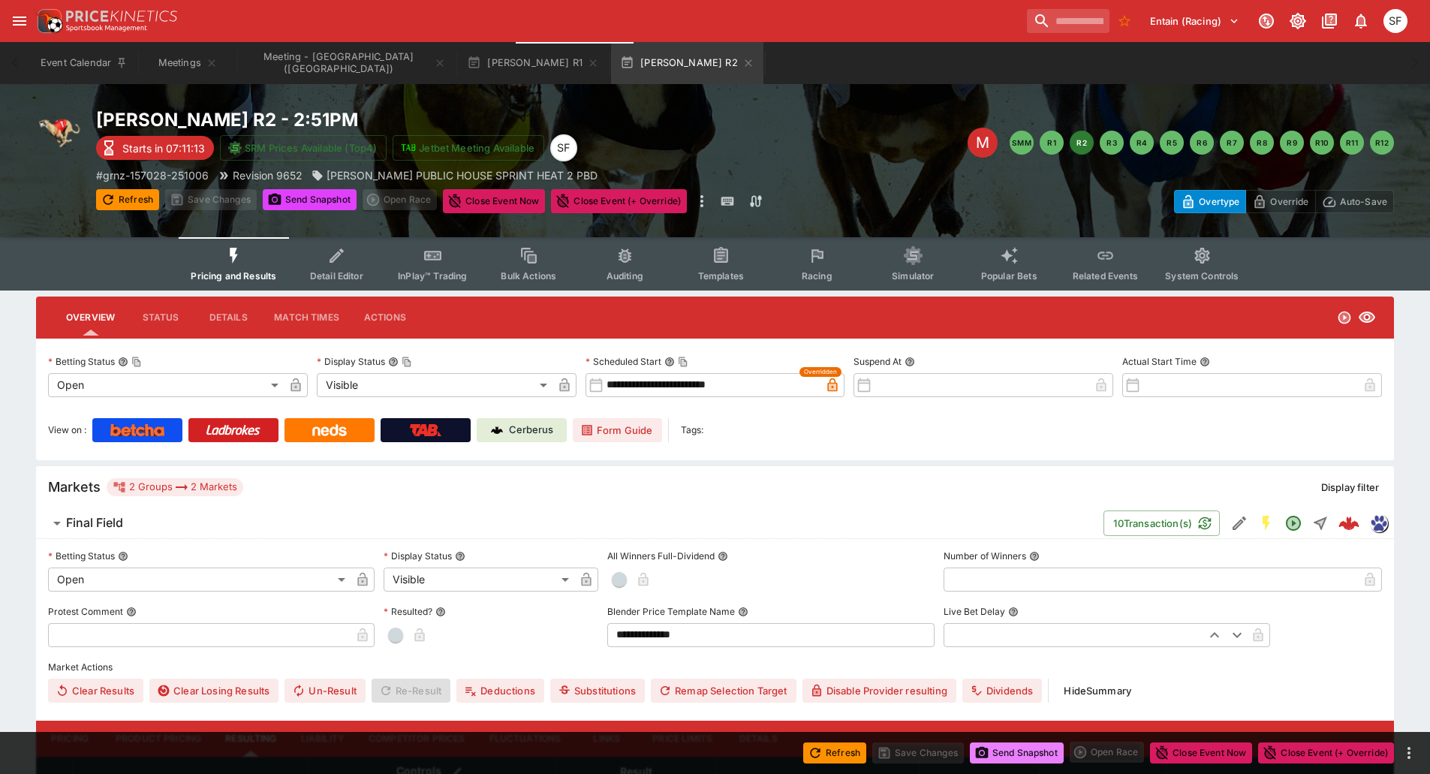
click at [1012, 755] on button "Send Snapshot" at bounding box center [1017, 752] width 94 height 21
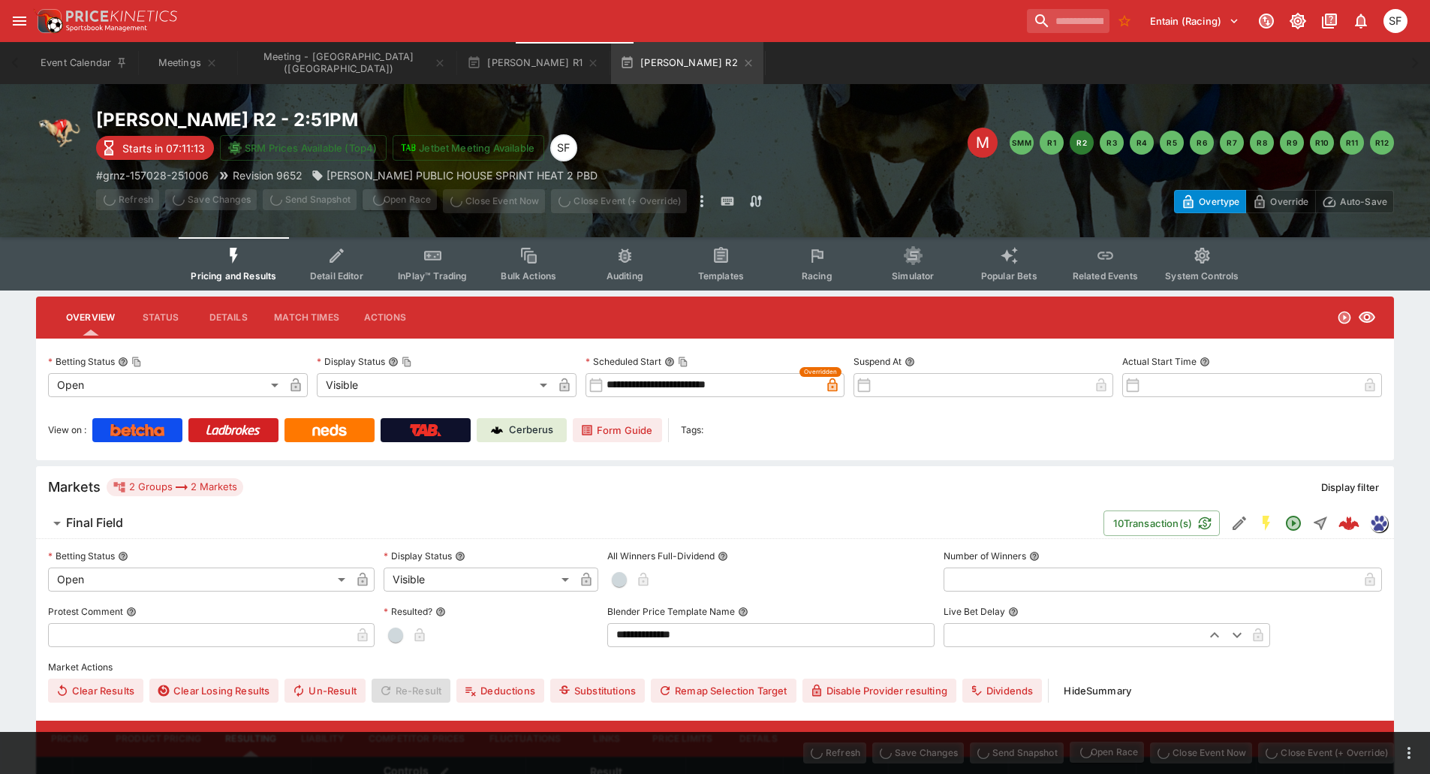
scroll to position [1265, 0]
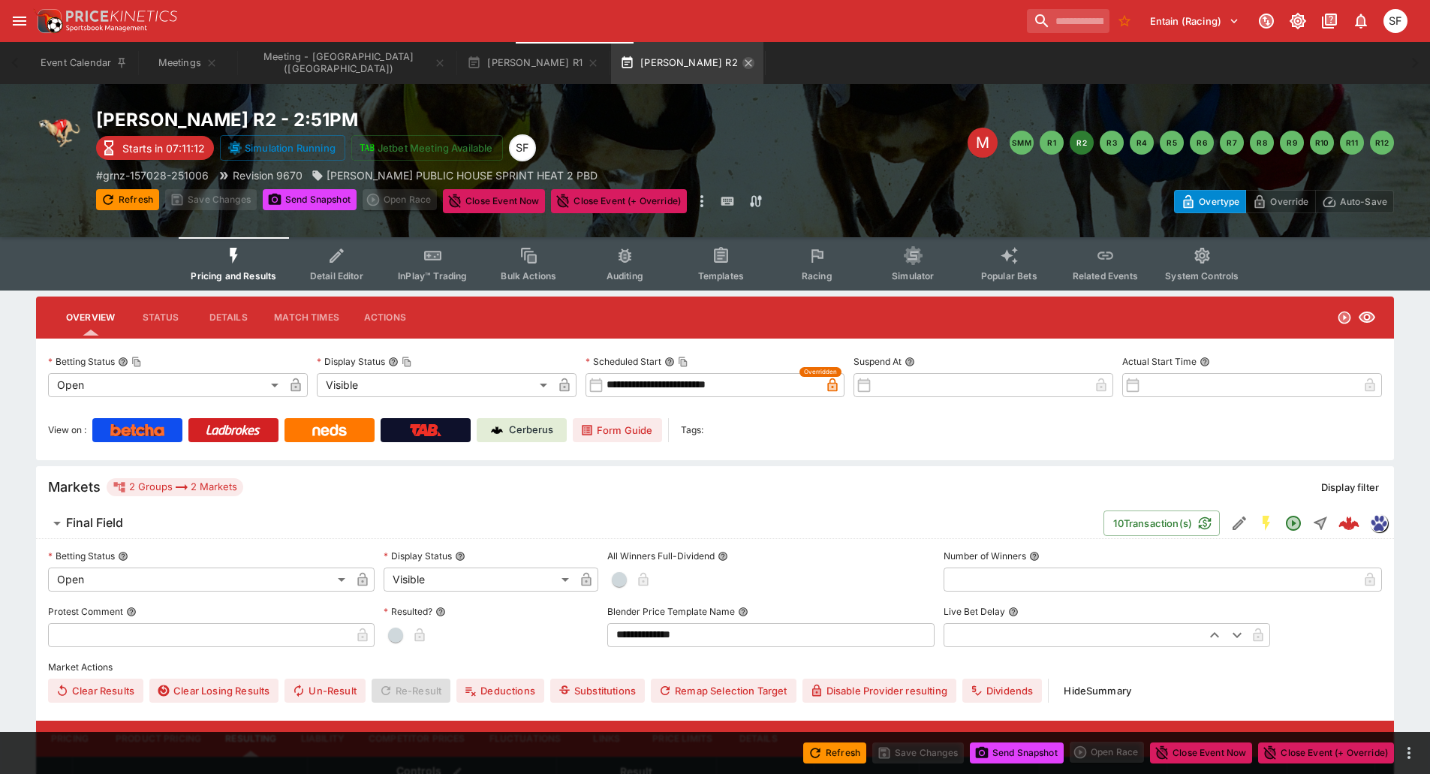
click at [742, 68] on icon "button" at bounding box center [748, 63] width 12 height 12
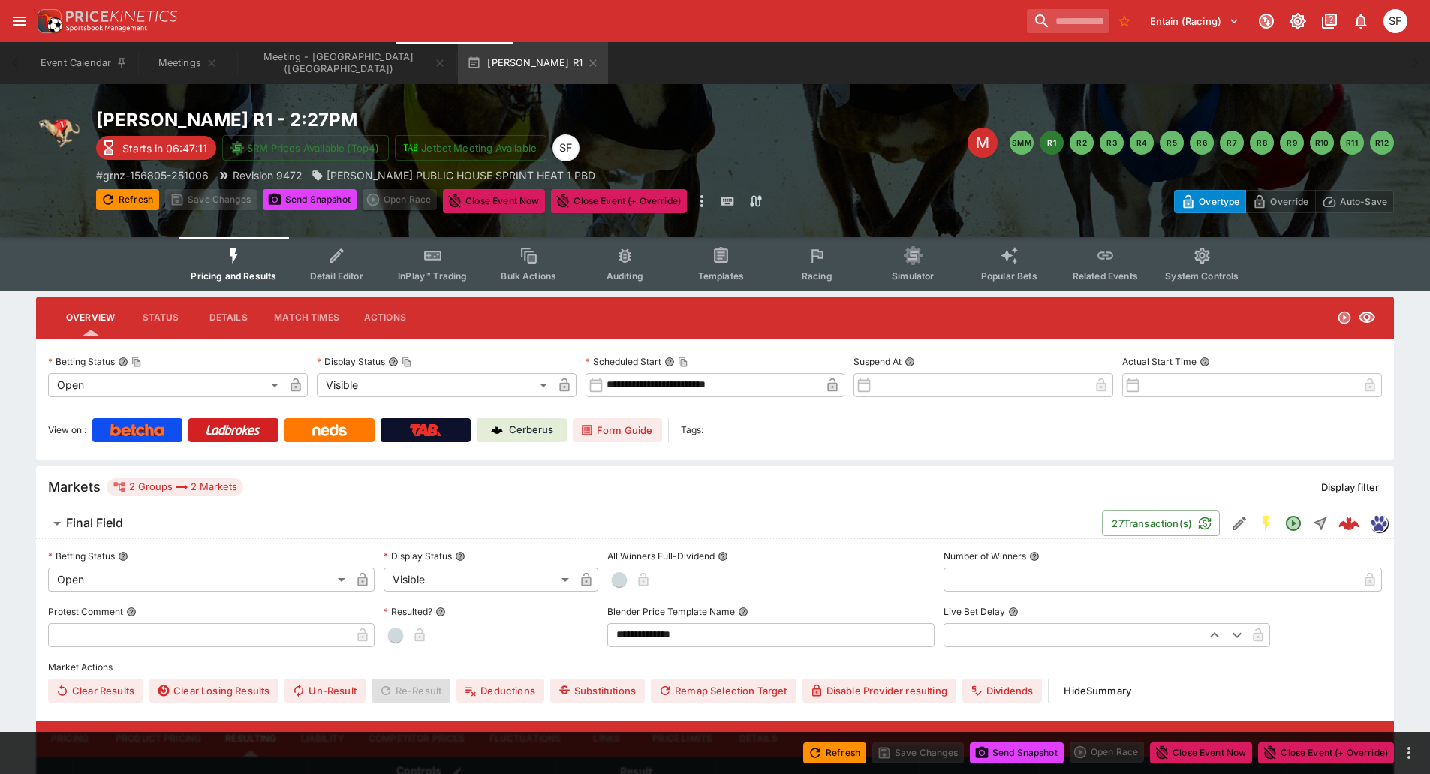
click at [1012, 747] on button "Send Snapshot" at bounding box center [1017, 752] width 94 height 21
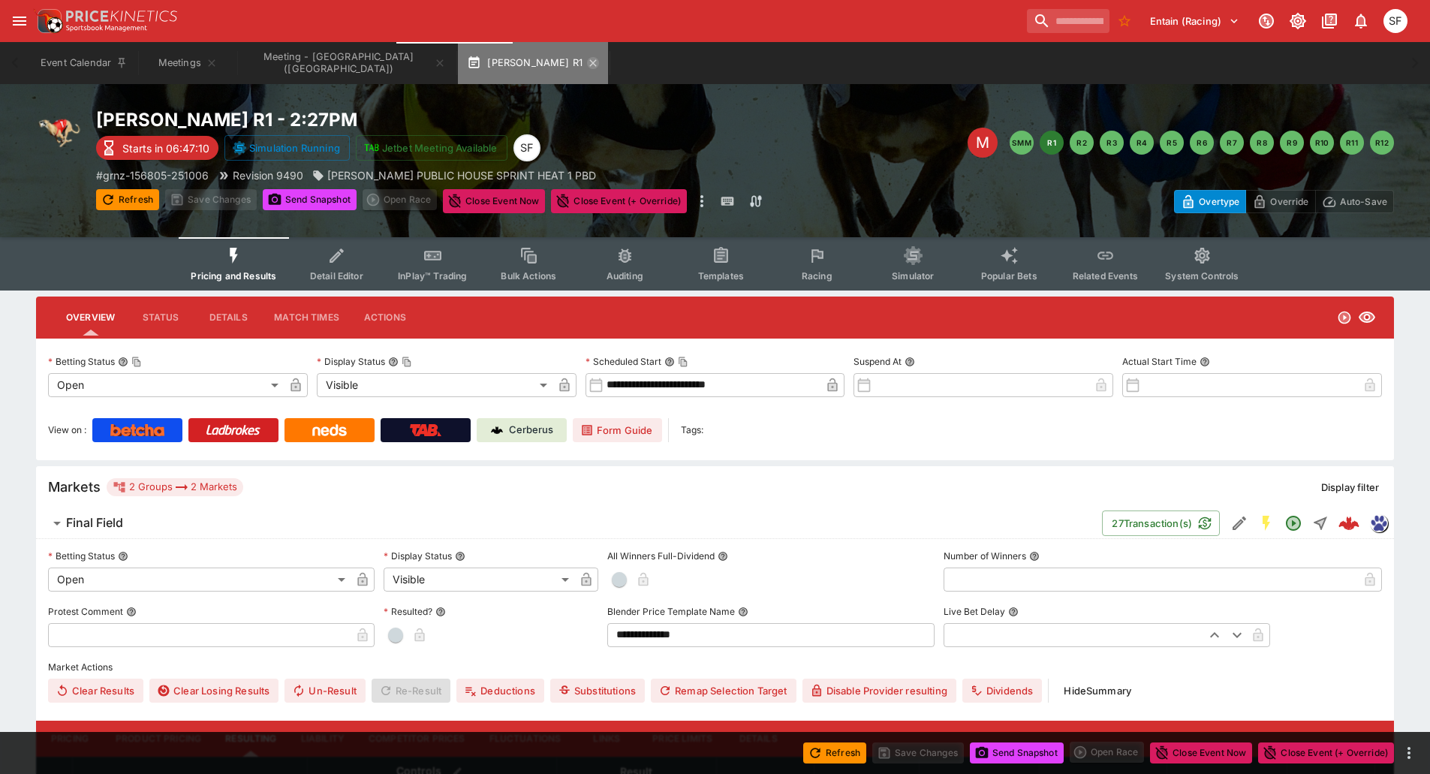
click at [587, 61] on icon "button" at bounding box center [593, 63] width 12 height 12
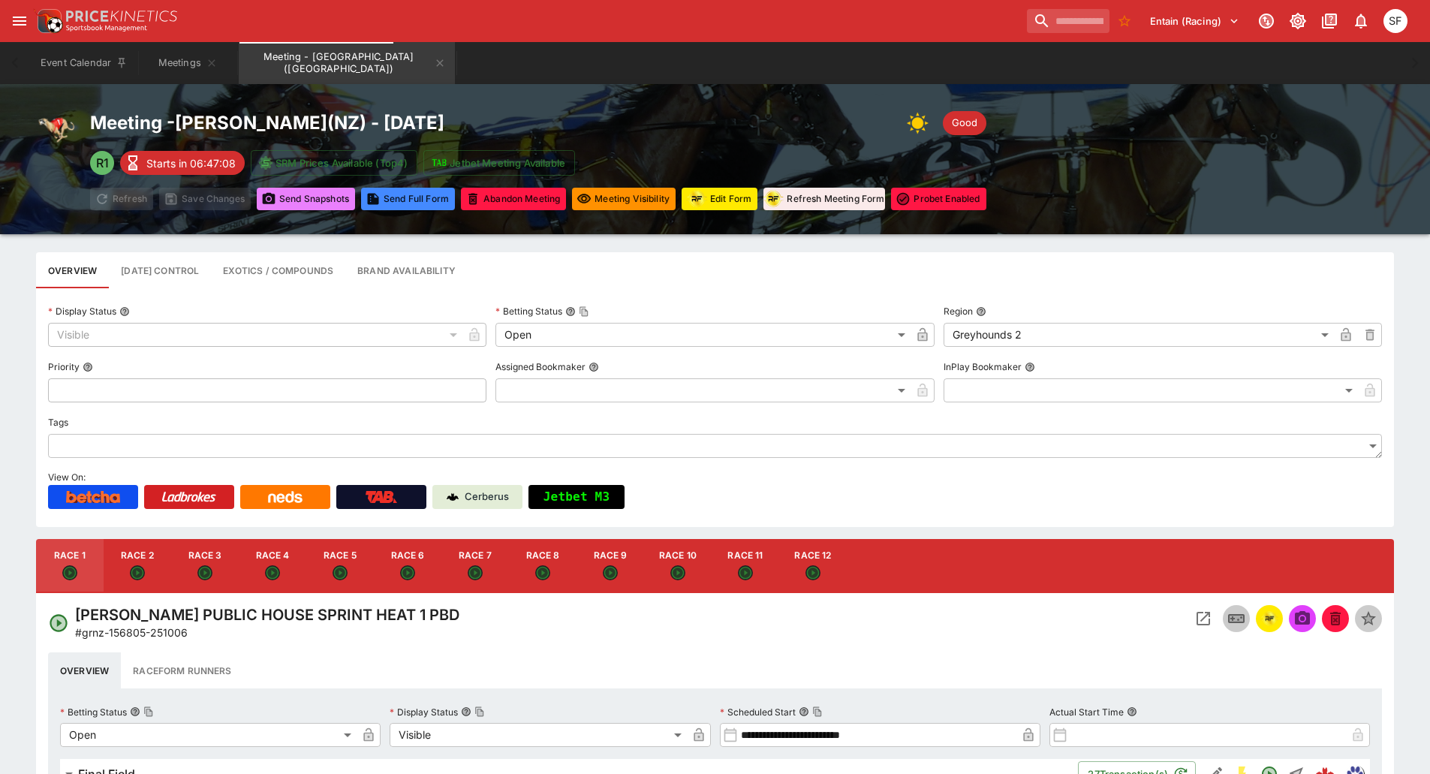
click at [317, 200] on button "Send Snapshot s" at bounding box center [306, 199] width 98 height 23
click at [715, 199] on button "Edit Form" at bounding box center [719, 199] width 76 height 23
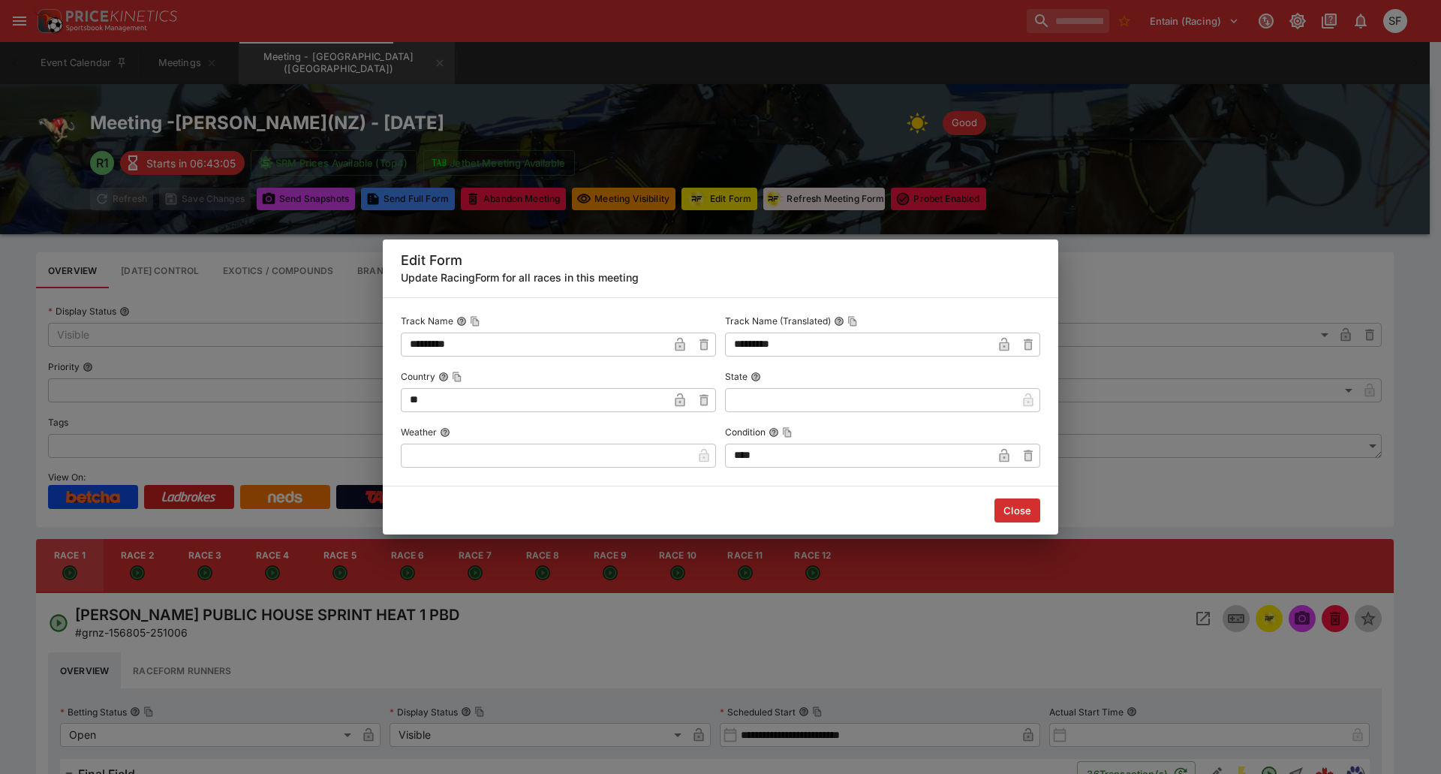
click at [582, 462] on input "text" at bounding box center [546, 456] width 291 height 24
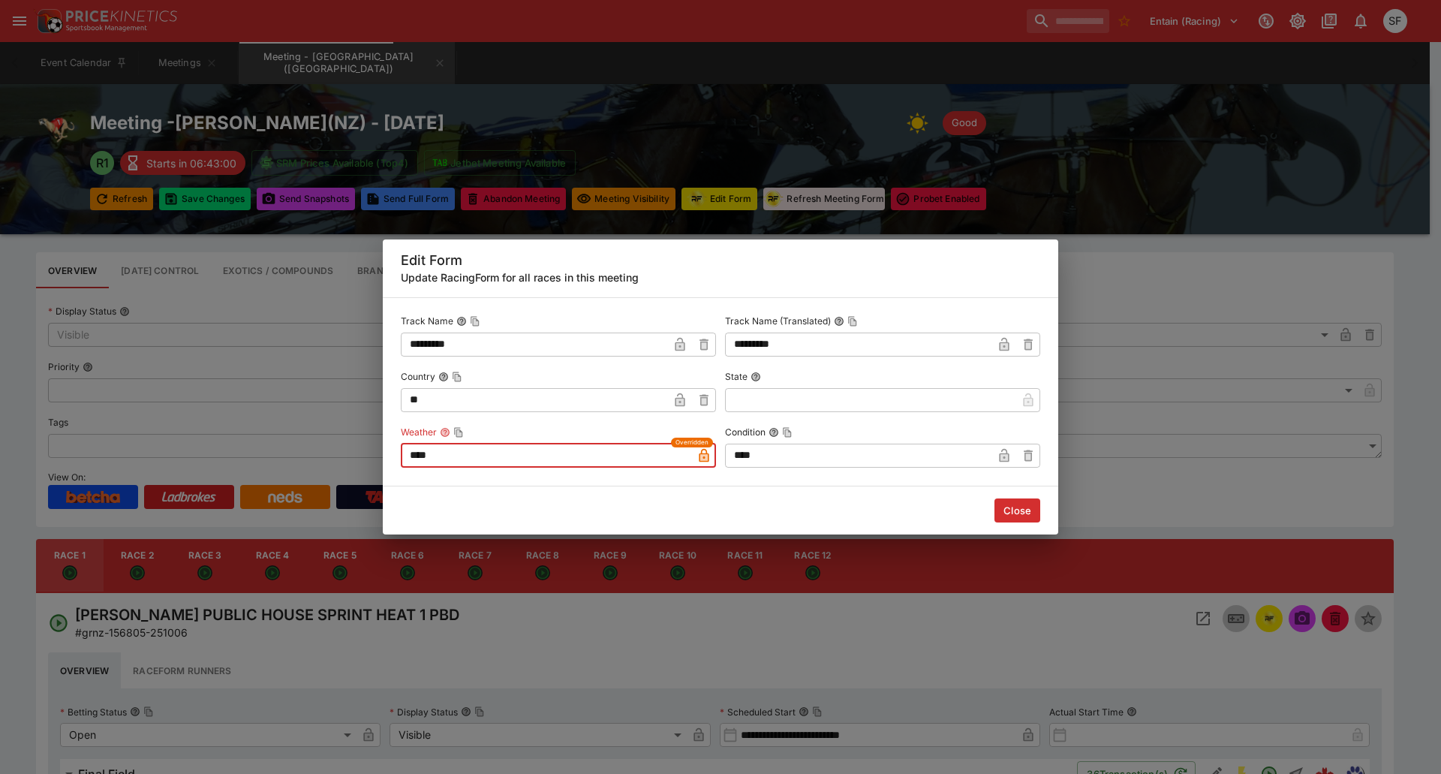
type input "****"
click at [1002, 459] on icon "button" at bounding box center [1004, 457] width 8 height 6
click at [1013, 504] on button "Close" at bounding box center [1017, 510] width 46 height 24
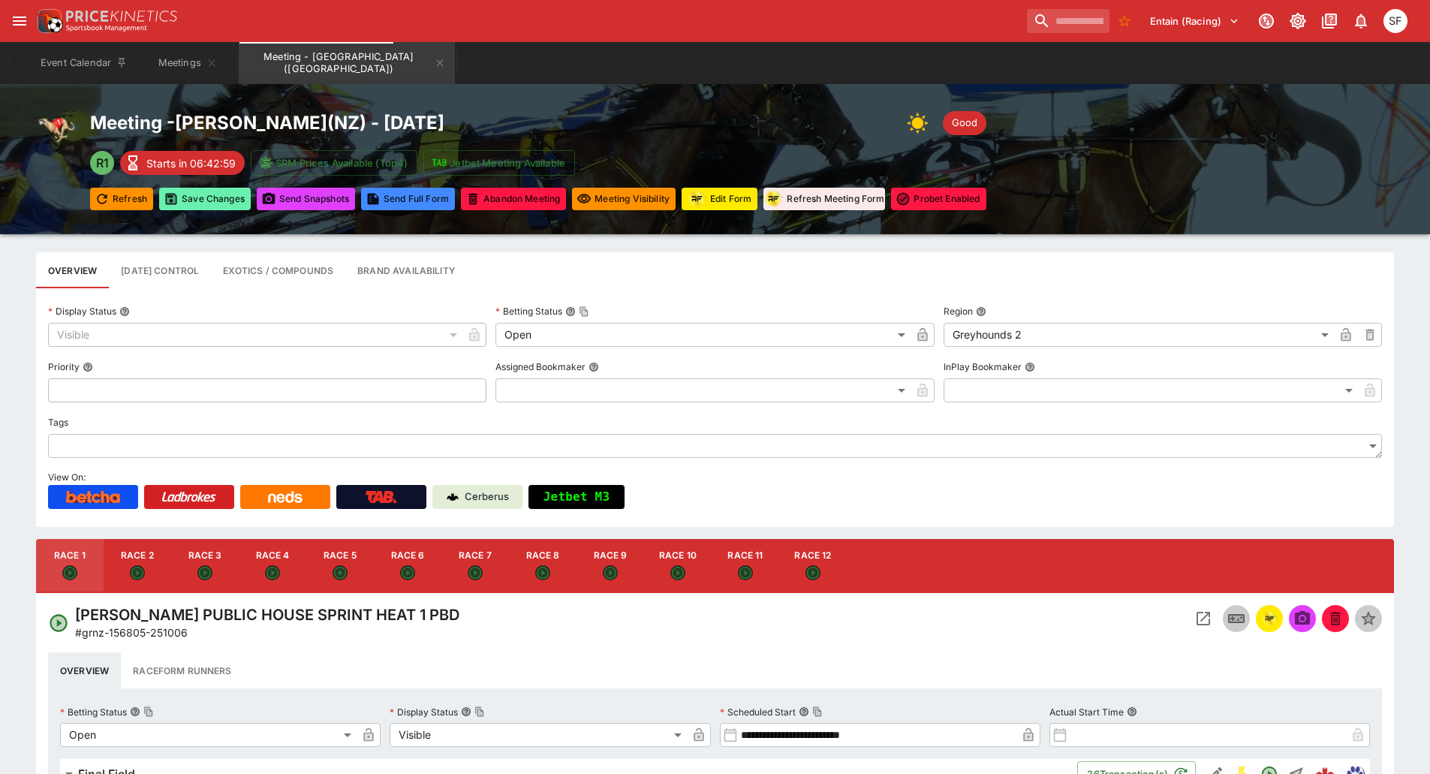
click at [225, 204] on button "Save Changes" at bounding box center [205, 199] width 92 height 23
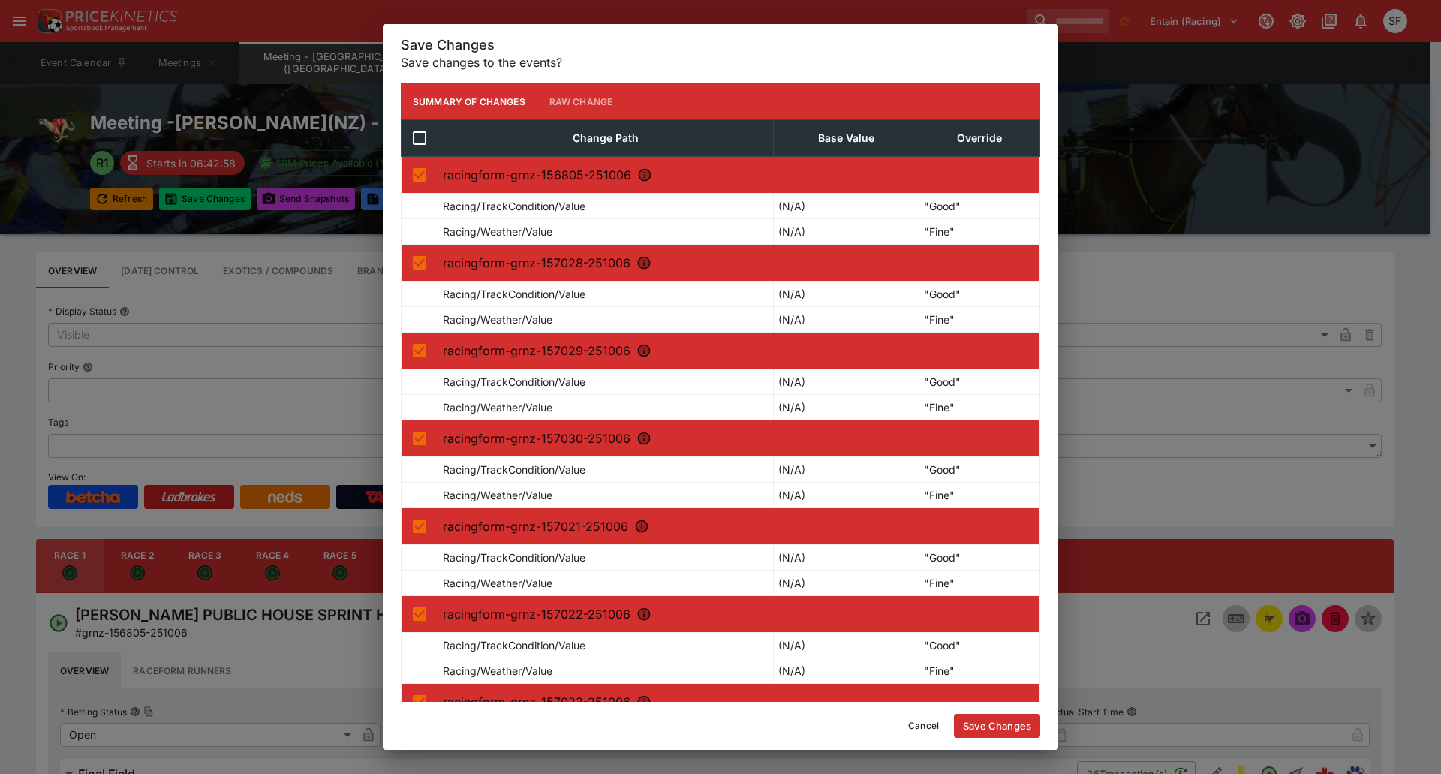
click at [993, 729] on button "Save Changes" at bounding box center [997, 726] width 86 height 24
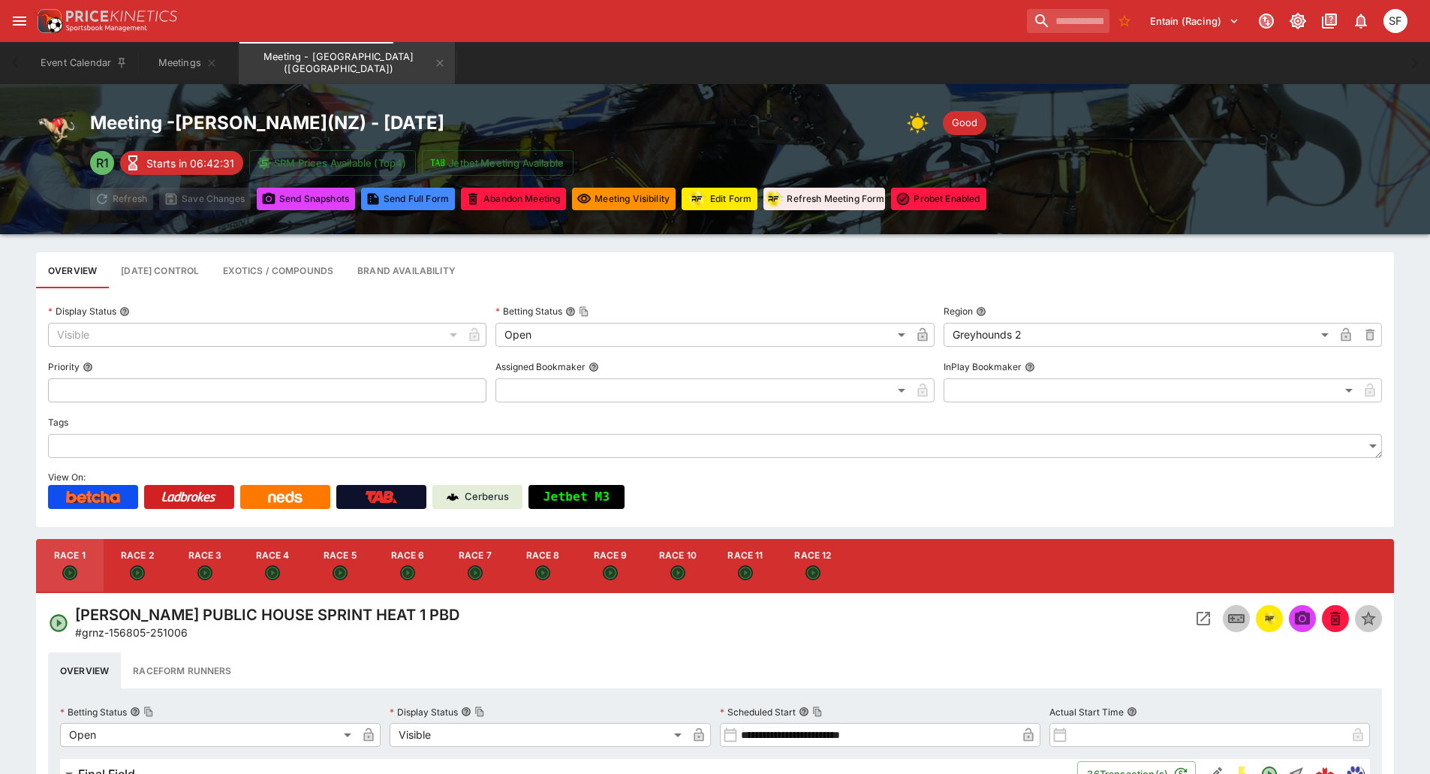
click at [823, 51] on div "Event Calendar Meetings Meeting - [GEOGRAPHIC_DATA] ([GEOGRAPHIC_DATA])" at bounding box center [715, 63] width 1370 height 42
click at [333, 192] on button "Send Snapshot s" at bounding box center [306, 199] width 98 height 23
click at [835, 29] on div "Entain (Racing) 1 SF" at bounding box center [722, 21] width 1379 height 33
click at [437, 65] on icon "Meeting - Addington (NZ)" at bounding box center [440, 62] width 7 height 7
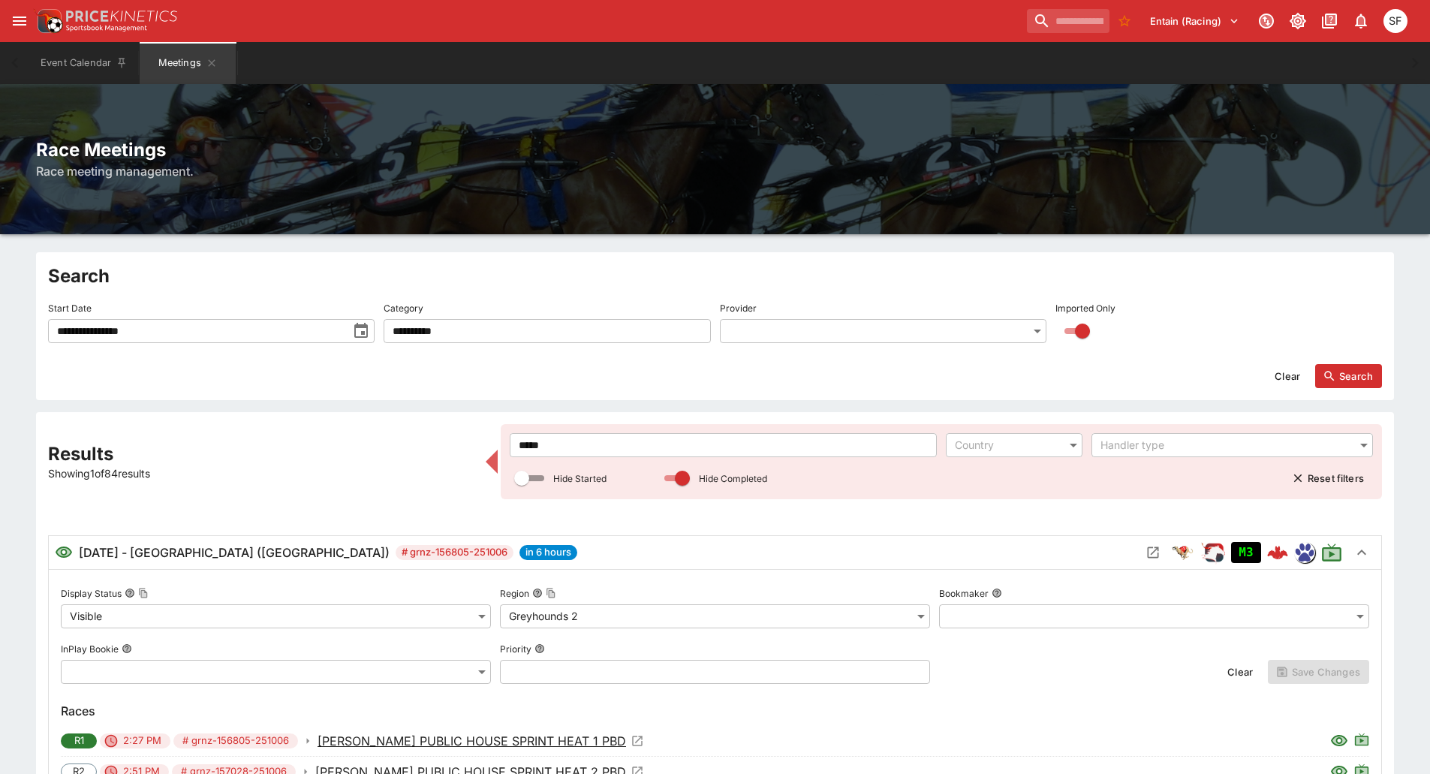
click at [183, 337] on input "**********" at bounding box center [197, 331] width 299 height 24
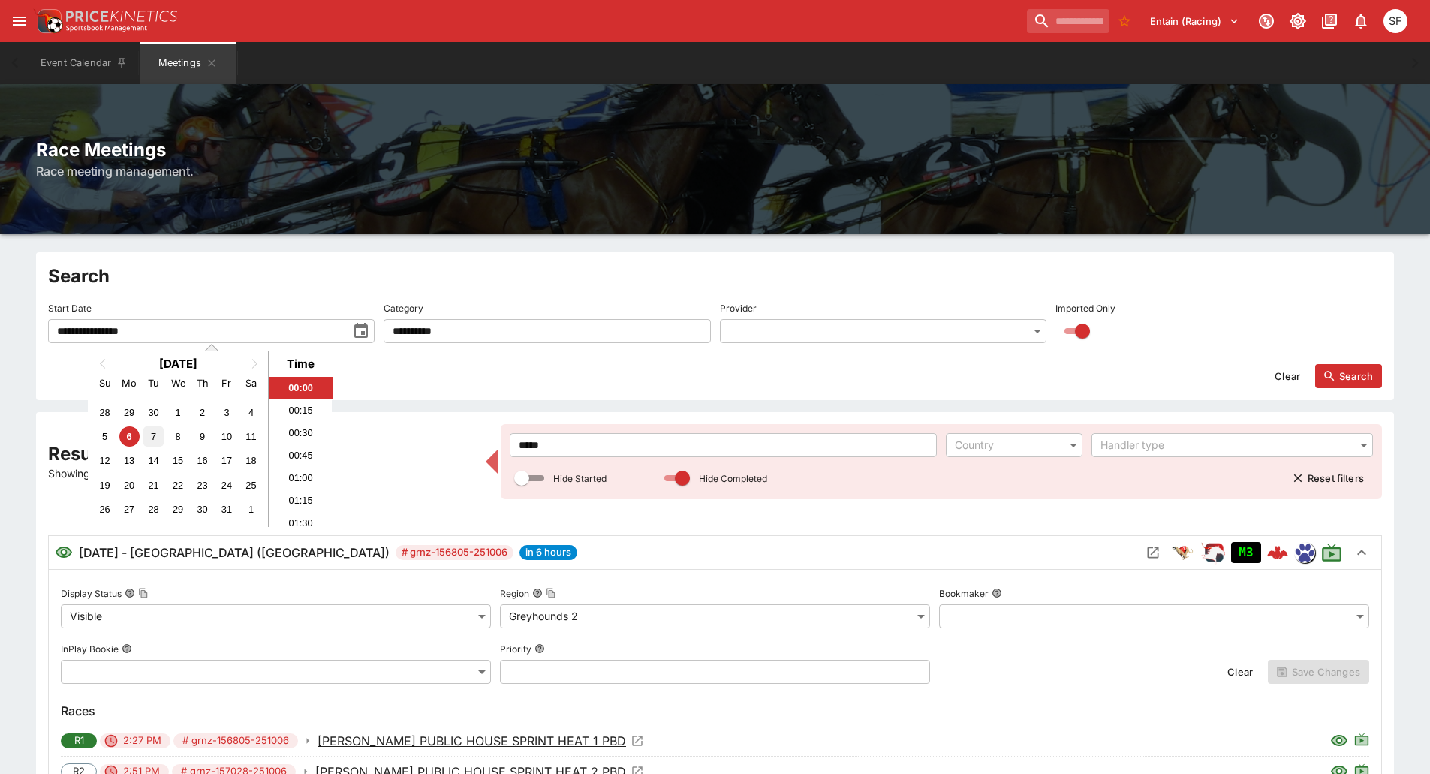
click at [154, 433] on div "7" at bounding box center [153, 436] width 20 height 20
type input "**********"
click at [1328, 374] on icon "button" at bounding box center [1329, 376] width 14 height 14
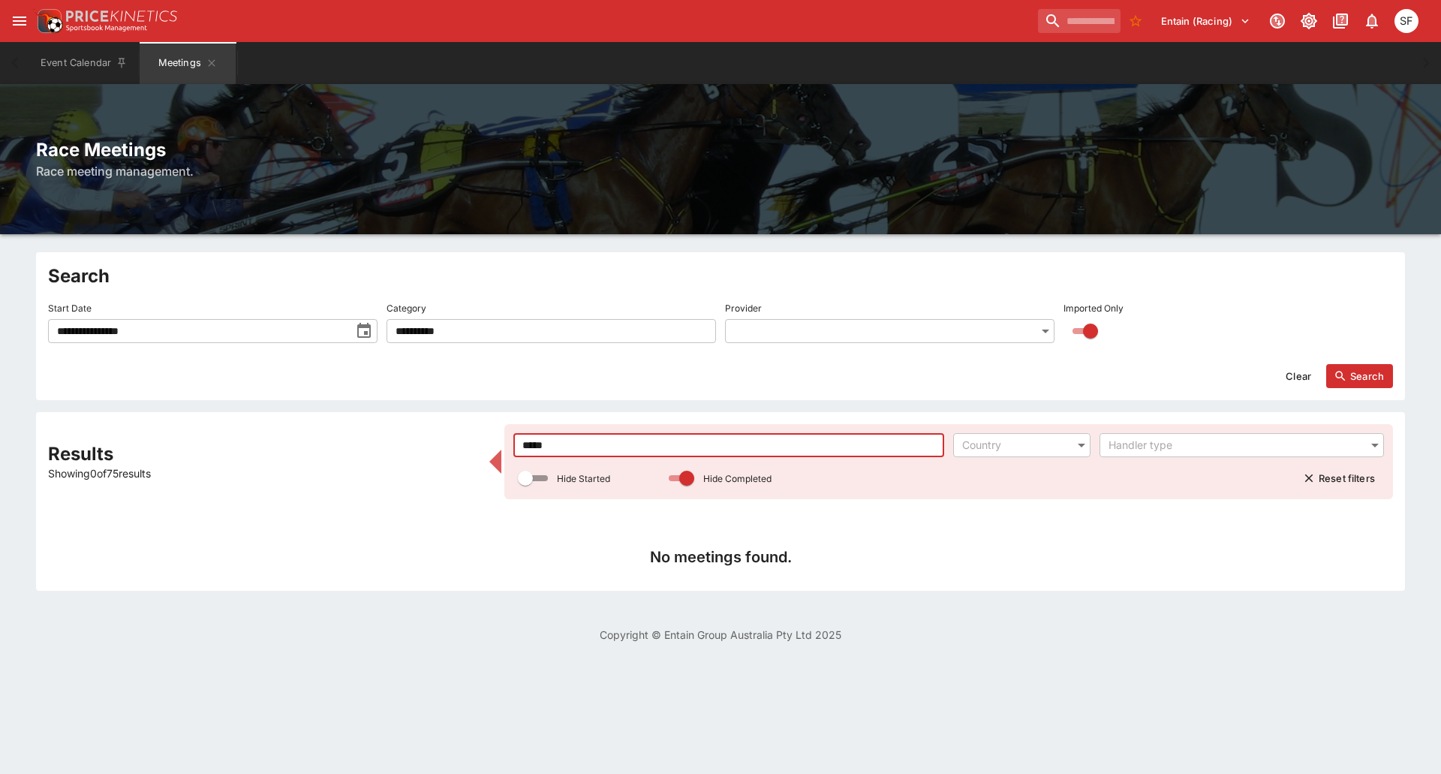
drag, startPoint x: 549, startPoint y: 441, endPoint x: 447, endPoint y: 414, distance: 105.6
click at [447, 414] on div "Results Showing 0 of 75 results ***** ​ Country ​ Handler type ​ Hide Started H…" at bounding box center [720, 501] width 1369 height 179
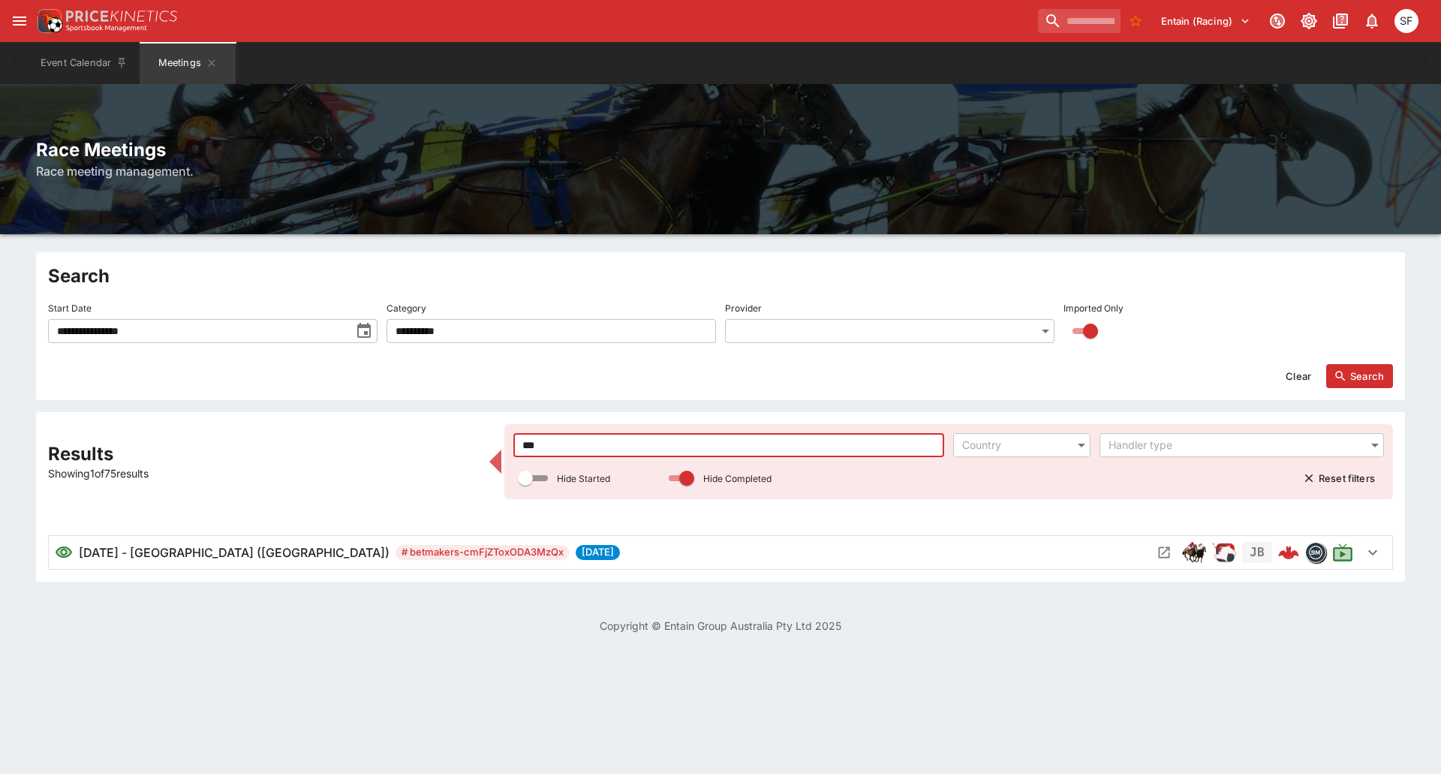
type input "***"
click at [1156, 547] on button "Open Meeting" at bounding box center [1164, 552] width 24 height 24
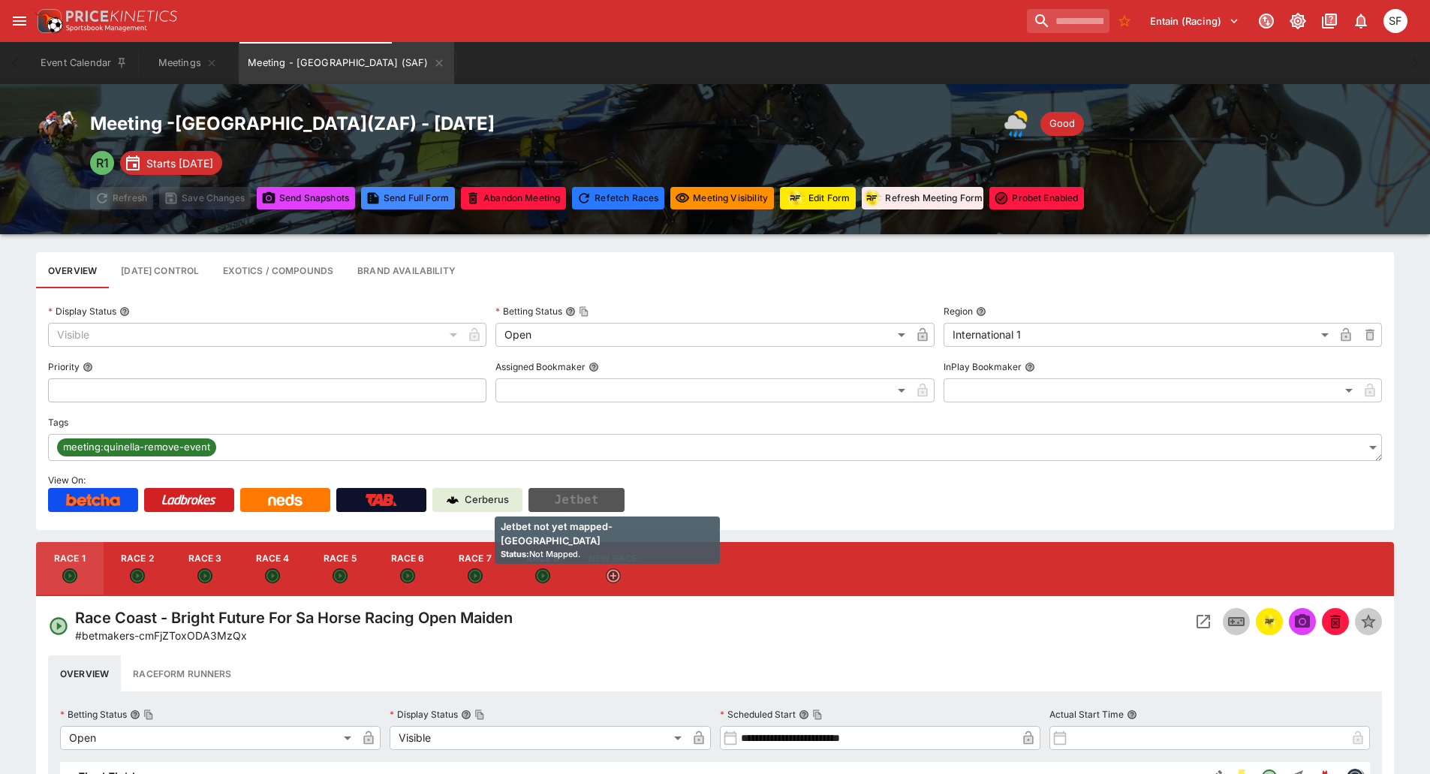
click at [573, 492] on button "Jetbet" at bounding box center [576, 500] width 96 height 24
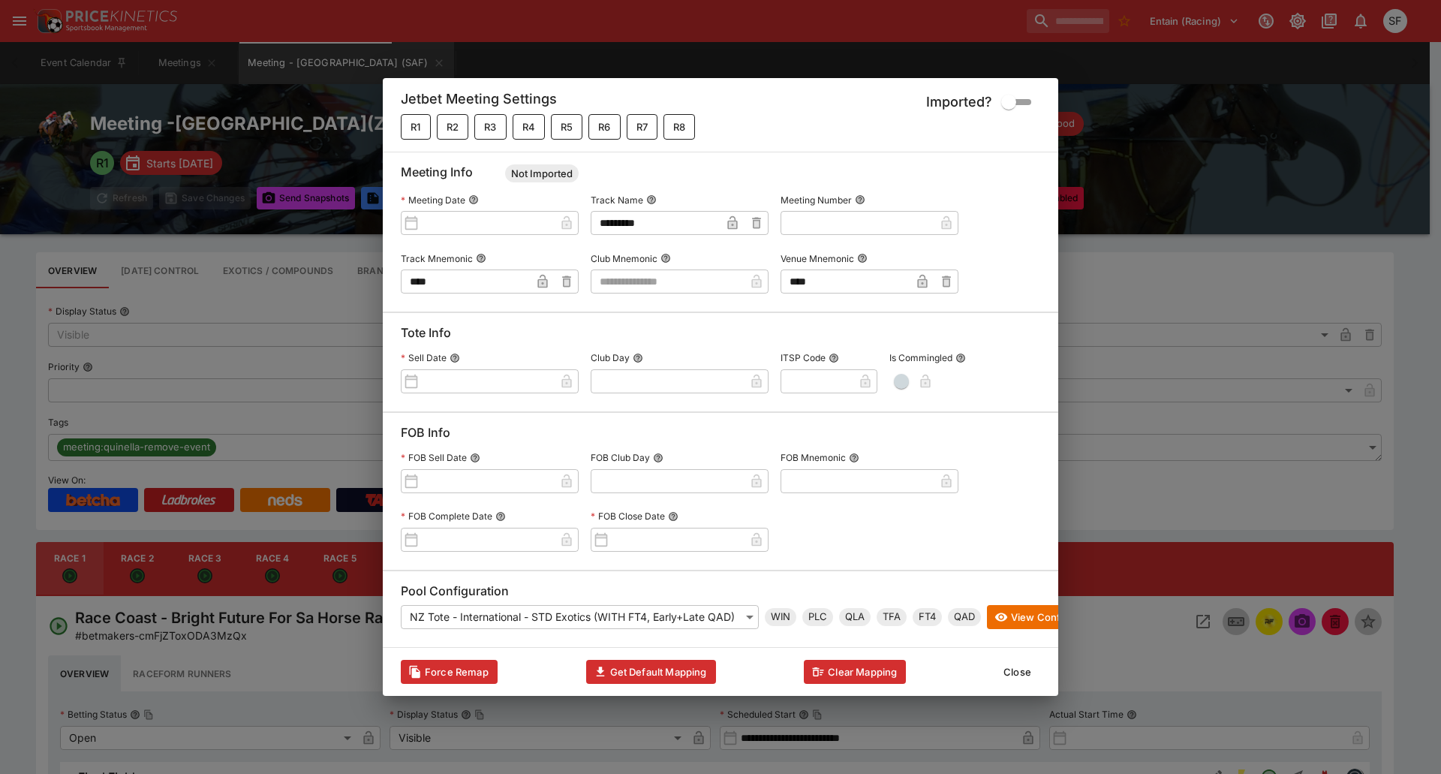
click at [671, 280] on input "text" at bounding box center [668, 281] width 154 height 24
click at [672, 304] on li "SAFR" at bounding box center [680, 300] width 178 height 24
type input "****"
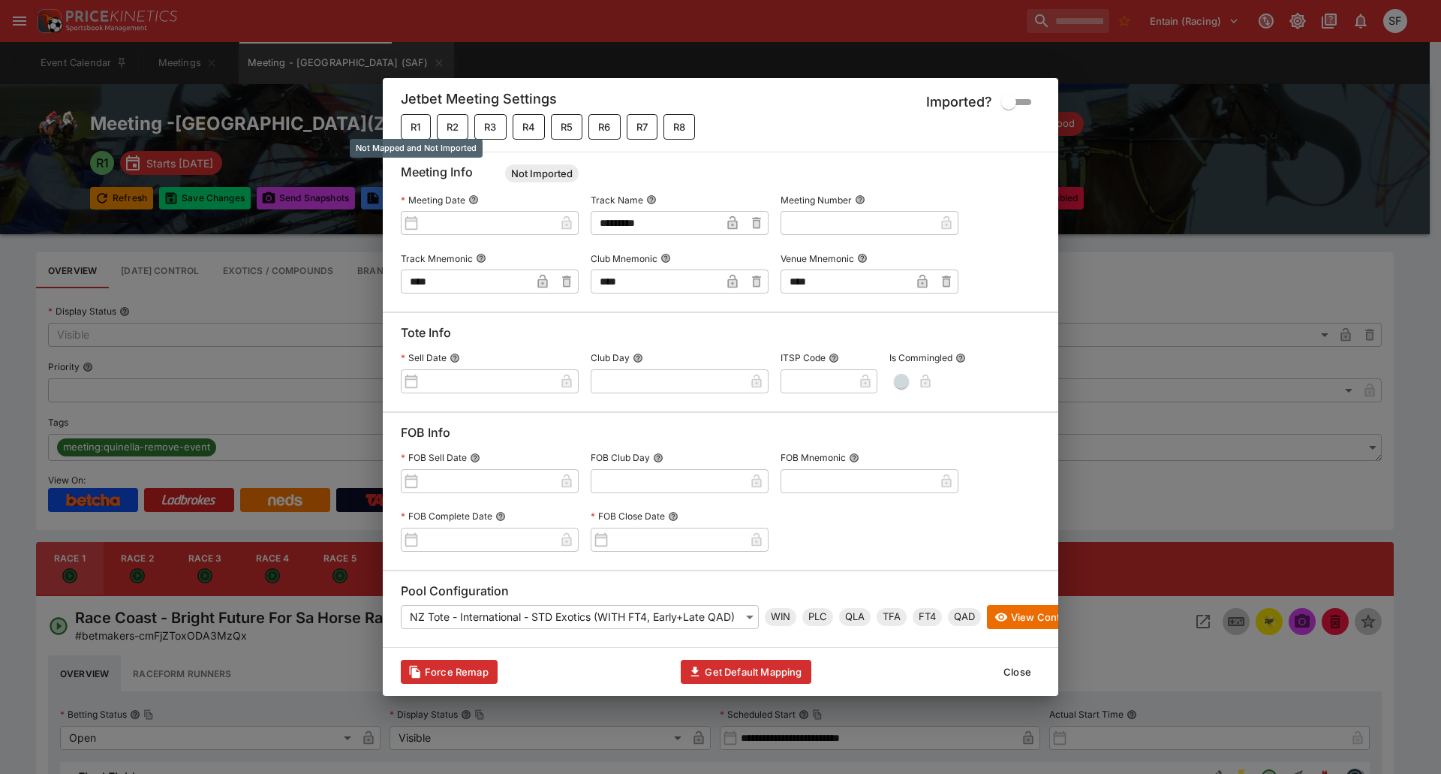
click at [423, 114] on button "R1" at bounding box center [416, 127] width 30 height 26
click at [447, 119] on button "R2" at bounding box center [453, 127] width 32 height 26
click at [490, 122] on button "R3" at bounding box center [490, 127] width 32 height 26
click at [538, 125] on button "R4" at bounding box center [529, 127] width 32 height 26
click at [727, 675] on button "Get Default Mapping" at bounding box center [746, 672] width 130 height 24
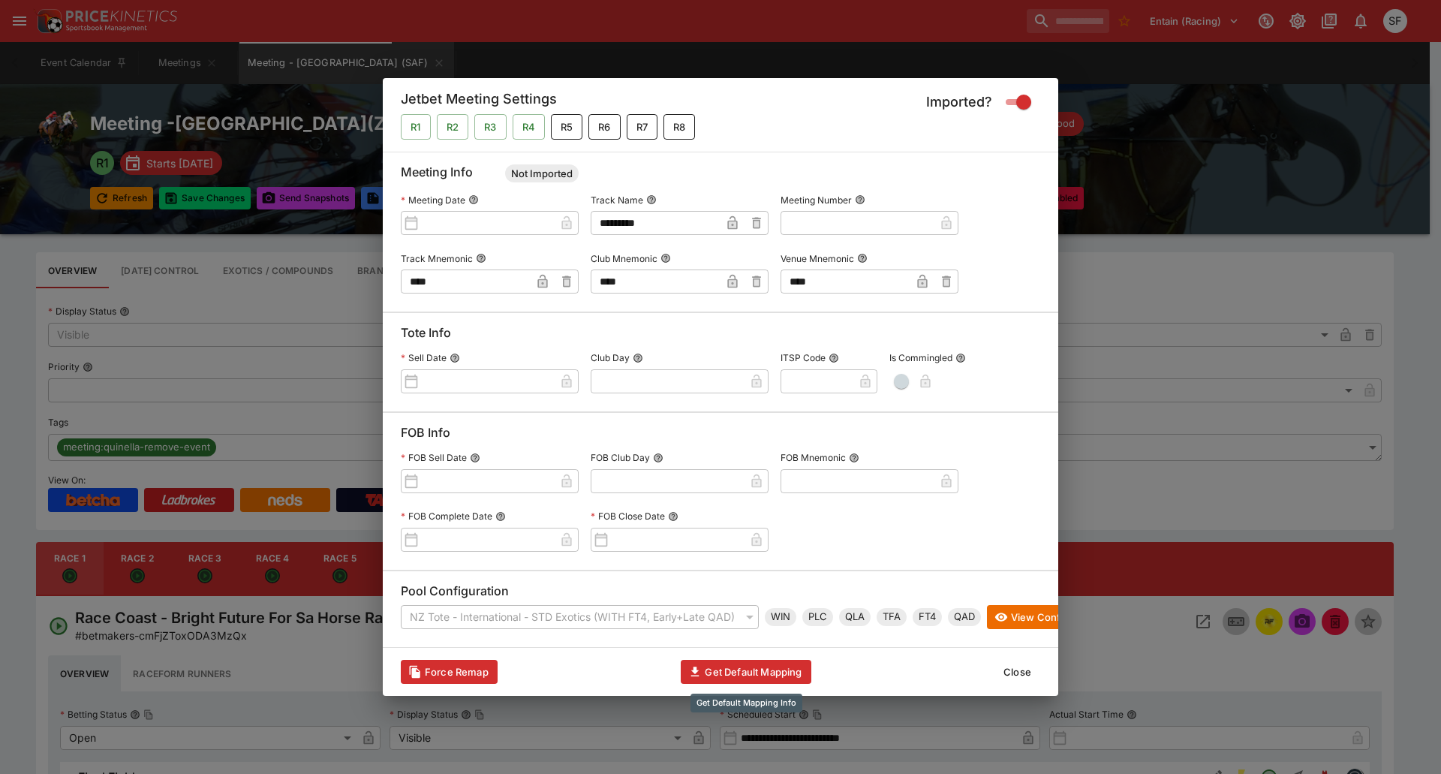
type input "**********"
type input "**"
type input "**********"
type input "**"
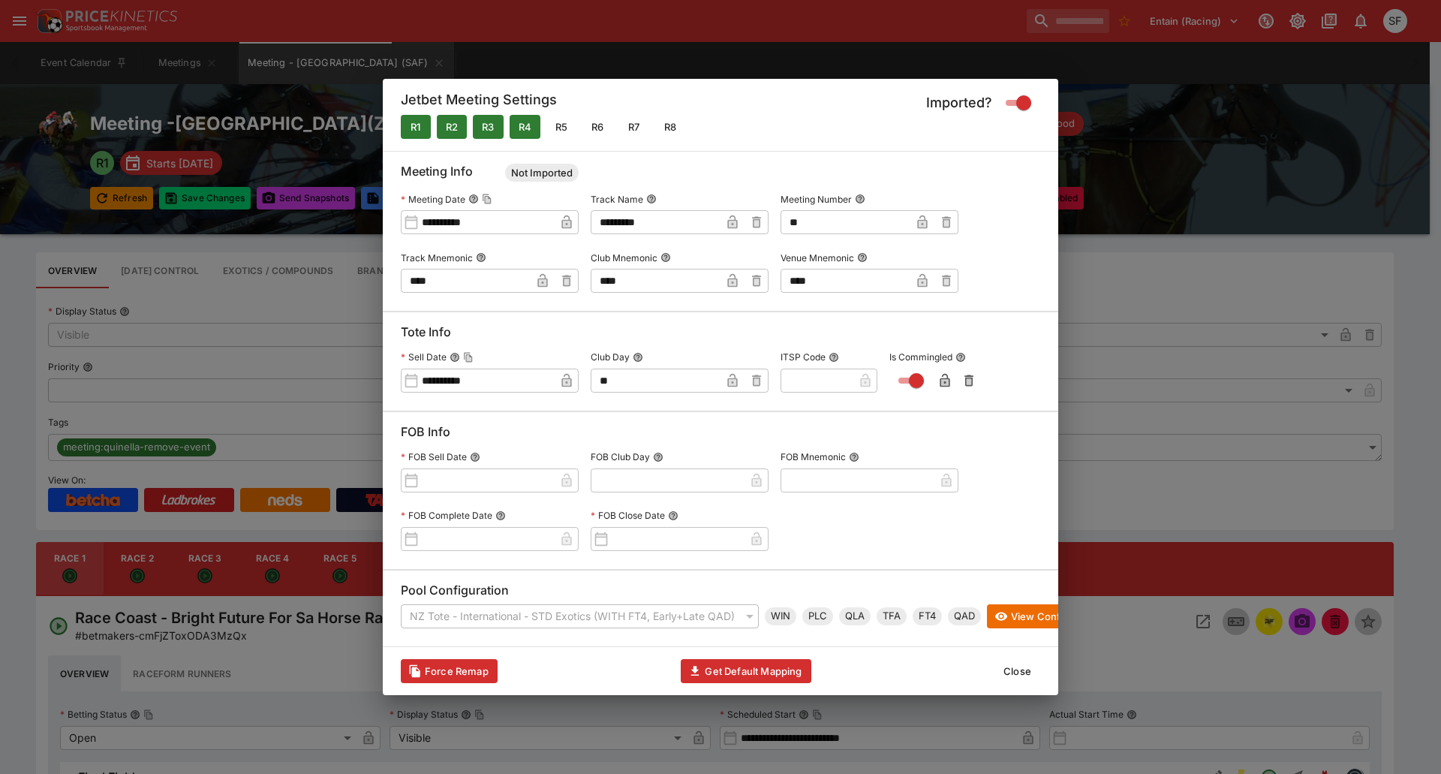
click at [1015, 683] on button "Close" at bounding box center [1017, 671] width 46 height 24
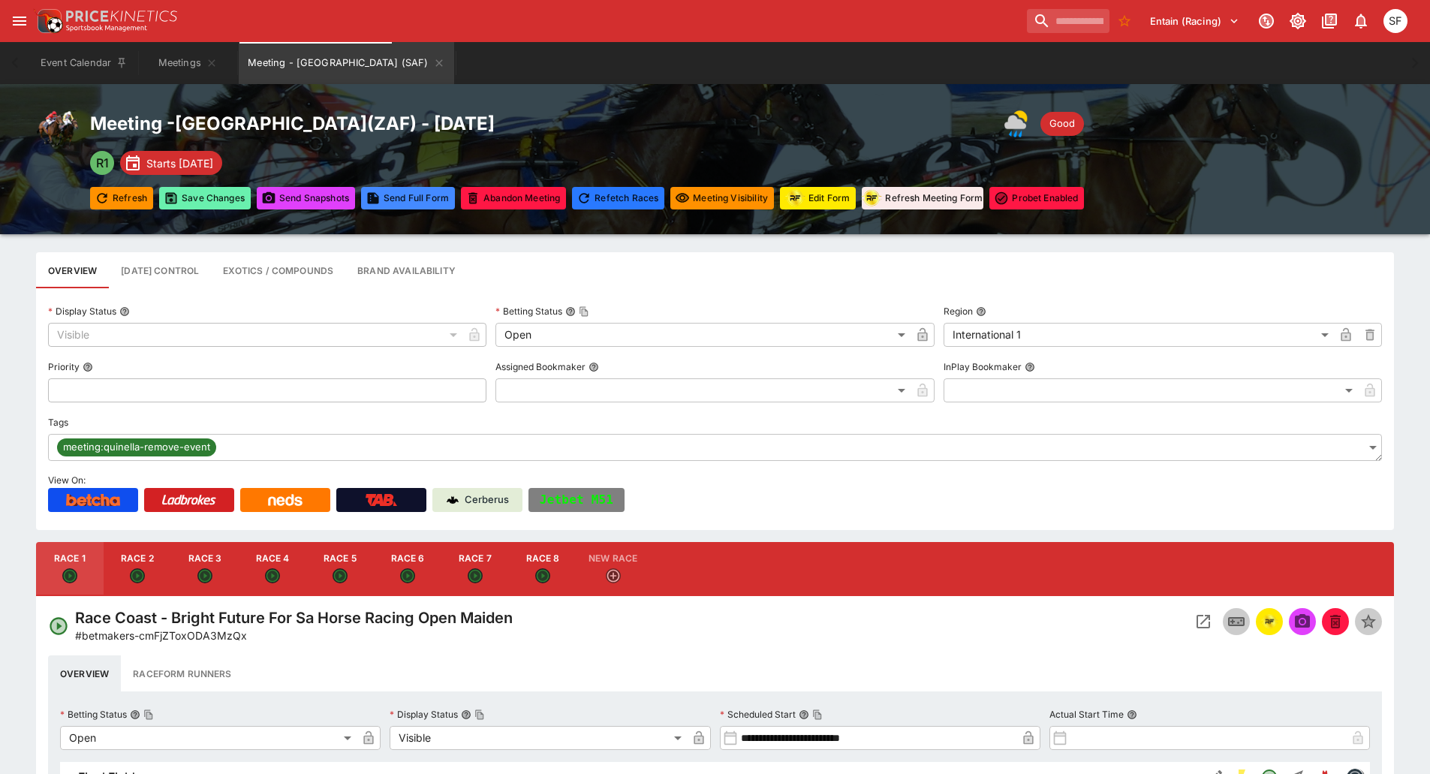
click at [227, 206] on button "Save Changes" at bounding box center [205, 198] width 92 height 23
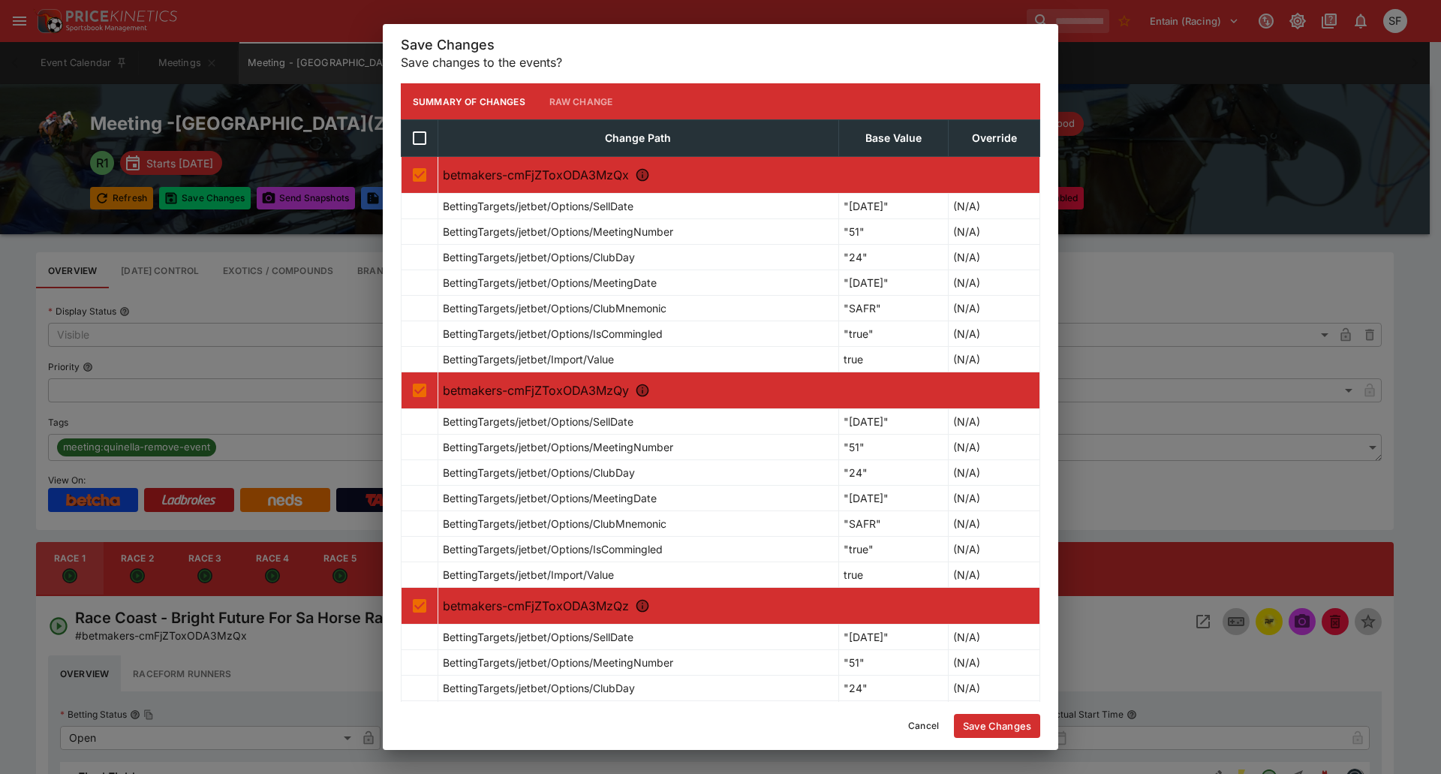
click at [967, 719] on button "Save Changes" at bounding box center [997, 726] width 86 height 24
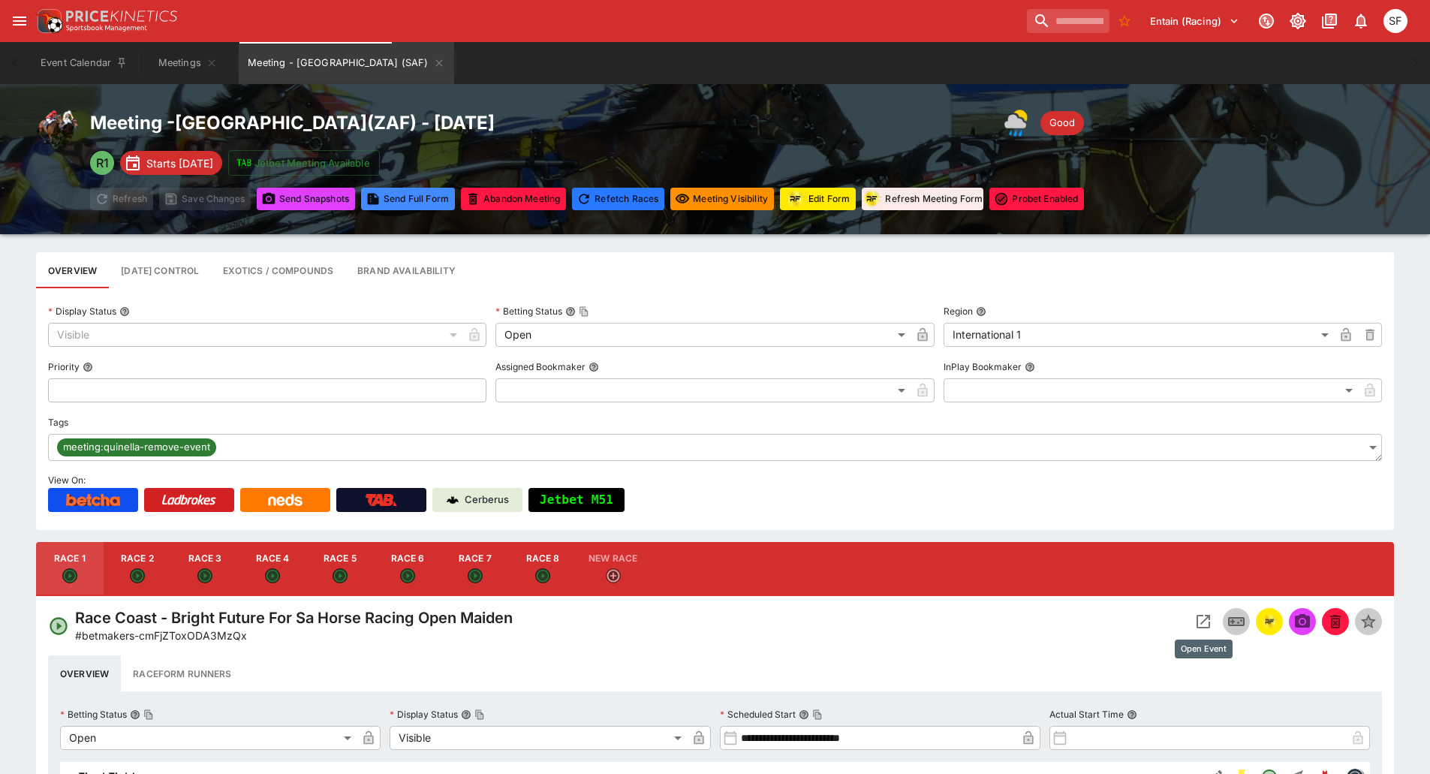
click at [1195, 620] on icon "Open Event" at bounding box center [1203, 621] width 18 height 18
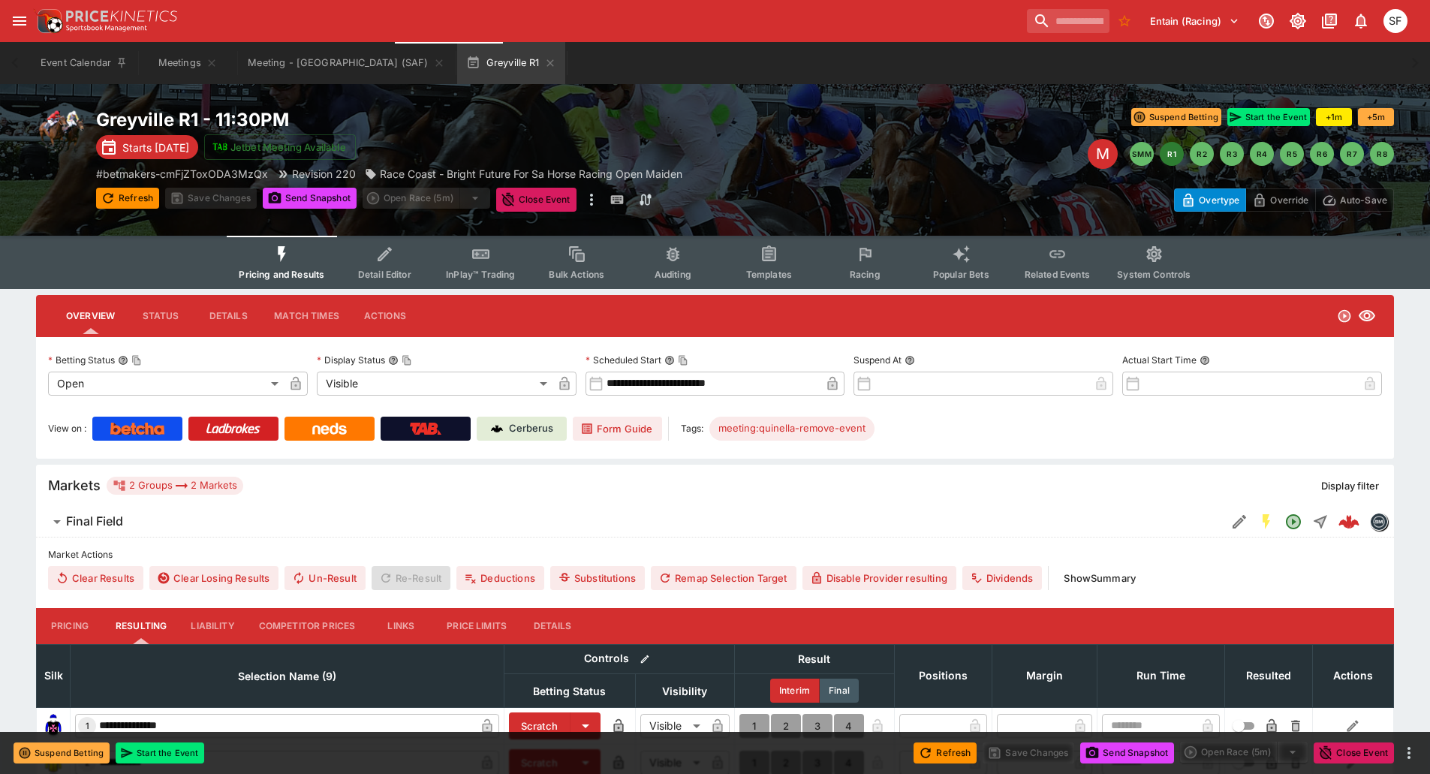
click at [395, 261] on icon "Event type filters" at bounding box center [385, 255] width 20 height 20
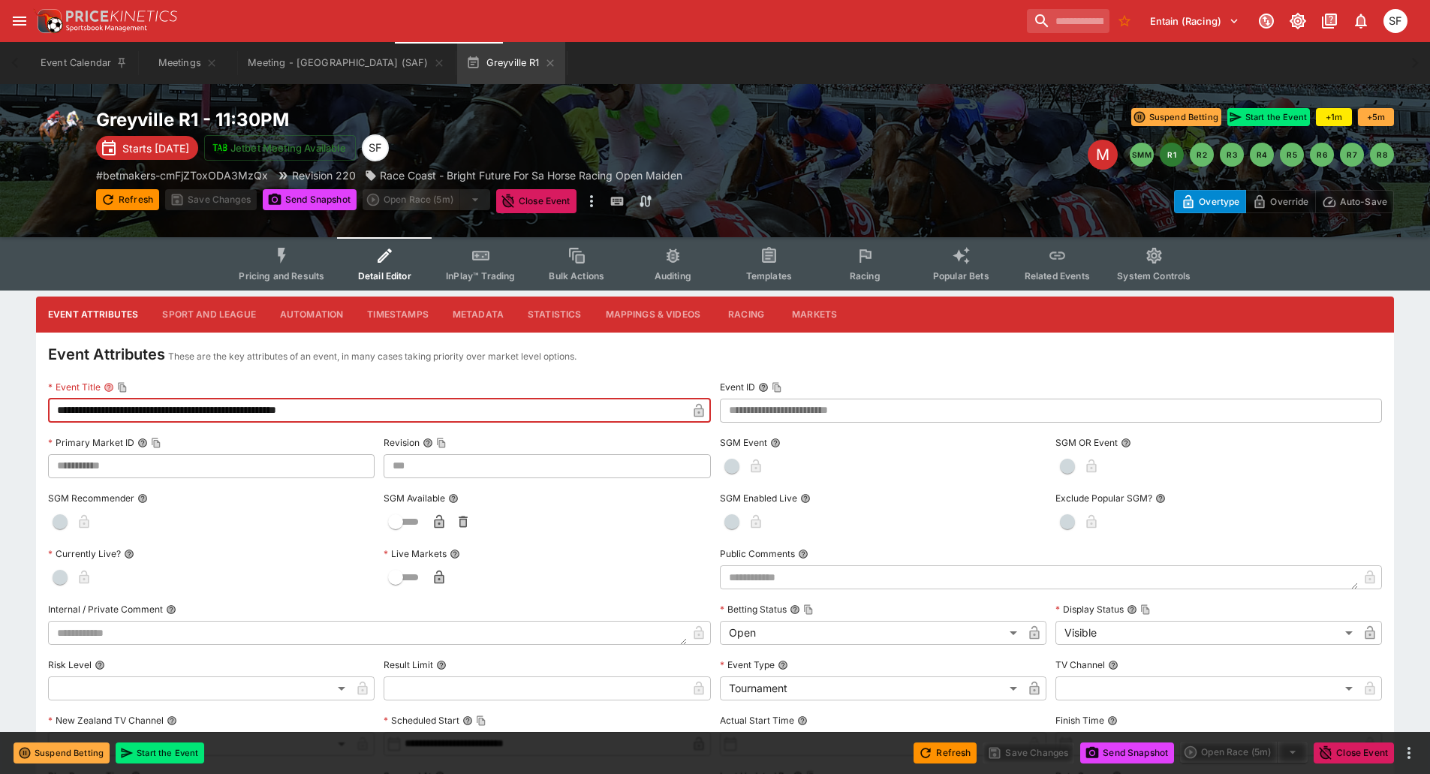
drag, startPoint x: 125, startPoint y: 408, endPoint x: 39, endPoint y: 403, distance: 86.5
click at [278, 405] on input "**********" at bounding box center [367, 411] width 639 height 24
click at [282, 410] on input "**********" at bounding box center [367, 411] width 639 height 24
type input "**********"
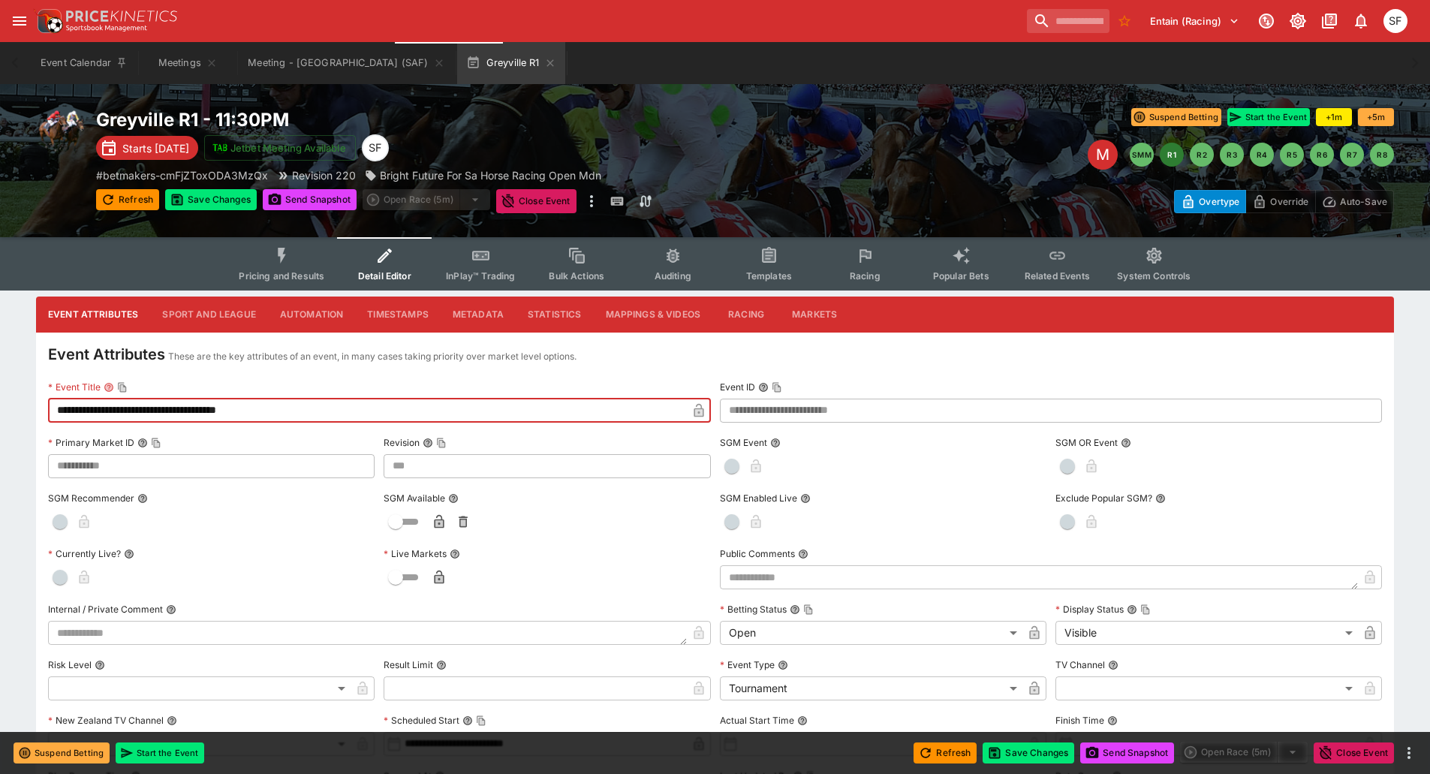
click at [693, 405] on icon "button" at bounding box center [698, 410] width 15 height 15
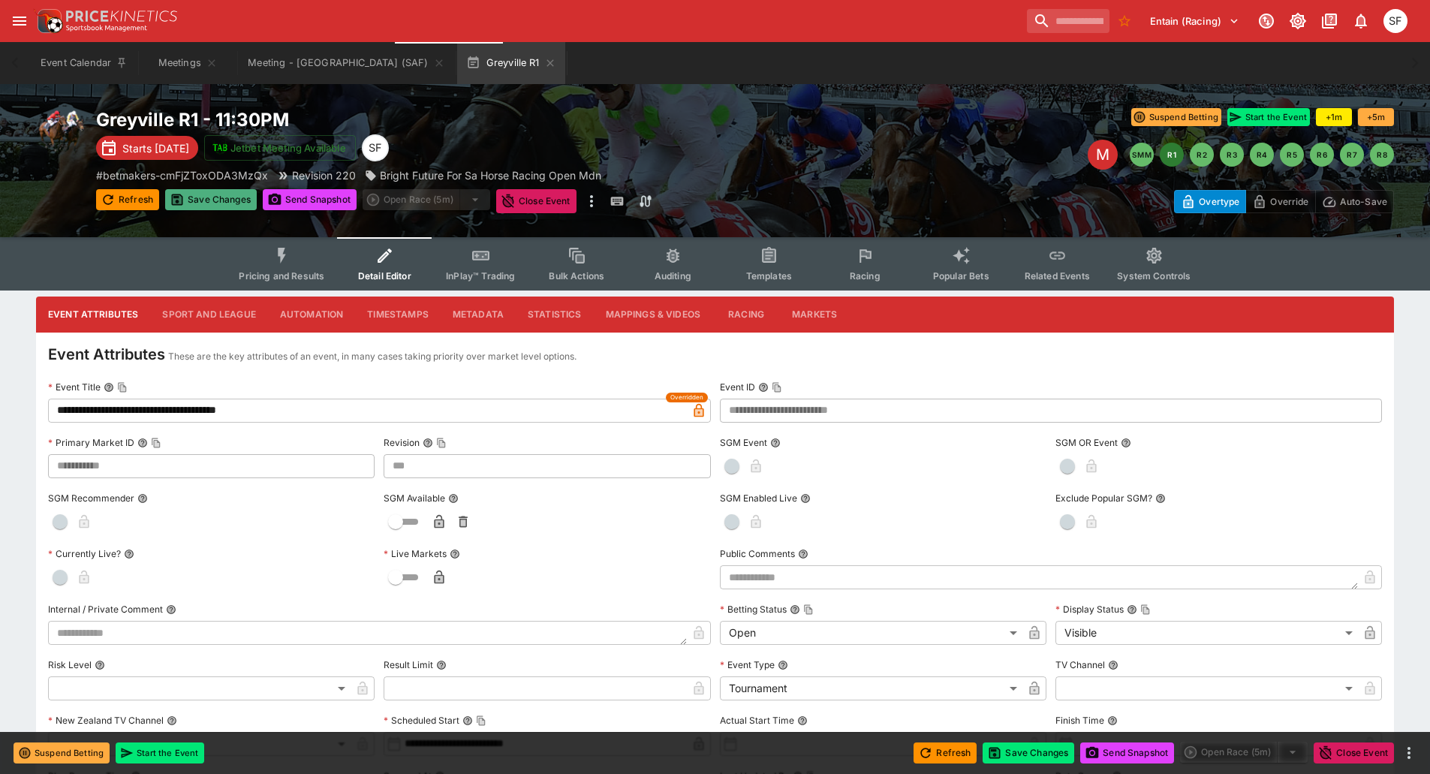
click at [236, 201] on button "Save Changes" at bounding box center [211, 199] width 92 height 21
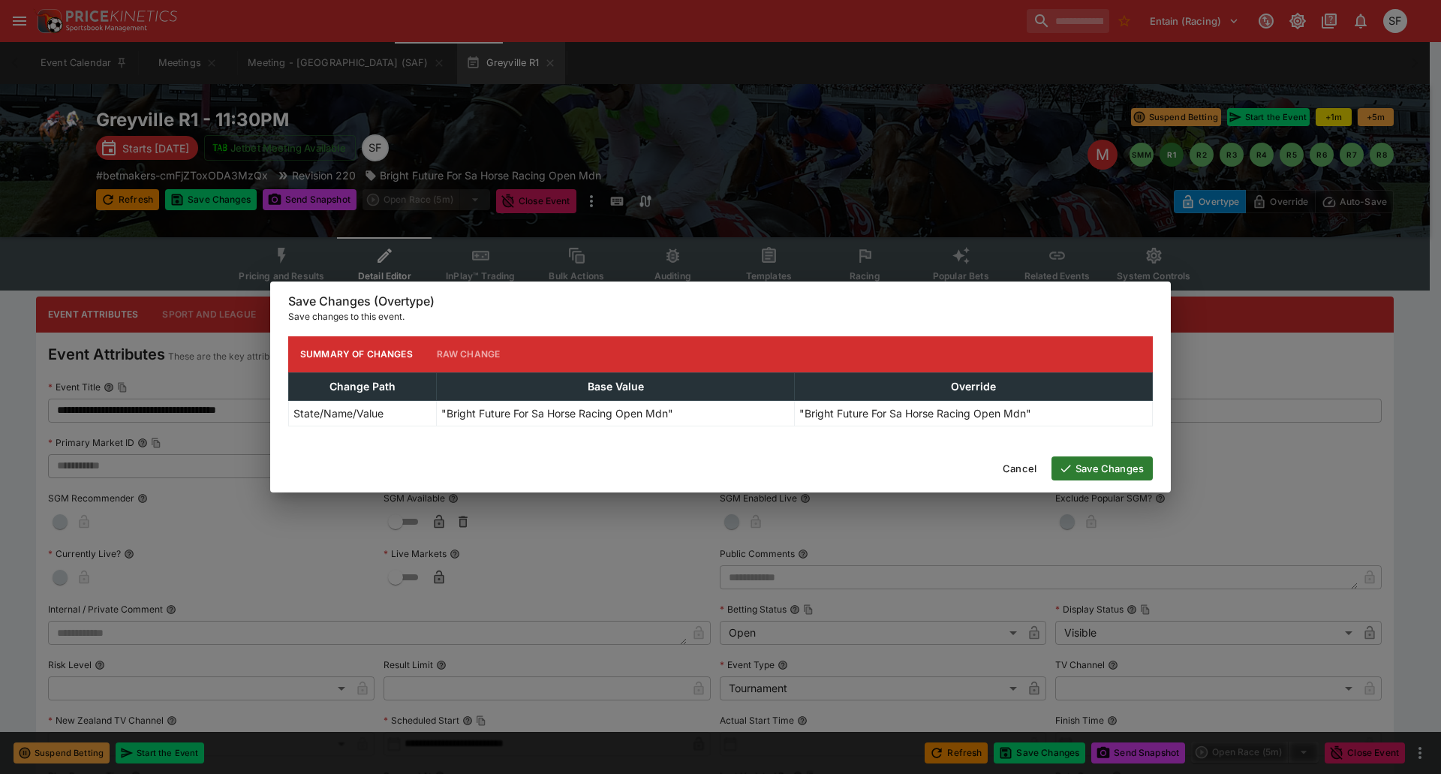
click at [1092, 468] on button "Save Changes" at bounding box center [1101, 468] width 101 height 24
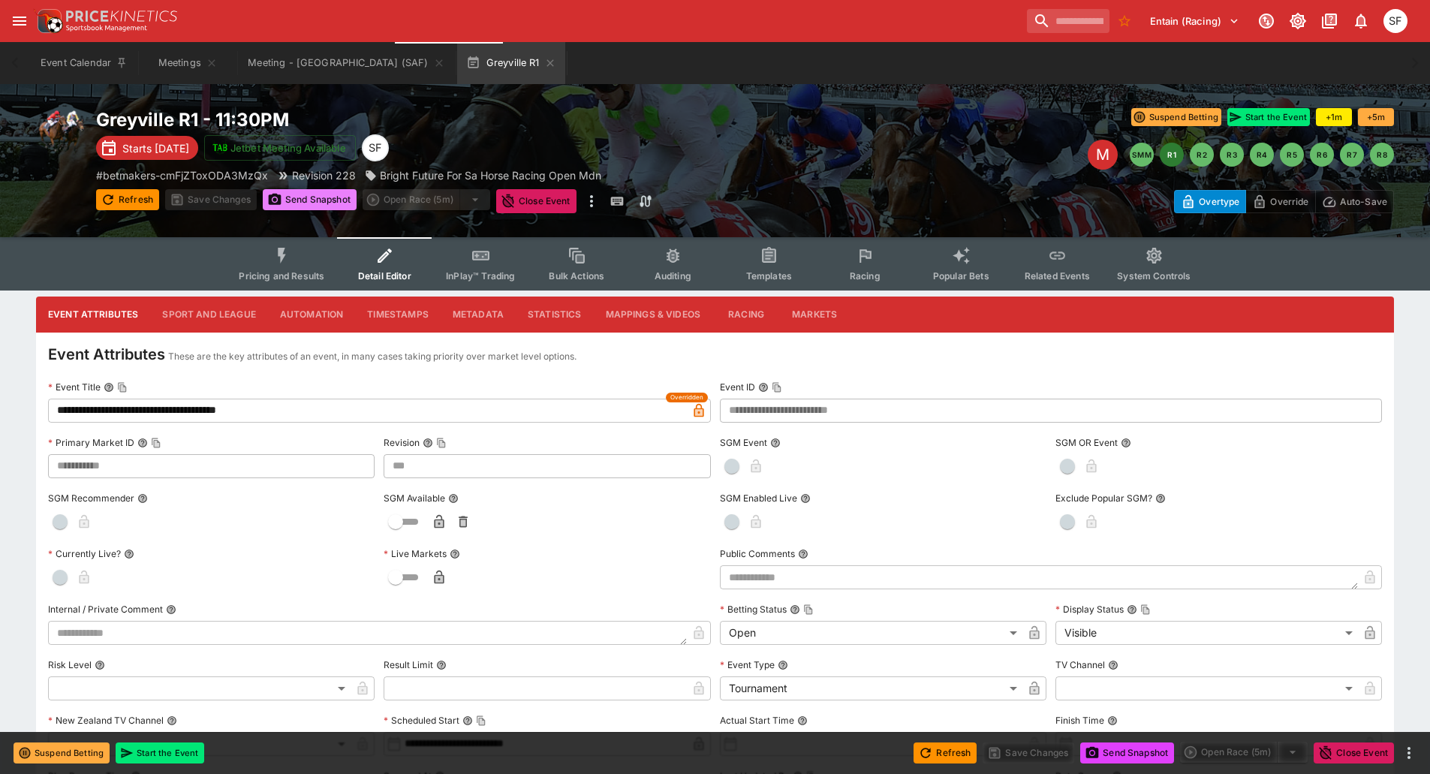
click at [299, 200] on button "Send Snapshot" at bounding box center [310, 199] width 94 height 21
type input "***"
type input "**********"
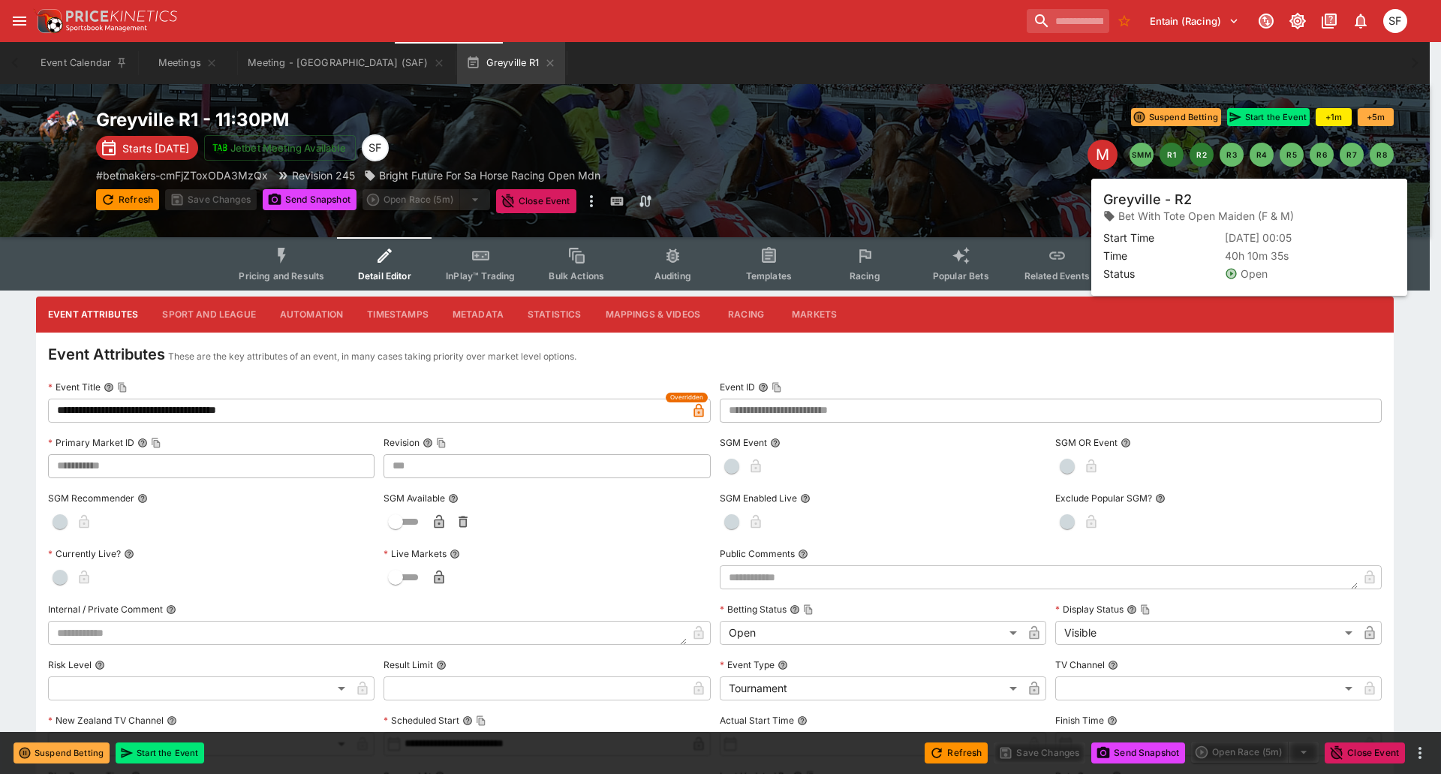
click at [1200, 161] on button "R2" at bounding box center [1202, 155] width 24 height 24
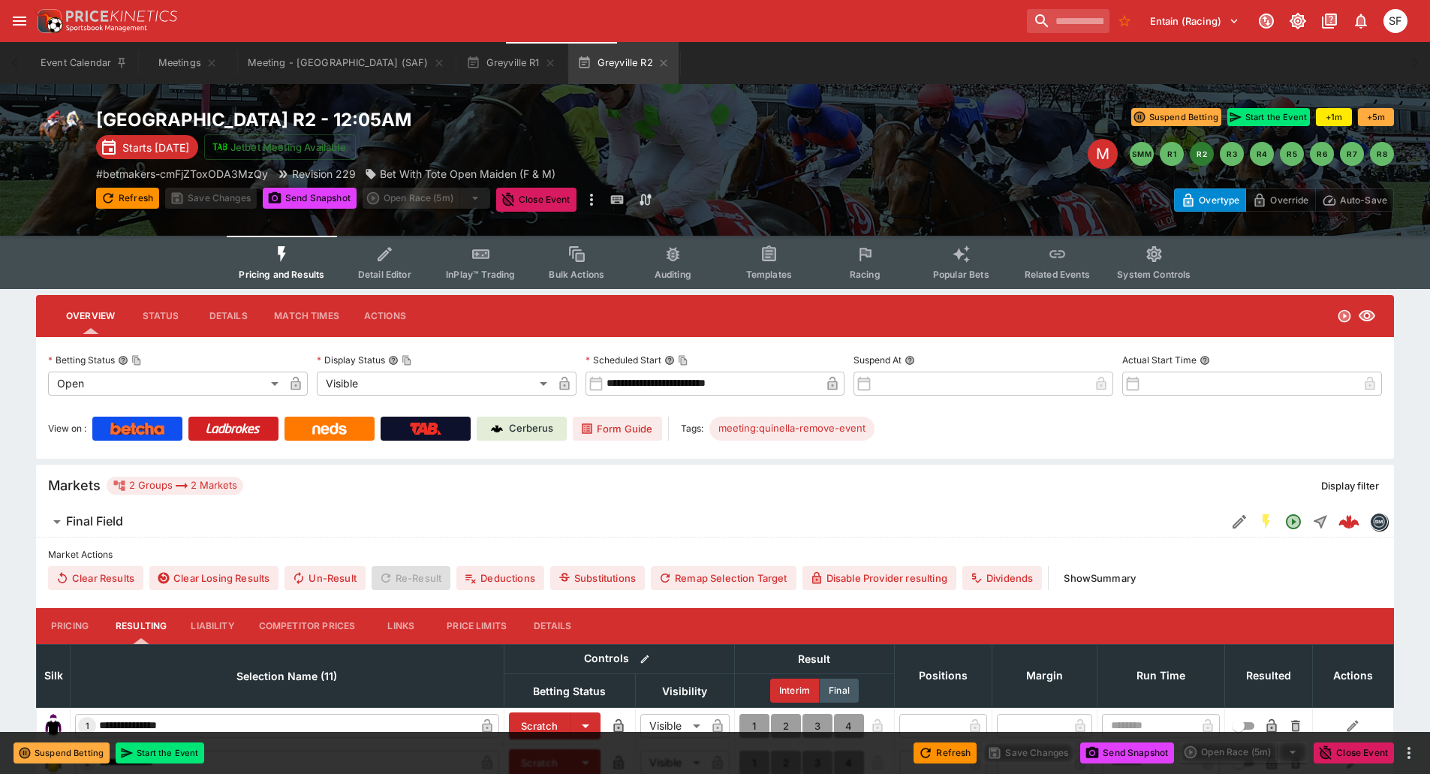
click at [393, 270] on span "Detail Editor" at bounding box center [384, 274] width 53 height 11
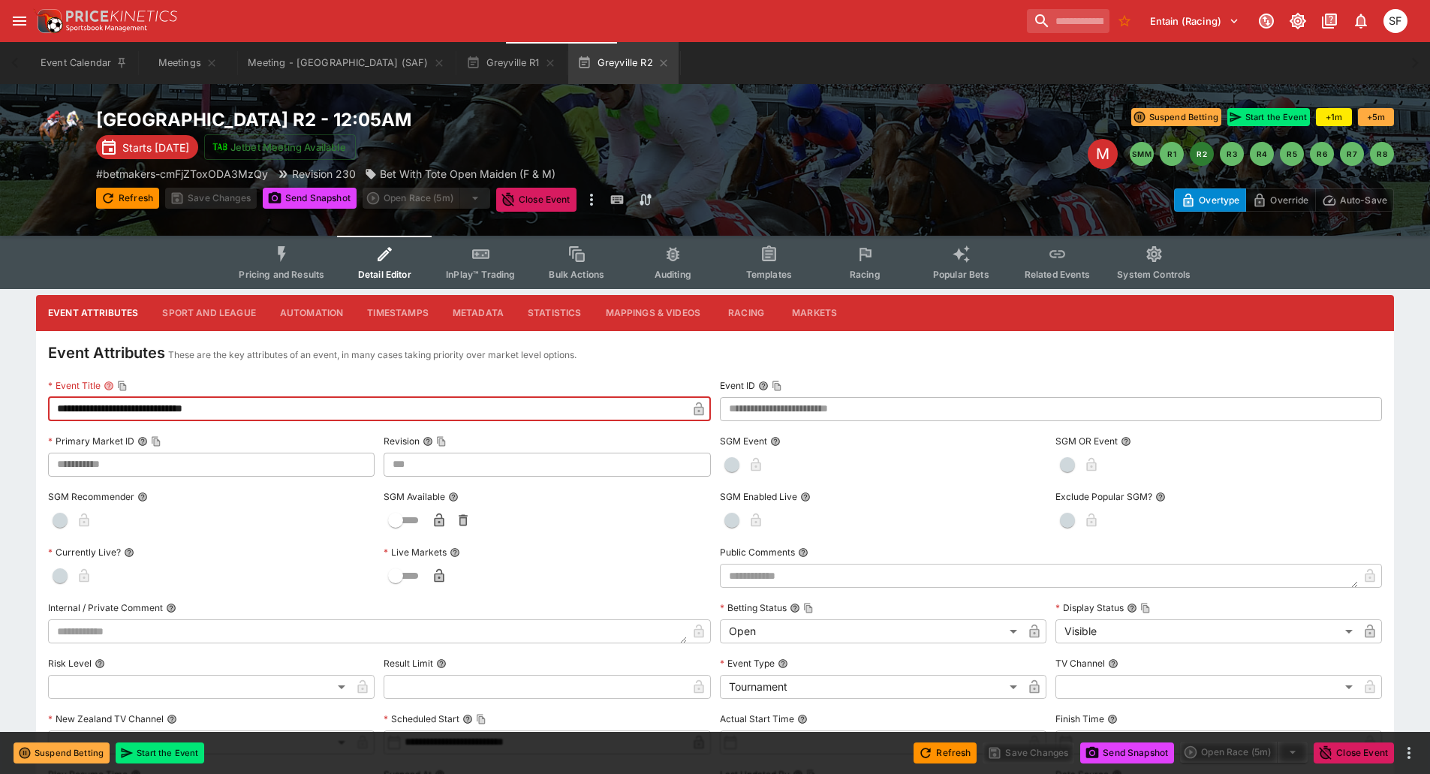
drag, startPoint x: 196, startPoint y: 408, endPoint x: 346, endPoint y: 405, distance: 150.1
click at [344, 405] on input "**********" at bounding box center [367, 409] width 639 height 24
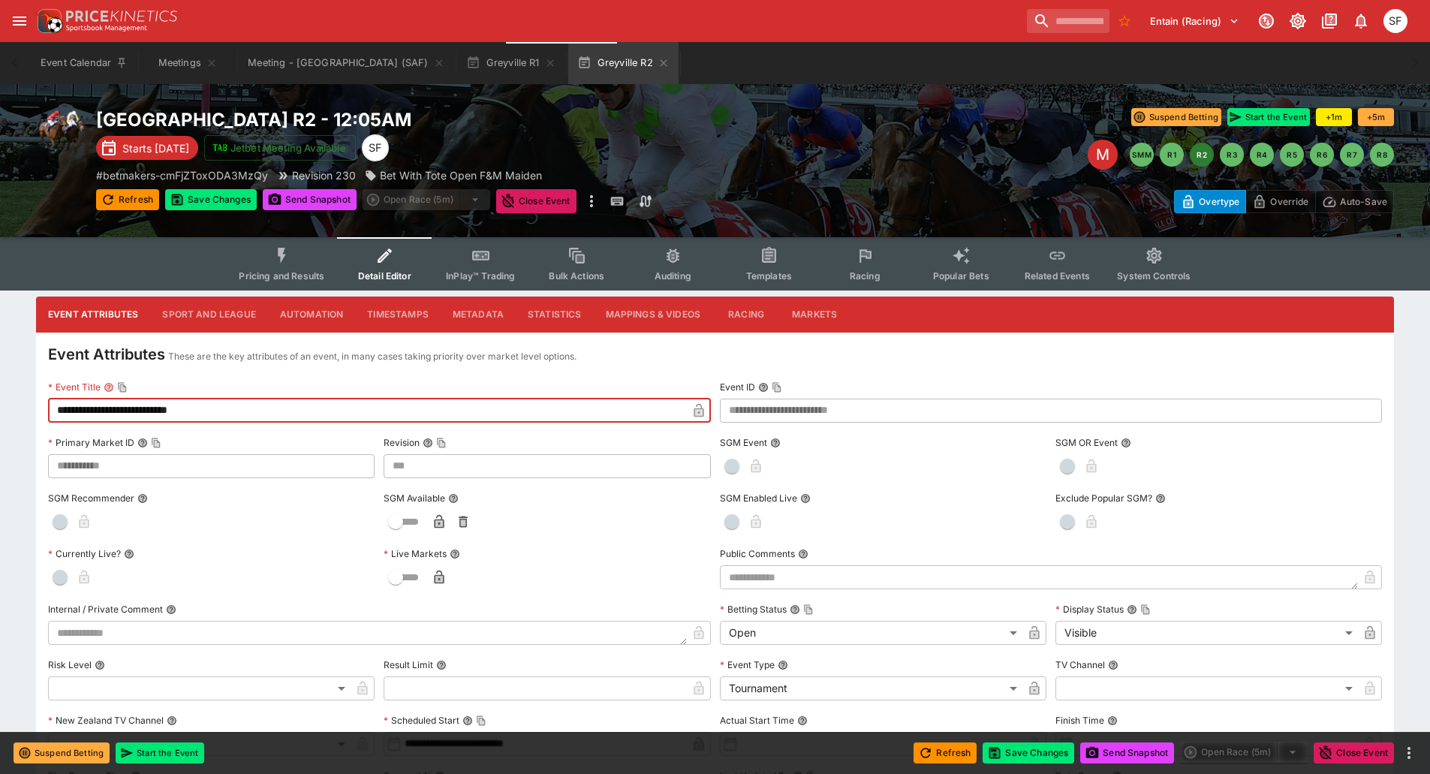
drag, startPoint x: 122, startPoint y: 411, endPoint x: 12, endPoint y: 401, distance: 110.8
type input "**********"
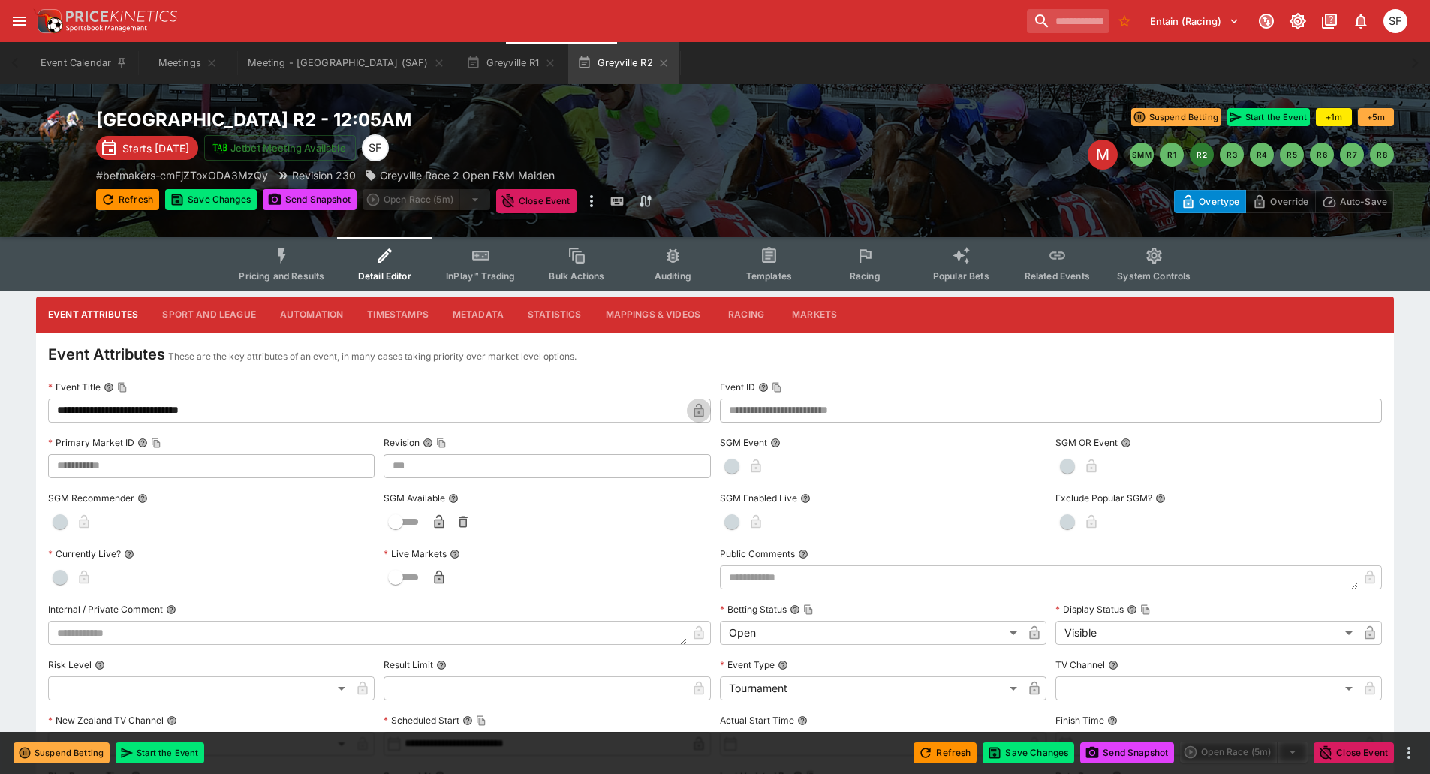
click at [696, 411] on icon "button" at bounding box center [699, 412] width 8 height 6
click at [221, 203] on button "Save Changes" at bounding box center [211, 199] width 92 height 21
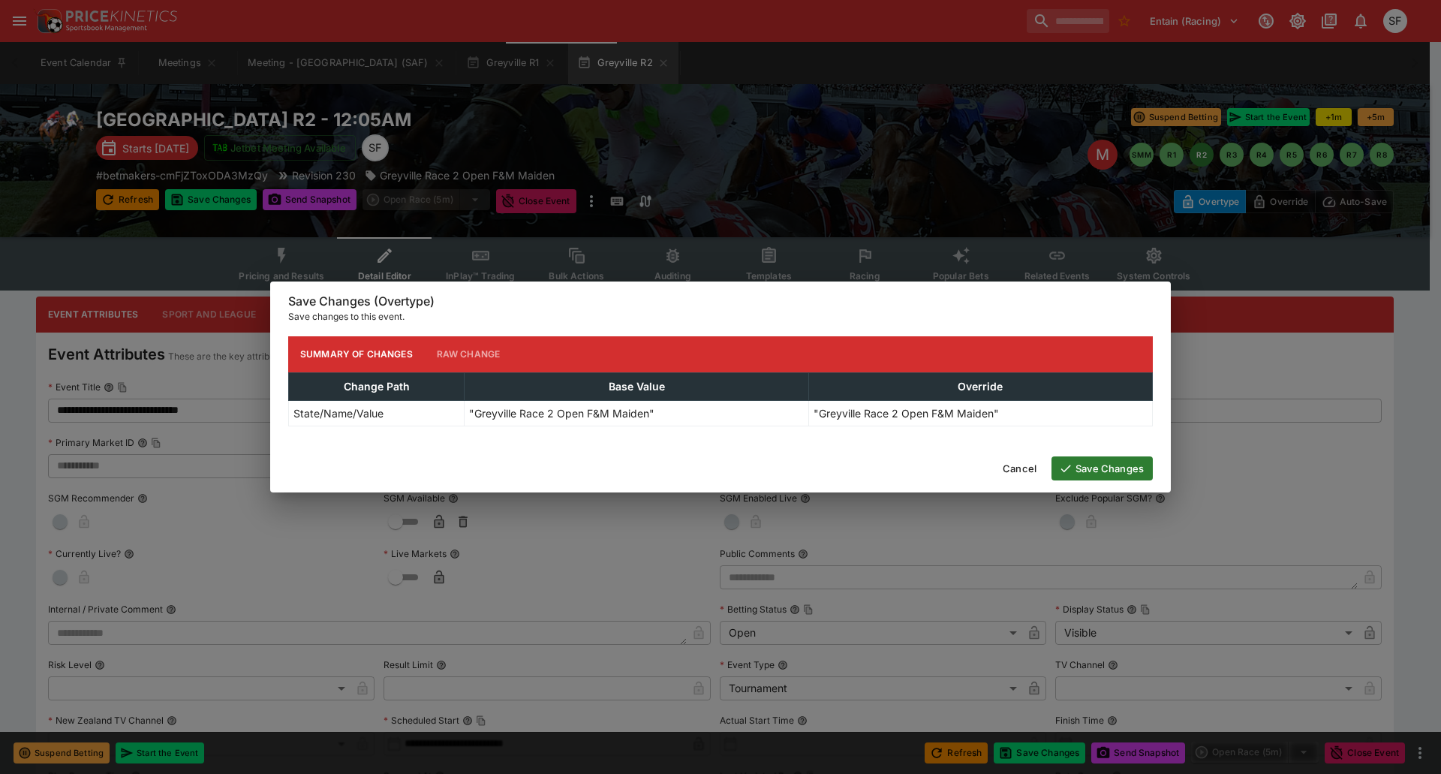
click at [1066, 469] on icon "button" at bounding box center [1066, 469] width 10 height 8
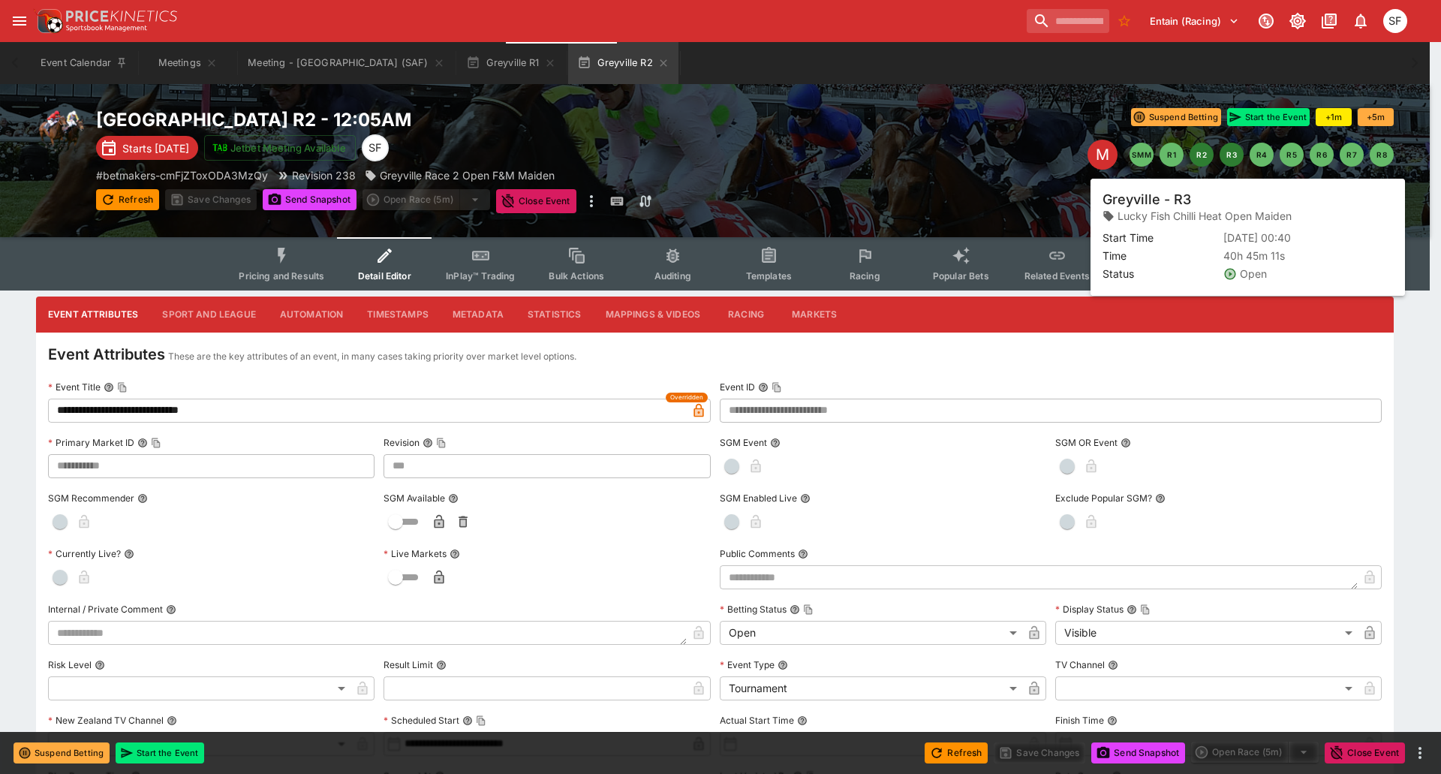
click at [1232, 157] on button "R3" at bounding box center [1232, 155] width 24 height 24
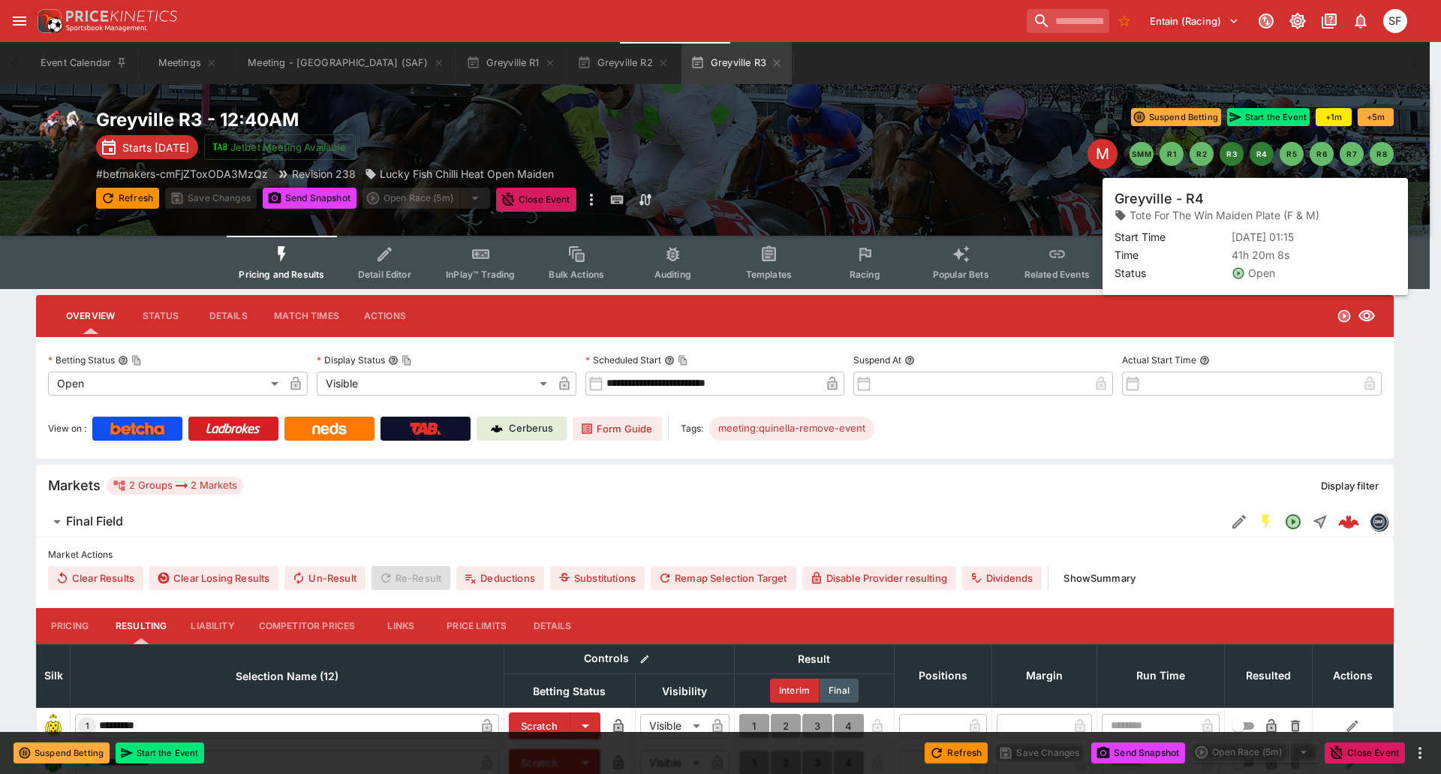
click at [1256, 153] on button "R4" at bounding box center [1262, 154] width 24 height 24
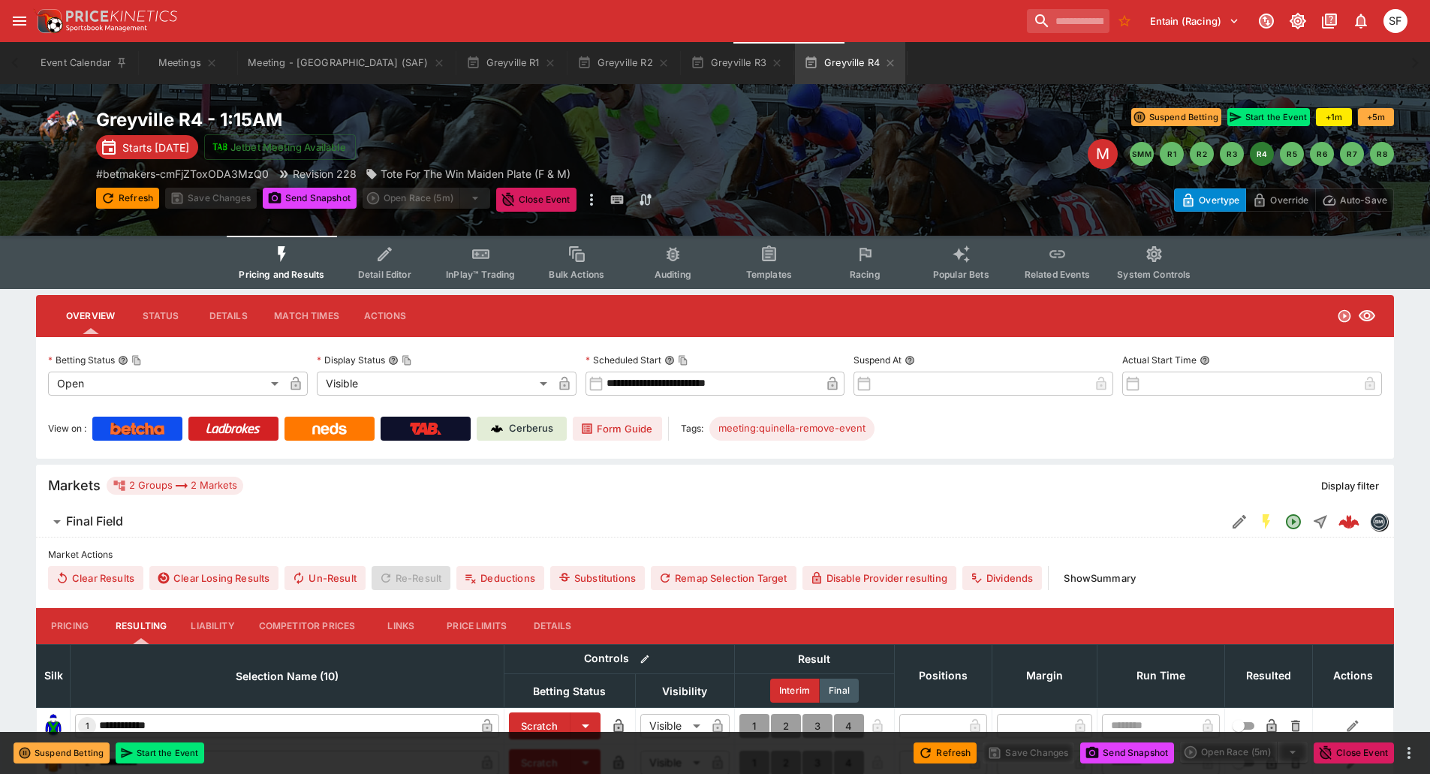
click at [392, 276] on span "Detail Editor" at bounding box center [384, 274] width 53 height 11
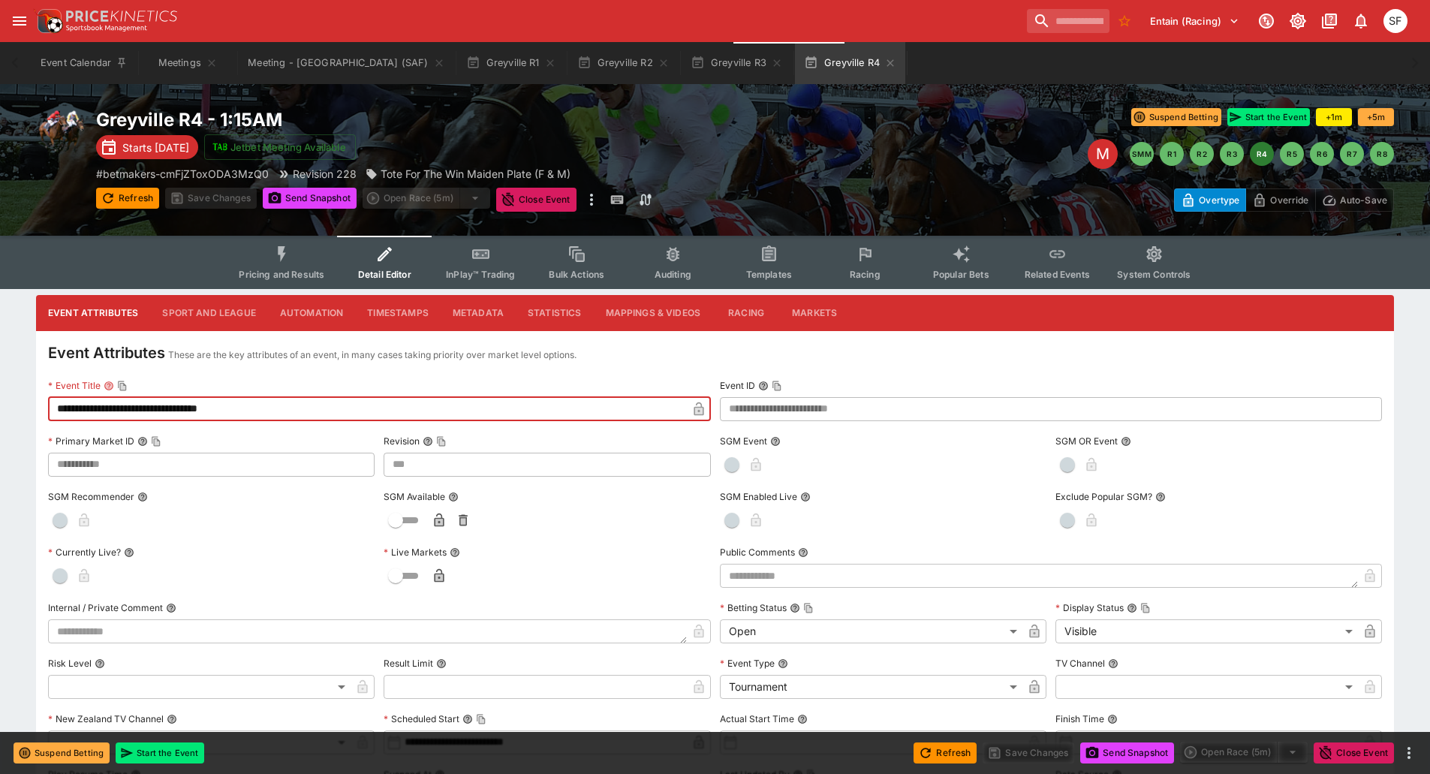
drag, startPoint x: 142, startPoint y: 409, endPoint x: 1, endPoint y: 386, distance: 143.0
drag, startPoint x: 254, startPoint y: 409, endPoint x: 362, endPoint y: 409, distance: 107.3
click at [360, 409] on input "**********" at bounding box center [367, 409] width 639 height 24
type input "**********"
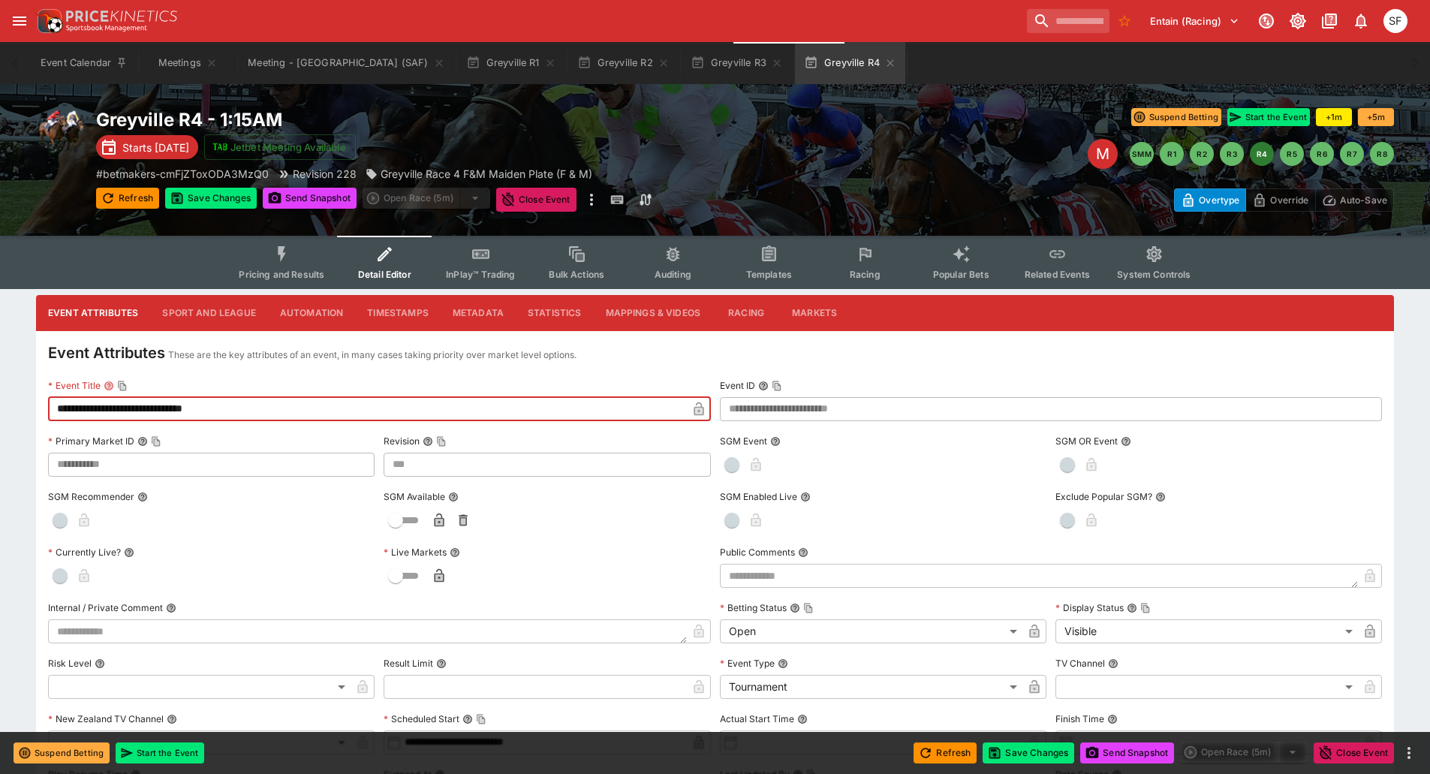
click at [699, 411] on icon "button" at bounding box center [698, 409] width 10 height 14
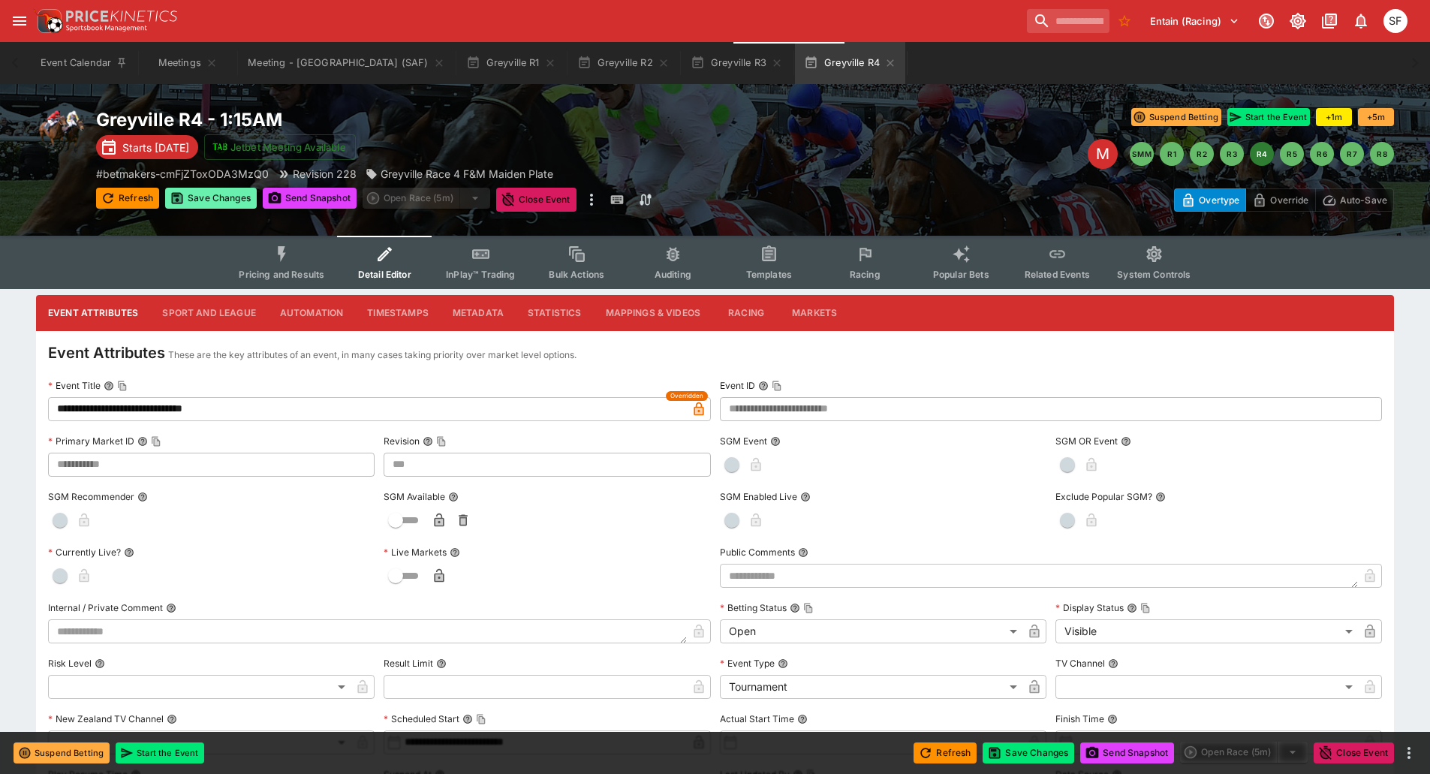
click at [205, 200] on button "Save Changes" at bounding box center [211, 198] width 92 height 21
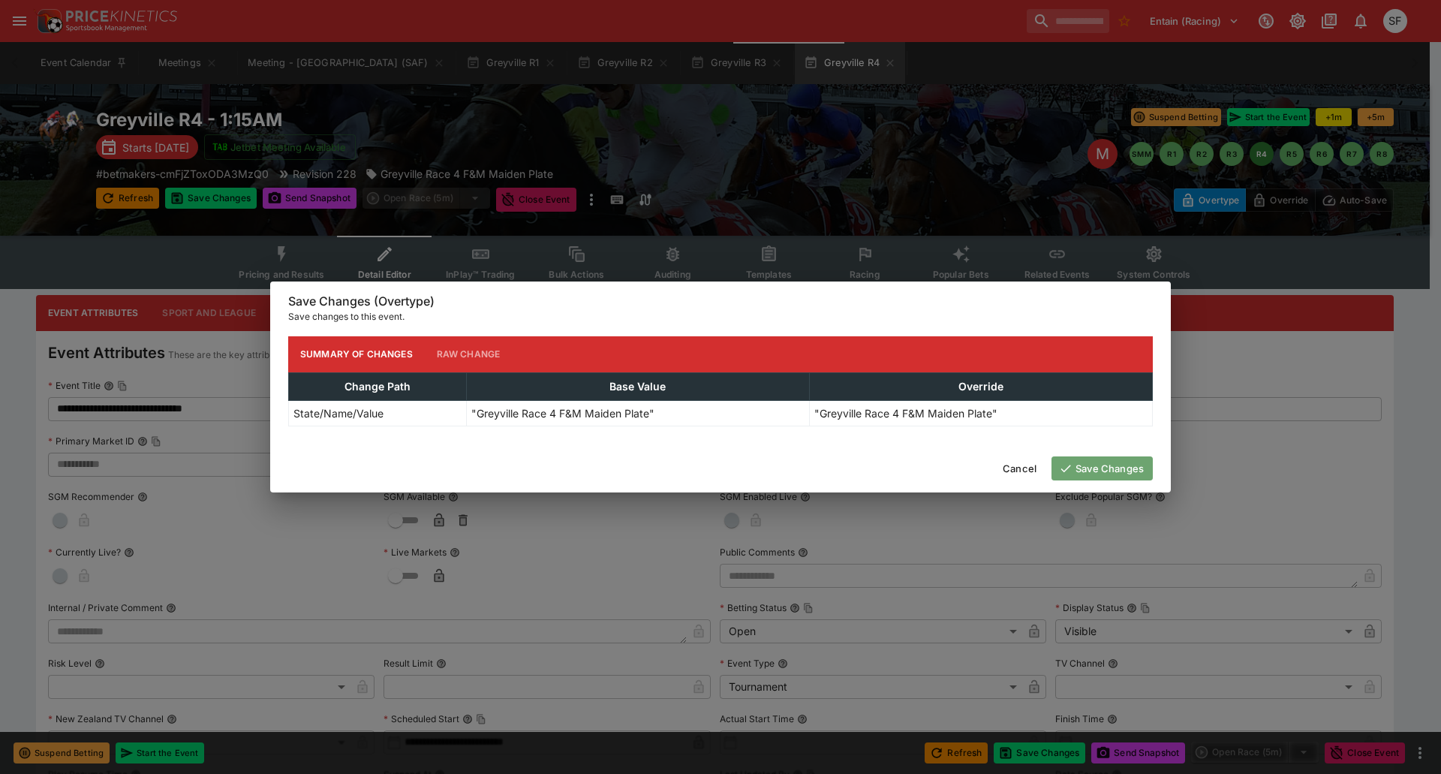
click at [1076, 472] on button "Save Changes" at bounding box center [1101, 468] width 101 height 24
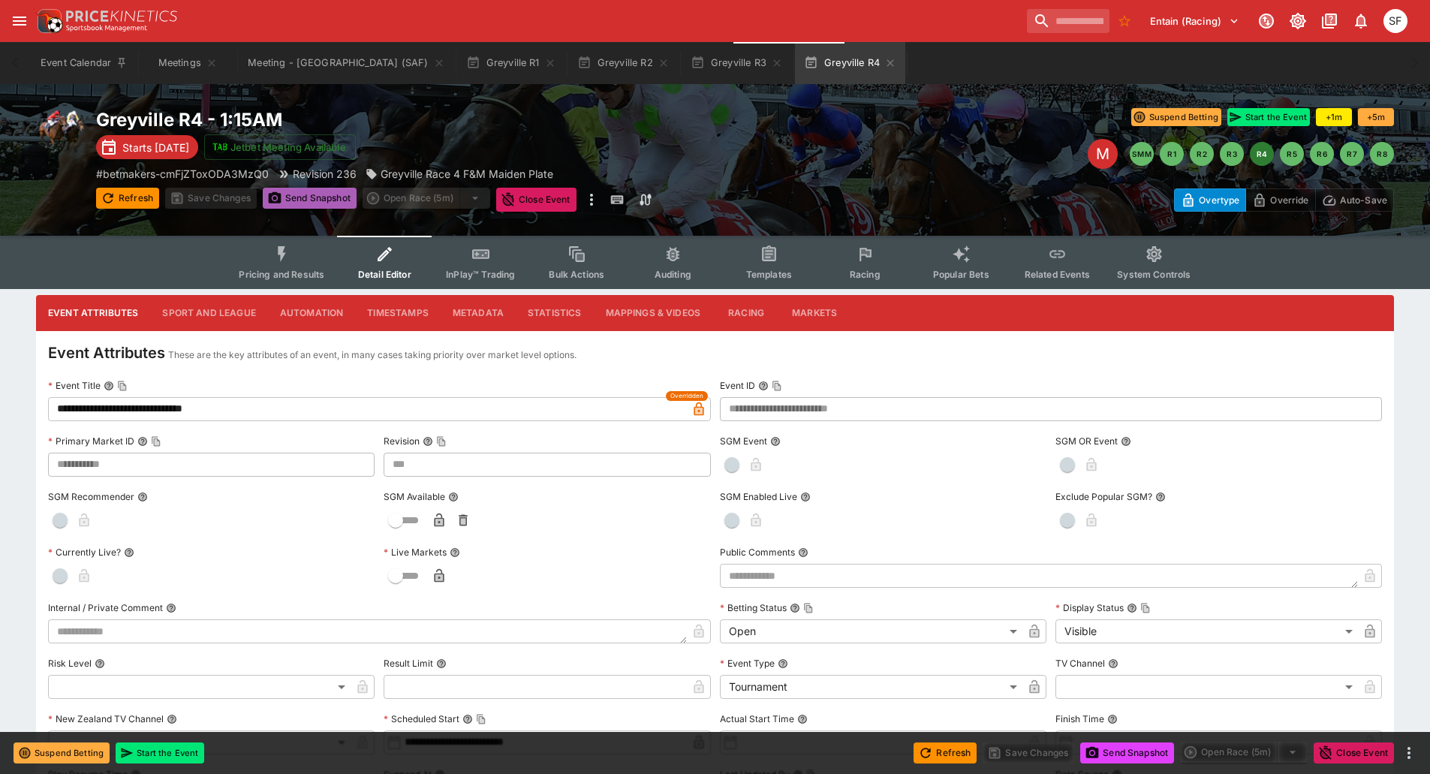
click at [327, 200] on button "Send Snapshot" at bounding box center [310, 198] width 94 height 21
type input "***"
type input "**********"
click at [544, 62] on icon "button" at bounding box center [550, 63] width 12 height 12
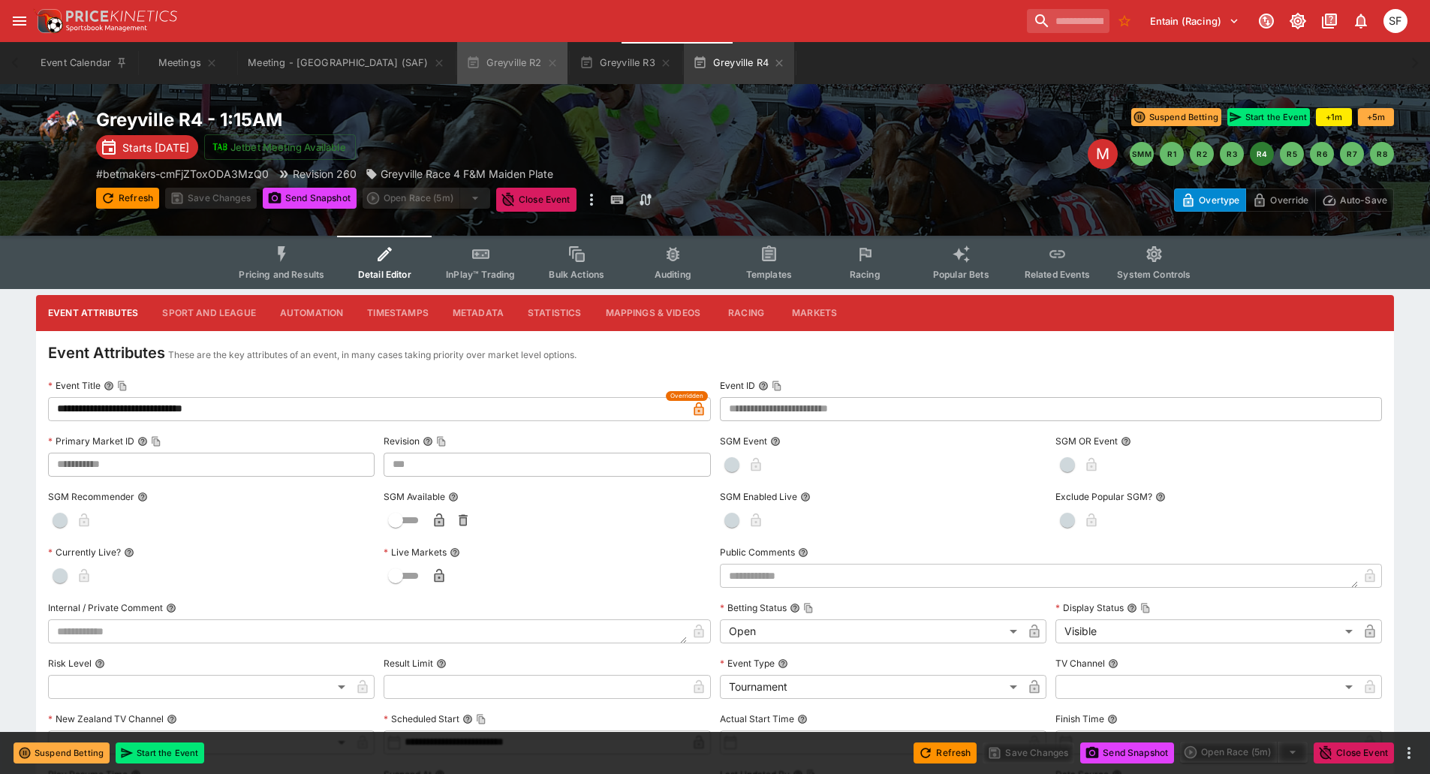
click at [546, 62] on icon "button" at bounding box center [552, 63] width 12 height 12
click at [660, 62] on icon "button" at bounding box center [666, 63] width 12 height 12
click at [546, 62] on icon "button" at bounding box center [552, 63] width 12 height 12
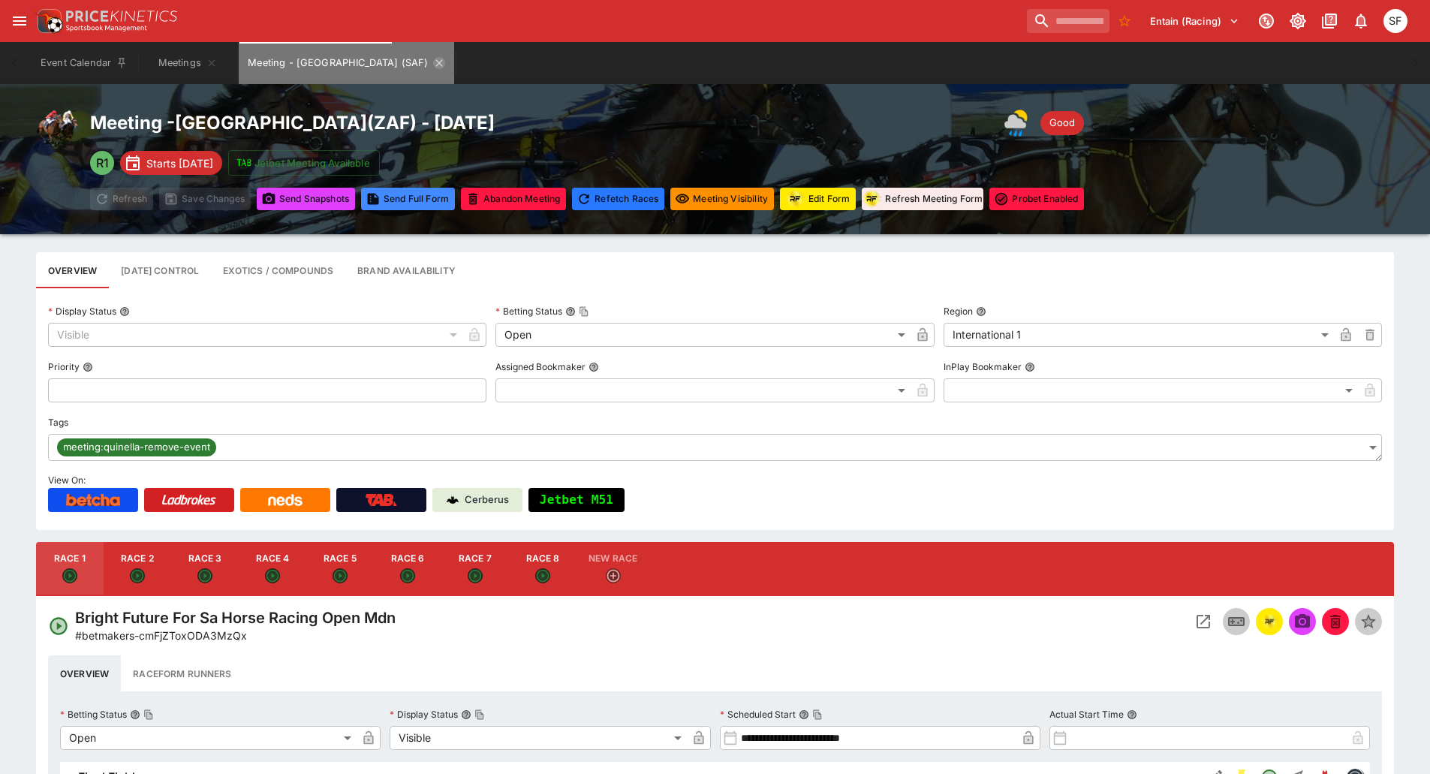
click at [433, 62] on icon "Meeting - Greyville (SAF)" at bounding box center [439, 63] width 12 height 12
